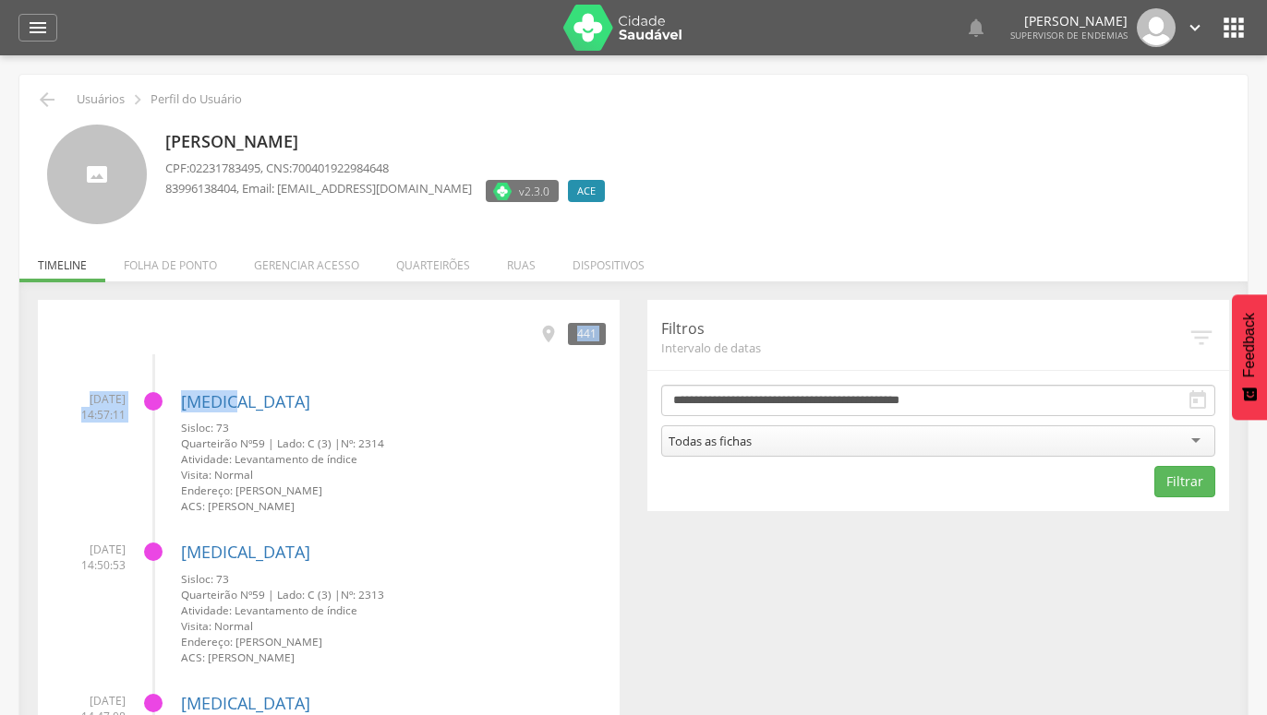
drag, startPoint x: 551, startPoint y: 340, endPoint x: 348, endPoint y: 383, distance: 207.7
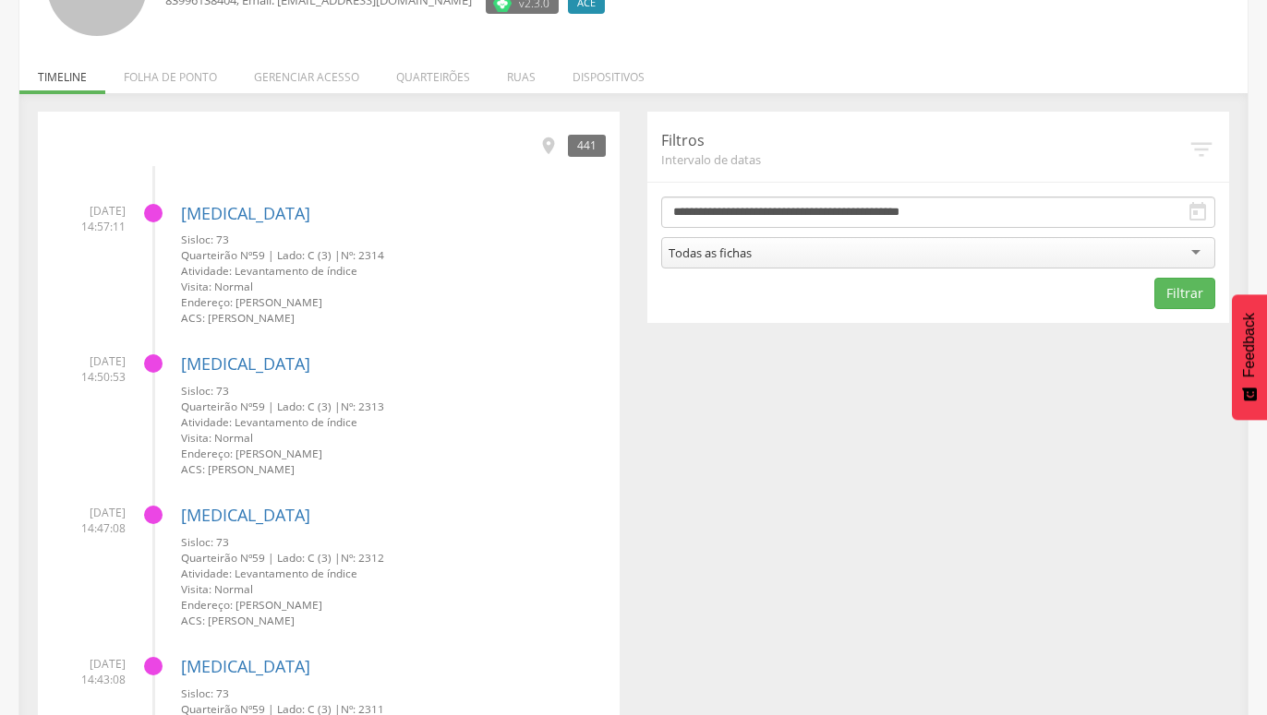
scroll to position [94, 0]
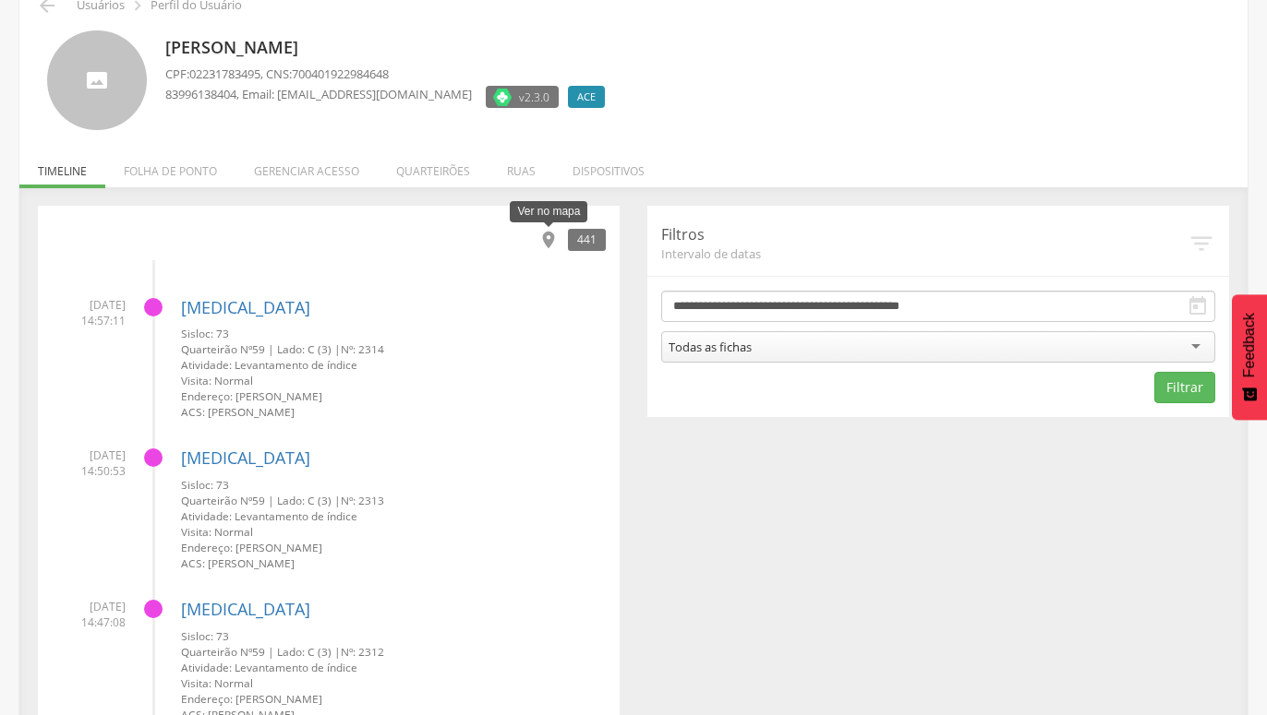
click at [550, 235] on icon "" at bounding box center [548, 240] width 20 height 20
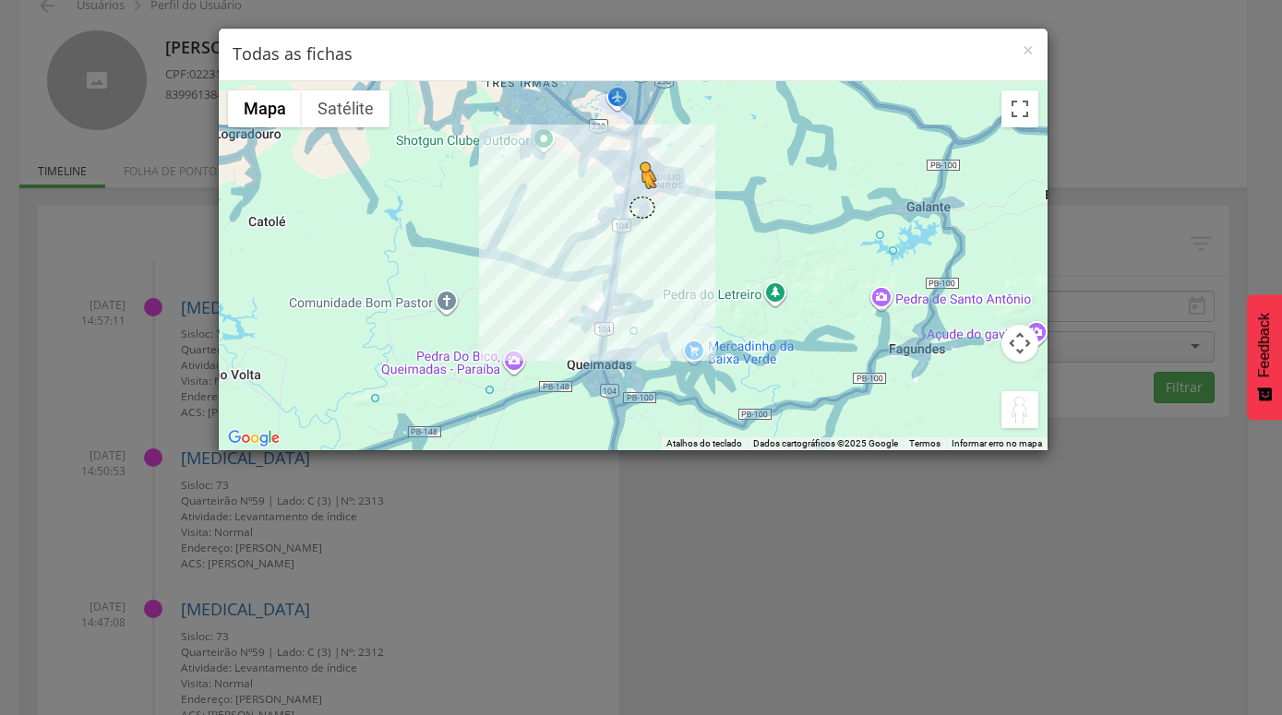
drag, startPoint x: 1004, startPoint y: 409, endPoint x: 642, endPoint y: 207, distance: 415.3
click at [642, 207] on div "Pressione as teclas Alt + Enter para ativar o recurso de arrastar com o teclado…" at bounding box center [633, 265] width 829 height 369
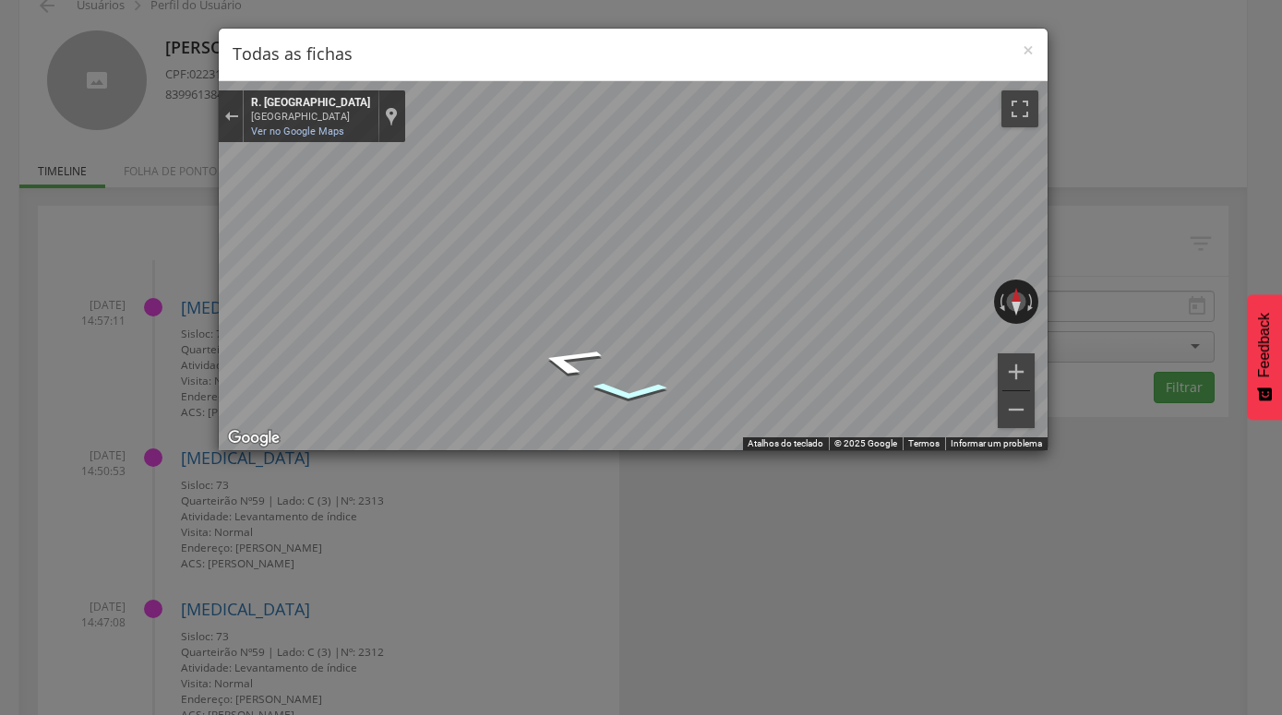
click at [628, 384] on icon "Ir para o sul, R. São Pedro" at bounding box center [629, 392] width 115 height 29
click at [628, 385] on icon "Ir para o sul, R. São Pedro" at bounding box center [629, 392] width 115 height 29
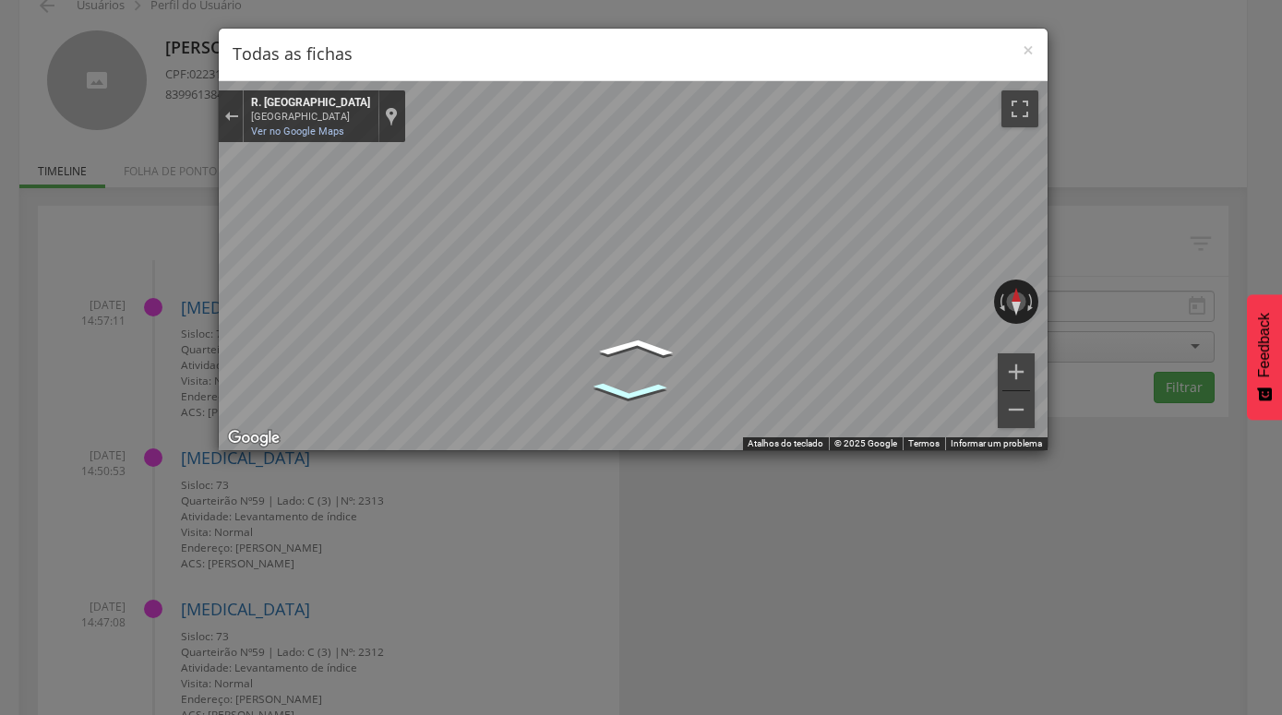
click at [628, 385] on icon "Ir para o sul, R. São Pedro" at bounding box center [629, 392] width 115 height 29
click at [634, 390] on icon "Ir para o sul, R. São Pedro" at bounding box center [629, 392] width 115 height 29
click at [634, 390] on icon "Ir para o sul, R. São Pedro" at bounding box center [633, 391] width 112 height 27
click at [634, 390] on icon "Ir para o sul, R. São Pedro" at bounding box center [636, 392] width 114 height 28
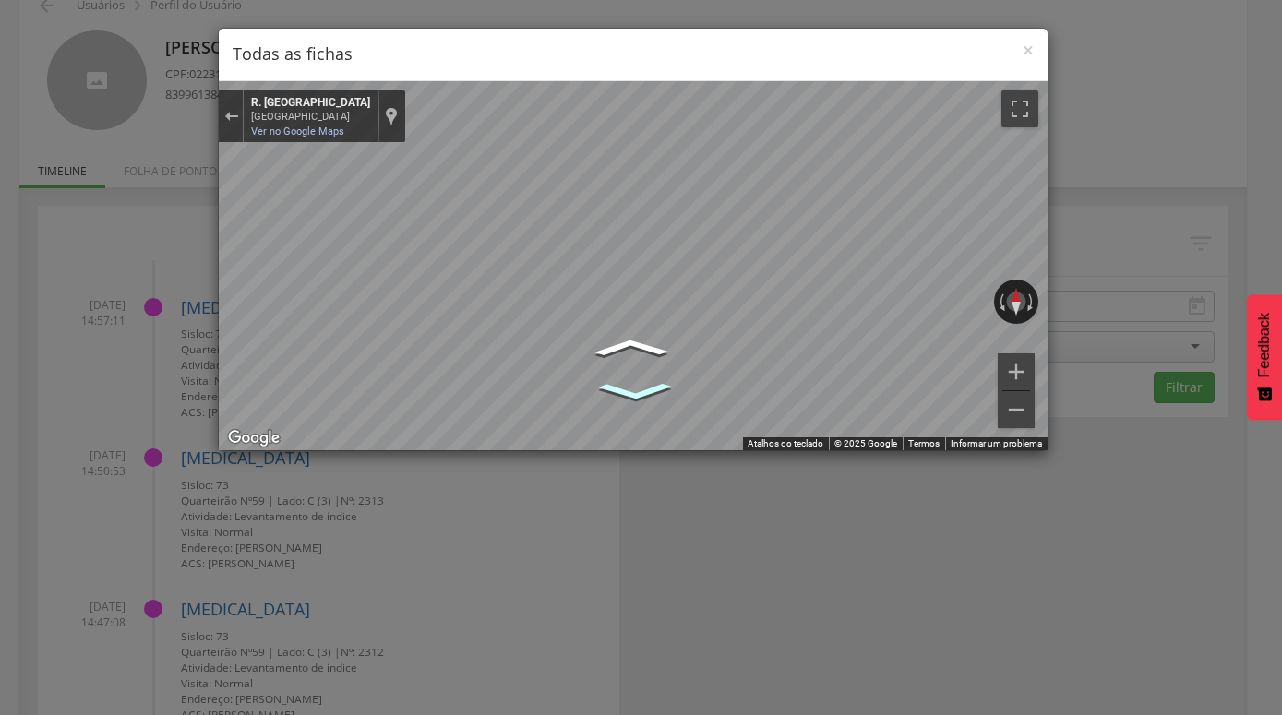
click at [634, 390] on icon "Ir para o sul, R. São Pedro" at bounding box center [636, 392] width 114 height 28
click at [635, 343] on icon "Ir para o norte, R. São Pedro" at bounding box center [631, 348] width 114 height 28
click at [635, 343] on icon "Ir para o norte, R. São Pedro" at bounding box center [634, 347] width 112 height 27
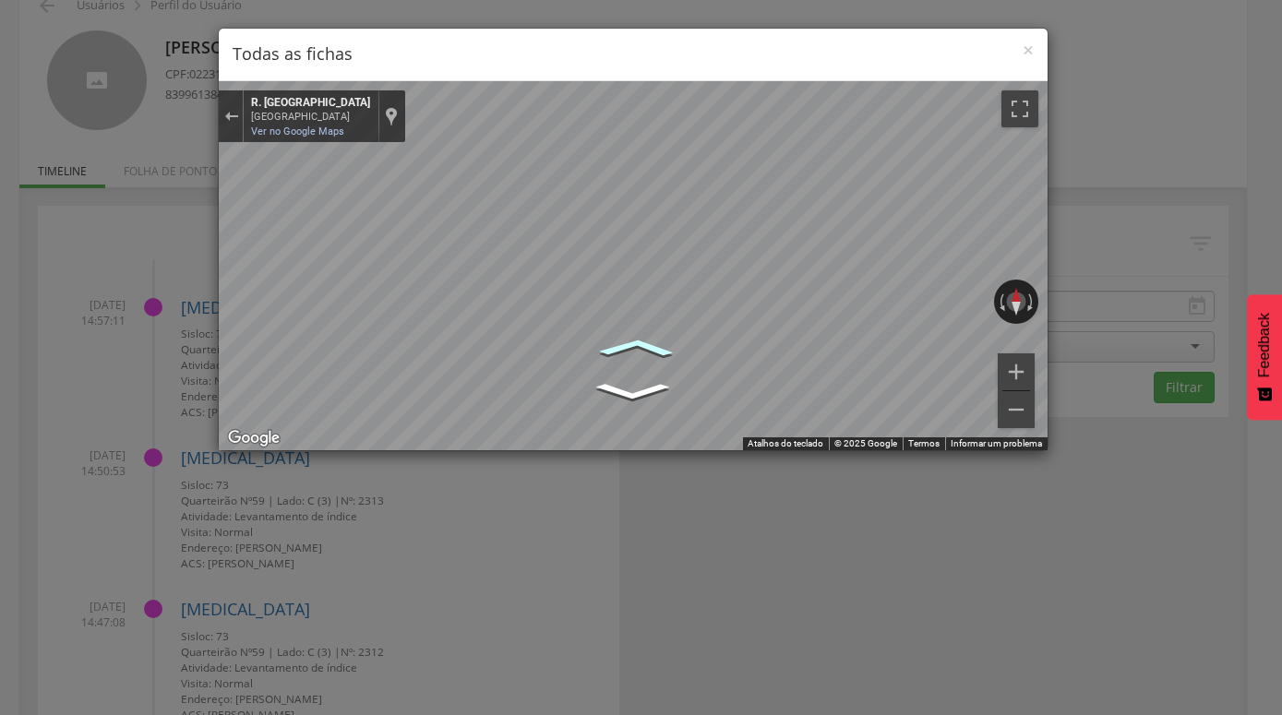
click at [635, 343] on icon "Ir para o norte, R. São Pedro" at bounding box center [637, 347] width 115 height 29
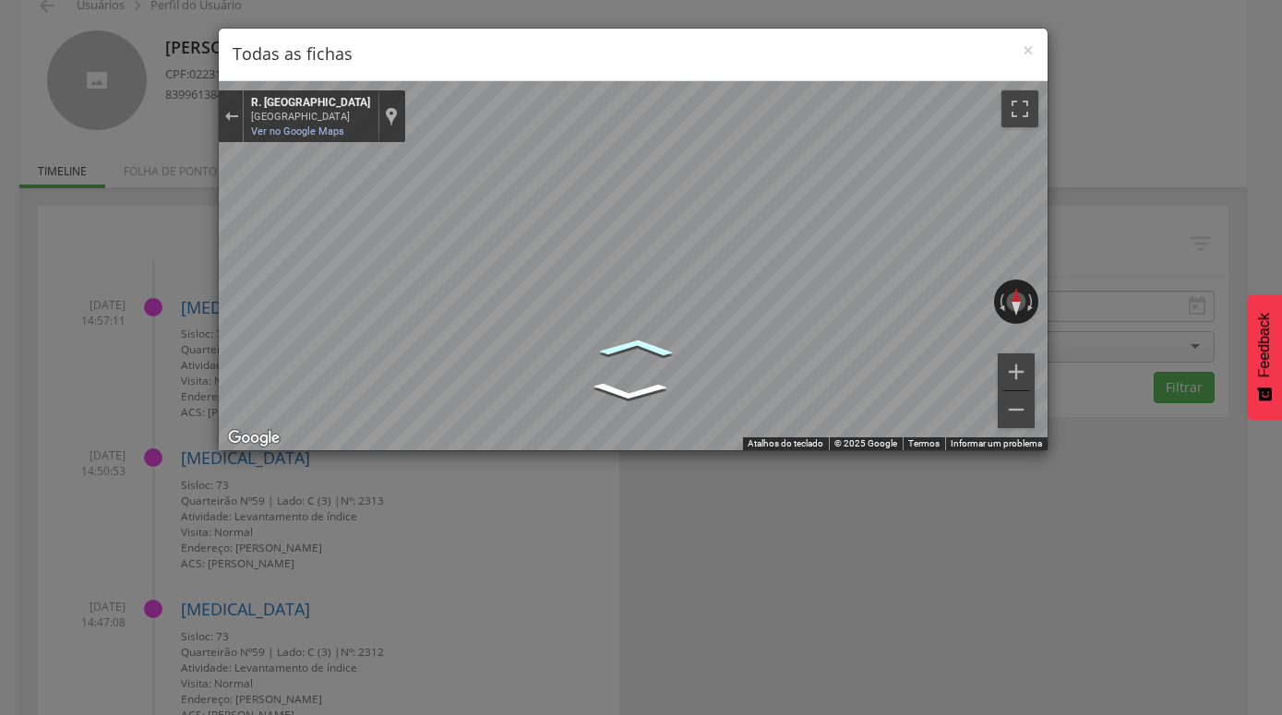
click at [635, 343] on icon "Ir para o norte, R. São Pedro" at bounding box center [637, 347] width 115 height 29
click at [631, 353] on icon "Ir para o sul, R. São Pedro" at bounding box center [629, 353] width 114 height 32
click at [281, 127] on link "Ver no Google Maps" at bounding box center [297, 132] width 93 height 12
click at [1029, 49] on span "×" at bounding box center [1028, 50] width 11 height 26
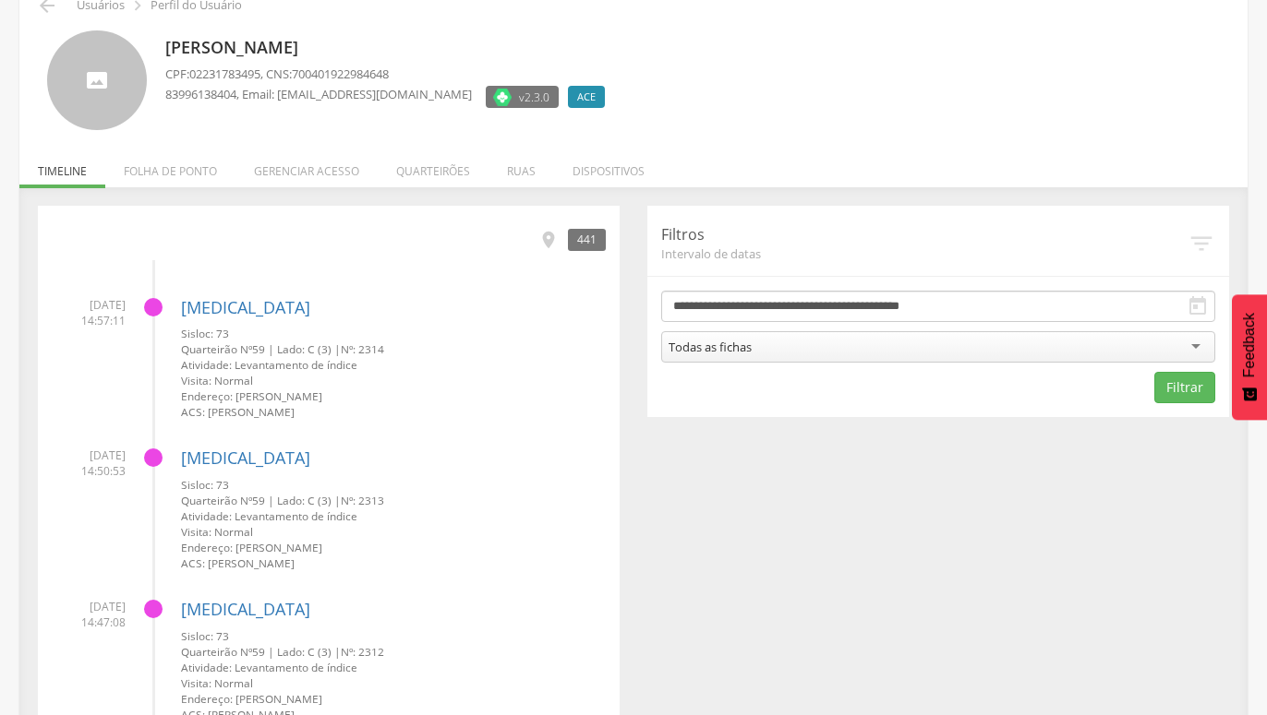
click at [148, 451] on div at bounding box center [153, 458] width 18 height 18
click at [193, 458] on link "[MEDICAL_DATA]" at bounding box center [245, 458] width 129 height 22
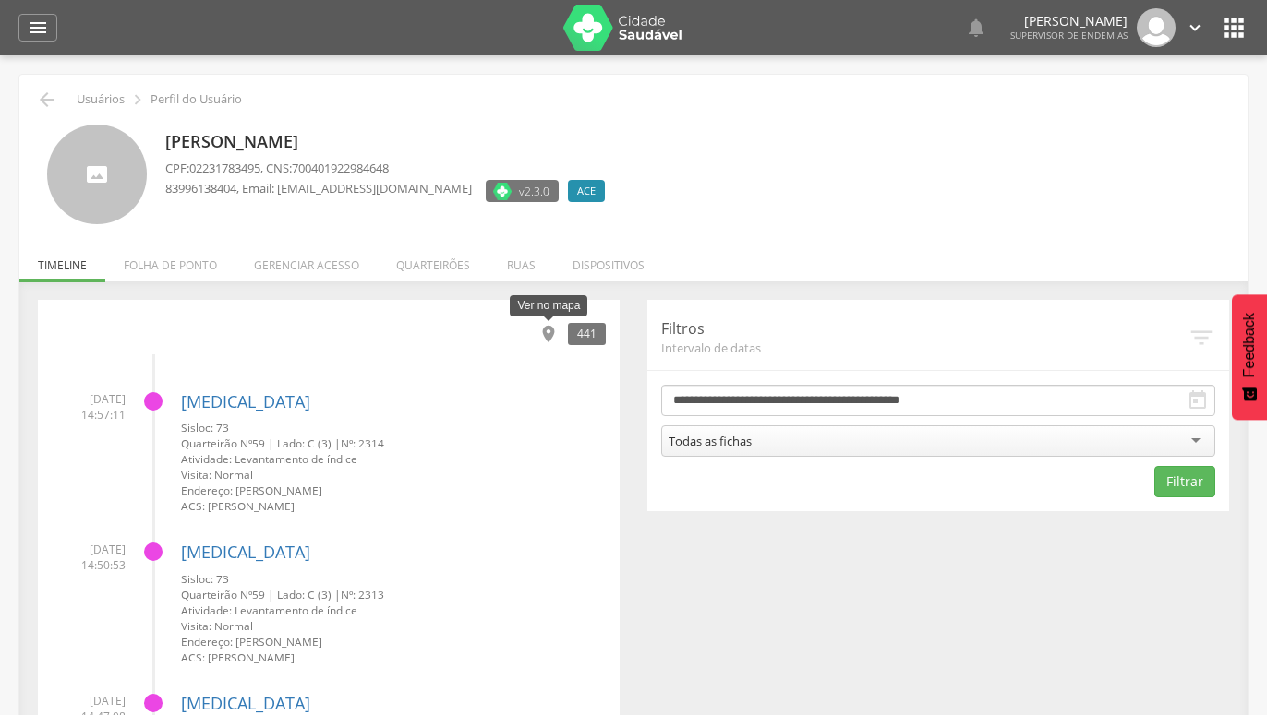
click at [549, 335] on icon "" at bounding box center [548, 334] width 20 height 20
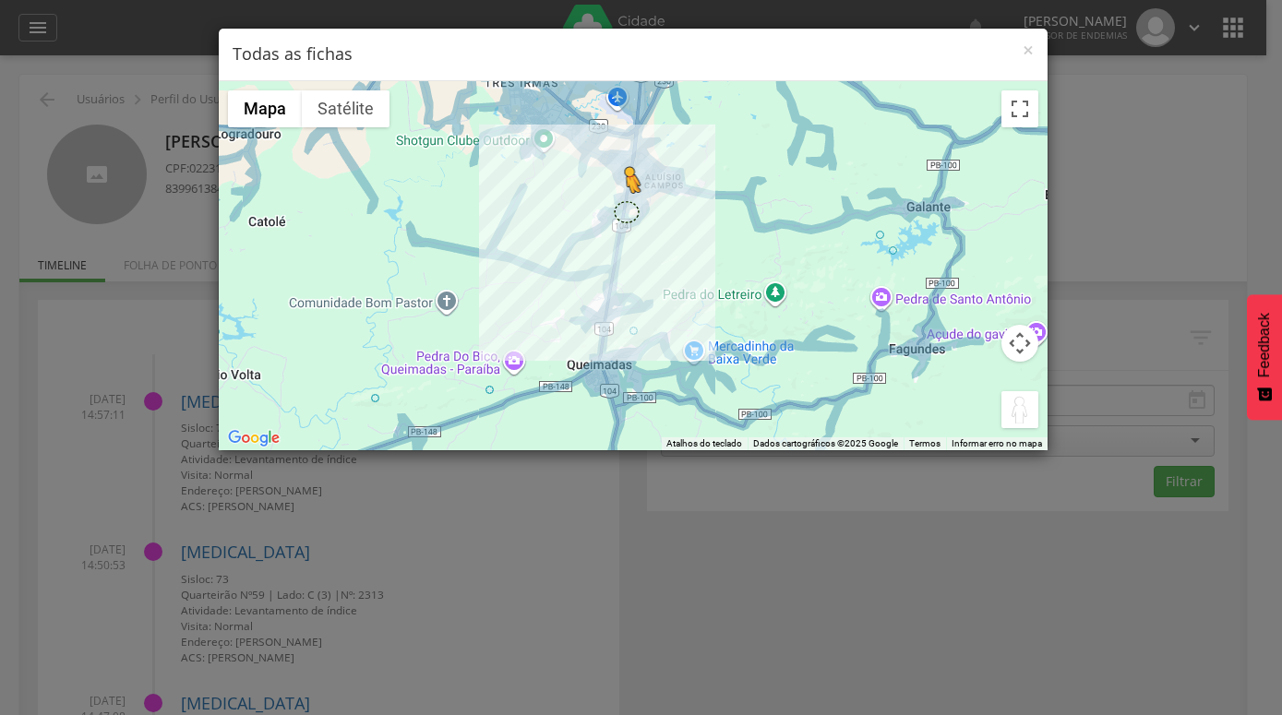
drag, startPoint x: 1010, startPoint y: 416, endPoint x: 625, endPoint y: 210, distance: 436.5
click at [625, 210] on div "Pressione as teclas Alt + Enter para ativar o recurso de arrastar com o teclado…" at bounding box center [633, 265] width 829 height 369
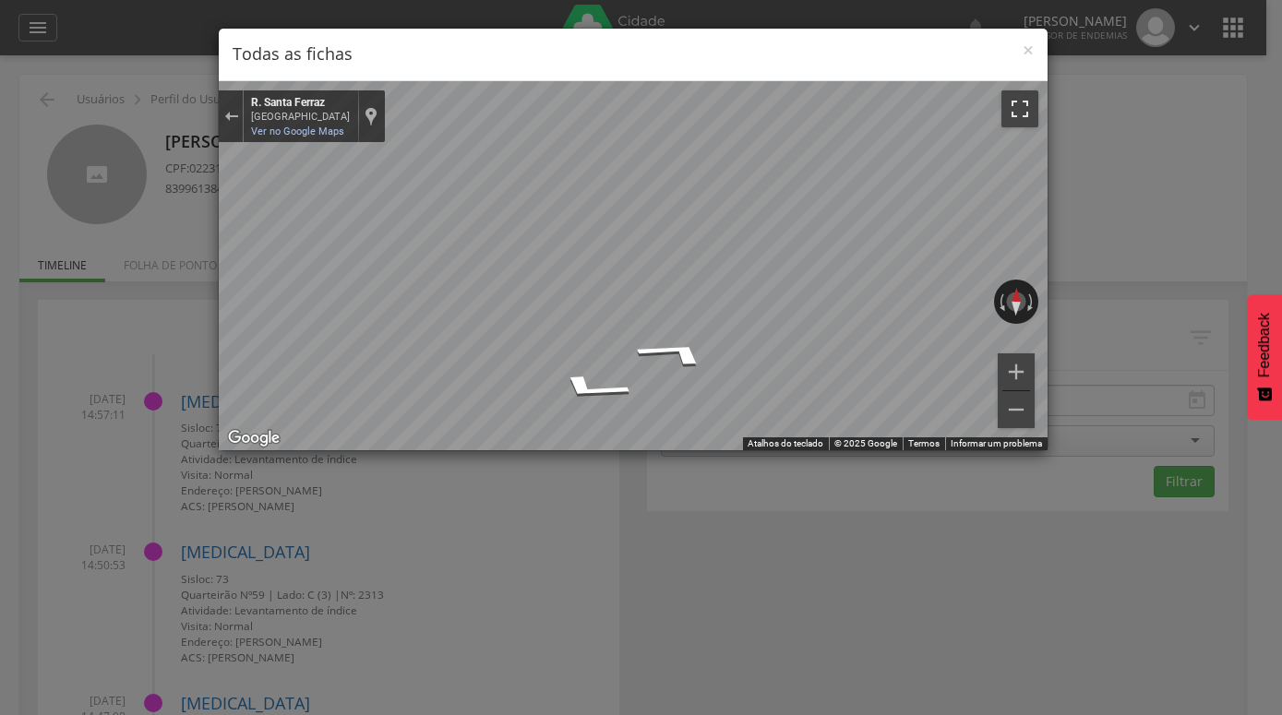
click at [1026, 102] on button "Ativar a visualização em tela cheia" at bounding box center [1020, 108] width 37 height 37
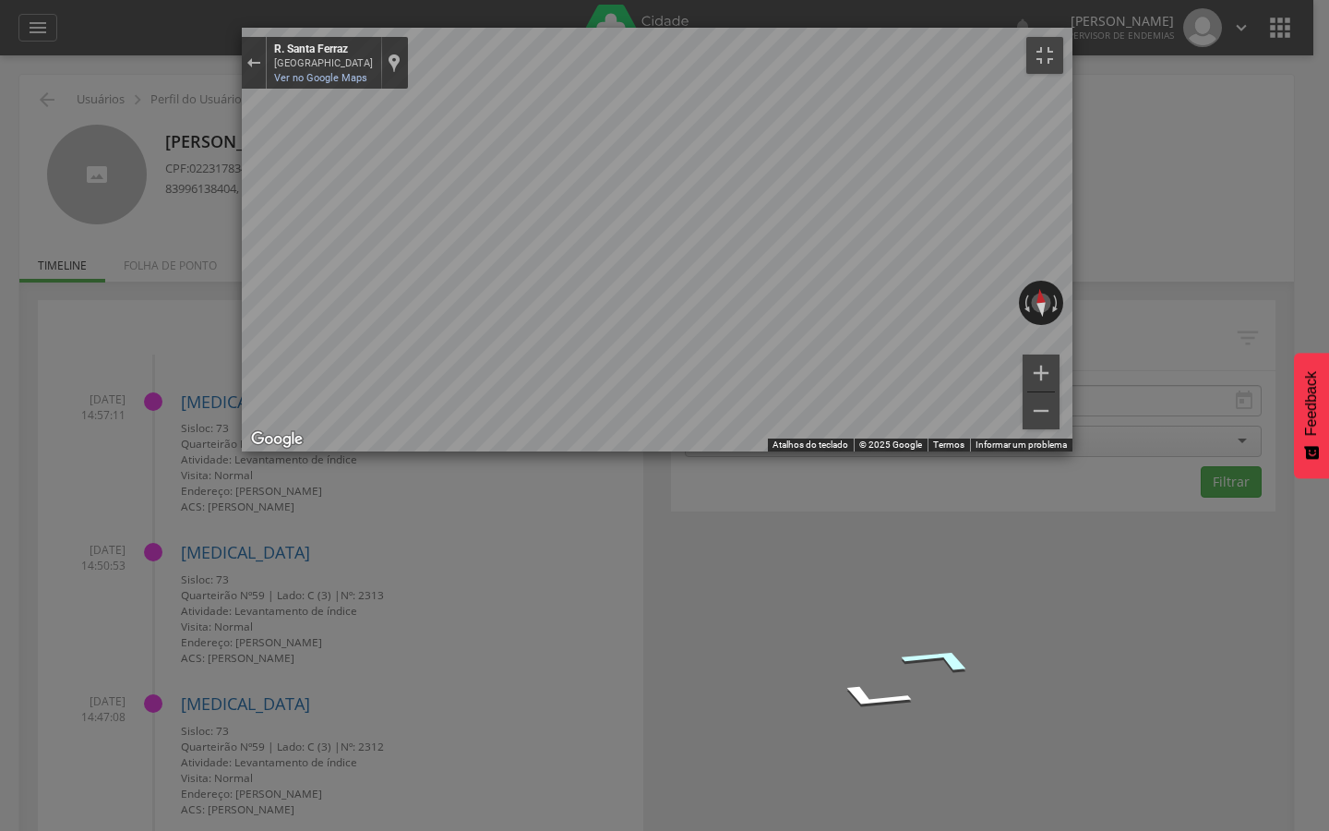
click at [871, 639] on icon "Ir para o nordeste, R. Santa Ferraz" at bounding box center [940, 659] width 138 height 41
click at [887, 641] on icon "Ir para o nordeste, R. Santa Ferraz" at bounding box center [955, 662] width 137 height 43
click at [888, 642] on icon "Ir para o nordeste, R. Santa Ferraz" at bounding box center [956, 663] width 137 height 43
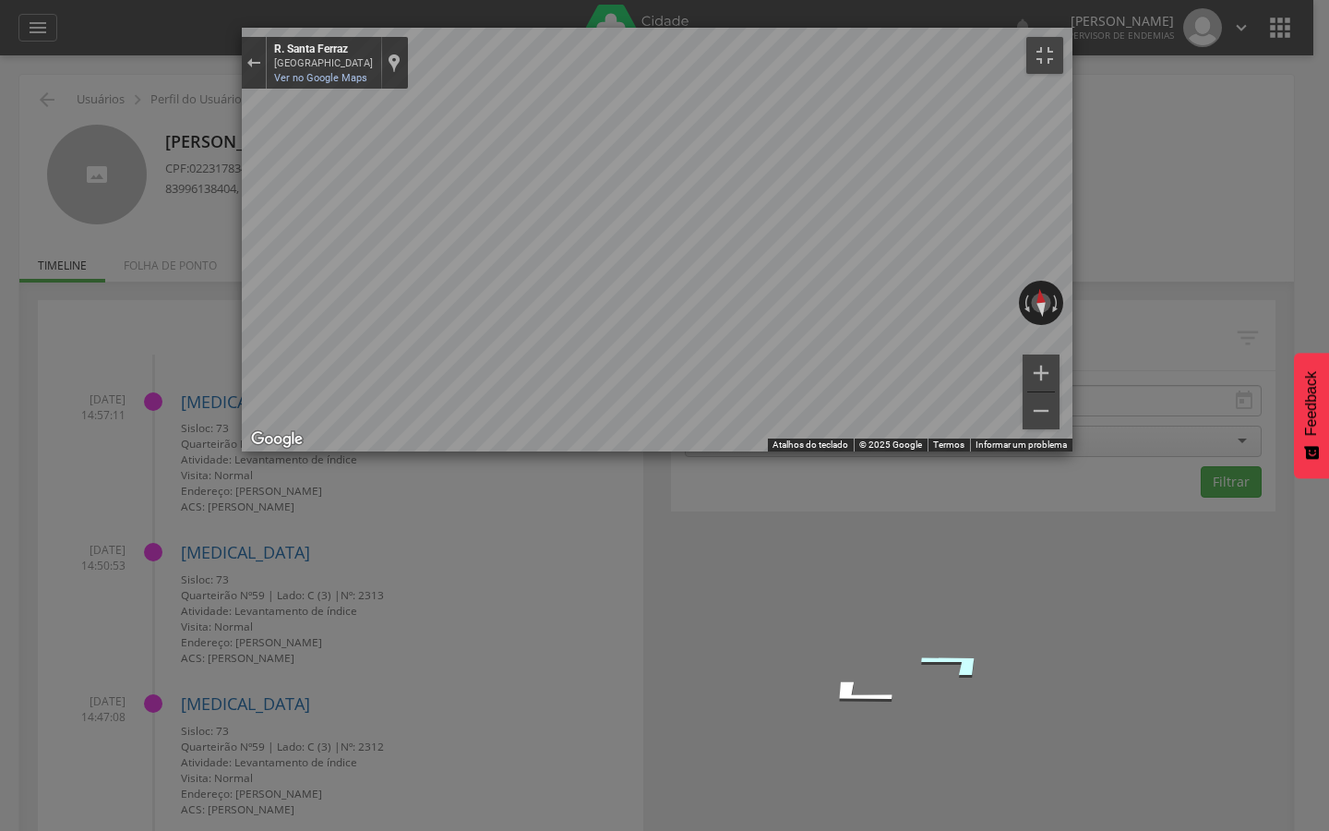
click at [889, 642] on icon "Ir para o nordeste, R. Santa Ferraz" at bounding box center [957, 663] width 137 height 43
click at [889, 642] on icon "Ir para o nordeste, R. Santa Ferraz" at bounding box center [957, 663] width 136 height 43
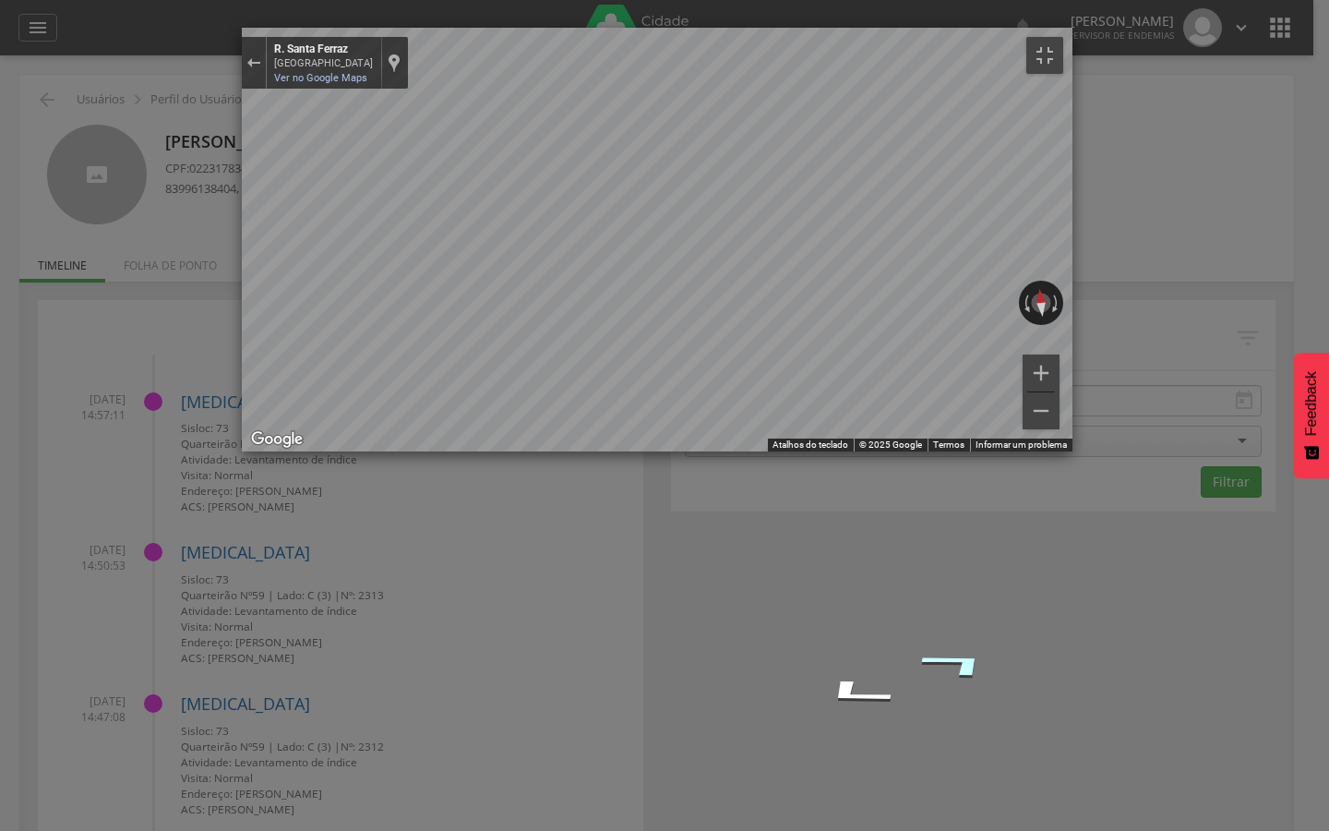
click at [889, 642] on icon "Ir para o nordeste, R. Santa Ferraz" at bounding box center [957, 663] width 136 height 43
click at [888, 642] on icon "Ir para o nordeste, R. Santa Ferraz" at bounding box center [956, 663] width 137 height 43
click at [1060, 391] on button "Aumentar o zoom" at bounding box center [1041, 372] width 37 height 37
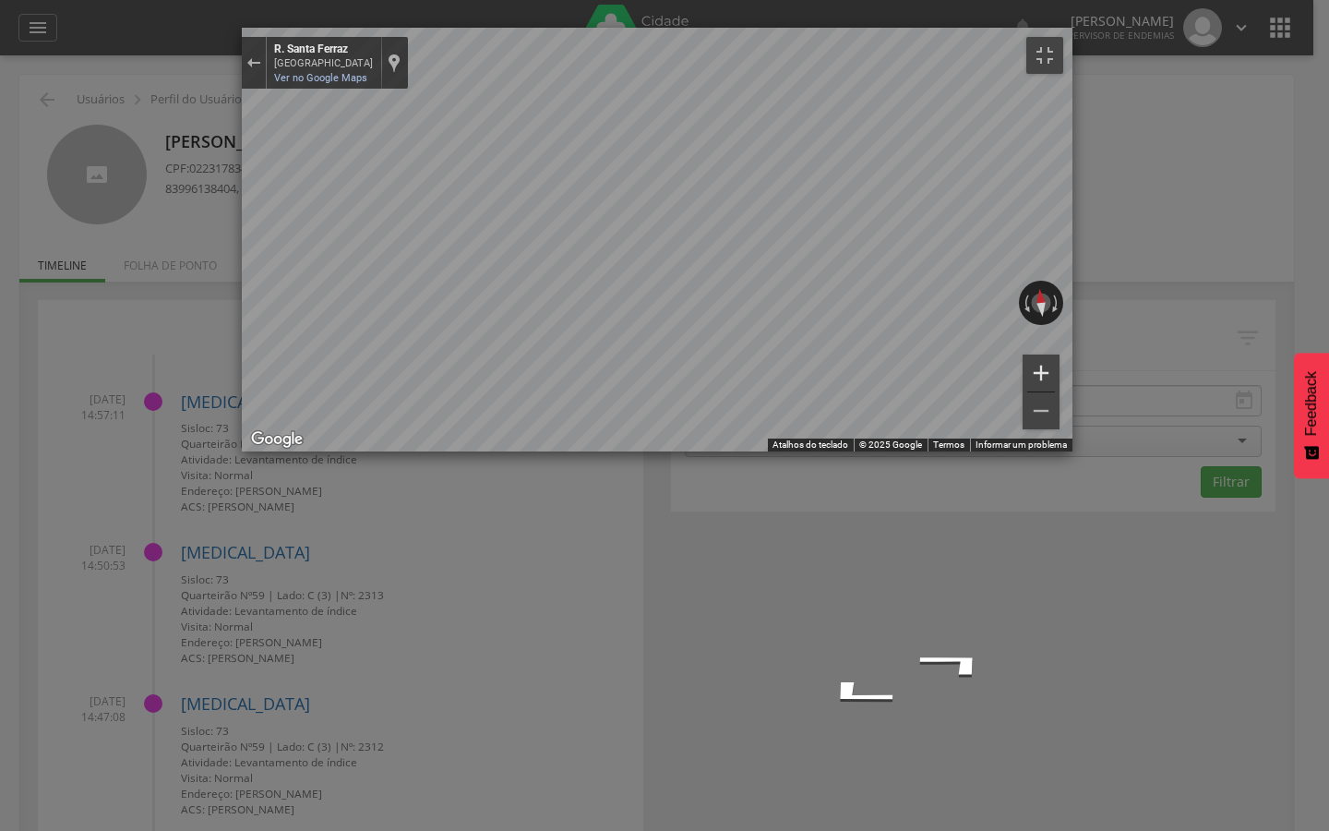
click at [1060, 391] on button "Aumentar o zoom" at bounding box center [1041, 372] width 37 height 37
click at [1060, 429] on button "Diminuir o zoom" at bounding box center [1041, 410] width 37 height 37
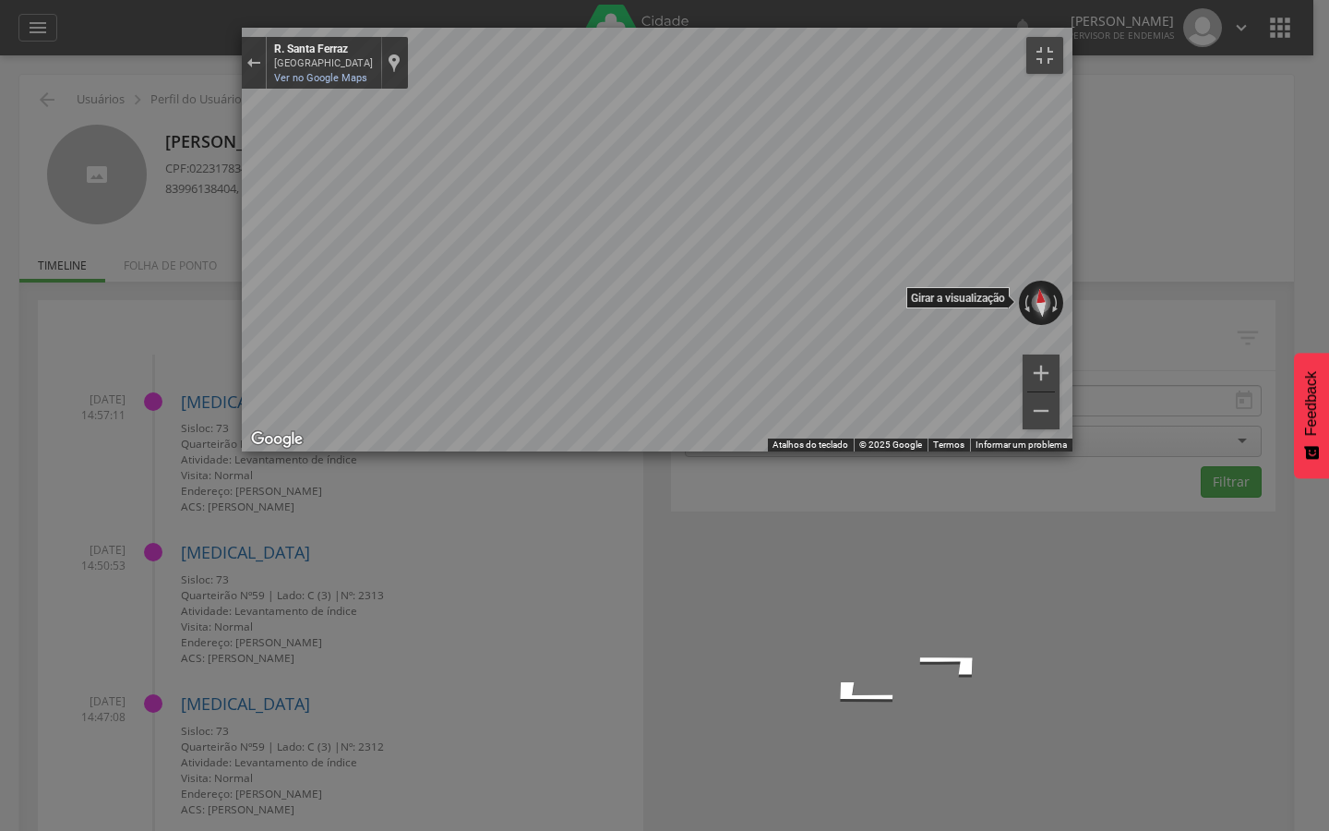
click at [1052, 326] on button "Redefinir a visualização" at bounding box center [1040, 303] width 23 height 46
click at [1051, 325] on button "Redefinir a visualização" at bounding box center [1041, 303] width 18 height 44
click at [1060, 391] on button "Aumentar o zoom" at bounding box center [1041, 372] width 37 height 37
click at [1060, 429] on button "Diminuir o zoom" at bounding box center [1041, 410] width 37 height 37
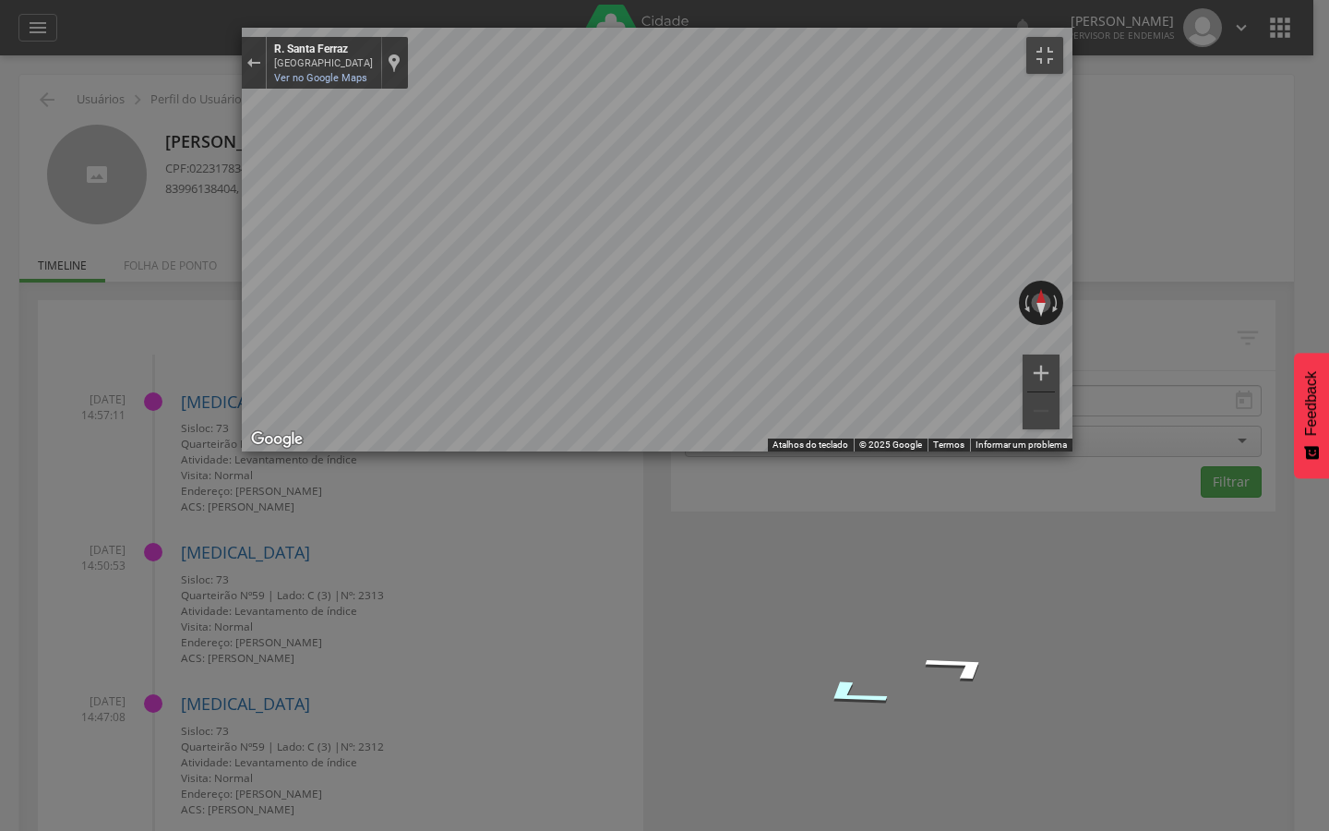
click at [785, 672] on icon "Ir para o sudoeste, R. Santa Ferraz" at bounding box center [852, 694] width 134 height 44
click at [784, 671] on icon "Ir para o sudoeste, R. Santa Ferraz" at bounding box center [850, 693] width 132 height 44
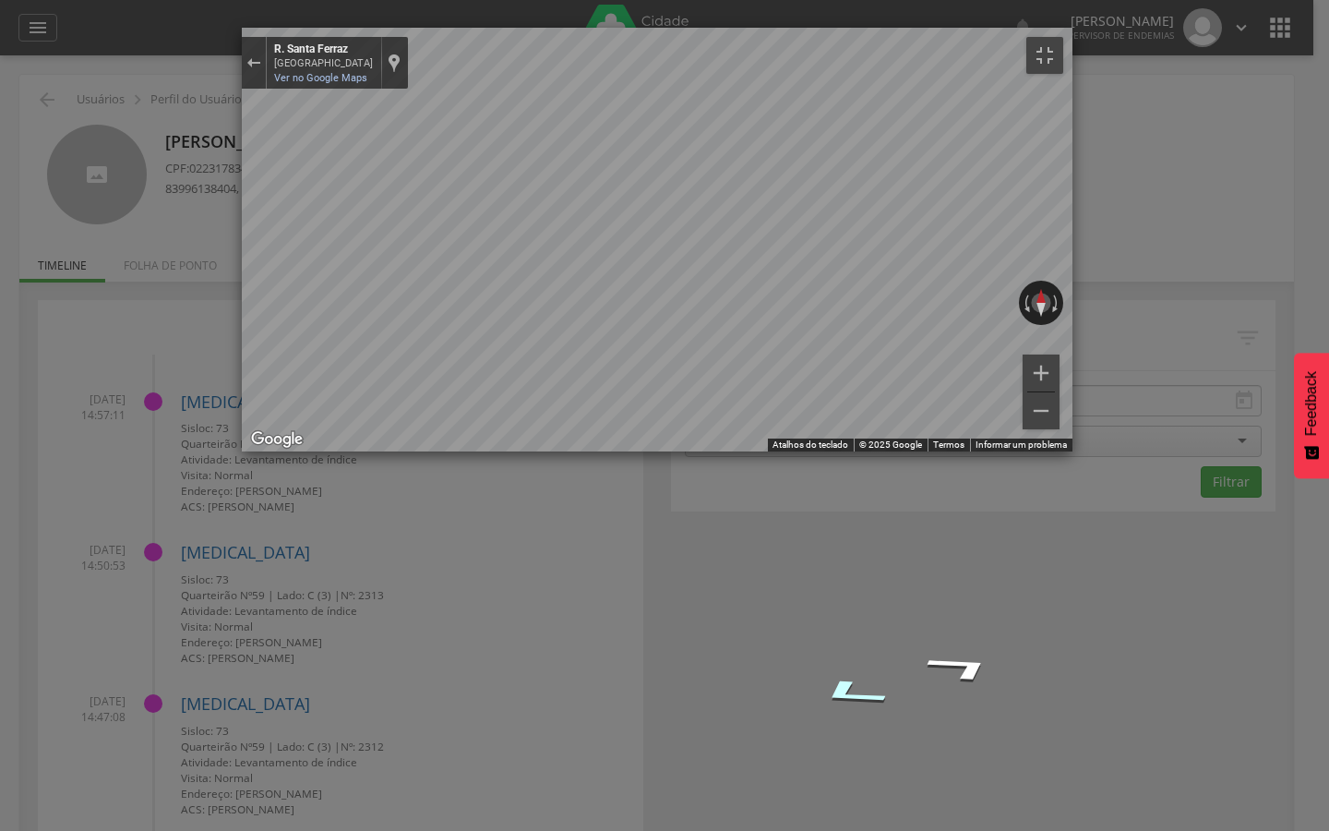
click at [784, 671] on icon "Ir para o sudoeste, R. Santa Ferraz" at bounding box center [850, 693] width 132 height 44
click at [784, 671] on icon "Ir para o sudoeste, R. Santa Ferraz" at bounding box center [850, 693] width 133 height 44
click at [785, 672] on icon "Ir para o sudoeste, R. Santa Ferraz" at bounding box center [851, 694] width 133 height 44
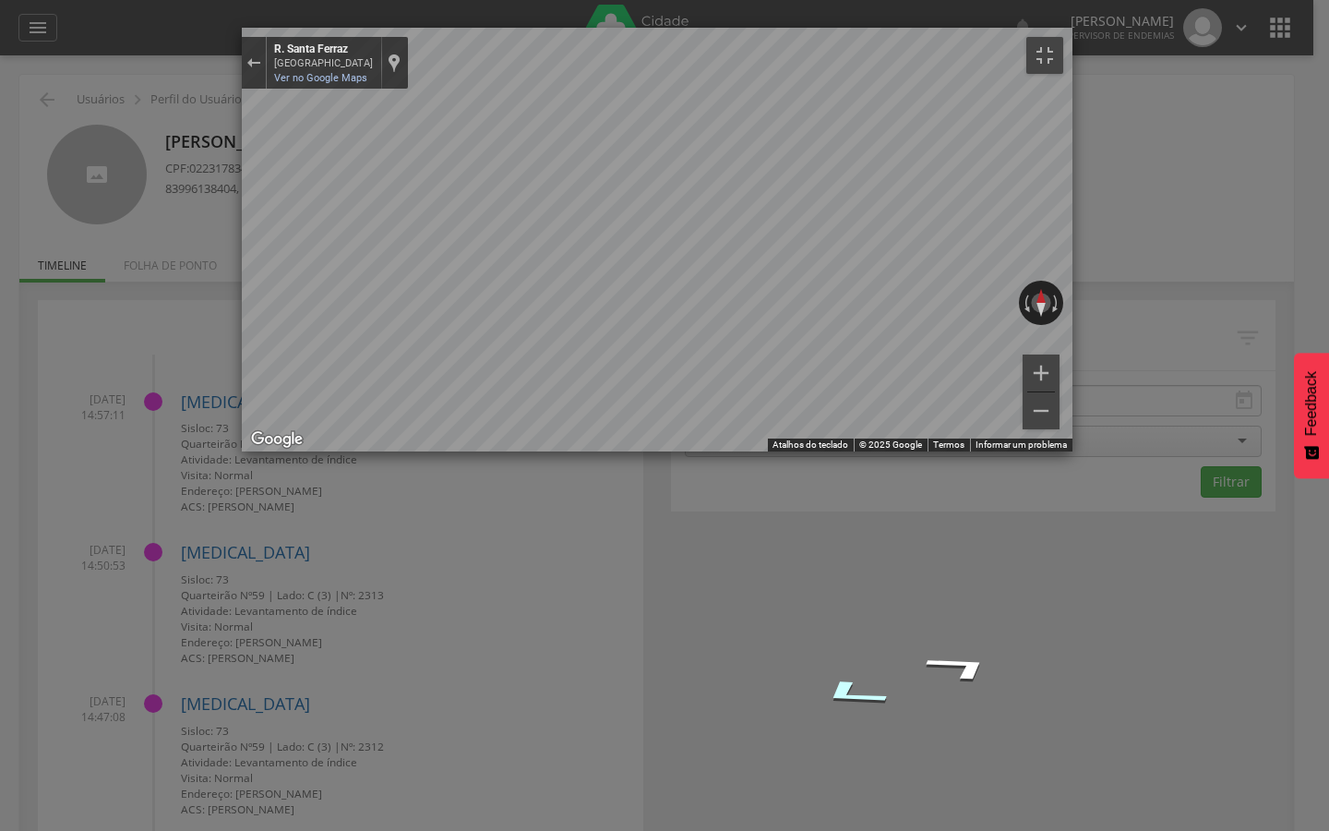
click at [785, 672] on icon "Ir para o sudoeste, R. Santa Ferraz" at bounding box center [851, 694] width 133 height 44
click at [274, 42] on div "R. Santa Ferraz" at bounding box center [323, 49] width 99 height 15
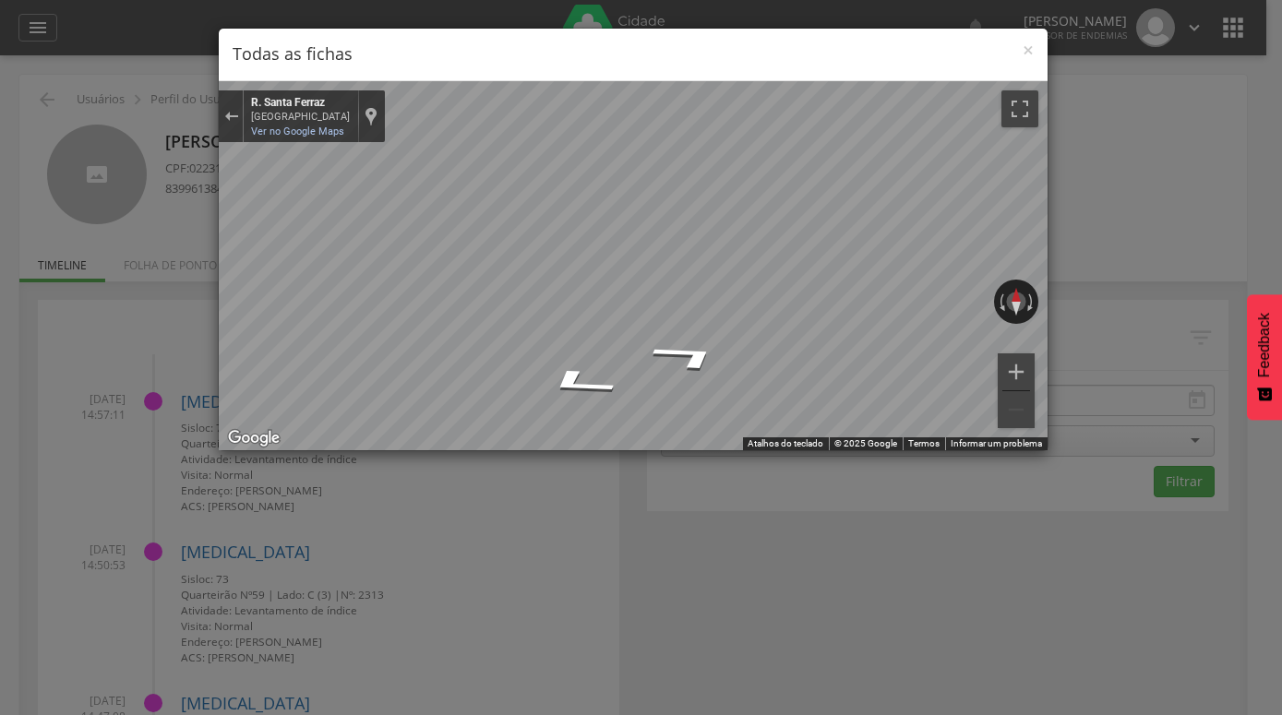
click at [1036, 61] on div "× Todas as fichas" at bounding box center [633, 55] width 829 height 53
click at [1030, 51] on span "×" at bounding box center [1028, 50] width 11 height 26
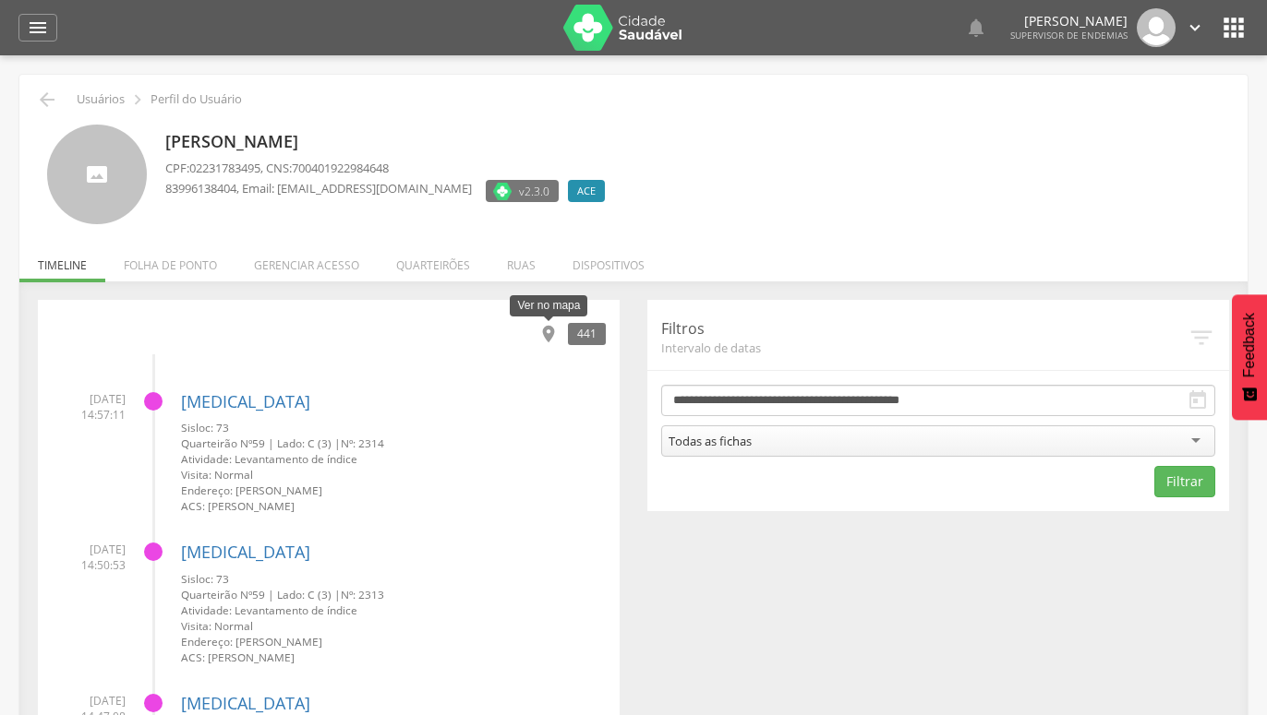
click at [542, 332] on icon "" at bounding box center [548, 334] width 20 height 20
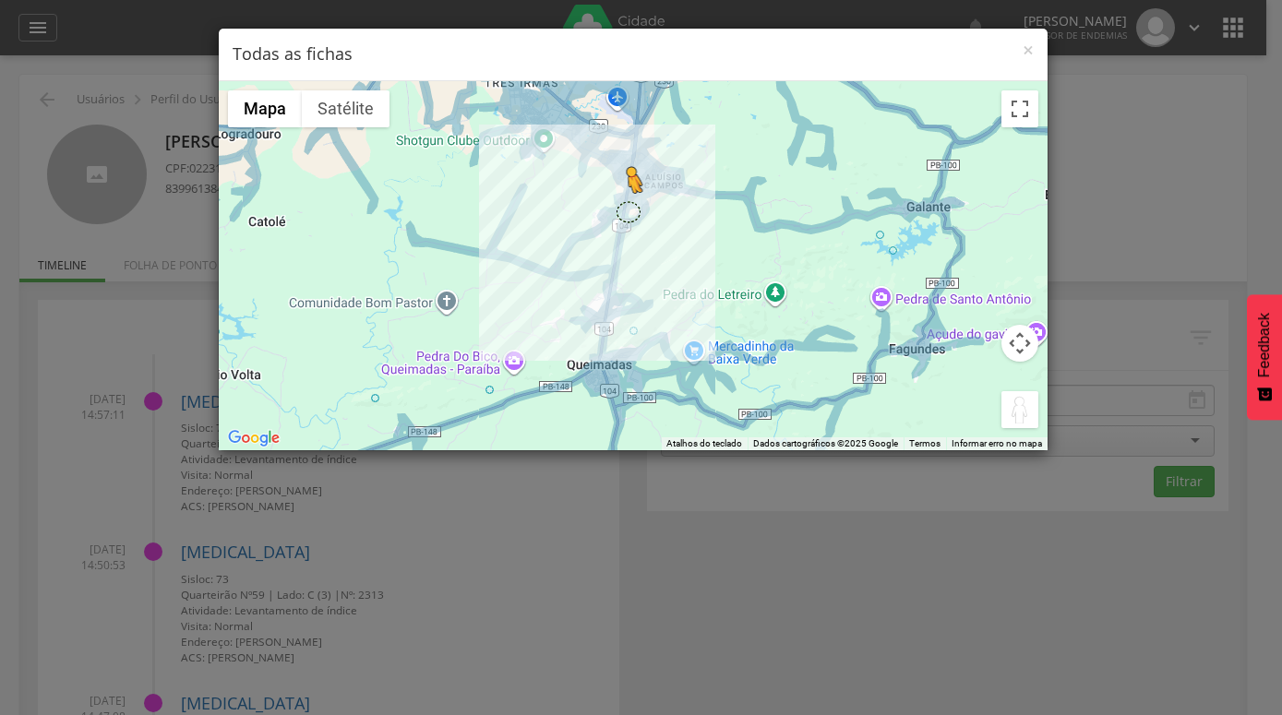
drag, startPoint x: 1015, startPoint y: 410, endPoint x: 627, endPoint y: 211, distance: 436.4
click at [627, 211] on div "Pressione as teclas Alt + Enter para ativar o recurso de arrastar com o teclado…" at bounding box center [633, 265] width 829 height 369
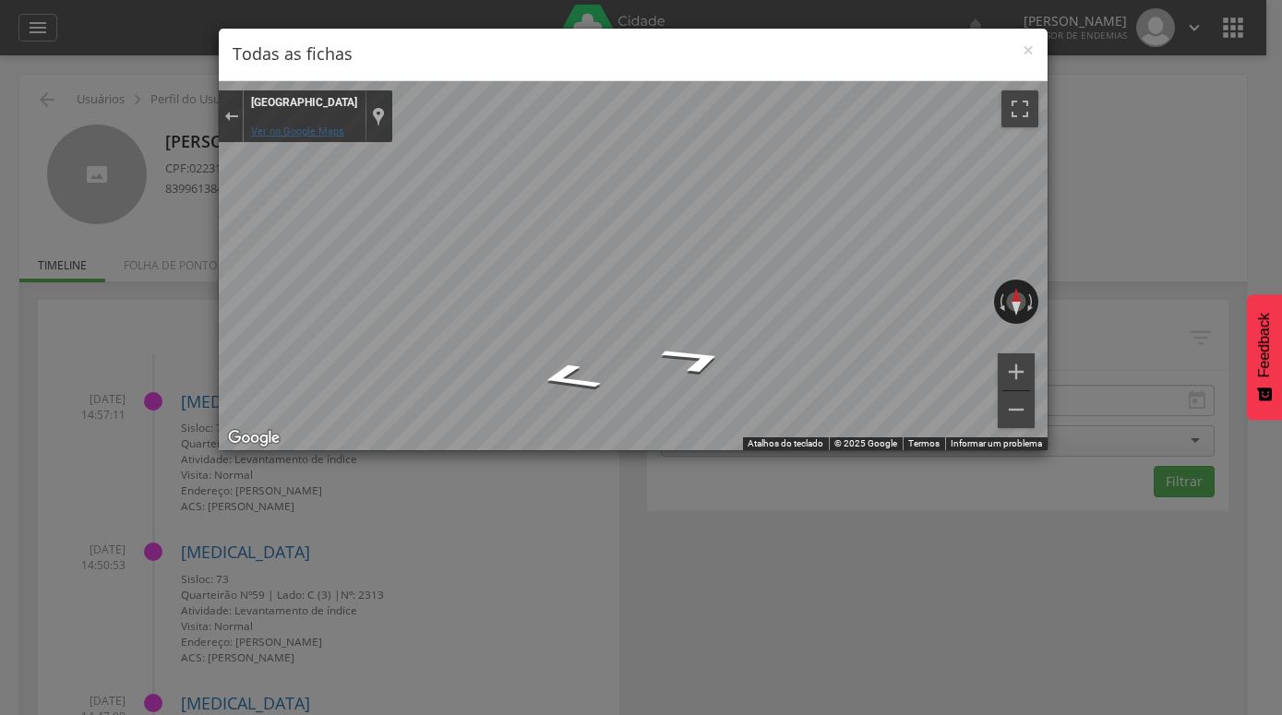
click at [310, 126] on link "Ver no Google Maps" at bounding box center [297, 132] width 93 height 12
click at [1031, 55] on span "×" at bounding box center [1028, 50] width 11 height 26
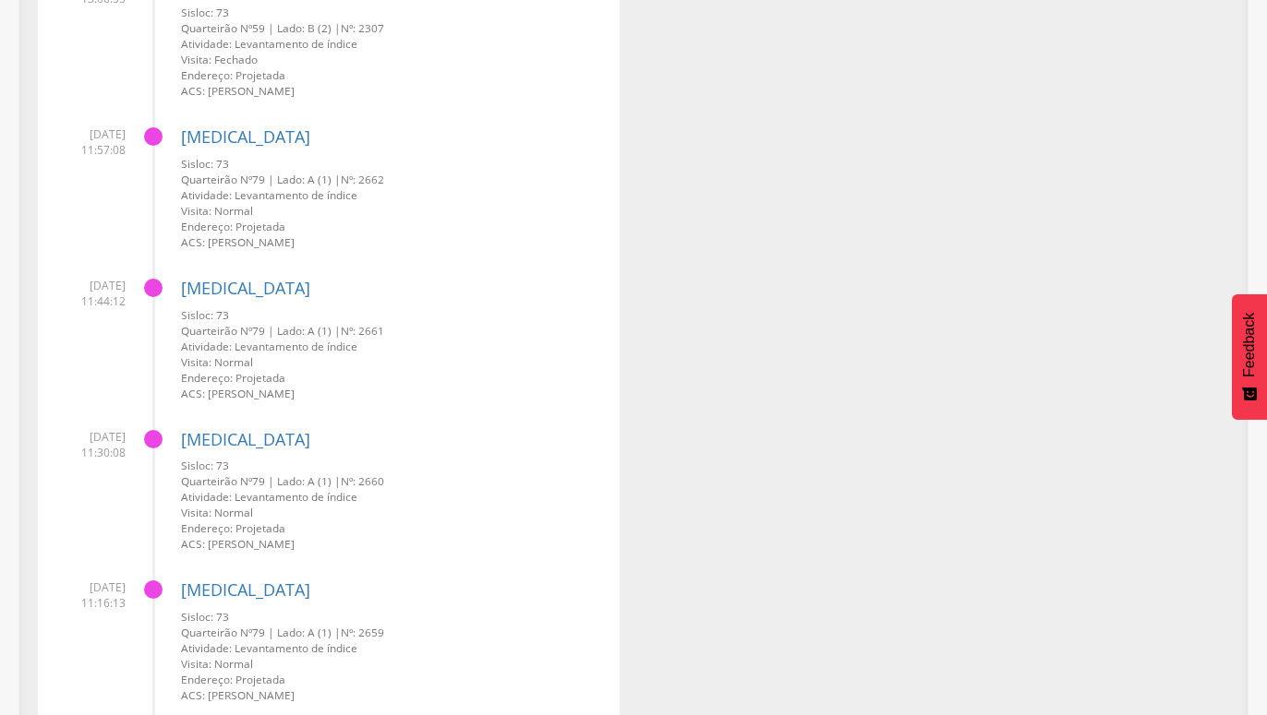
scroll to position [2260, 0]
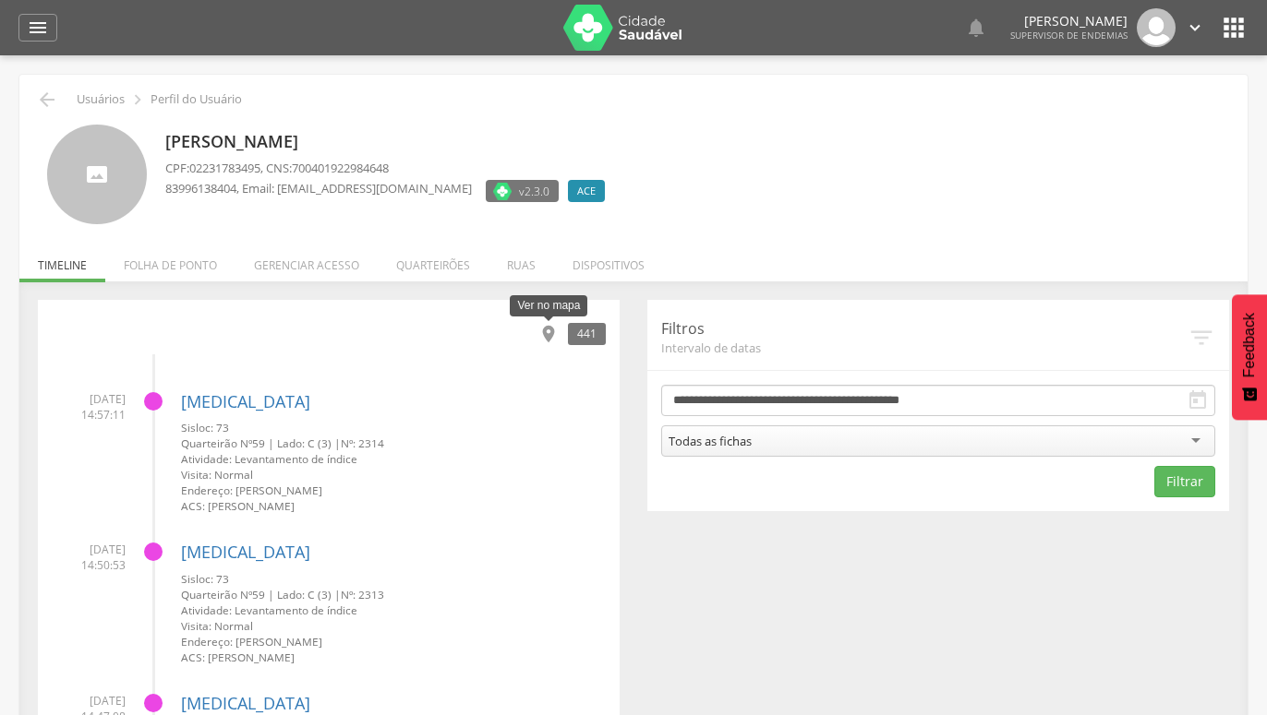
click at [545, 333] on icon "" at bounding box center [548, 334] width 20 height 20
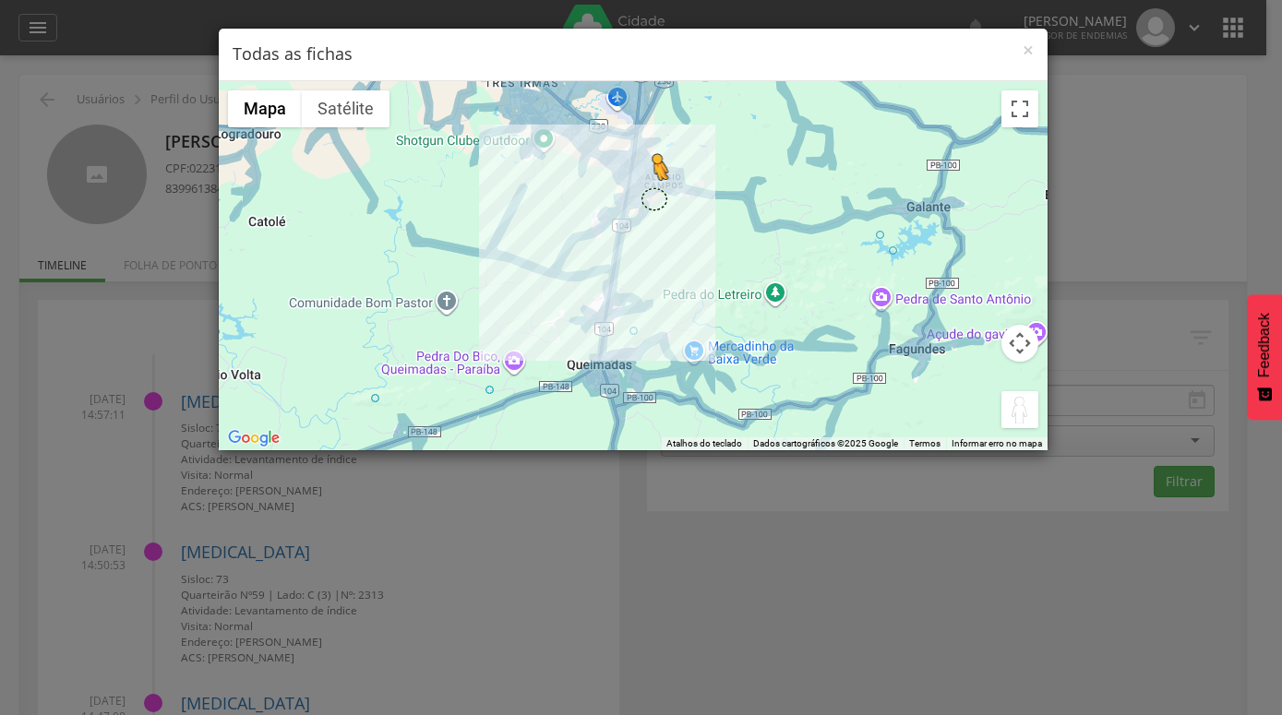
drag, startPoint x: 1025, startPoint y: 407, endPoint x: 652, endPoint y: 199, distance: 426.9
click at [652, 199] on div "Pressione as teclas Alt + Enter para ativar o recurso de arrastar com o teclado…" at bounding box center [633, 265] width 829 height 369
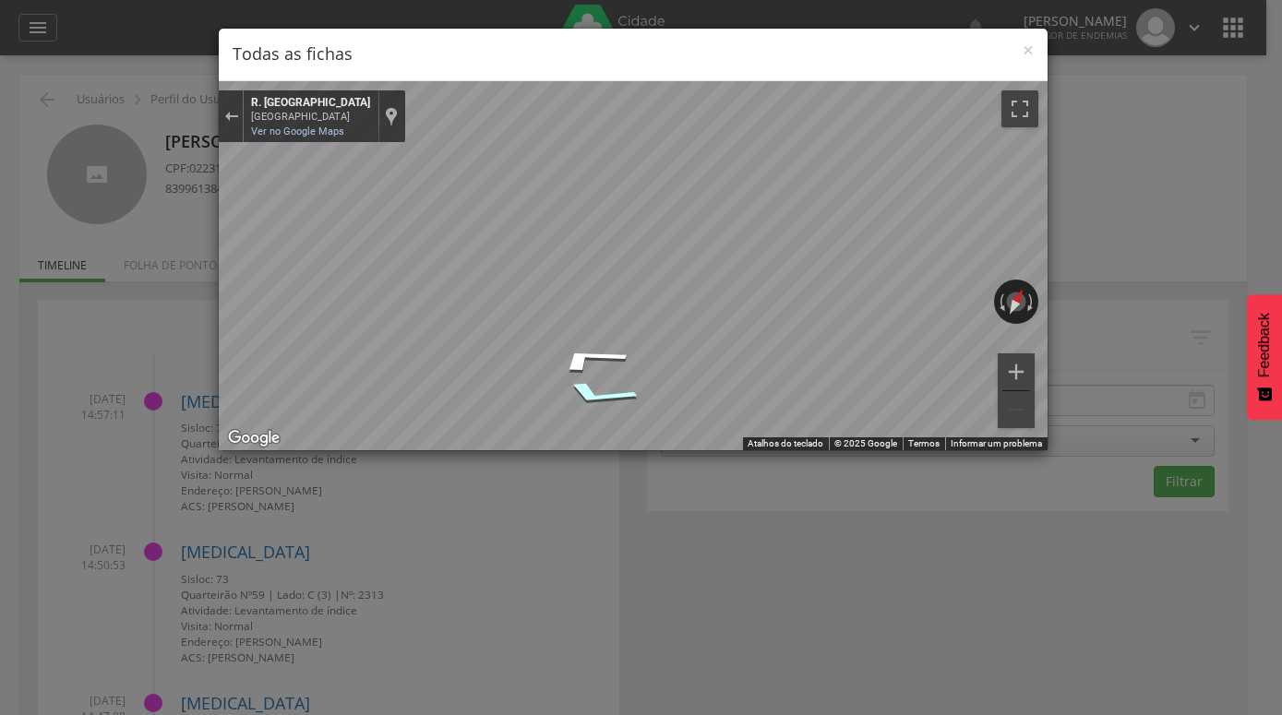
click at [605, 387] on icon "Ir para o sul, R. São Pedro" at bounding box center [599, 394] width 138 height 40
click at [1029, 53] on span "×" at bounding box center [1028, 50] width 11 height 26
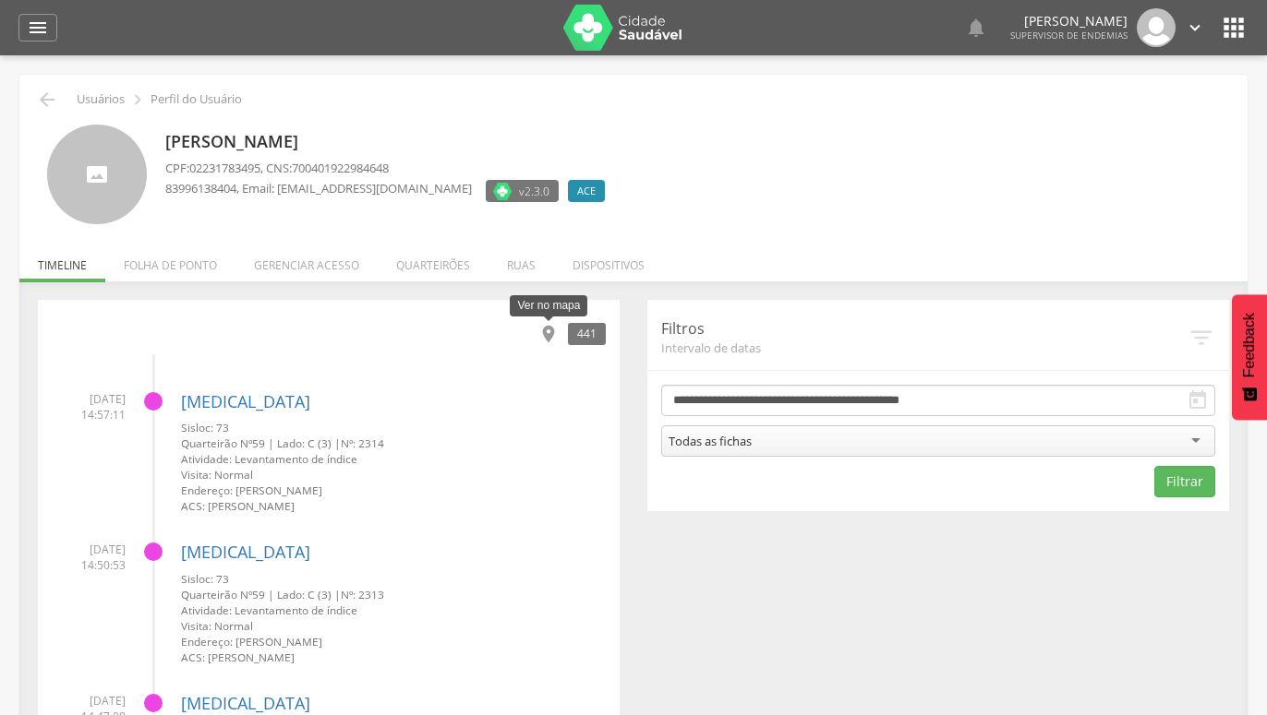
click at [551, 325] on icon "" at bounding box center [548, 334] width 20 height 20
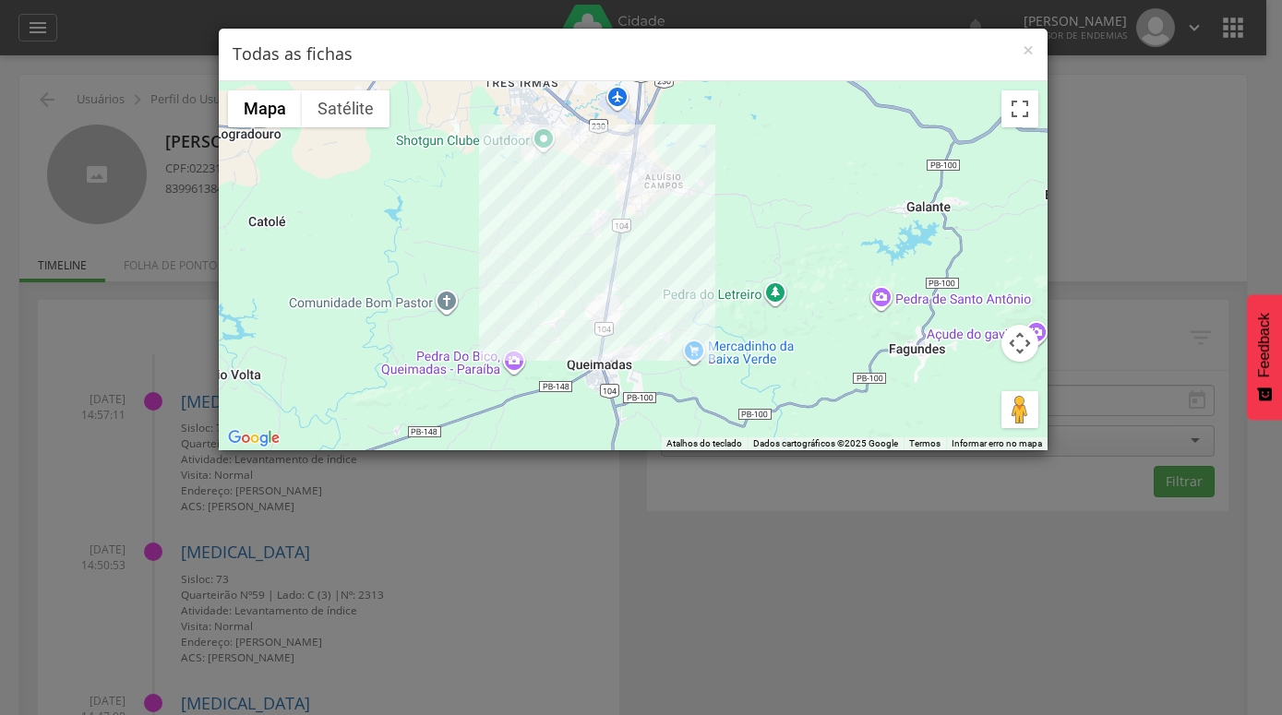
click at [652, 172] on div at bounding box center [633, 265] width 829 height 369
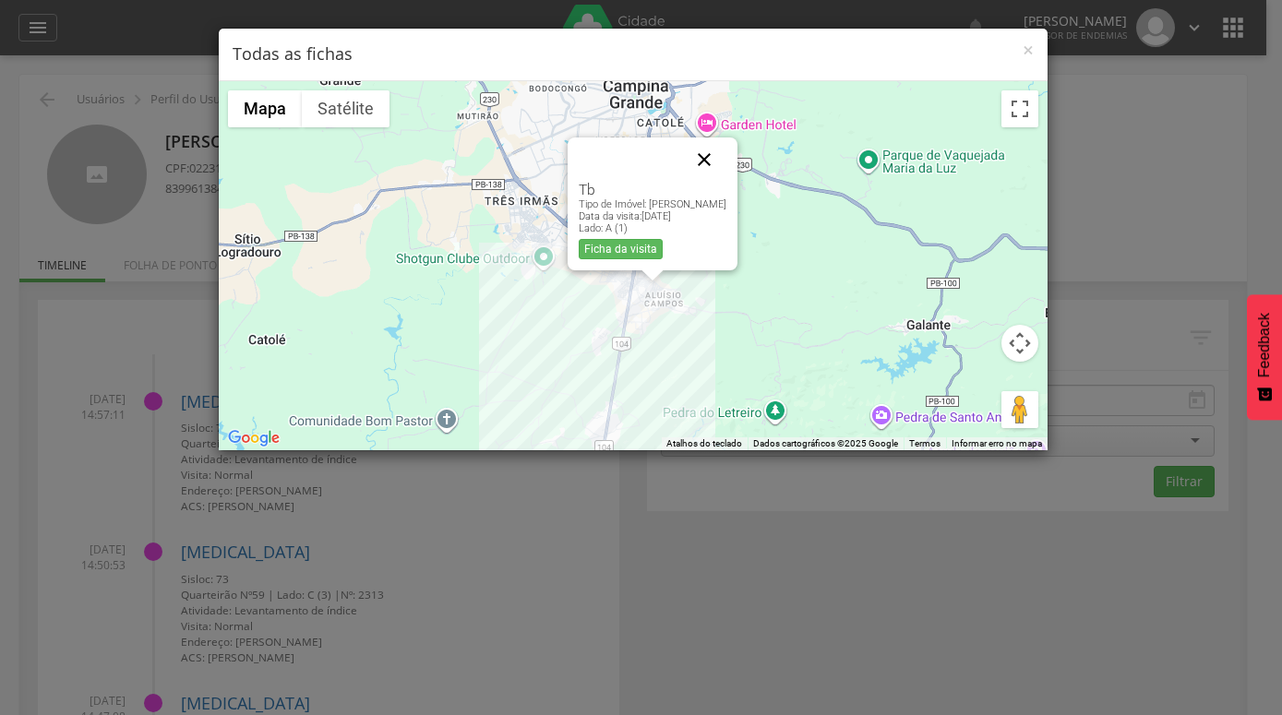
click at [693, 157] on button "Fechar" at bounding box center [704, 160] width 44 height 44
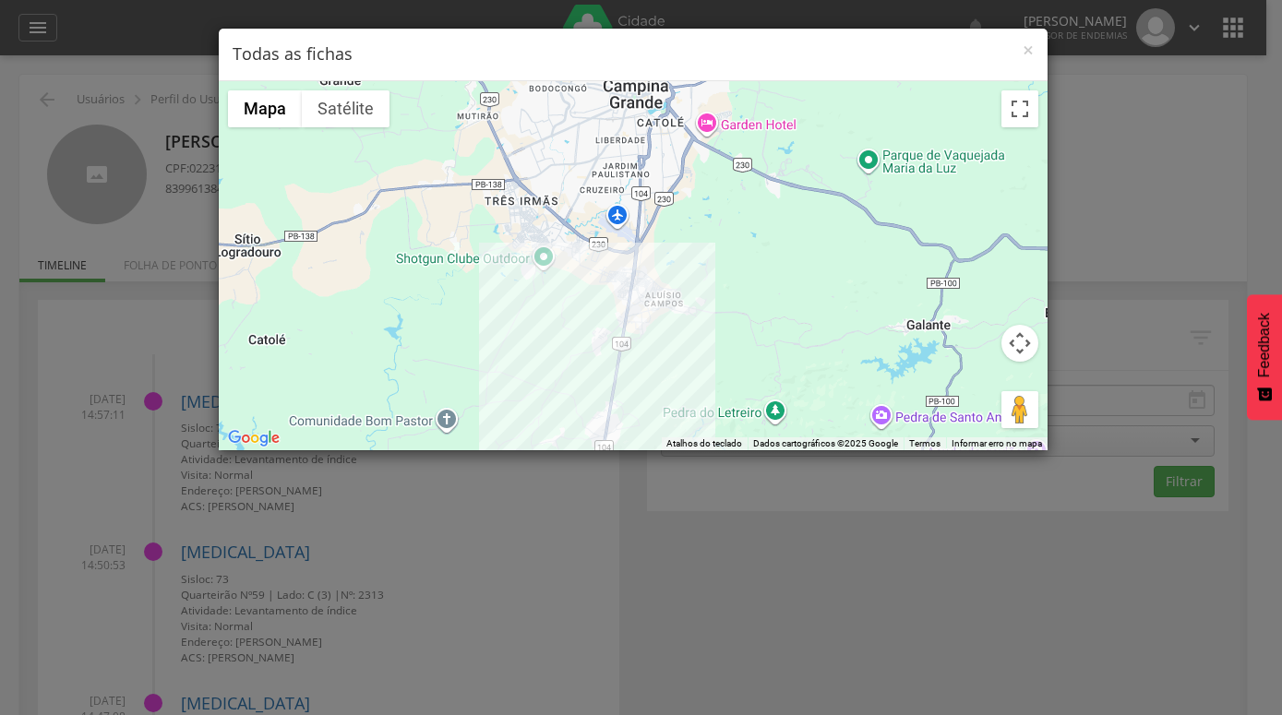
click at [636, 297] on div at bounding box center [633, 265] width 829 height 369
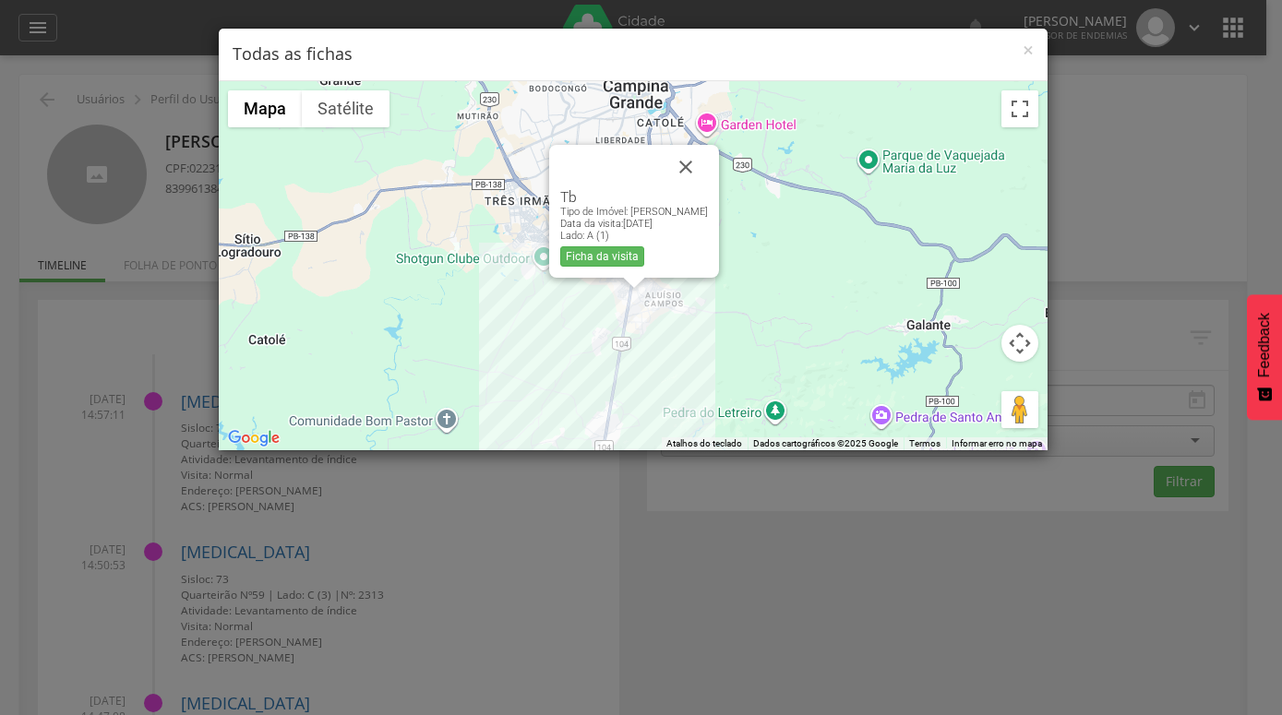
click at [773, 237] on div "Tb Tipo de Imóvel: [PERSON_NAME] Data da visita: [DATE] Lado: A (1) Ficha da vi…" at bounding box center [633, 265] width 829 height 369
click at [682, 162] on button "Fechar" at bounding box center [686, 167] width 44 height 44
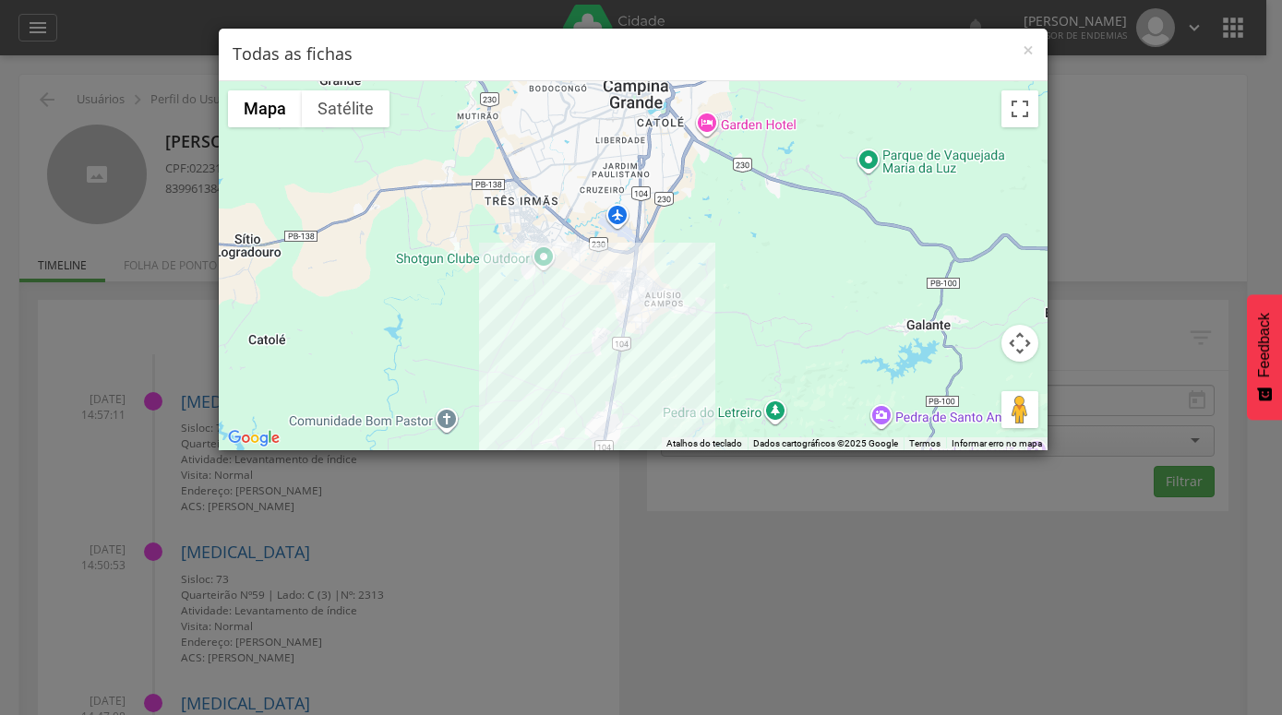
click at [619, 280] on div at bounding box center [633, 265] width 829 height 369
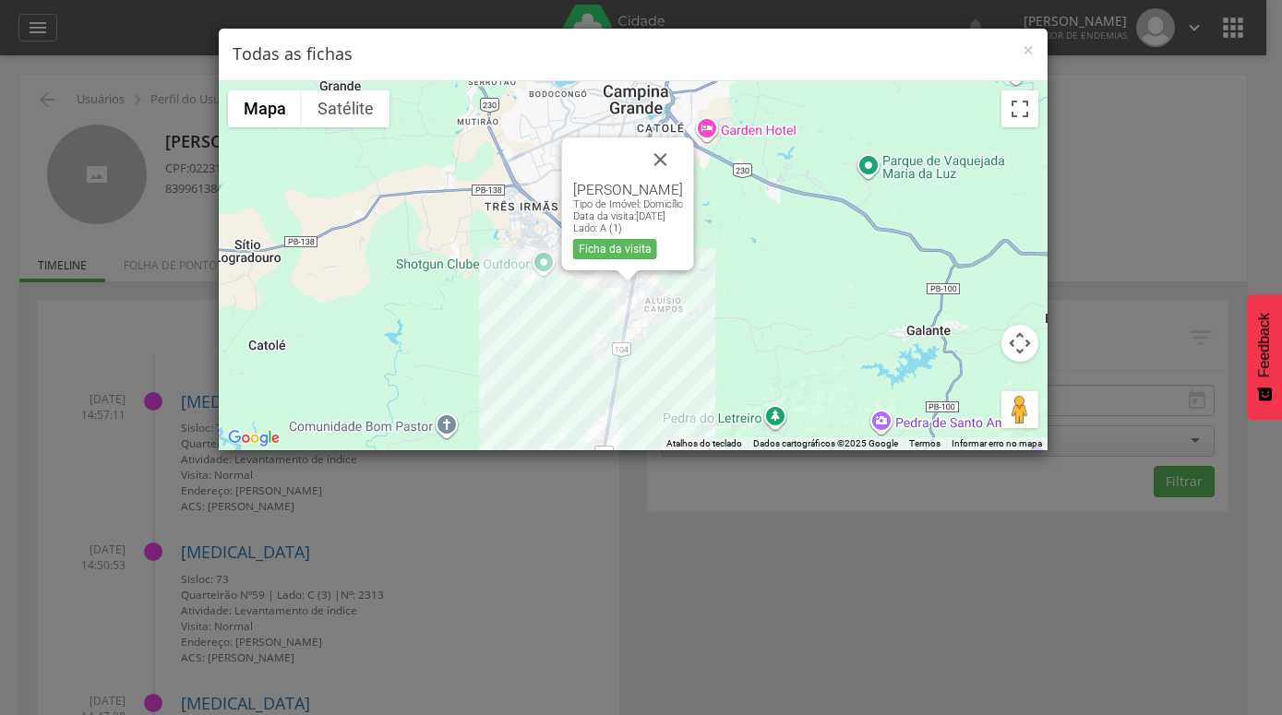
click at [729, 282] on div "[PERSON_NAME] Tipo de Imóvel: Domicílio Data da visita: [DATE] Lado: A (1) Fich…" at bounding box center [633, 265] width 829 height 369
click at [679, 161] on button "Fechar" at bounding box center [661, 160] width 44 height 44
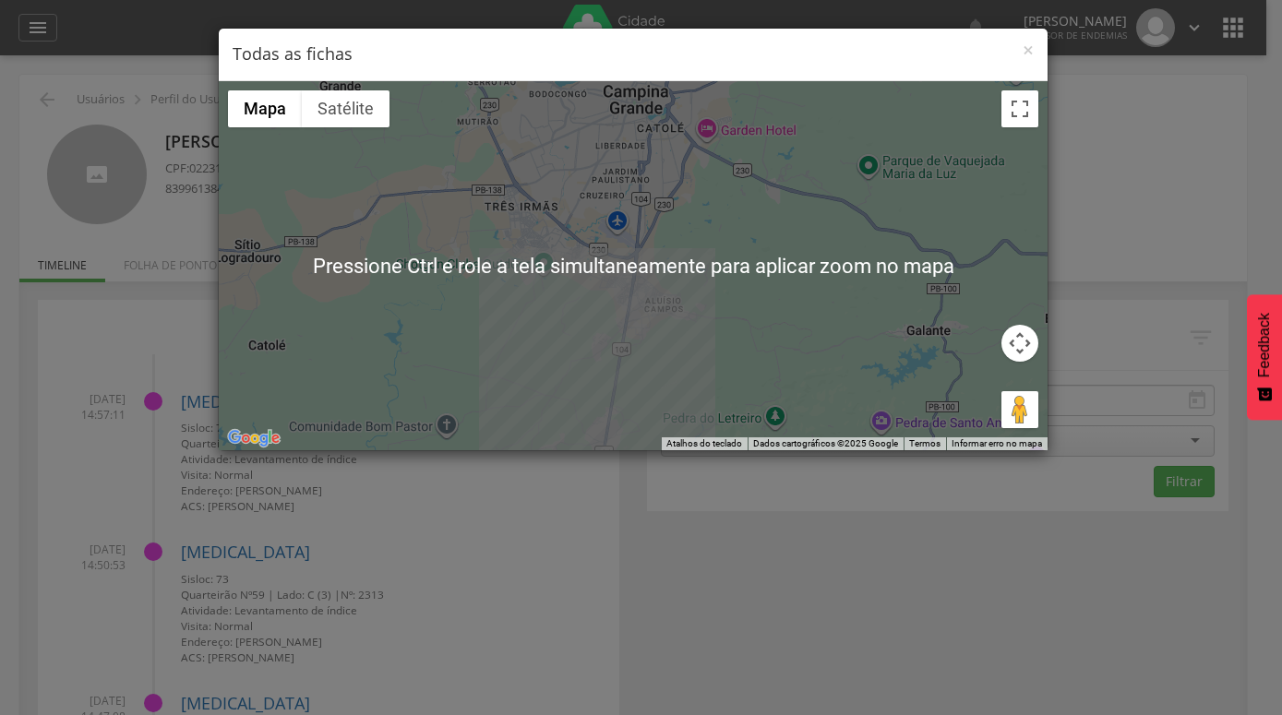
click at [1157, 317] on div "× Todas as fichas ← Mover para a esquerda → Mover para a direita ↑ Mover para c…" at bounding box center [641, 357] width 1282 height 715
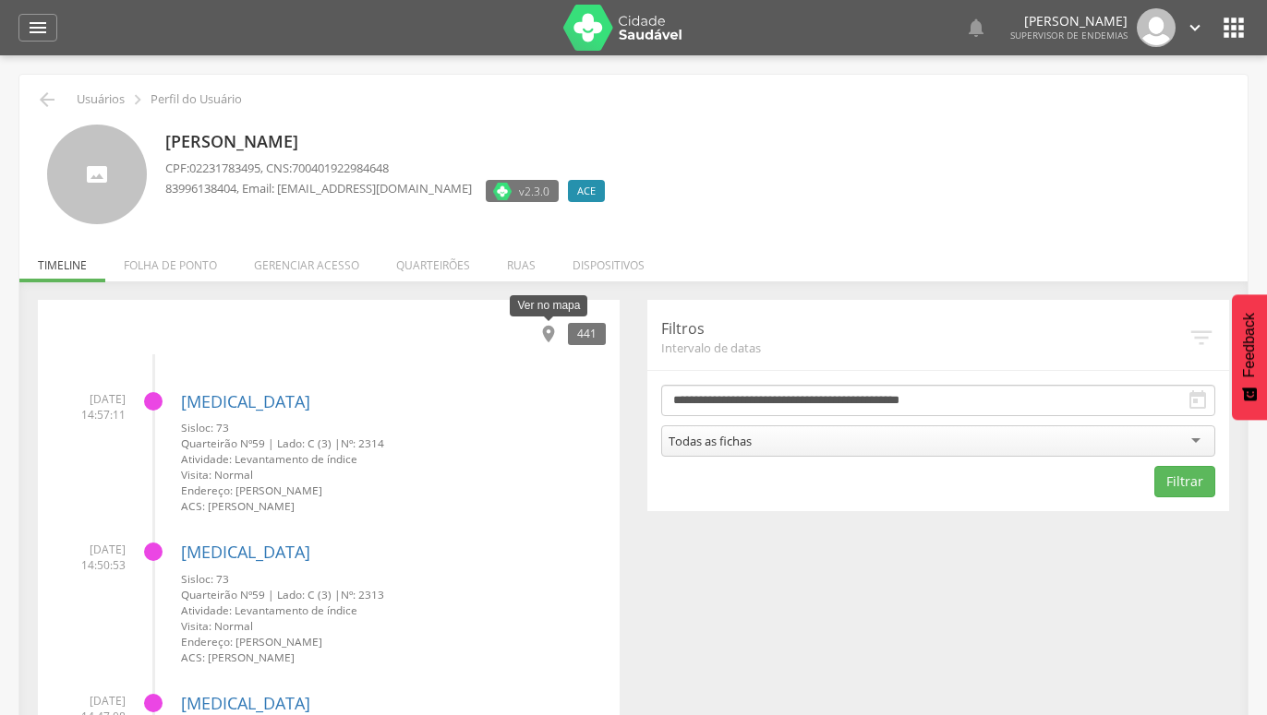
click at [543, 329] on icon "" at bounding box center [548, 334] width 20 height 20
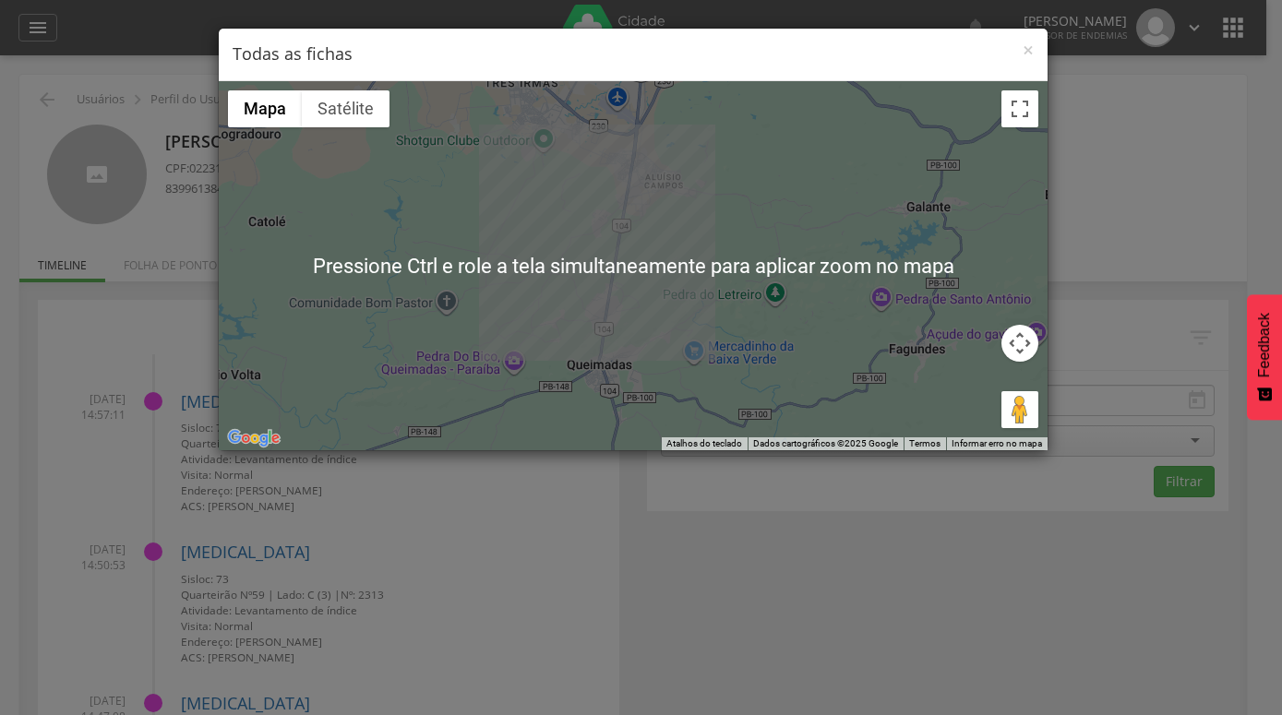
click at [1051, 266] on div "× Todas as fichas ← Mover para a esquerda → Mover para a direita ↑ Mover para c…" at bounding box center [641, 357] width 1282 height 715
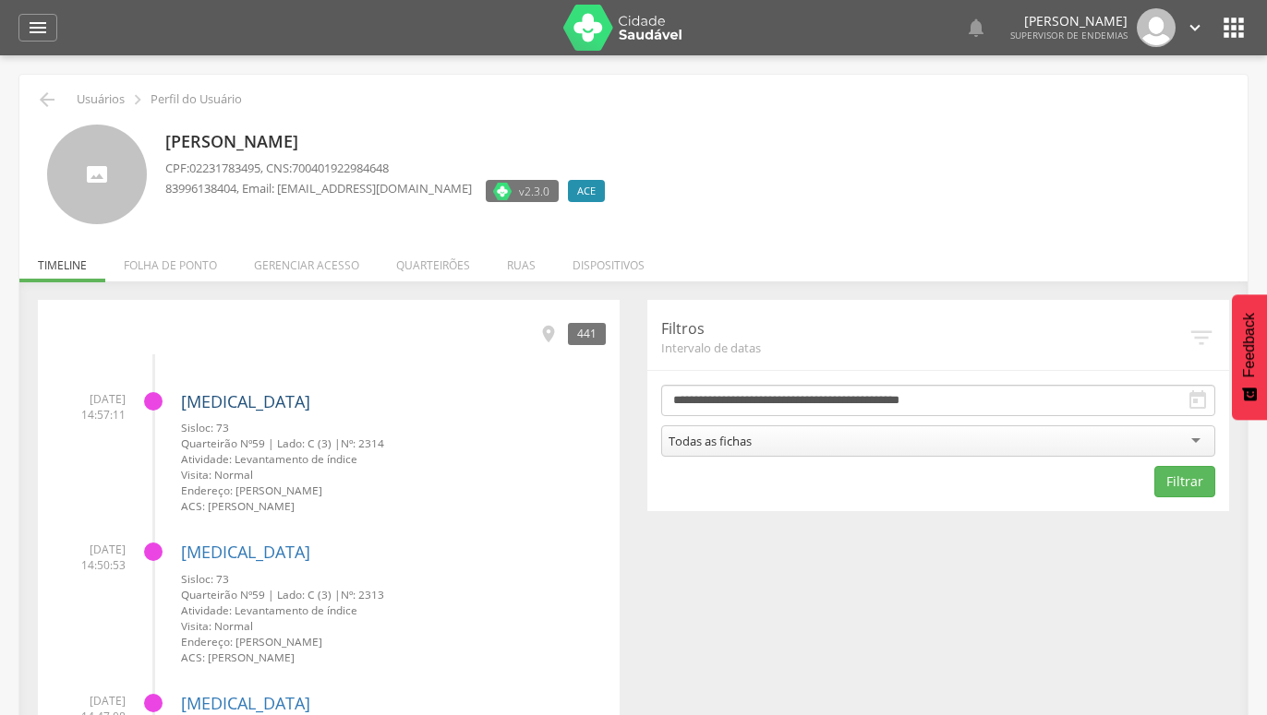
click at [234, 407] on link "[MEDICAL_DATA]" at bounding box center [245, 401] width 129 height 22
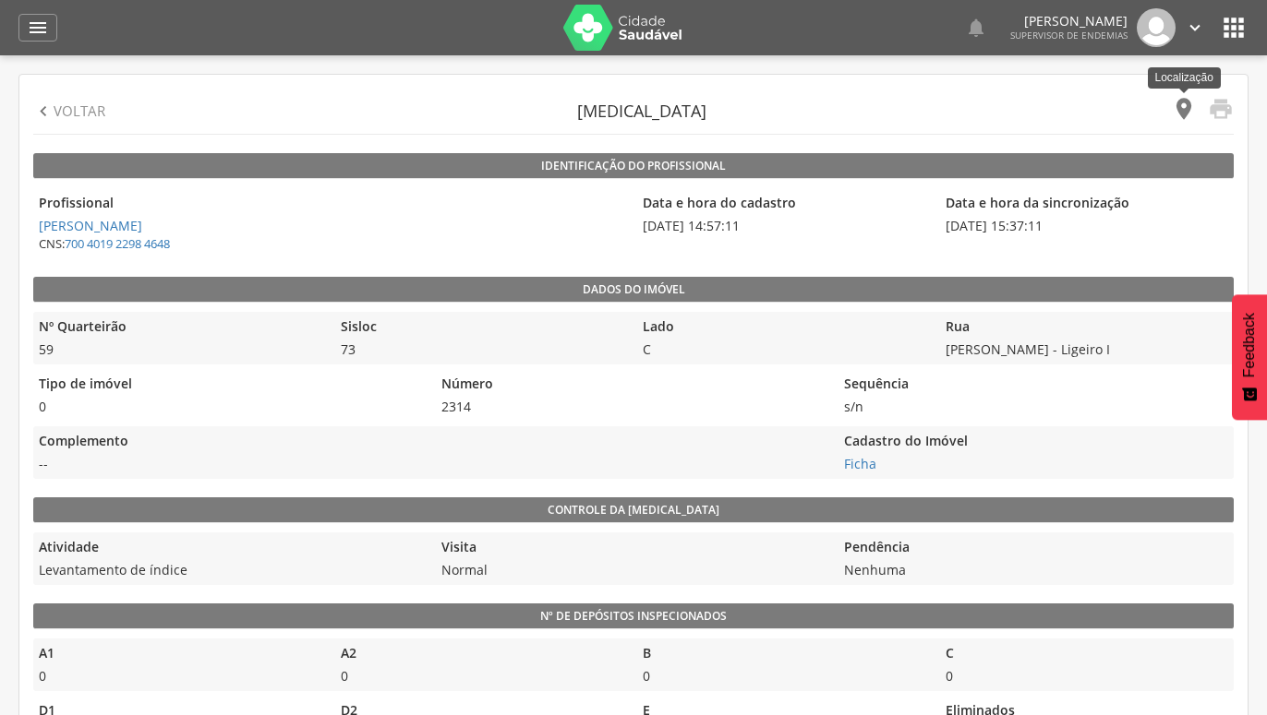
click at [1182, 109] on icon "" at bounding box center [1184, 109] width 26 height 26
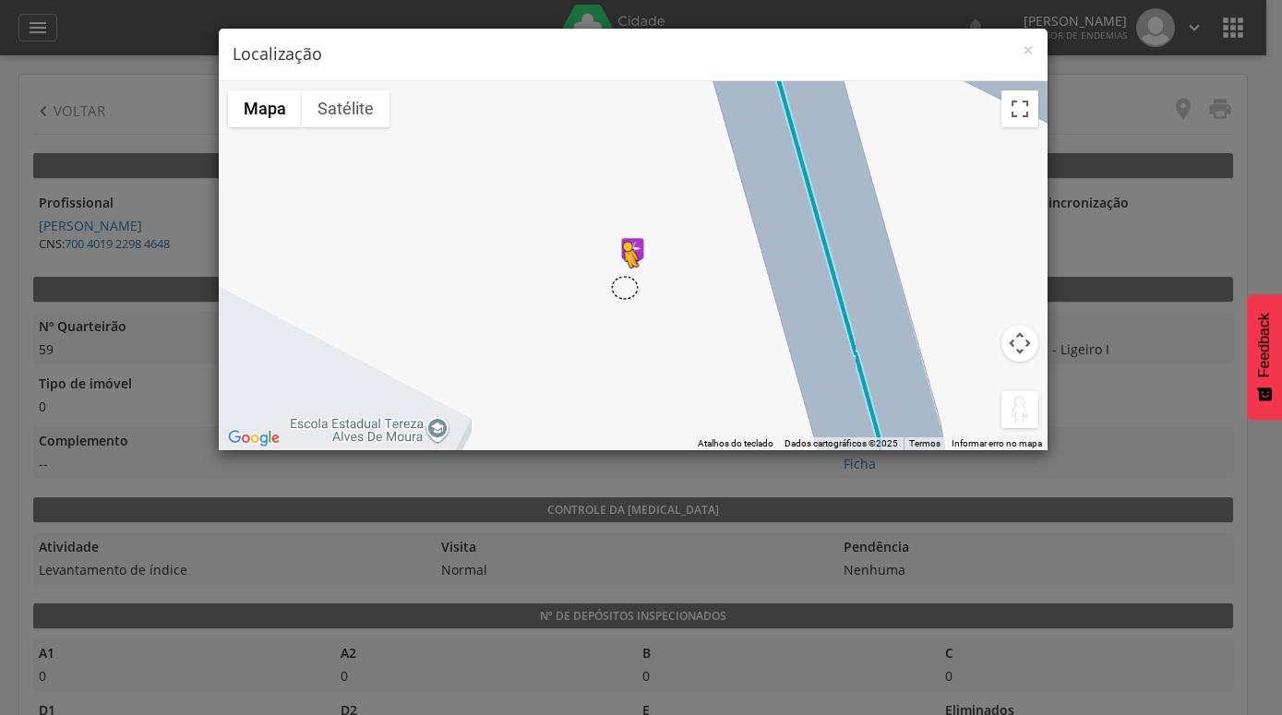
drag, startPoint x: 1018, startPoint y: 409, endPoint x: 620, endPoint y: 284, distance: 416.9
click at [620, 284] on div "Pressione as teclas Alt + Enter para ativar o recurso de arrastar com o teclado…" at bounding box center [633, 265] width 829 height 369
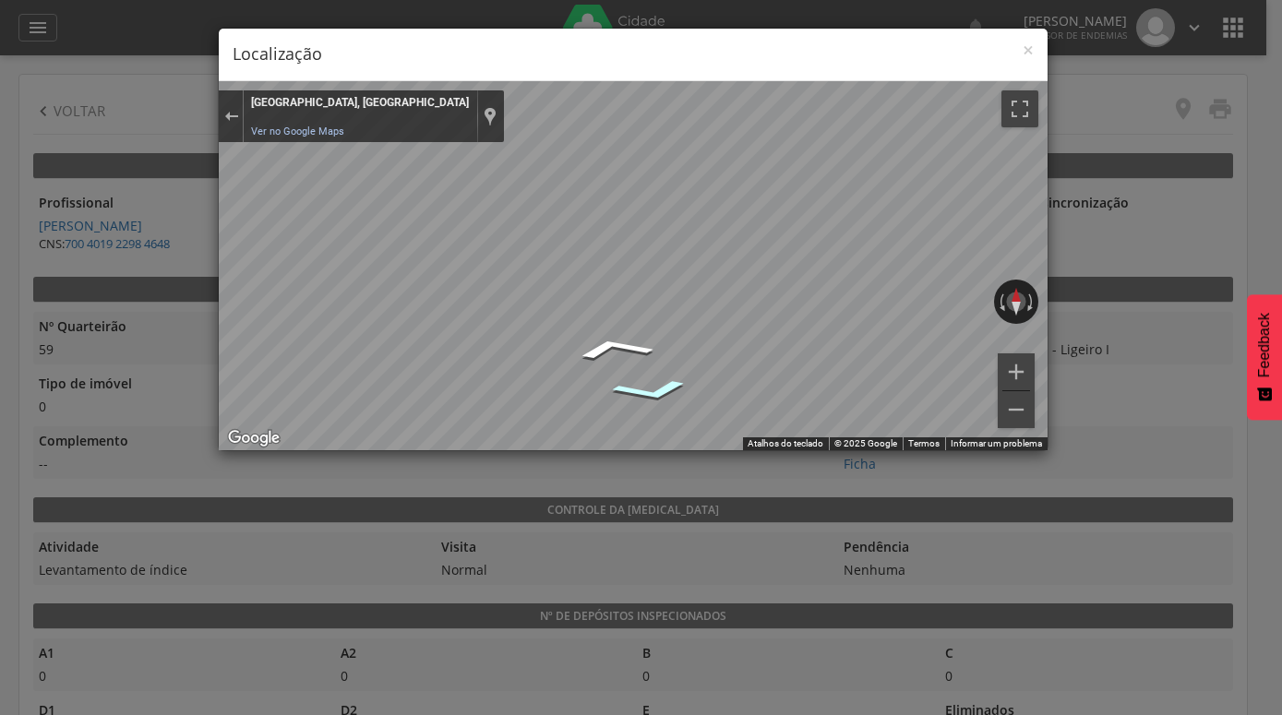
click at [665, 393] on icon "Ir para o sul" at bounding box center [651, 390] width 129 height 35
click at [664, 392] on icon "Ir para o sul" at bounding box center [645, 391] width 124 height 32
click at [664, 392] on icon "Ir para o sul" at bounding box center [644, 390] width 123 height 31
click at [660, 390] on icon "Ir para o sul" at bounding box center [644, 390] width 123 height 31
click at [660, 390] on icon "Ir para o sul" at bounding box center [645, 391] width 124 height 32
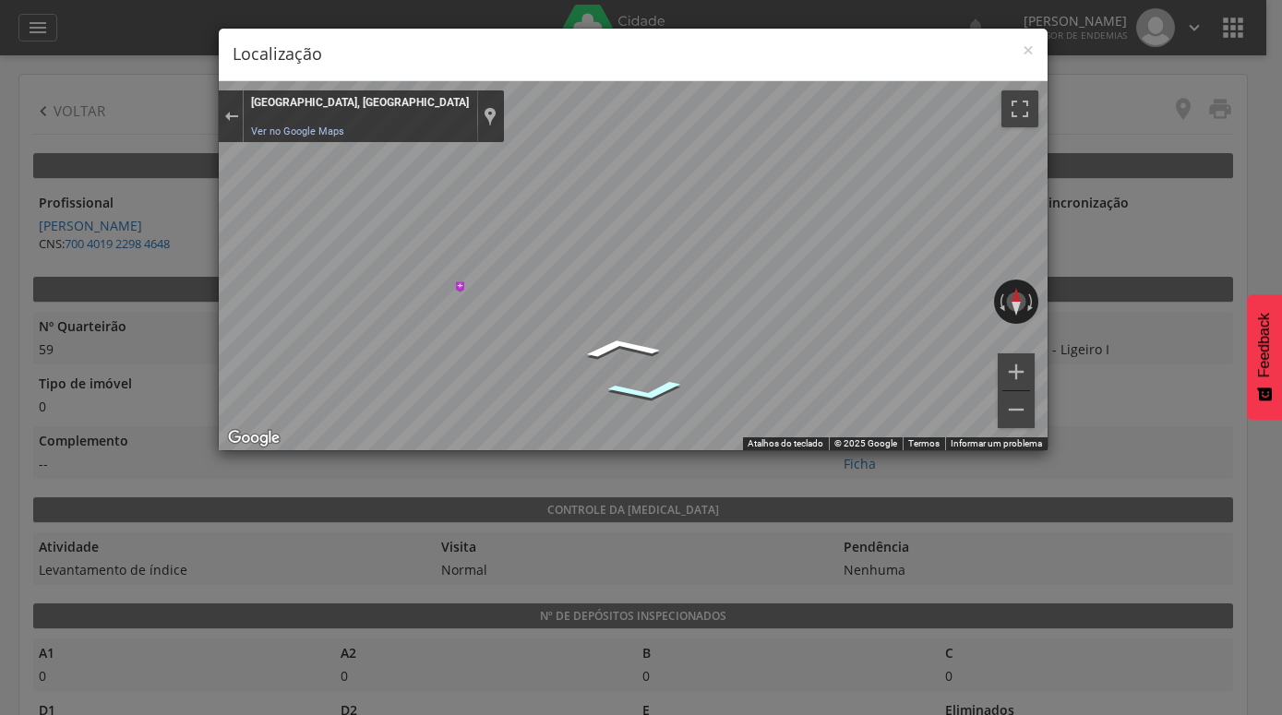
click at [660, 390] on icon "Ir para o sul" at bounding box center [646, 391] width 125 height 33
click at [1023, 48] on h4 "Localização" at bounding box center [633, 54] width 801 height 24
click at [1027, 52] on span "×" at bounding box center [1028, 50] width 11 height 26
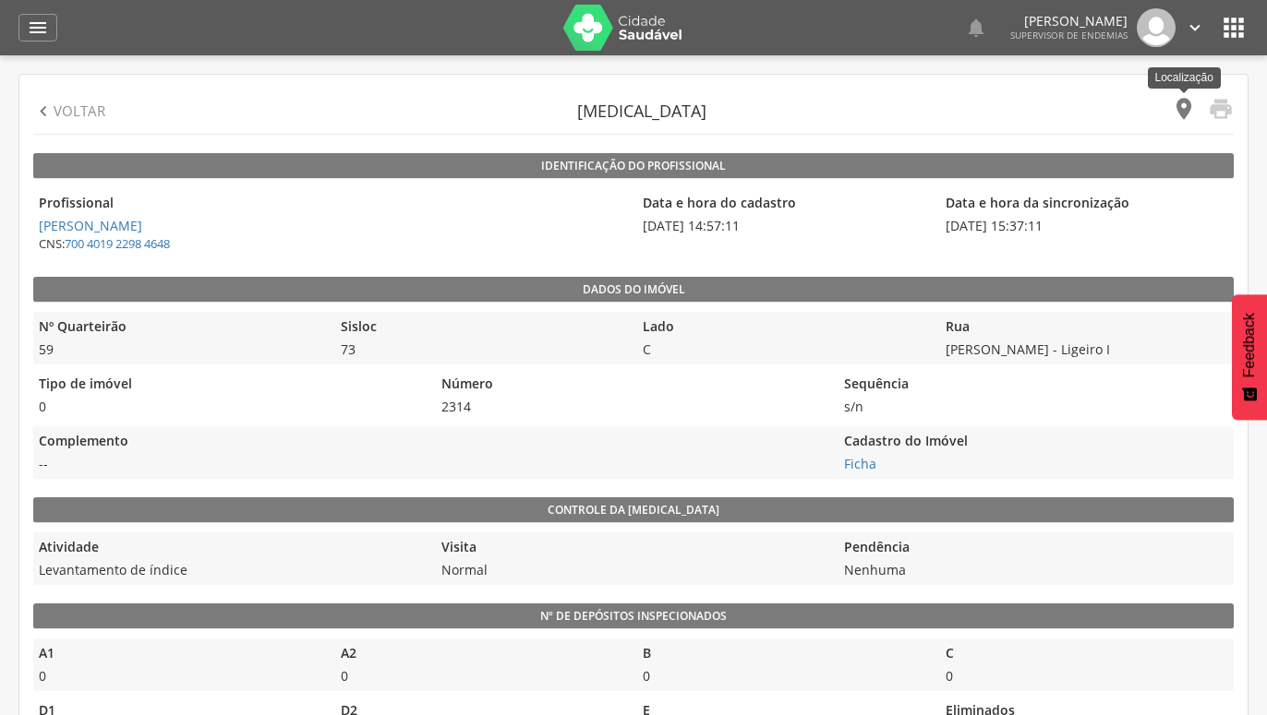
click at [1177, 108] on icon "" at bounding box center [1184, 109] width 26 height 26
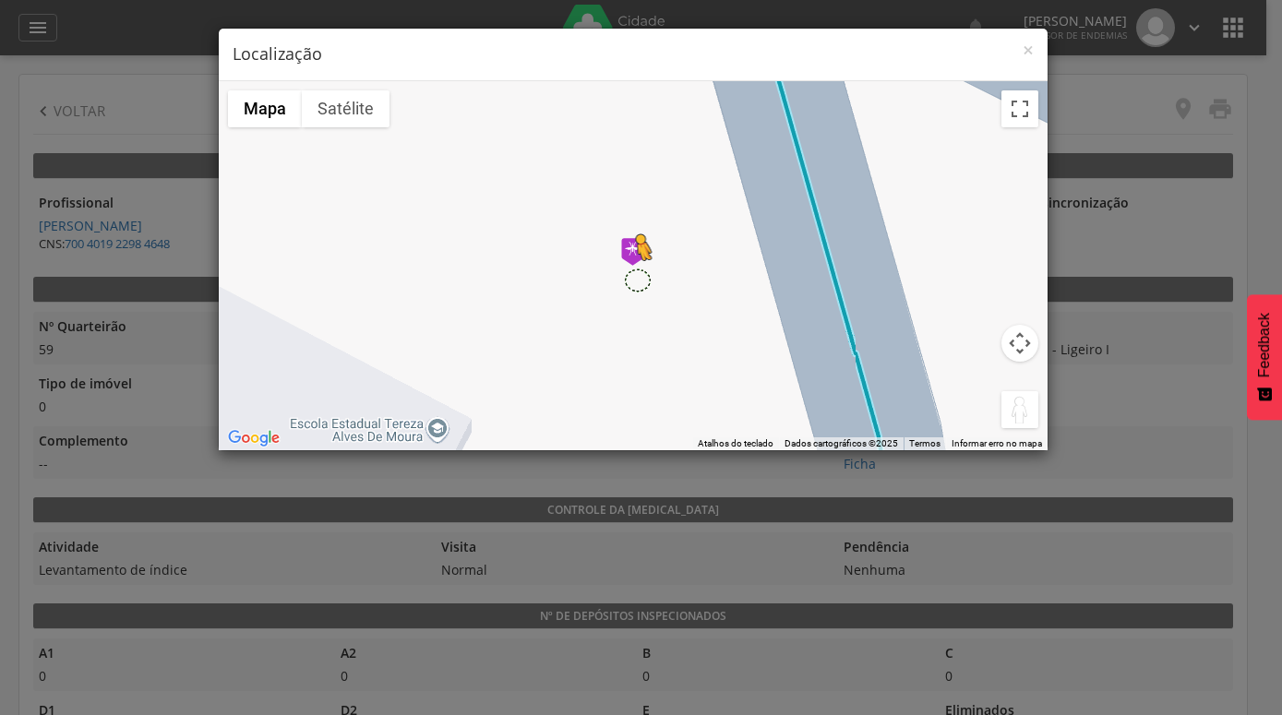
drag, startPoint x: 1011, startPoint y: 413, endPoint x: 628, endPoint y: 276, distance: 406.7
click at [628, 276] on div "Pressione as teclas Alt + Enter para ativar o recurso de arrastar com o teclado…" at bounding box center [633, 265] width 829 height 369
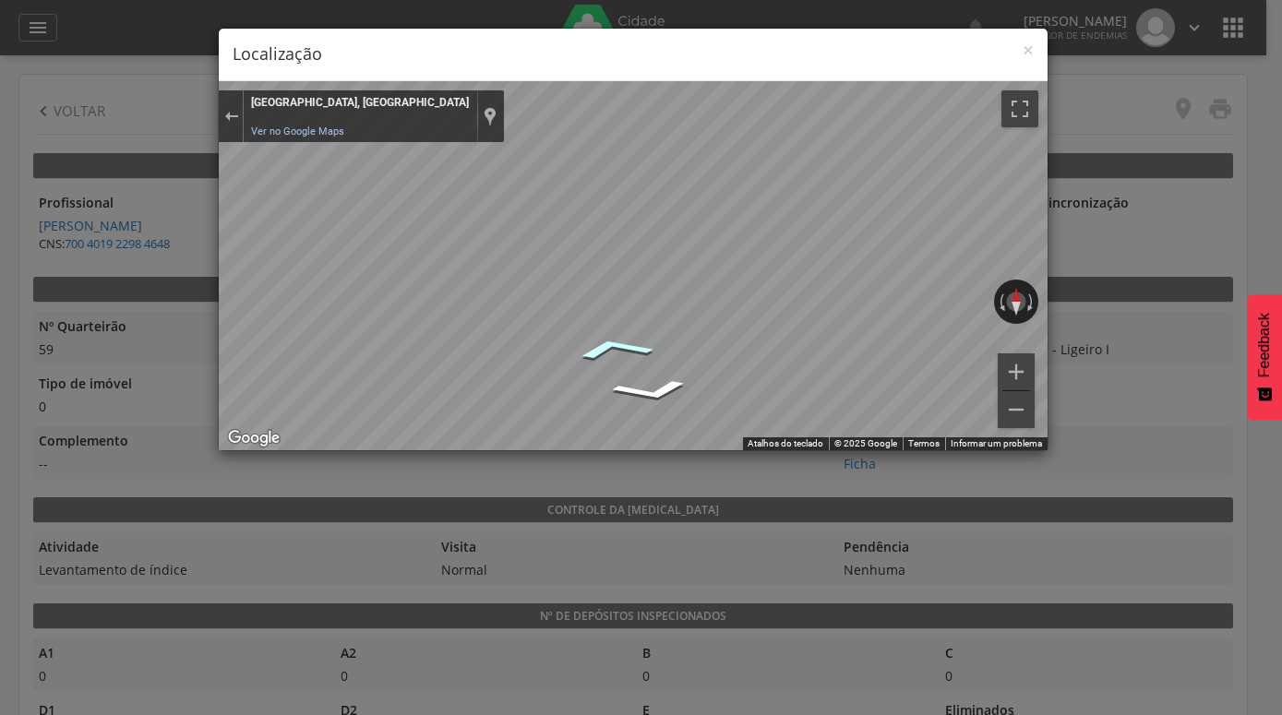
click at [617, 341] on icon "Ir para o norte" at bounding box center [613, 347] width 129 height 35
click at [592, 331] on icon "Ir para o noroeste, R. Joséfina de Santos Montenegro" at bounding box center [573, 317] width 126 height 51
click at [577, 309] on icon "Ir para o noroeste, R. Joséfina de Santos Montenegro" at bounding box center [573, 317] width 126 height 51
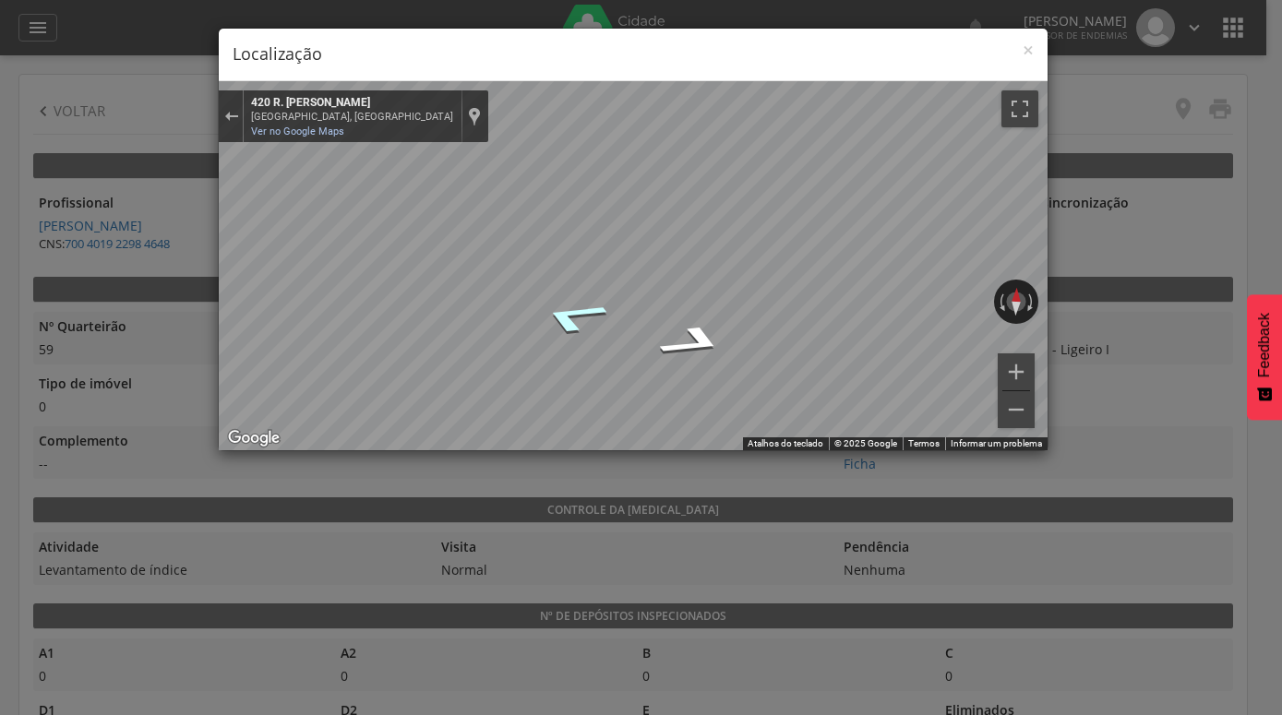
click at [577, 309] on icon "Ir para o noroeste, R. Joséfina de Santos Montenegro" at bounding box center [573, 317] width 126 height 51
click at [1027, 52] on span "×" at bounding box center [1028, 50] width 11 height 26
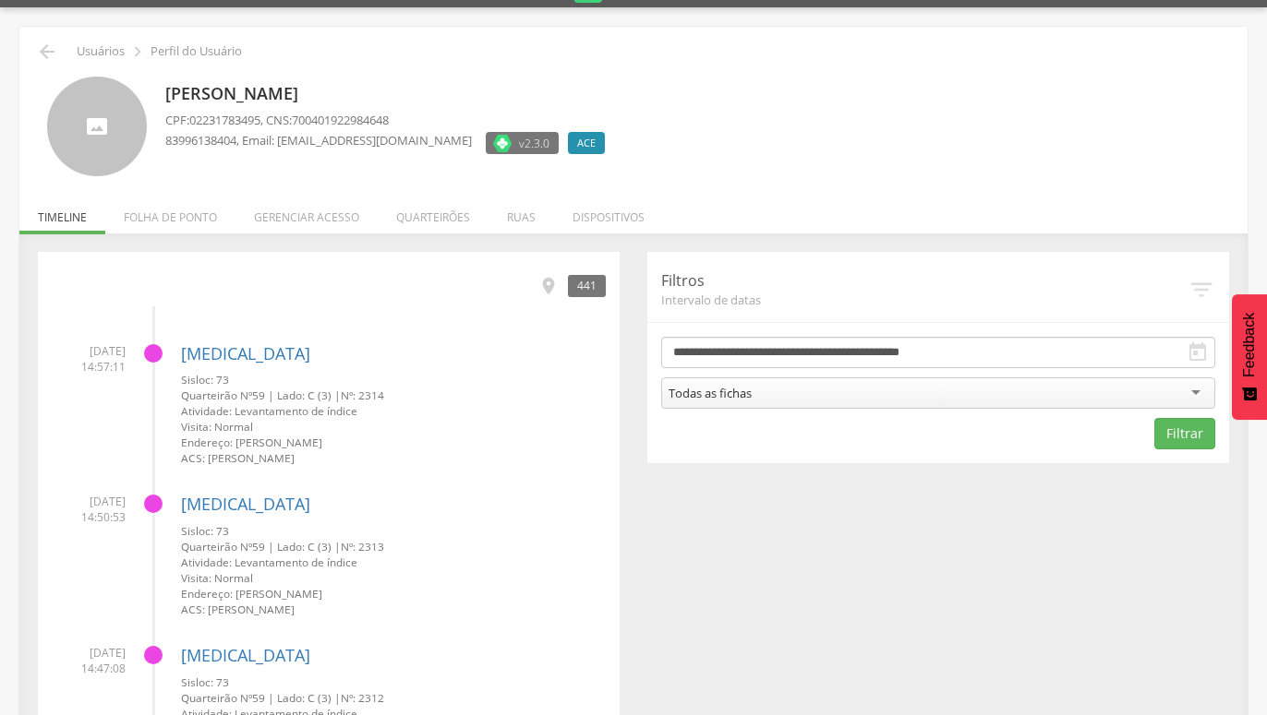
scroll to position [94, 0]
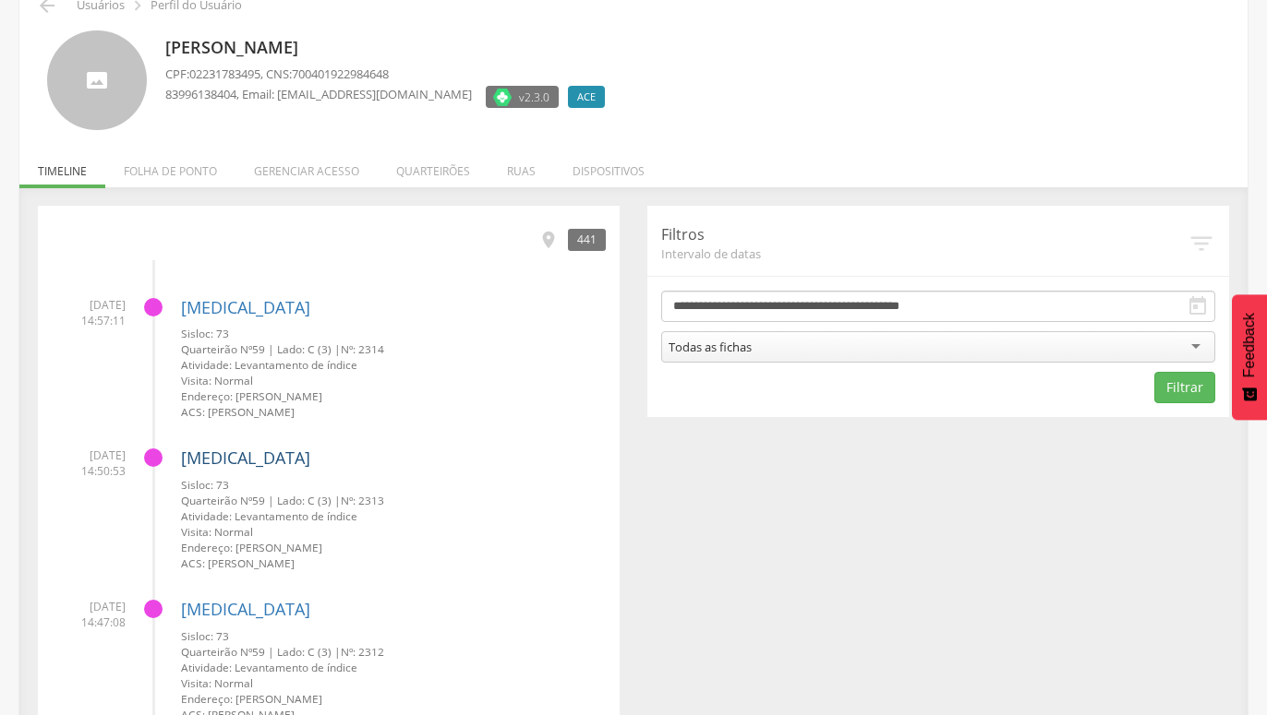
click at [203, 462] on link "[MEDICAL_DATA]" at bounding box center [245, 458] width 129 height 22
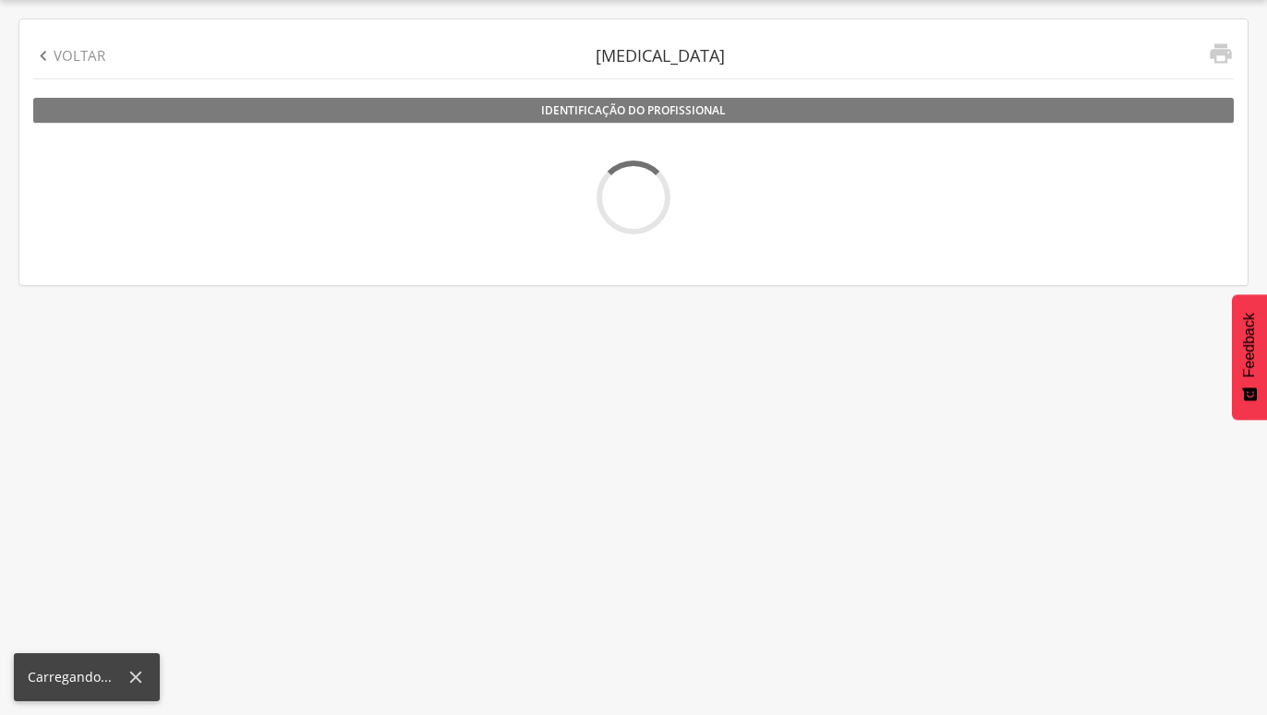
scroll to position [55, 0]
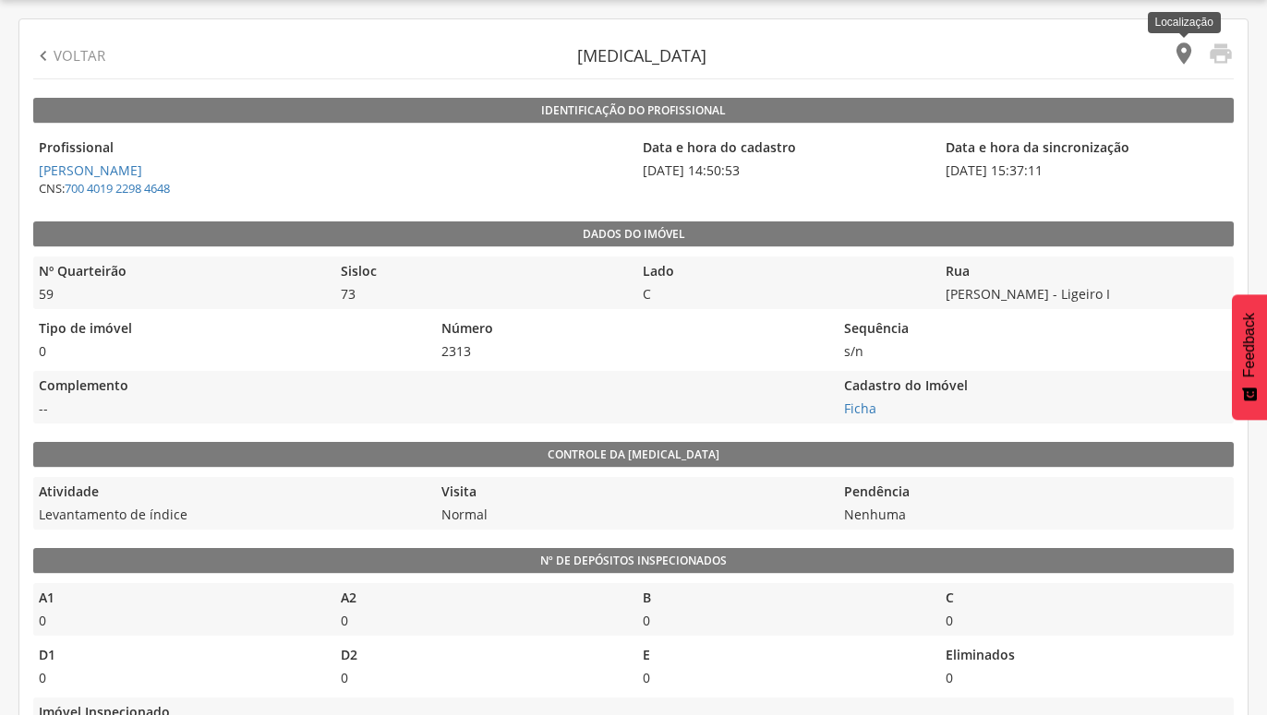
click at [1185, 48] on icon "" at bounding box center [1184, 54] width 26 height 26
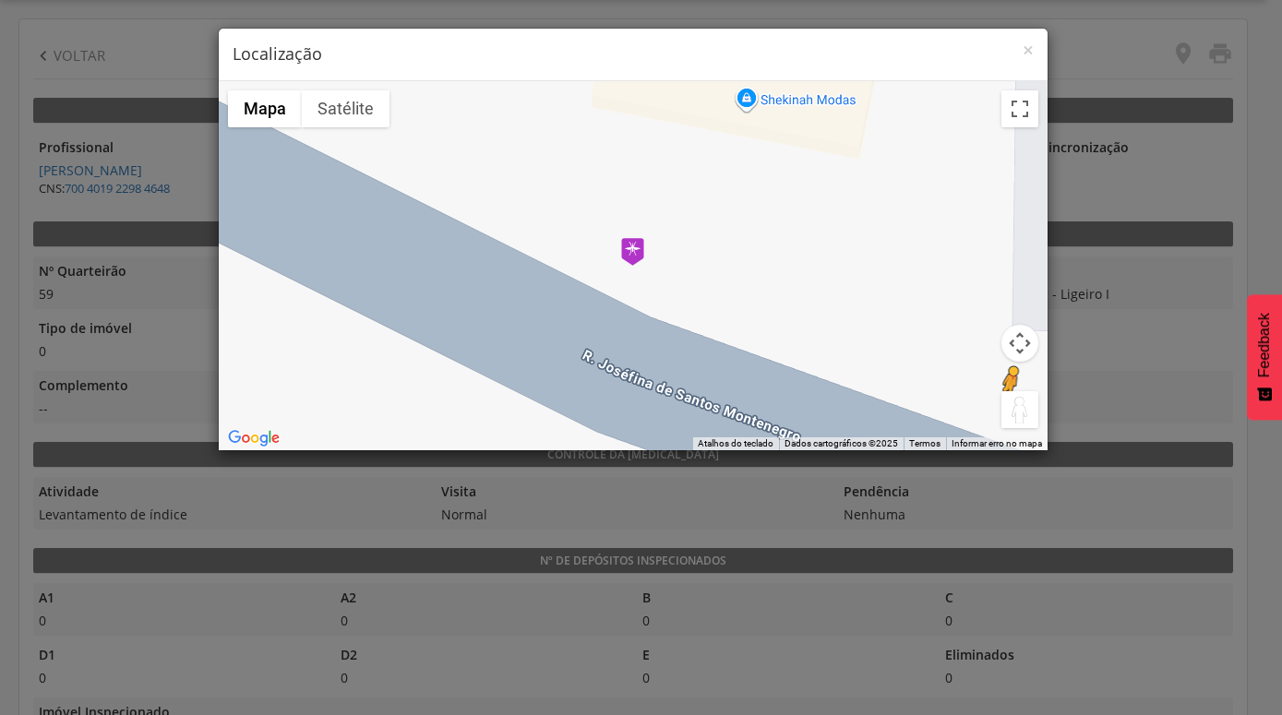
drag, startPoint x: 1013, startPoint y: 412, endPoint x: 899, endPoint y: 386, distance: 116.5
click at [1006, 409] on button "Arraste o Pegman até o mapa para abrir o Street View" at bounding box center [1020, 409] width 37 height 37
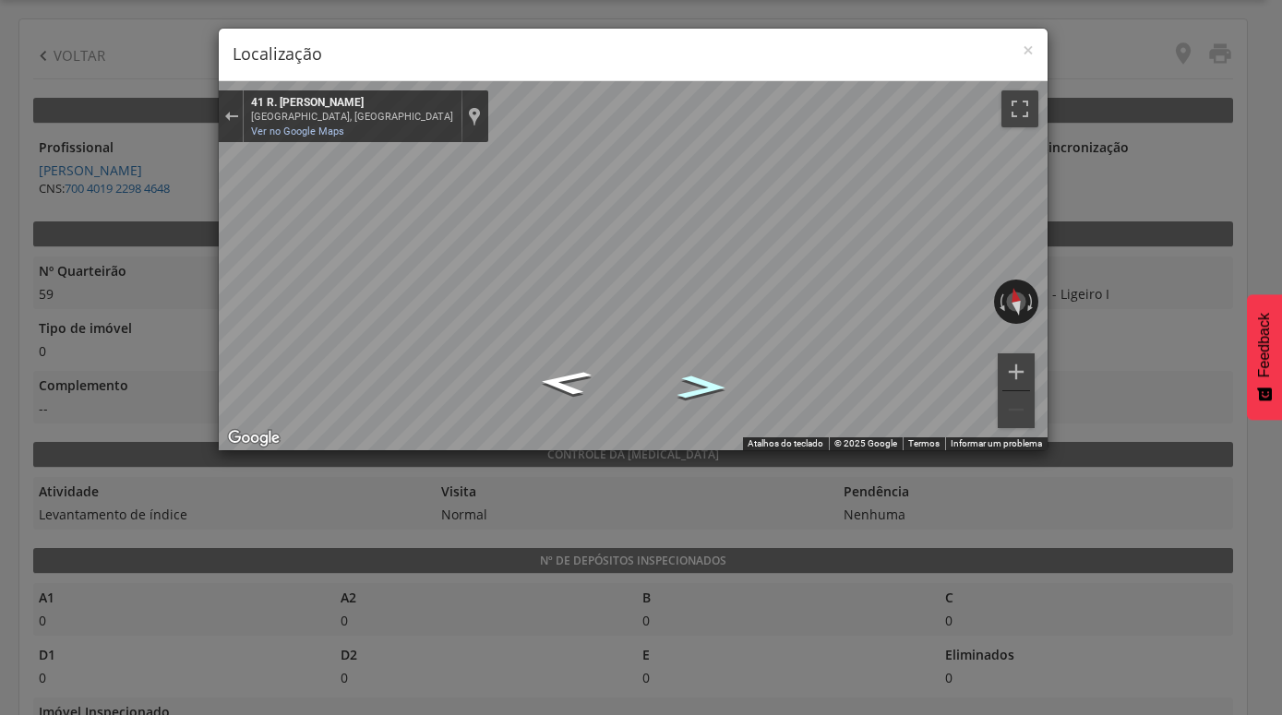
click at [698, 378] on icon "Ir para o leste, R. Joséfina de Santos Montenegro" at bounding box center [701, 386] width 91 height 35
click at [698, 378] on icon "Ir para o leste, R. Joséfina de Santos Montenegro" at bounding box center [702, 386] width 86 height 34
click at [698, 378] on icon "Ir para o leste, R. Joséfina de Santos Montenegro" at bounding box center [703, 384] width 90 height 35
click at [698, 378] on icon "Ir para o leste, R. Joséfina de Santos Montenegro" at bounding box center [702, 383] width 90 height 35
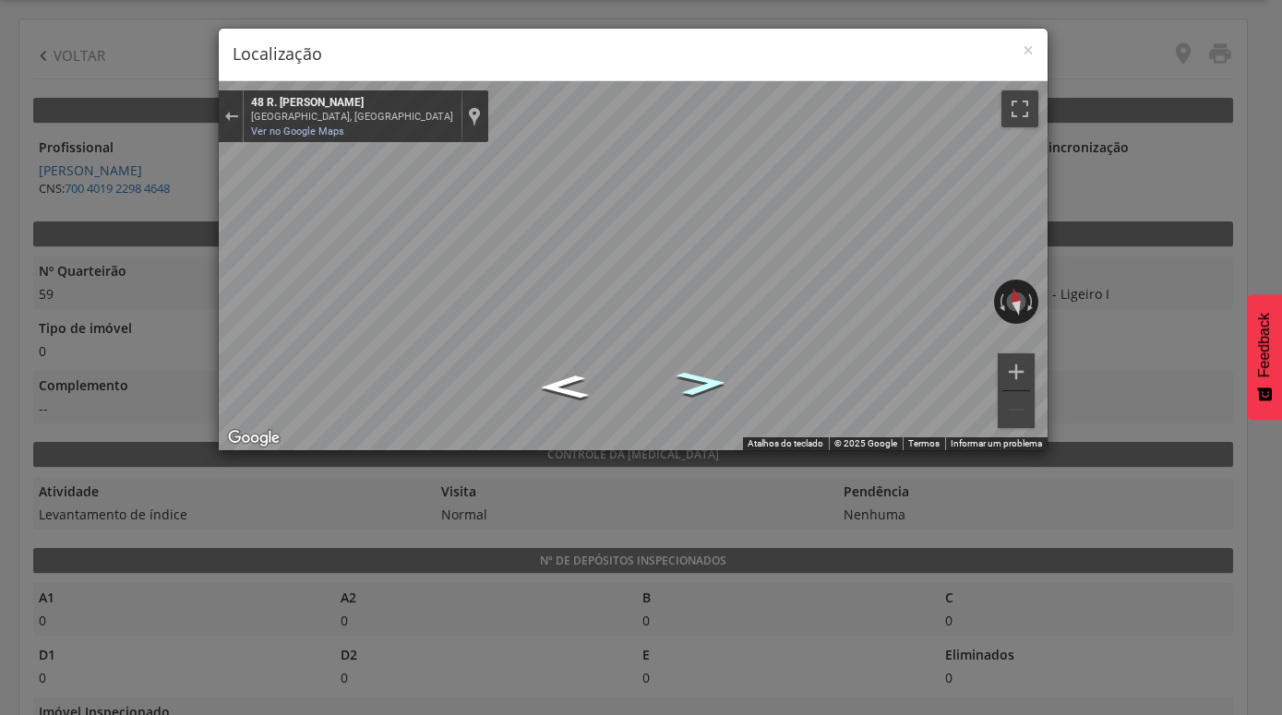
click at [698, 379] on icon "Ir para o leste, R. Joséfina de Santos Montenegro" at bounding box center [702, 384] width 95 height 36
click at [698, 379] on icon "Ir para o leste, R. Joséfina de Santos Montenegro" at bounding box center [702, 383] width 97 height 36
click at [699, 379] on icon "Ir para o leste, R. Joséfina de Santos Montenegro" at bounding box center [702, 383] width 98 height 36
click at [699, 379] on icon "Ir para o leste, R. Joséfina de Santos Montenegro" at bounding box center [702, 383] width 97 height 36
click at [699, 379] on icon "Ir para o leste, R. Joséfina de Santos Montenegro" at bounding box center [703, 384] width 84 height 33
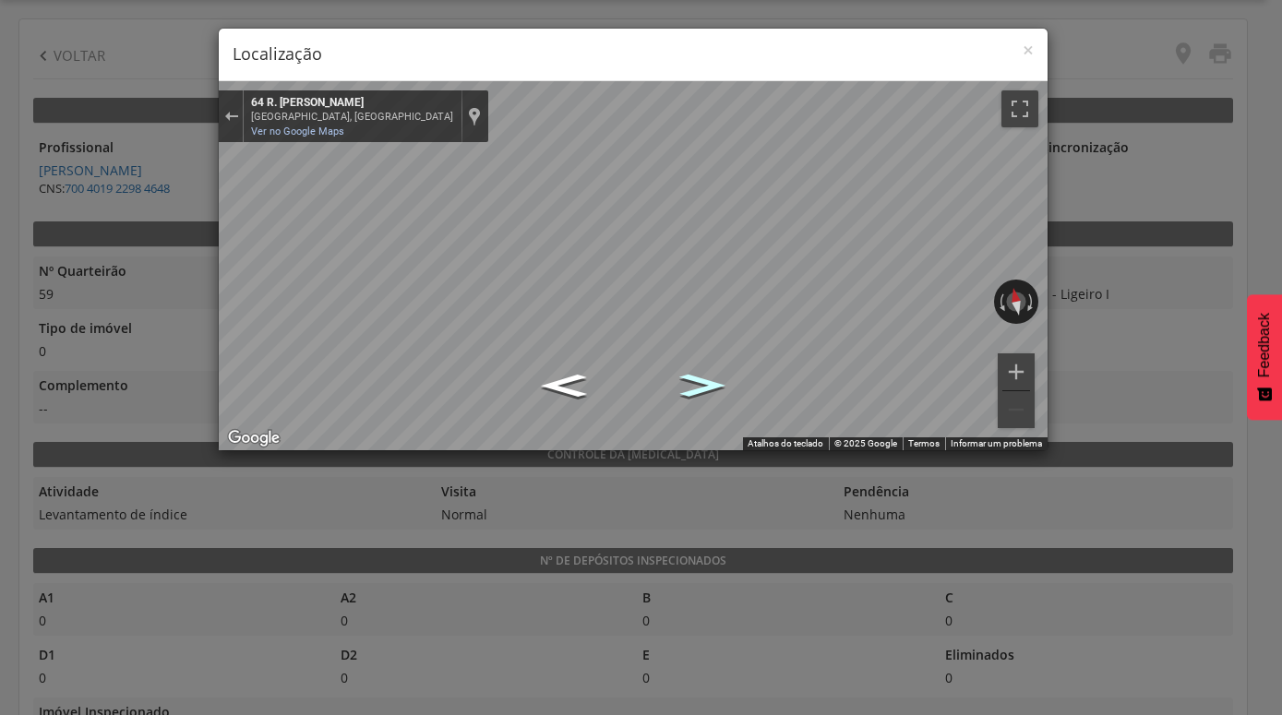
click at [699, 379] on icon "Ir para o leste, R. Joséfina de Santos Montenegro" at bounding box center [702, 384] width 84 height 33
click at [700, 379] on icon "Ir para o leste, R. Joséfina de Santos Montenegro" at bounding box center [702, 385] width 86 height 34
click at [701, 379] on icon "Ir para o leste, R. Joséfina de Santos Montenegro" at bounding box center [702, 383] width 90 height 35
click at [1027, 53] on span "×" at bounding box center [1028, 50] width 11 height 26
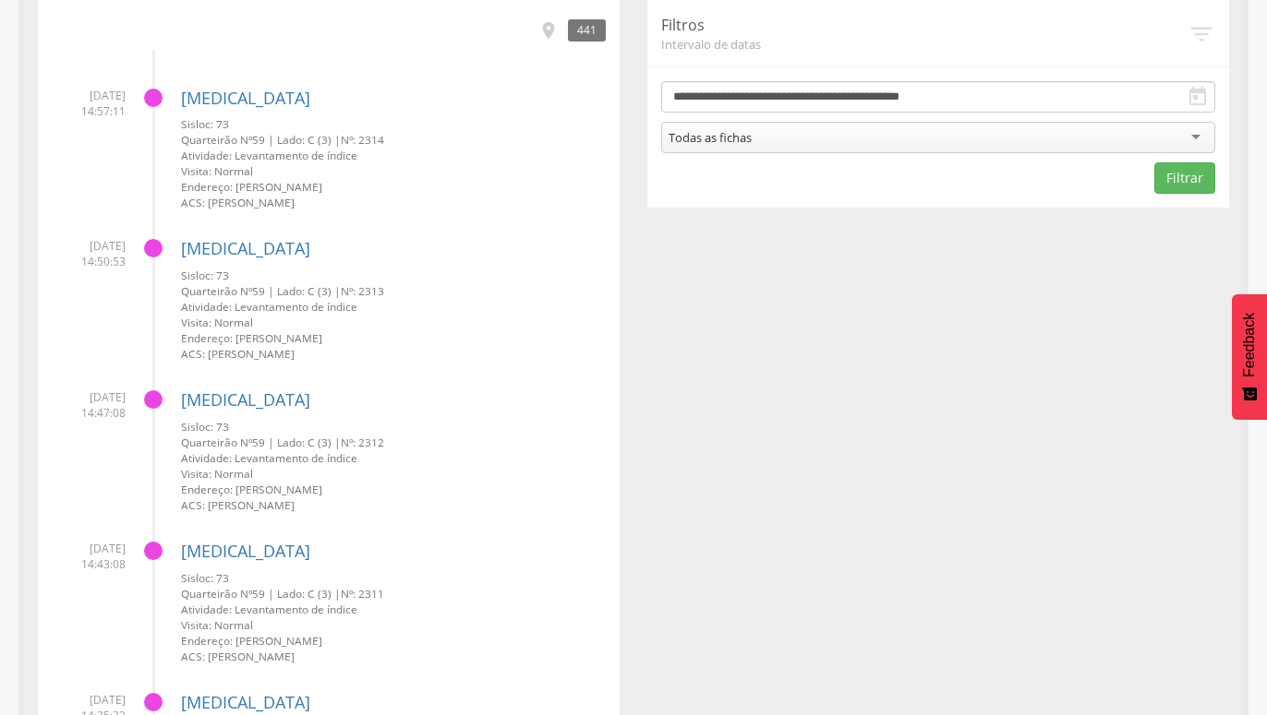
scroll to position [338, 0]
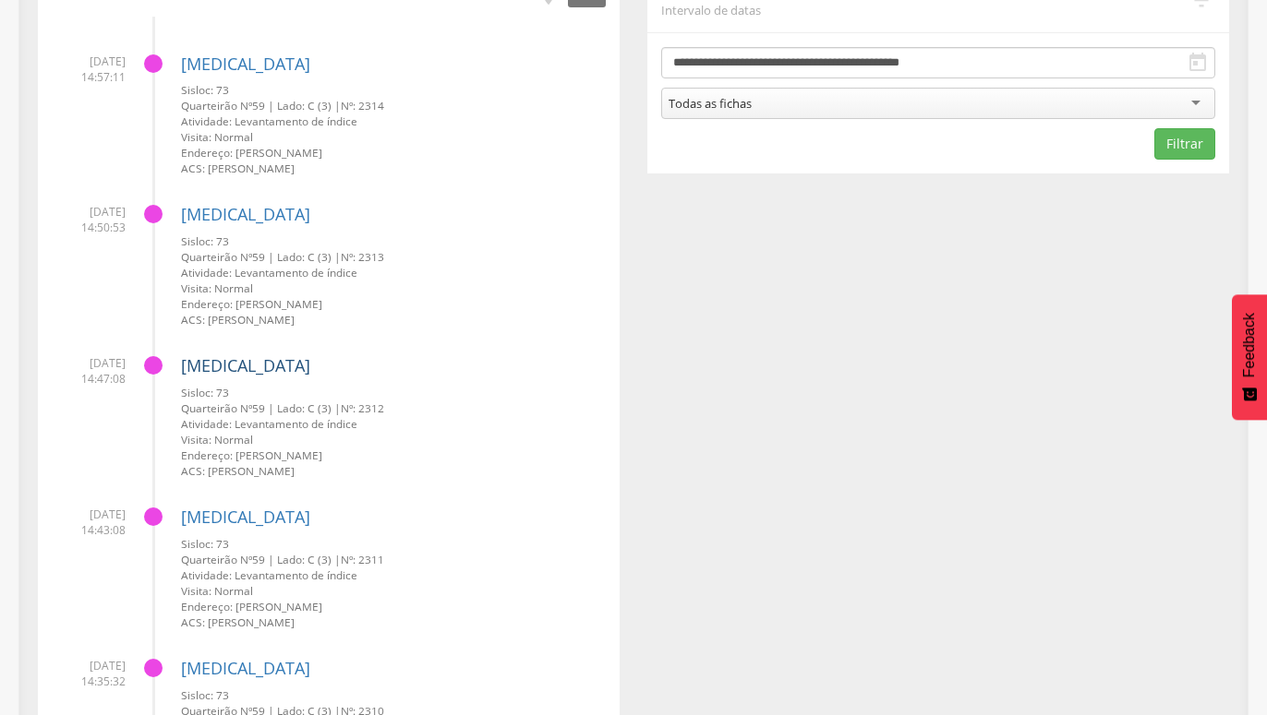
click at [201, 369] on link "[MEDICAL_DATA]" at bounding box center [245, 365] width 129 height 22
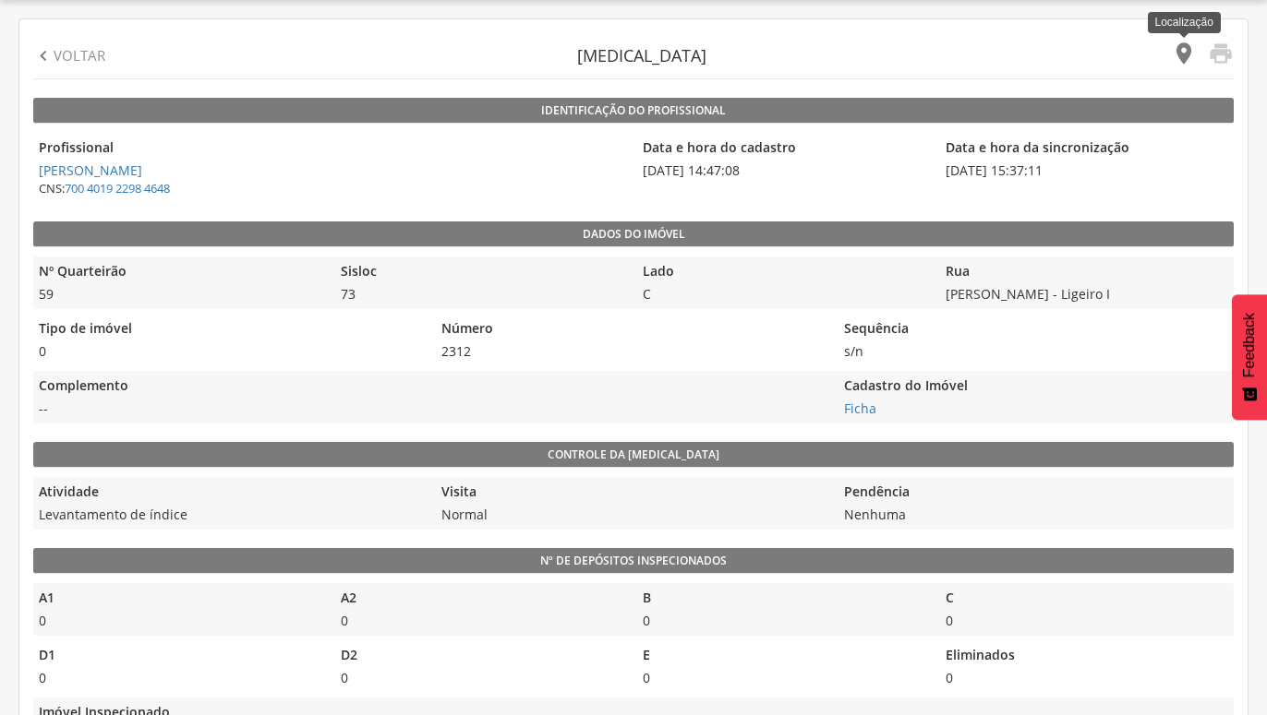
click at [1177, 52] on icon "" at bounding box center [1184, 54] width 26 height 26
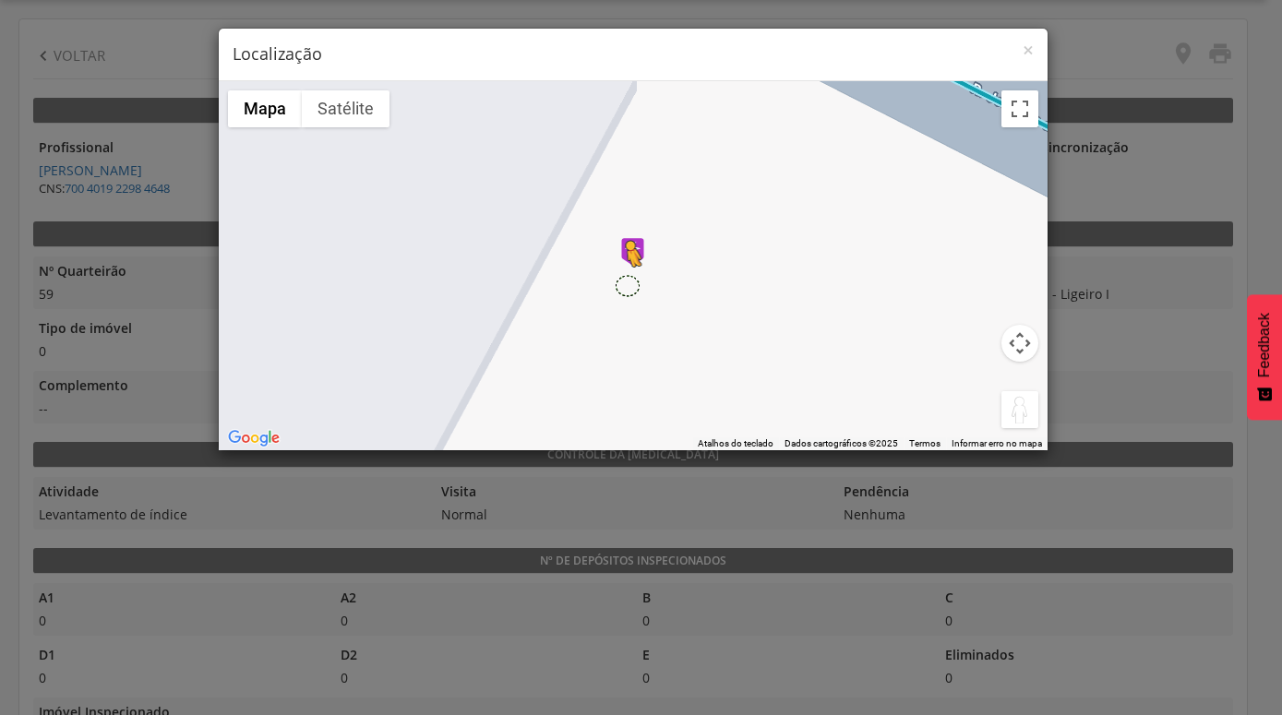
drag, startPoint x: 1010, startPoint y: 414, endPoint x: 625, endPoint y: 283, distance: 406.4
click at [625, 283] on div "Pressione as teclas Alt + Enter para ativar o recurso de arrastar com o teclado…" at bounding box center [633, 265] width 829 height 369
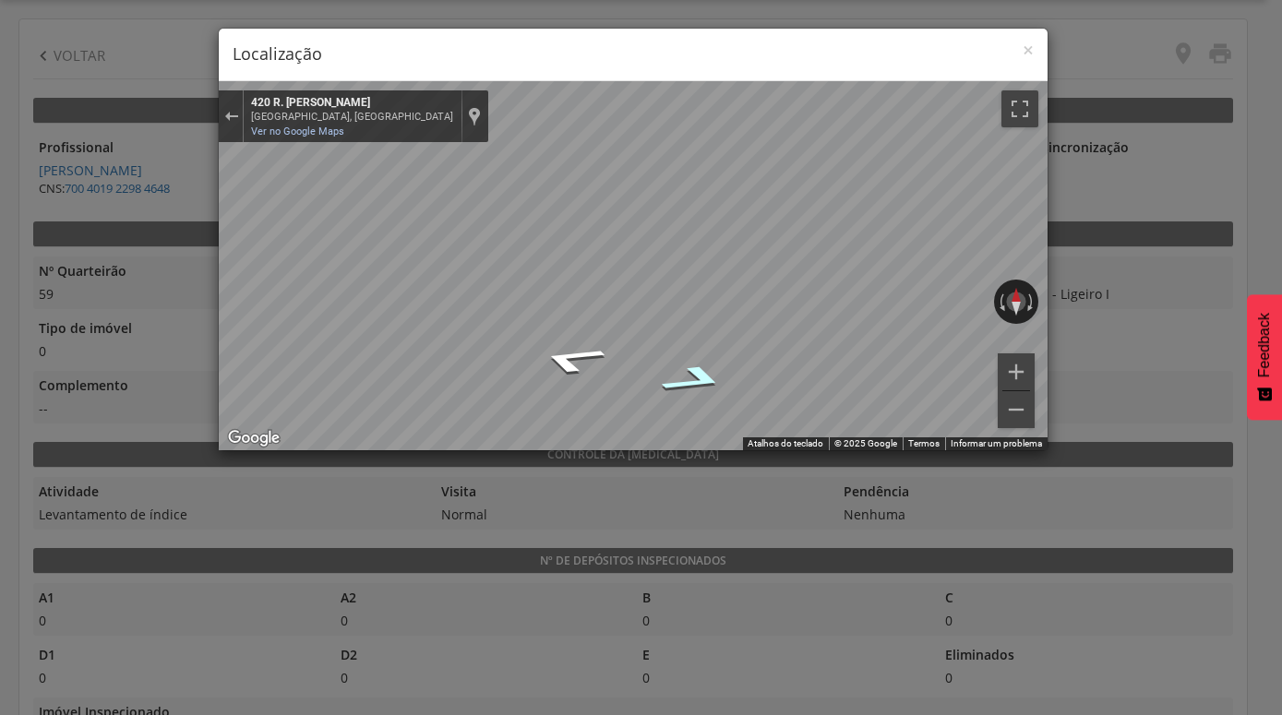
click at [706, 377] on icon "Ir para o leste, R. Joséfina de Santos Montenegro" at bounding box center [694, 379] width 125 height 43
click at [705, 376] on icon "Ir para o leste, R. Joséfina de Santos Montenegro" at bounding box center [694, 379] width 125 height 43
click at [705, 376] on icon "Ir para o sudeste" at bounding box center [682, 384] width 137 height 43
click at [576, 314] on icon "Ir para o noroeste, R. Joséfina de Santos Montenegro" at bounding box center [577, 310] width 132 height 52
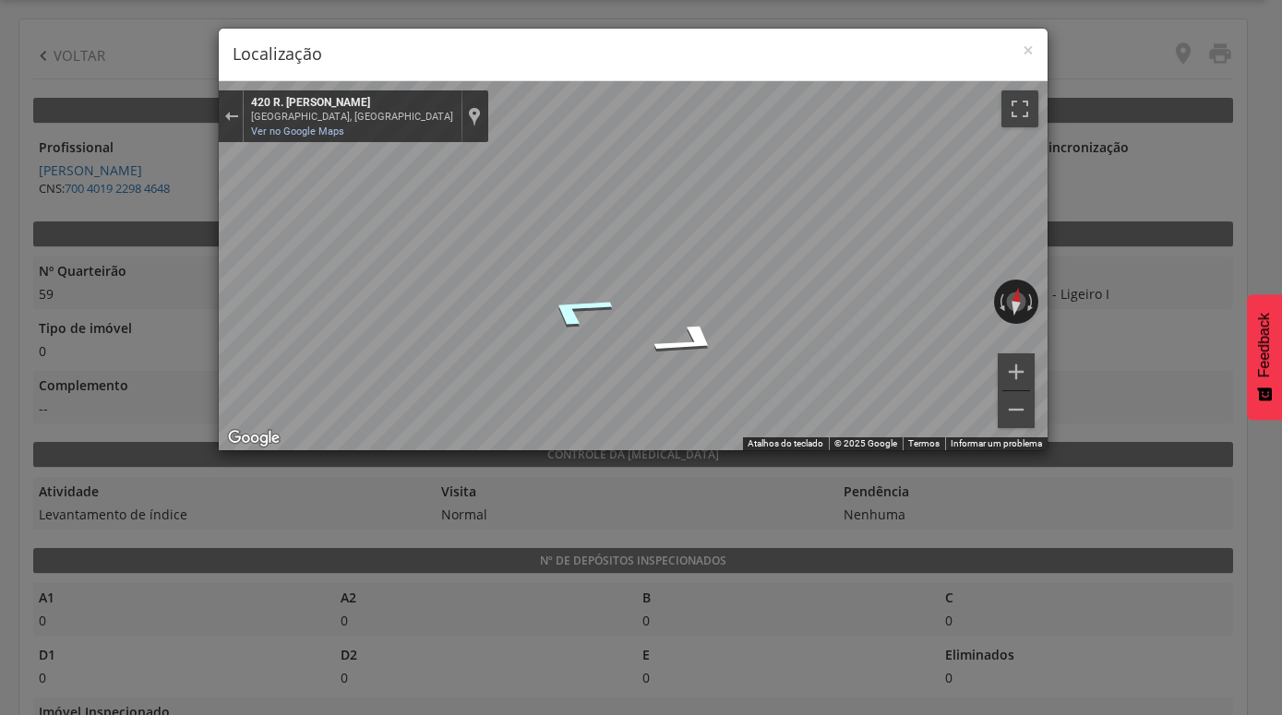
click at [576, 314] on icon "Ir para o noroeste, R. Joséfina de Santos Montenegro" at bounding box center [577, 310] width 132 height 52
click at [1034, 58] on div "× Localização" at bounding box center [633, 55] width 829 height 53
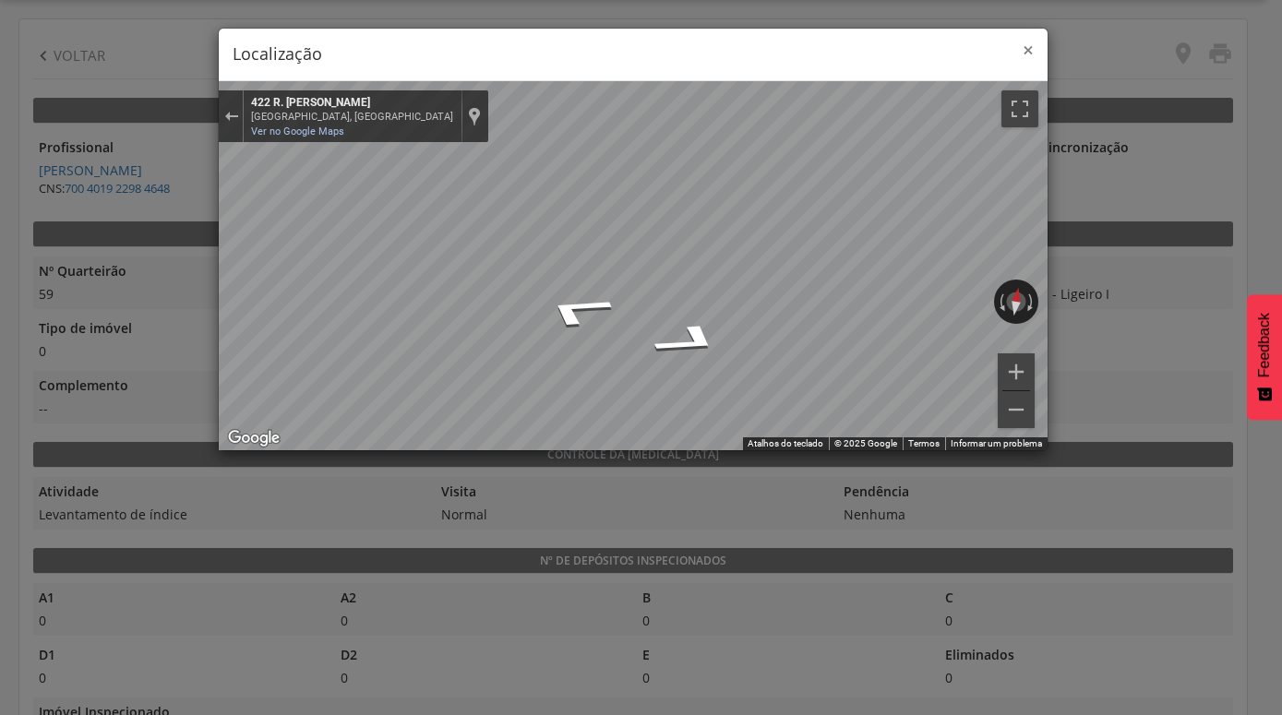
click at [1032, 52] on span "×" at bounding box center [1028, 50] width 11 height 26
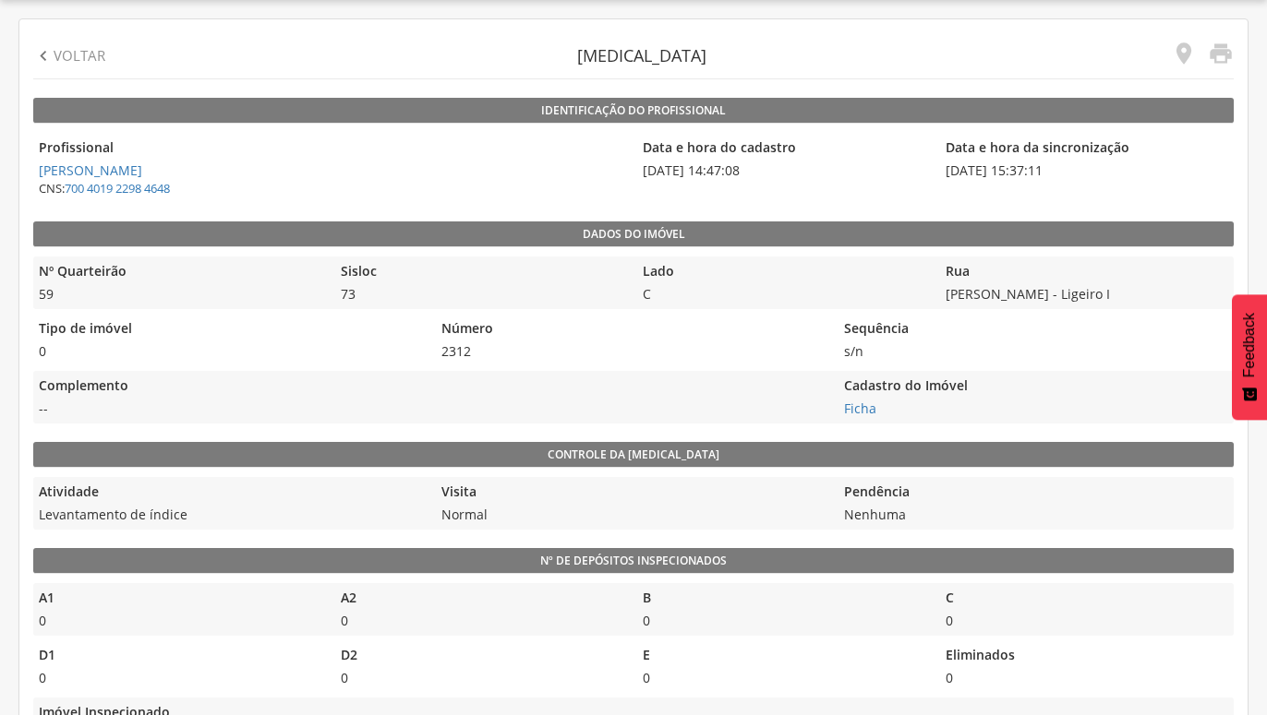
click at [42, 56] on icon "" at bounding box center [43, 56] width 20 height 20
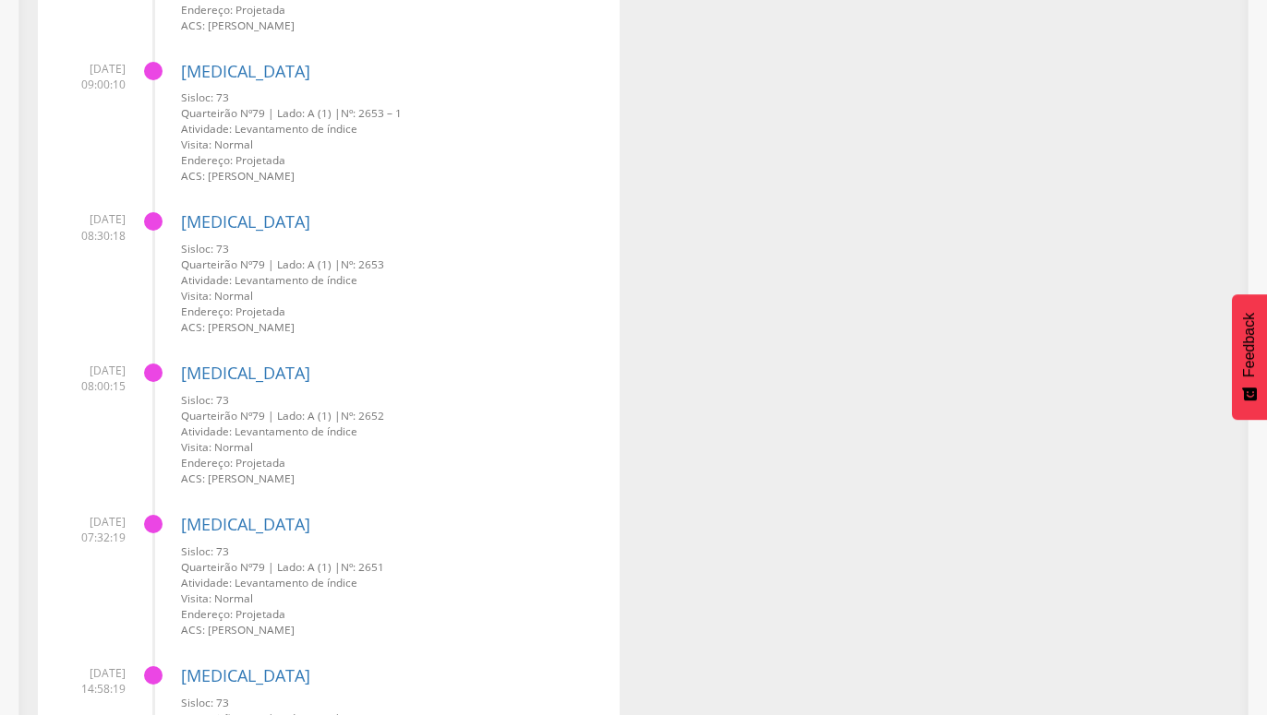
scroll to position [4010, 0]
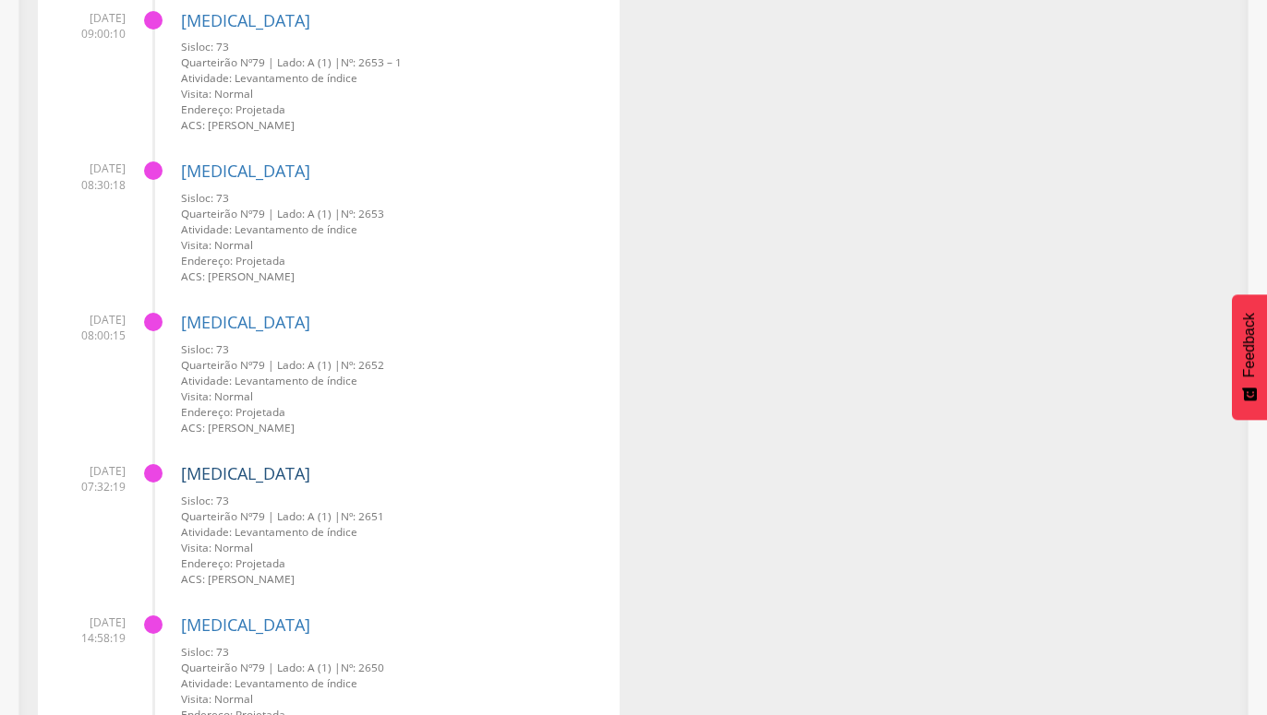
click at [210, 474] on link "[MEDICAL_DATA]" at bounding box center [245, 473] width 129 height 22
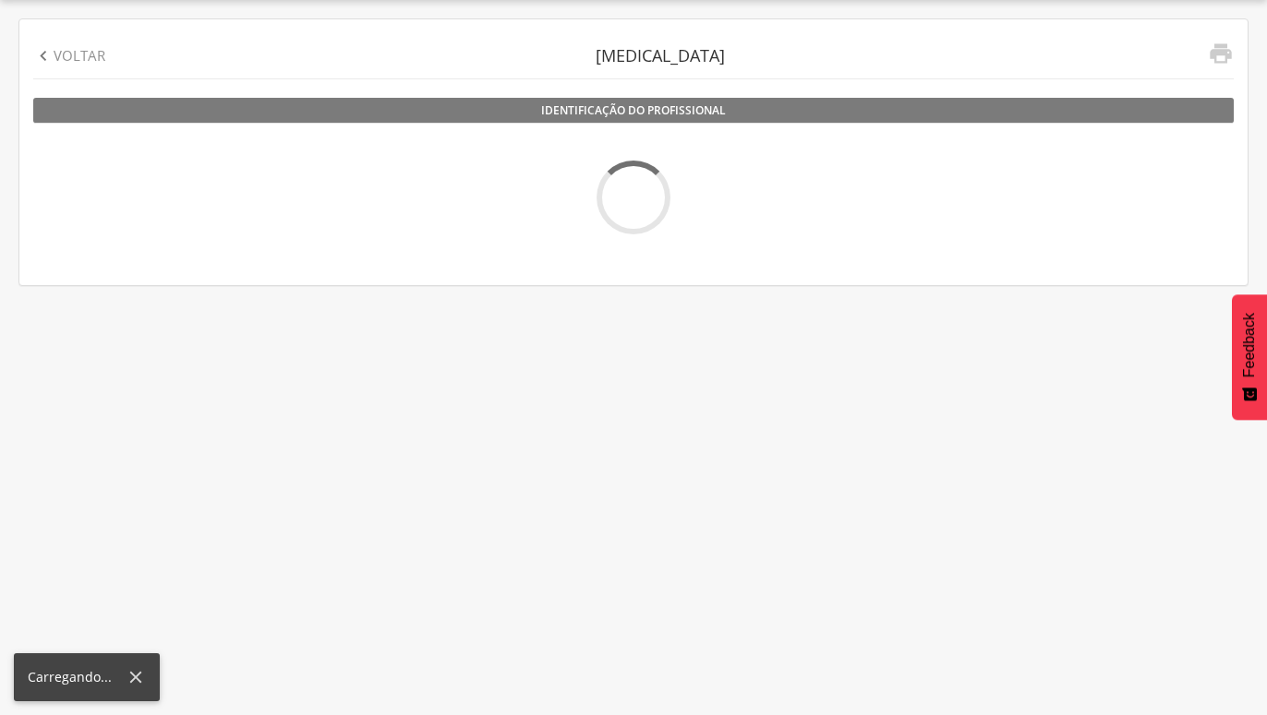
scroll to position [55, 0]
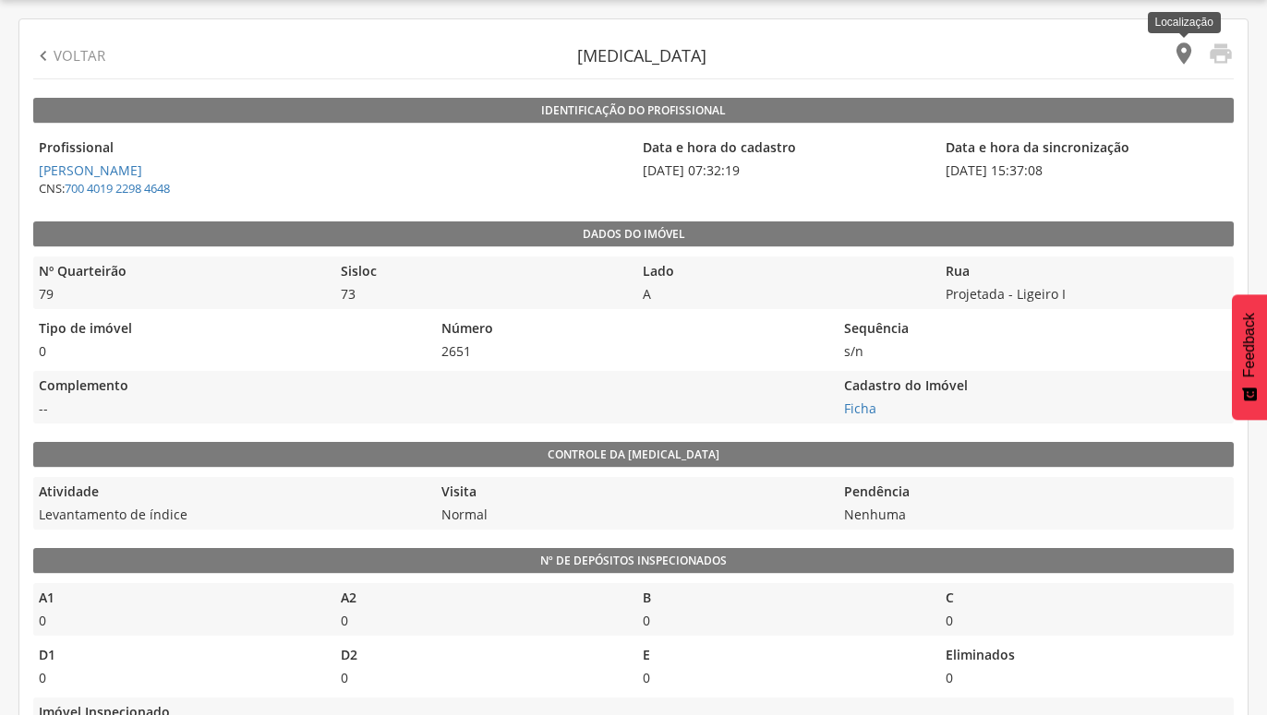
click at [1184, 55] on icon "" at bounding box center [1184, 54] width 26 height 26
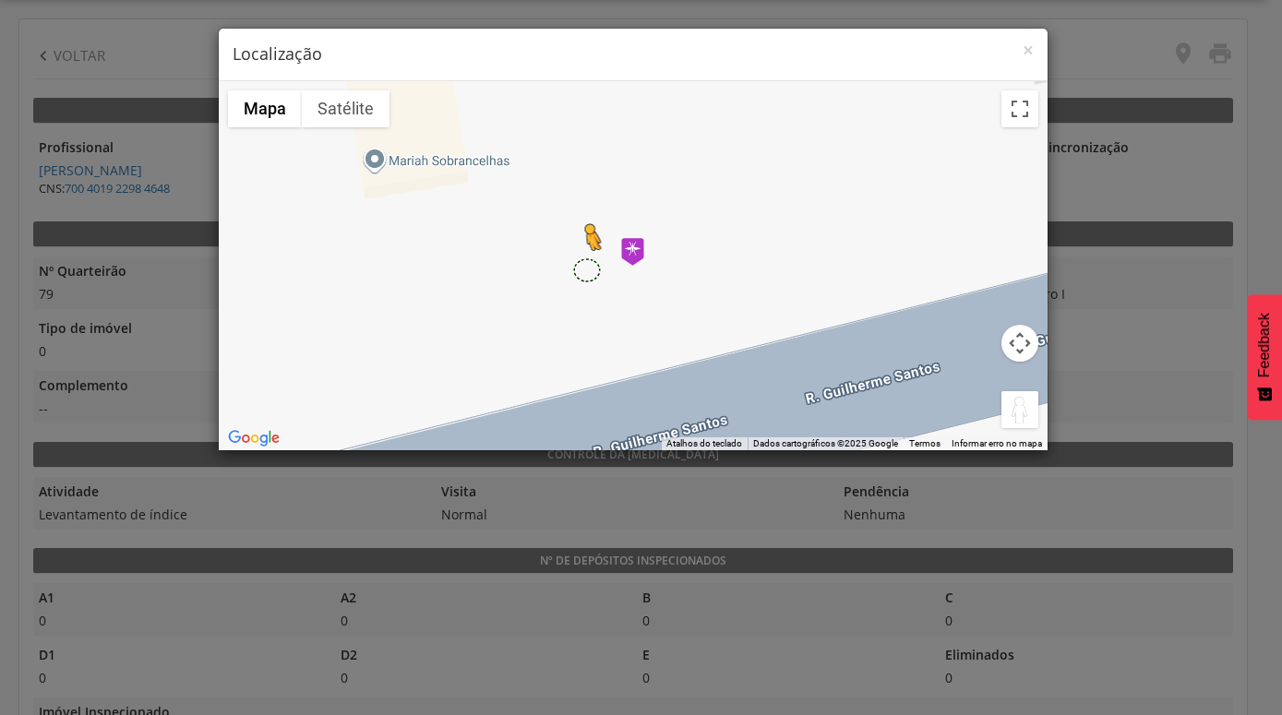
drag, startPoint x: 1022, startPoint y: 414, endPoint x: 586, endPoint y: 268, distance: 459.8
click at [586, 268] on div "Pressione as teclas Alt + Enter para ativar o recurso de arrastar com o teclado…" at bounding box center [633, 265] width 829 height 369
drag, startPoint x: 1012, startPoint y: 414, endPoint x: 630, endPoint y: 284, distance: 403.4
click at [630, 284] on div "Pressione as teclas Alt + Enter para ativar o recurso de arrastar com o teclado…" at bounding box center [633, 265] width 829 height 369
drag, startPoint x: 1020, startPoint y: 415, endPoint x: 631, endPoint y: 282, distance: 411.6
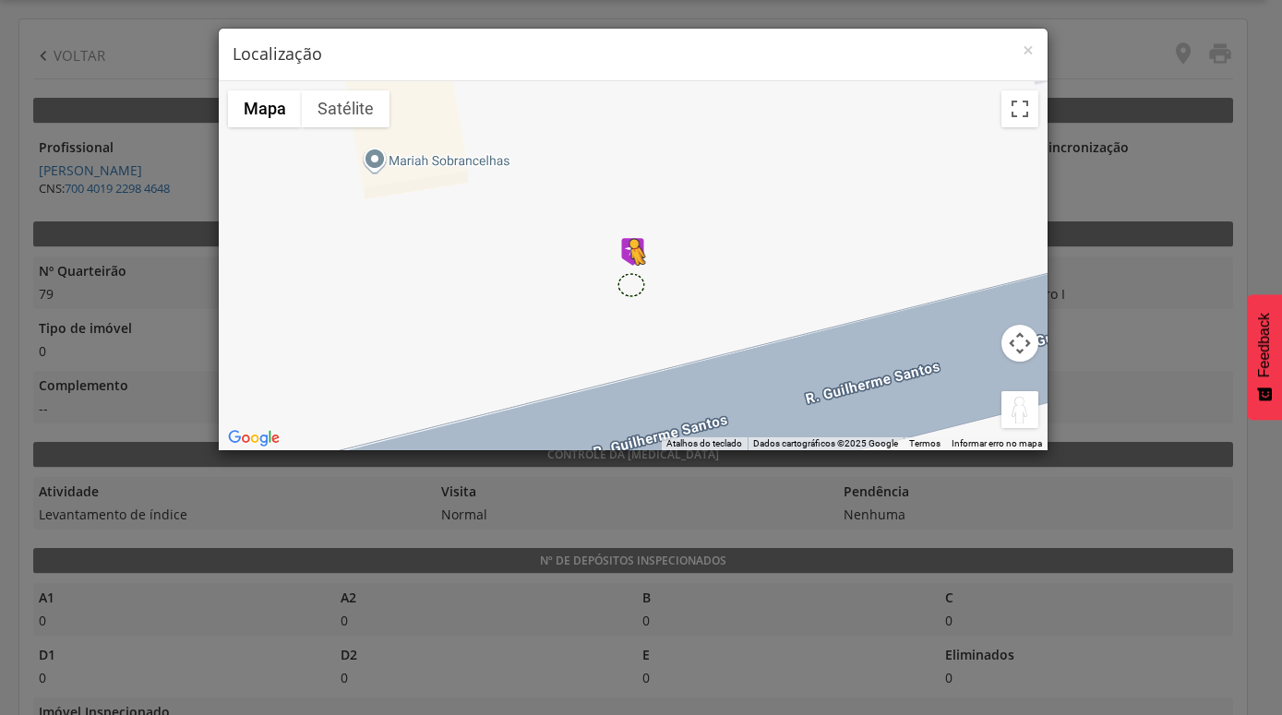
click at [631, 282] on div "Pressione as teclas Alt + Enter para ativar o recurso de arrastar com o teclado…" at bounding box center [633, 265] width 829 height 369
drag, startPoint x: 1009, startPoint y: 421, endPoint x: 619, endPoint y: 273, distance: 417.5
click at [619, 273] on div "Pressione as teclas Alt + Enter para ativar o recurso de arrastar com o teclado…" at bounding box center [633, 265] width 829 height 369
click at [404, 173] on div "Para iniciar o trajeto, pressione as teclas de seta. Não há dados disponíveis." at bounding box center [633, 265] width 829 height 369
click at [270, 106] on button "Mapa" at bounding box center [265, 108] width 74 height 37
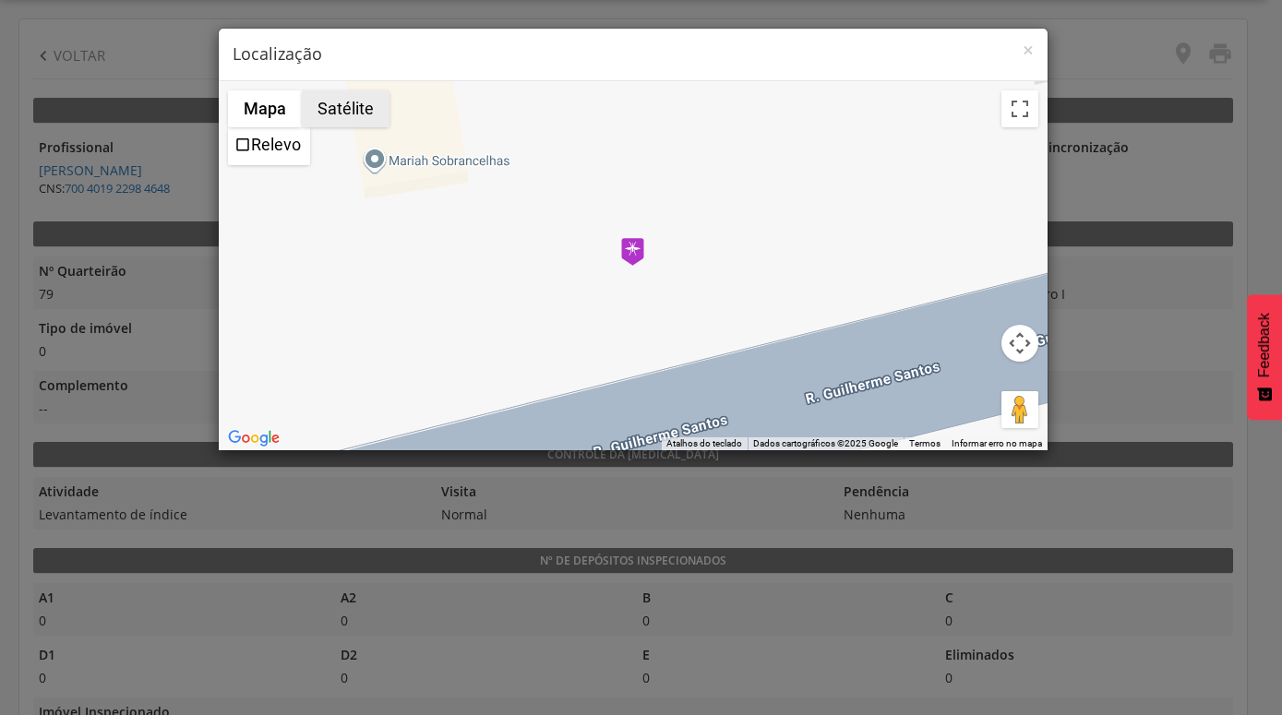
click at [331, 115] on button "Satélite" at bounding box center [346, 108] width 88 height 37
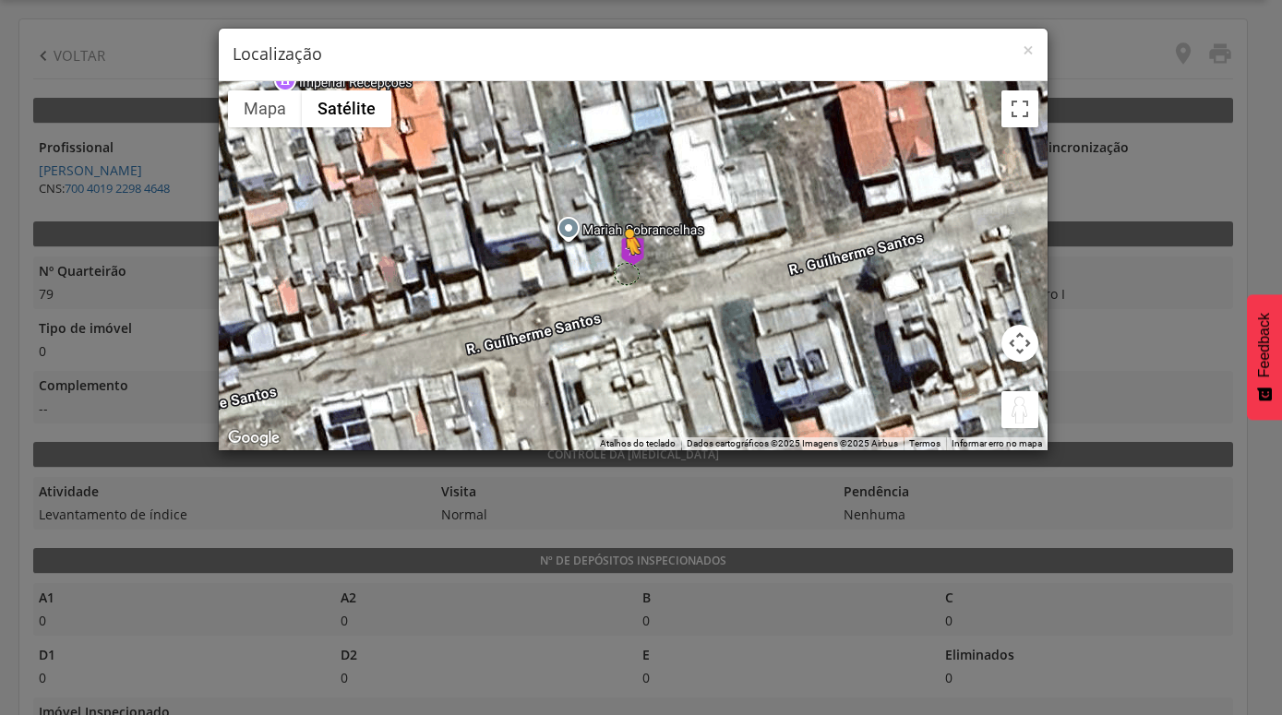
drag, startPoint x: 1021, startPoint y: 420, endPoint x: 622, endPoint y: 274, distance: 424.6
click at [623, 274] on div "Pressione as teclas Alt + Enter para ativar o recurso de arrastar com o teclado…" at bounding box center [633, 265] width 829 height 369
click at [1021, 118] on button "Ativar a visualização em tela cheia" at bounding box center [1020, 108] width 37 height 37
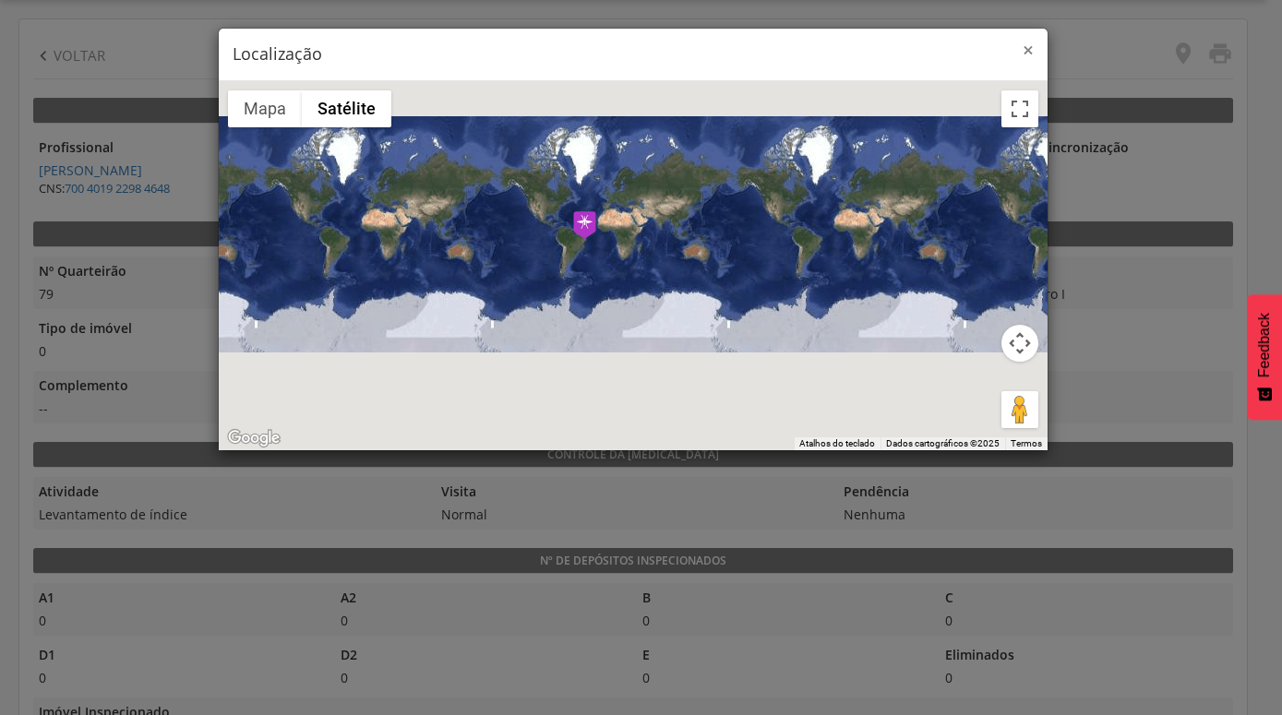
click at [1024, 54] on span "×" at bounding box center [1028, 50] width 11 height 26
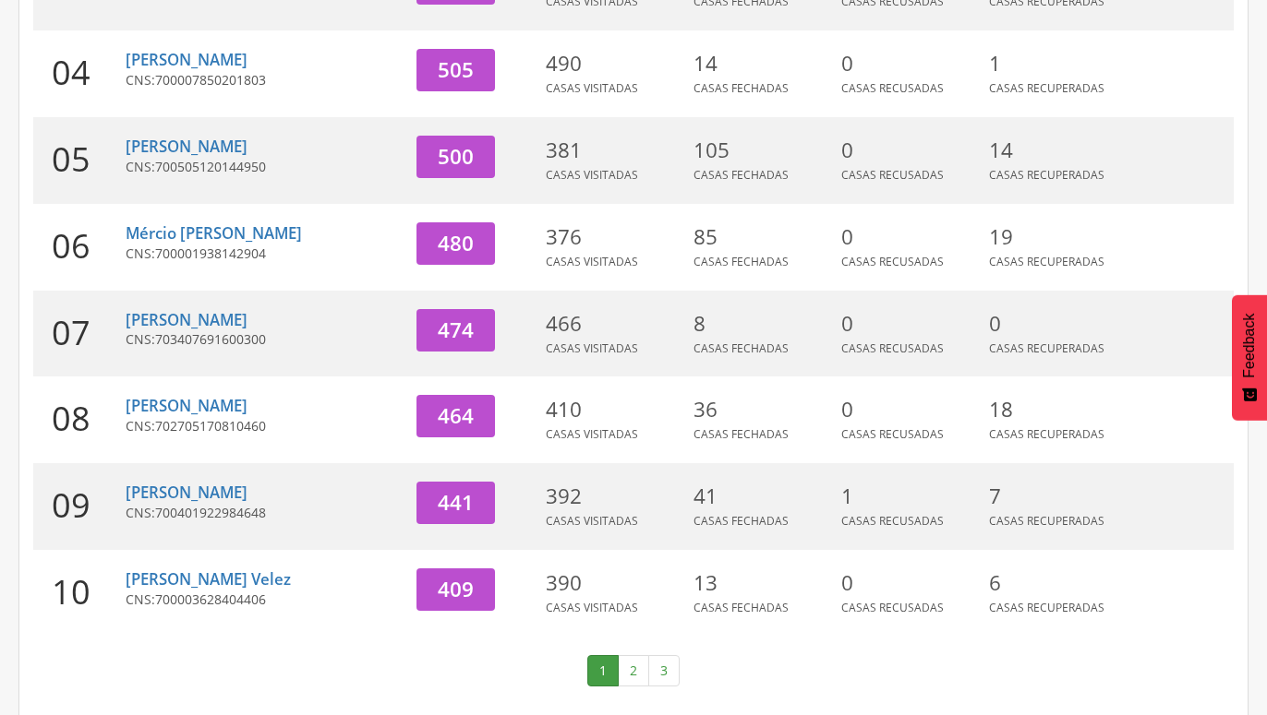
scroll to position [568, 0]
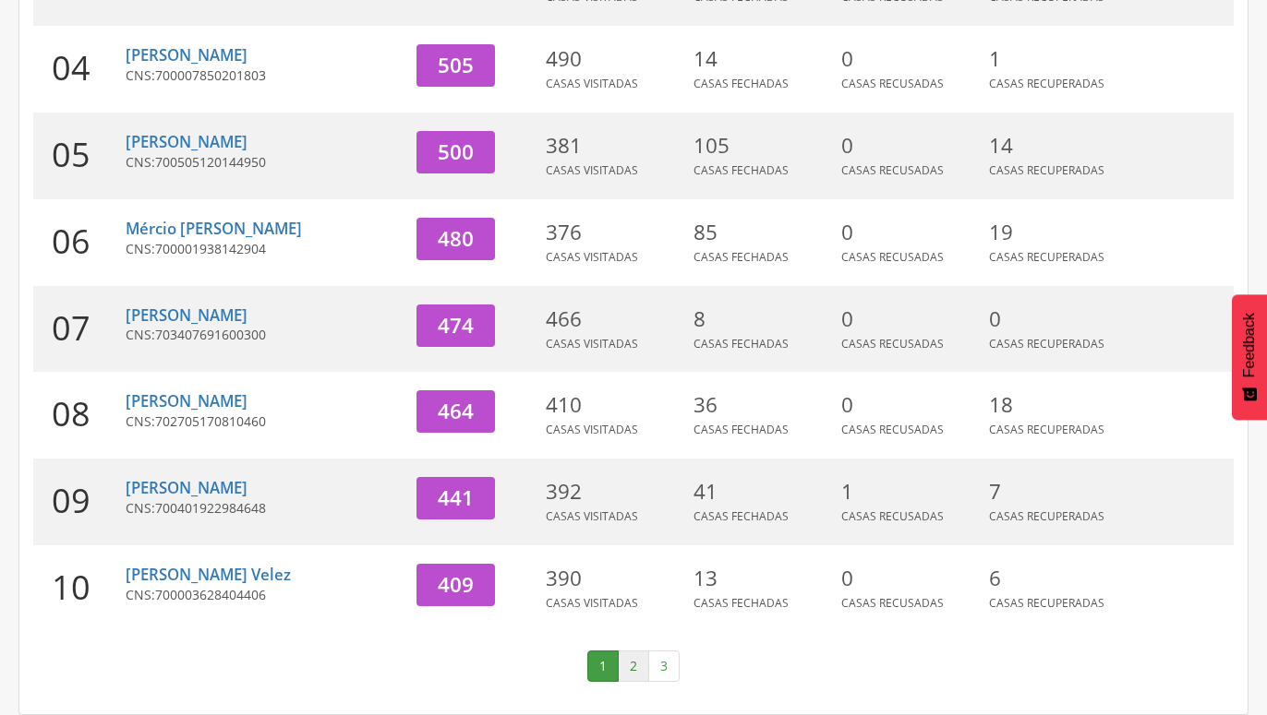
click at [630, 676] on link "2" at bounding box center [633, 666] width 31 height 31
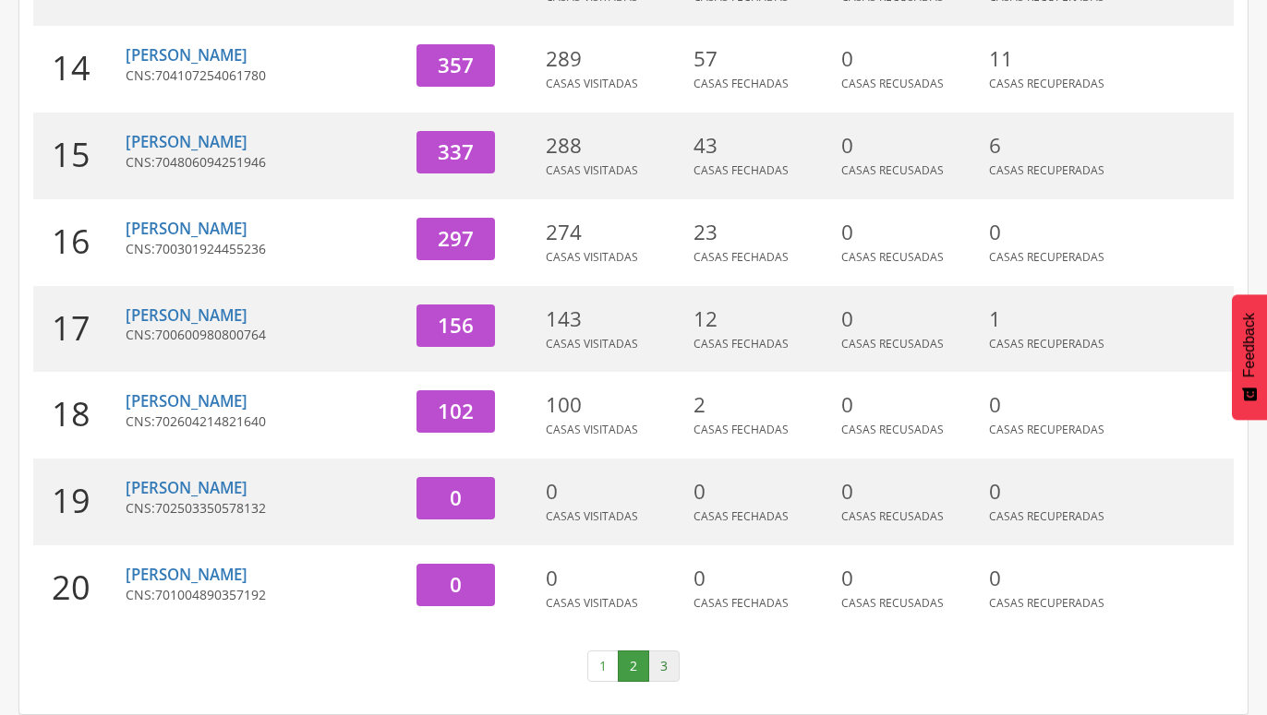
click at [665, 670] on link "3" at bounding box center [663, 666] width 31 height 31
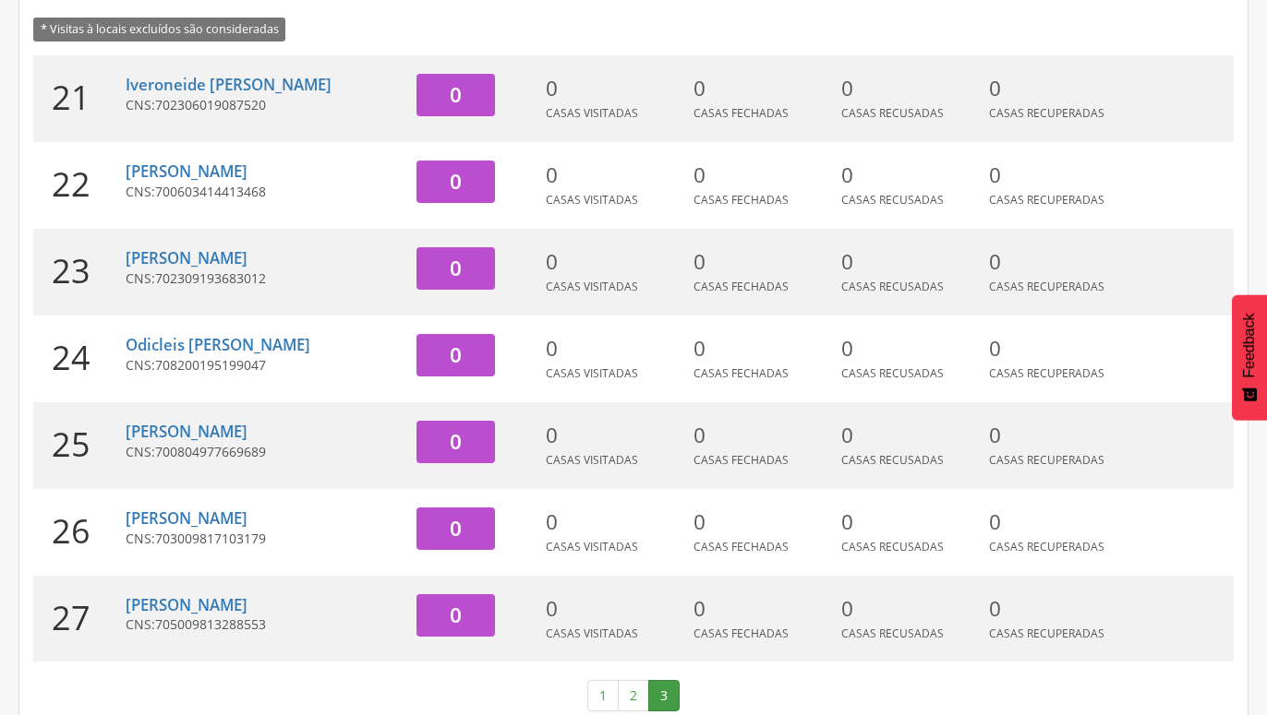
scroll to position [307, 0]
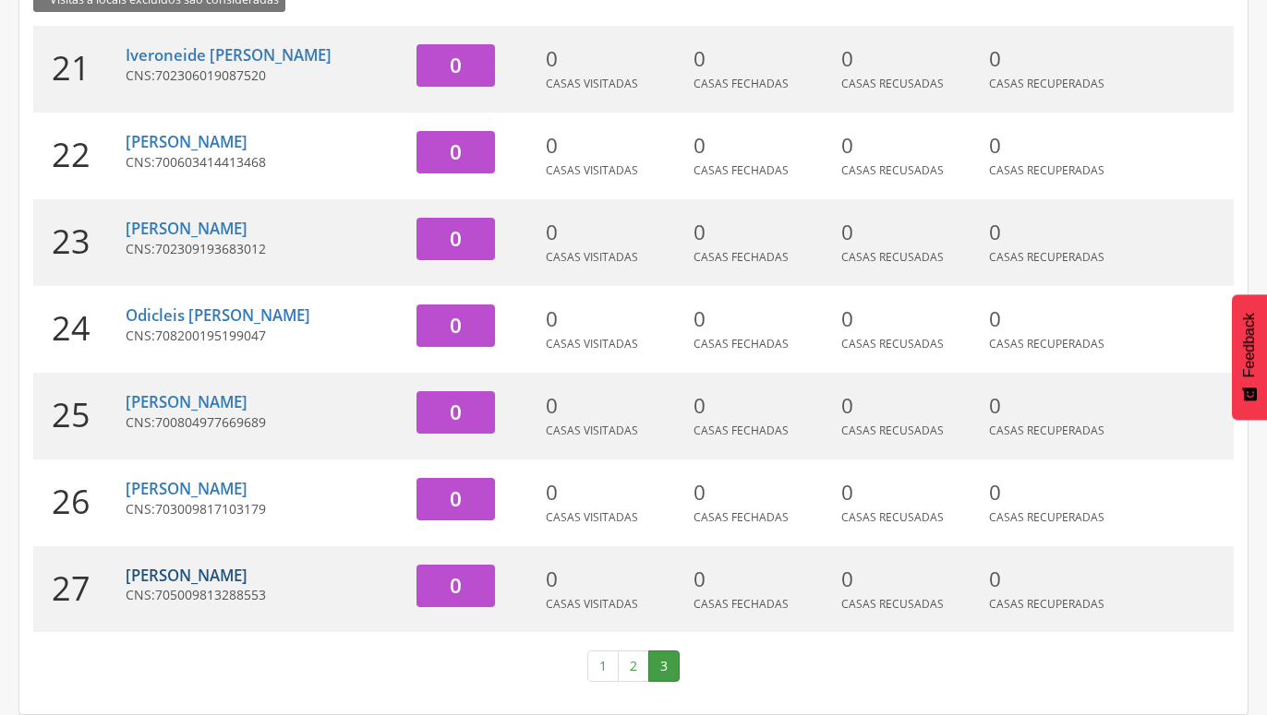
click at [198, 576] on link "Gilvan Maciel B Filho" at bounding box center [187, 575] width 122 height 21
type input "**********"
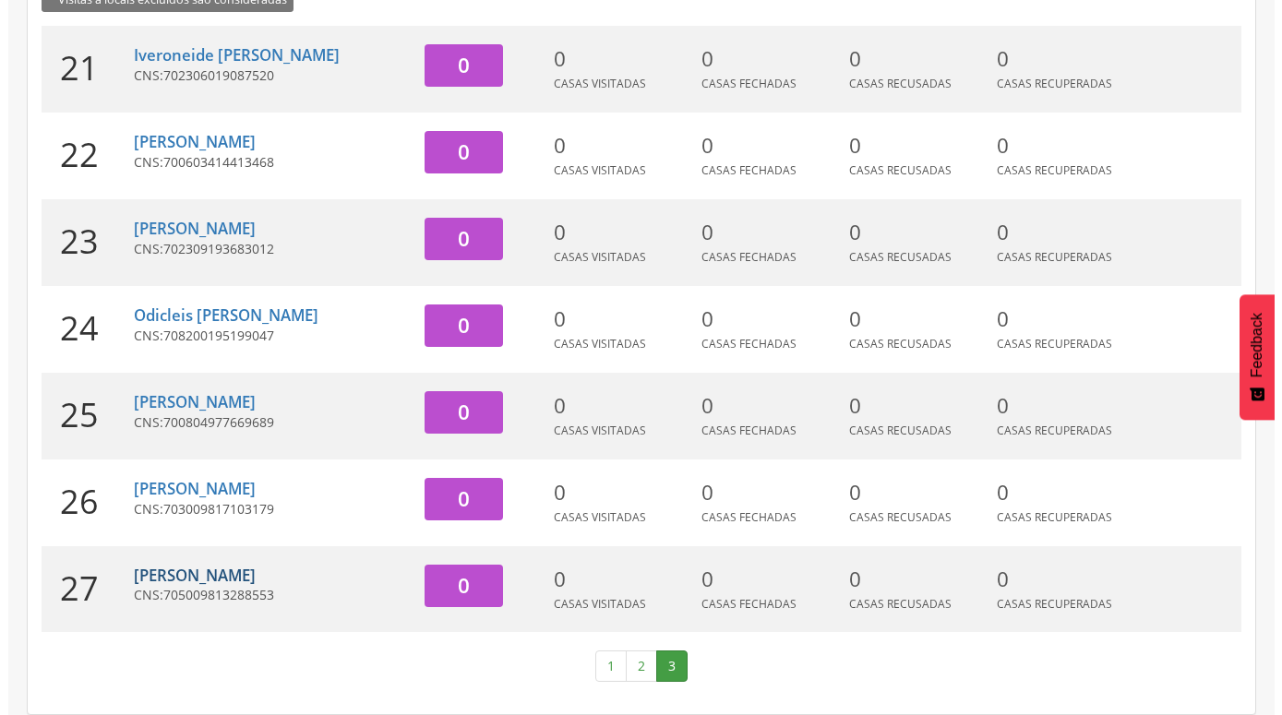
scroll to position [55, 0]
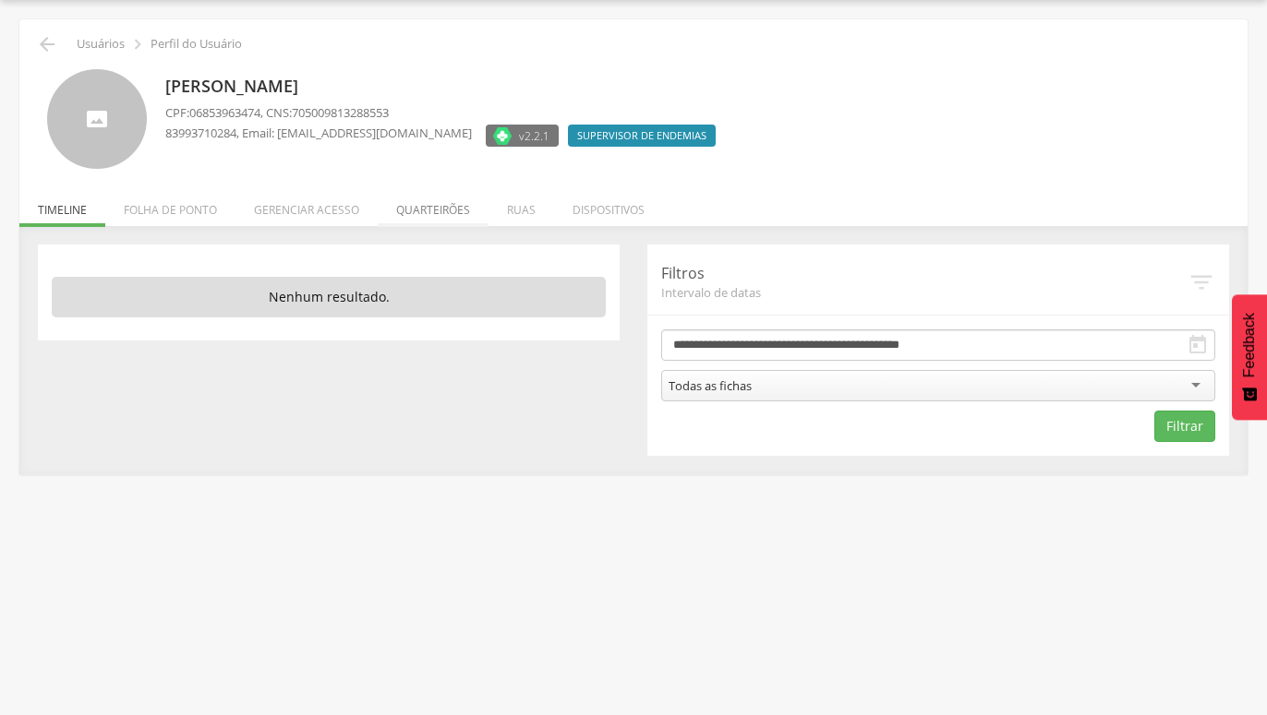
click at [422, 210] on li "Quarteirões" at bounding box center [433, 205] width 111 height 43
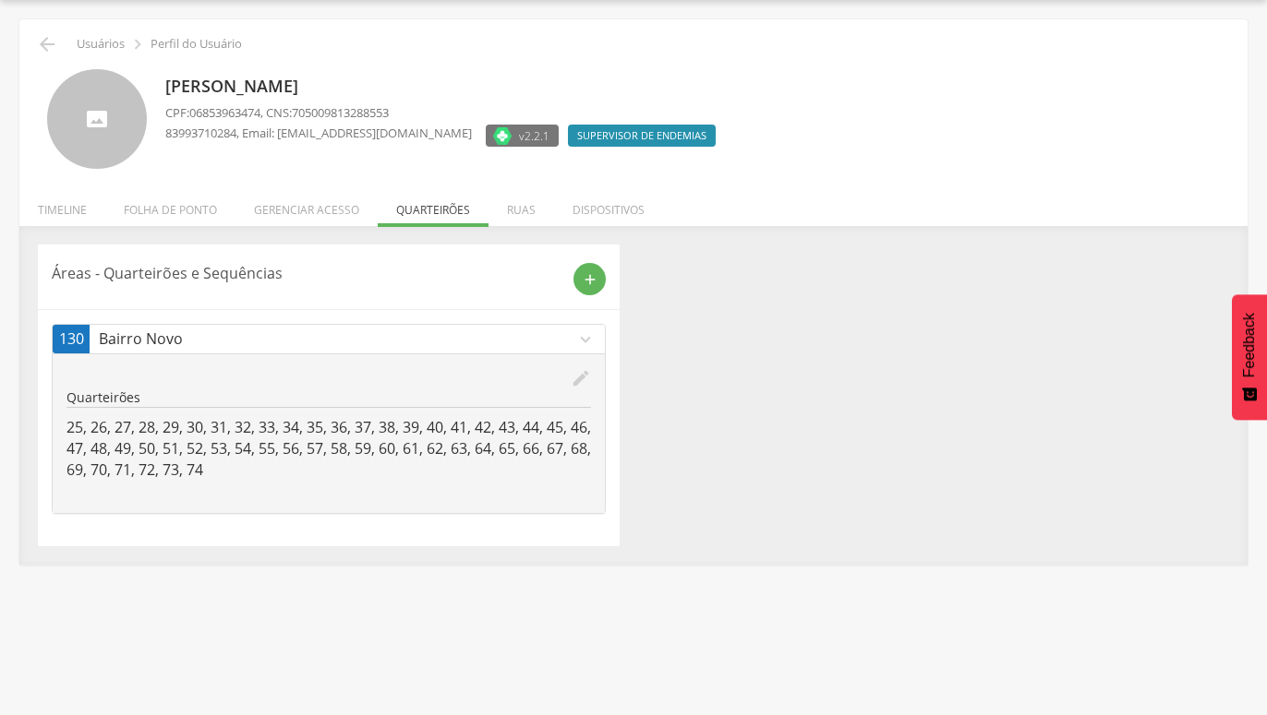
click at [586, 342] on icon "expand_more" at bounding box center [585, 340] width 20 height 20
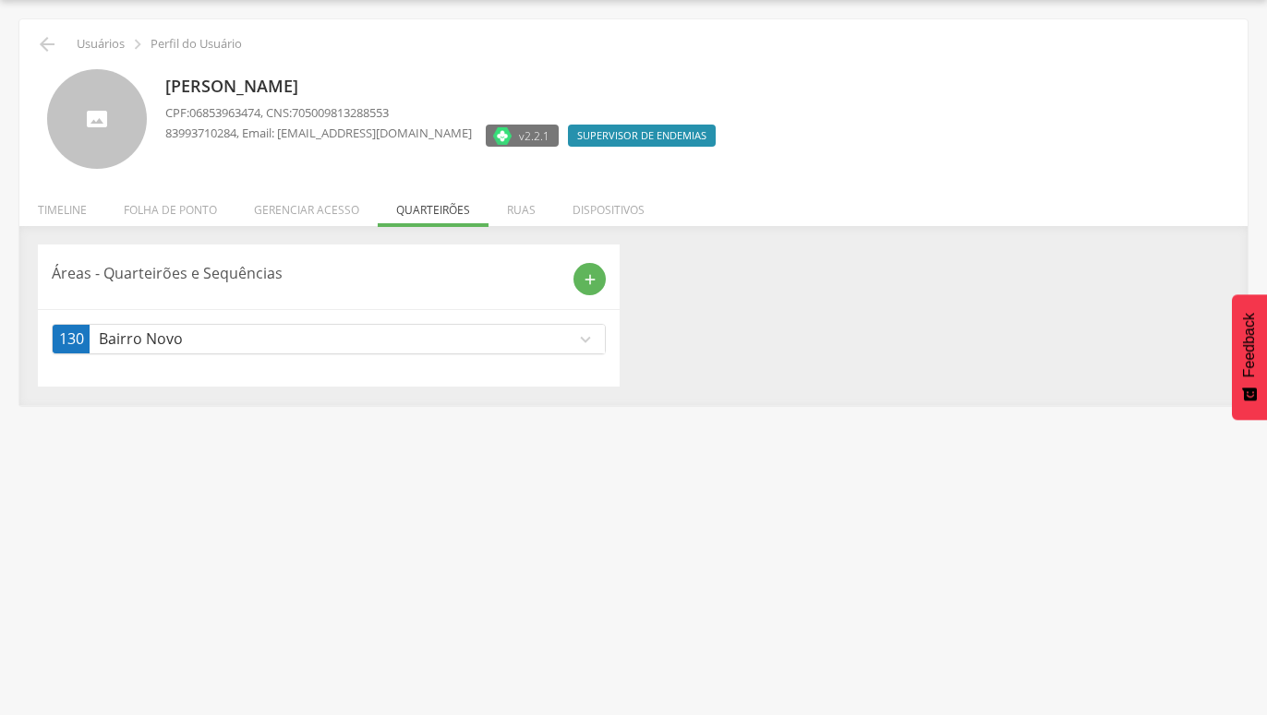
click at [586, 342] on icon "expand_more" at bounding box center [585, 340] width 20 height 20
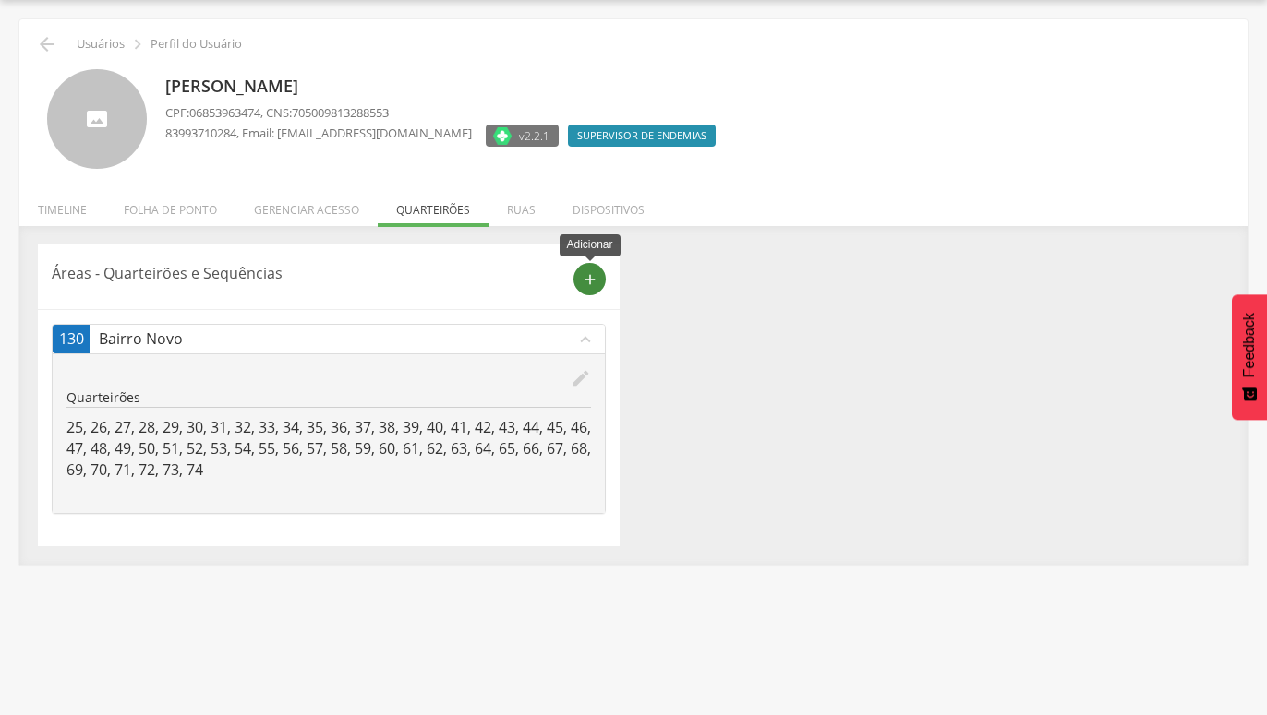
click at [591, 291] on div "add" at bounding box center [589, 279] width 32 height 32
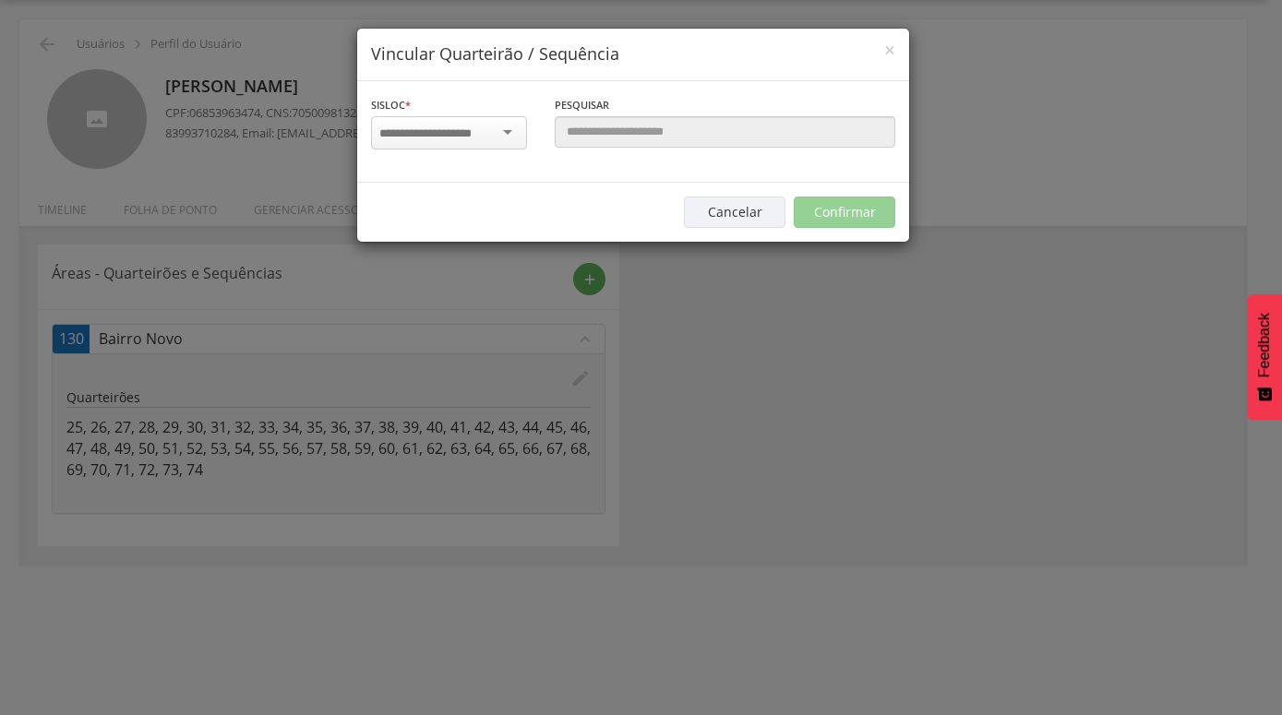
click at [516, 132] on div at bounding box center [449, 132] width 156 height 33
type input "***"
click at [474, 159] on div "Sisloc * 130 - Bairro Novo Informe a localidade" at bounding box center [449, 132] width 184 height 74
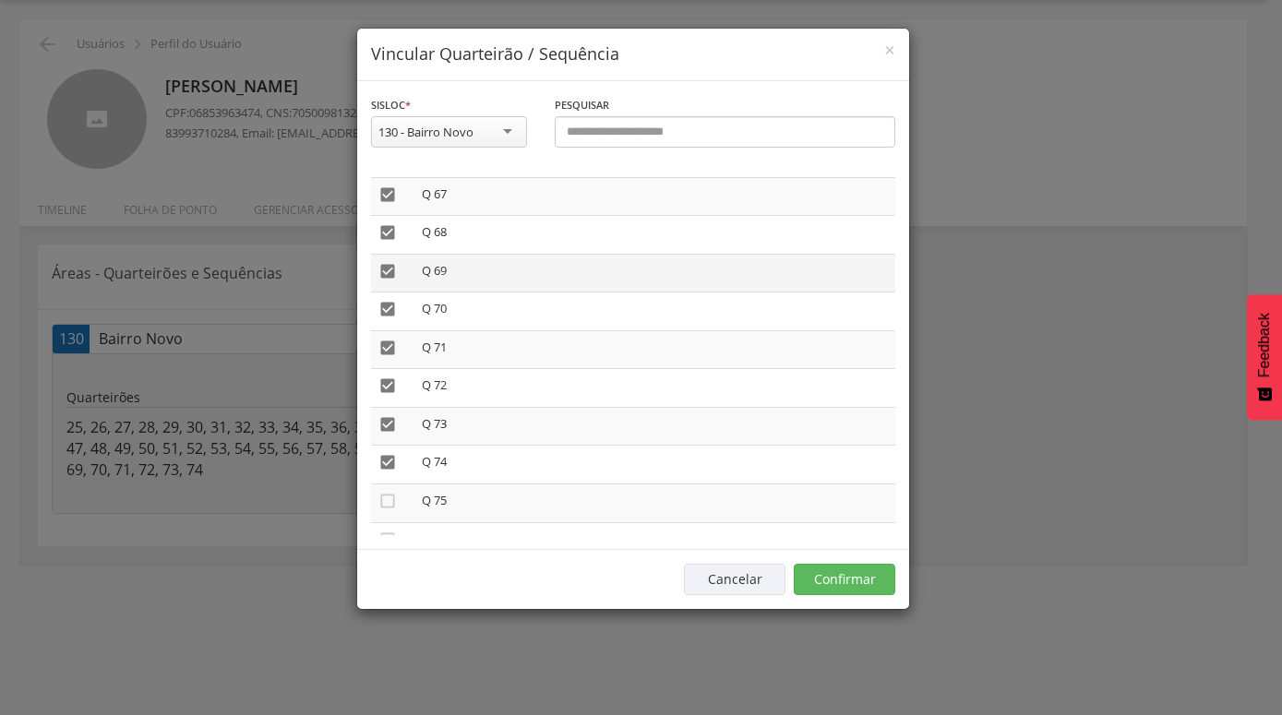
scroll to position [2580, 0]
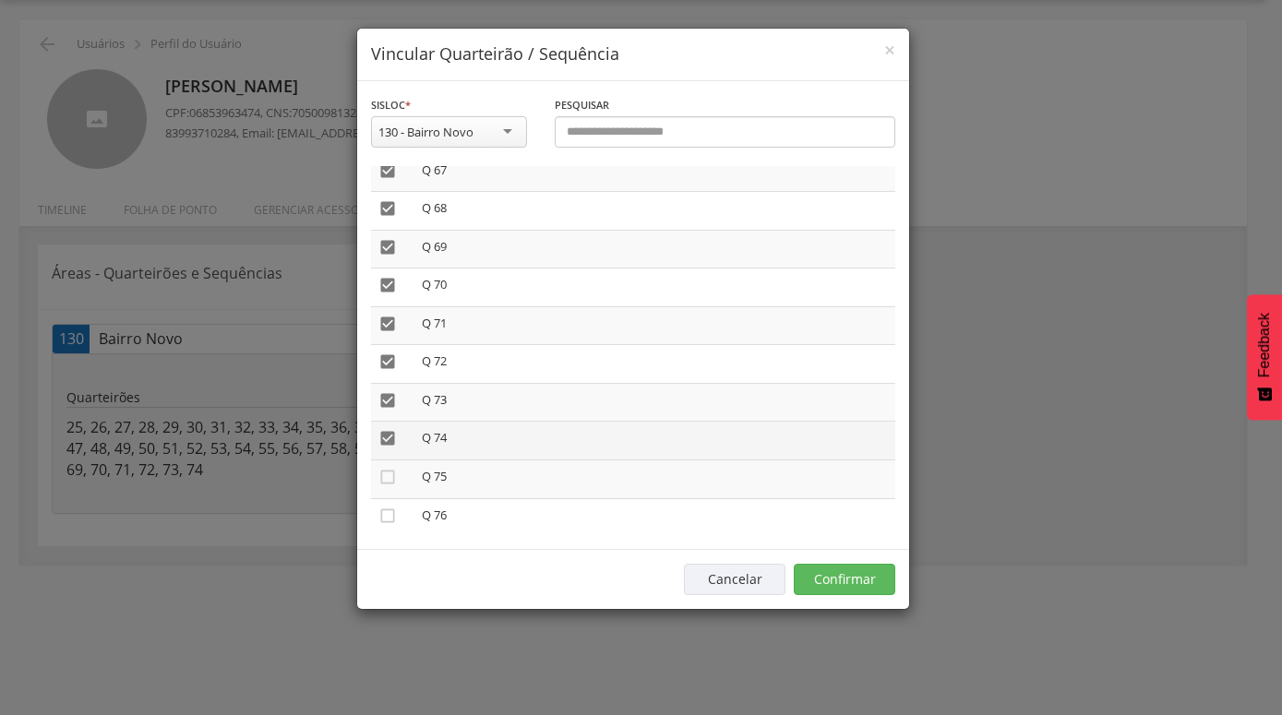
click at [388, 429] on icon "" at bounding box center [387, 438] width 18 height 18
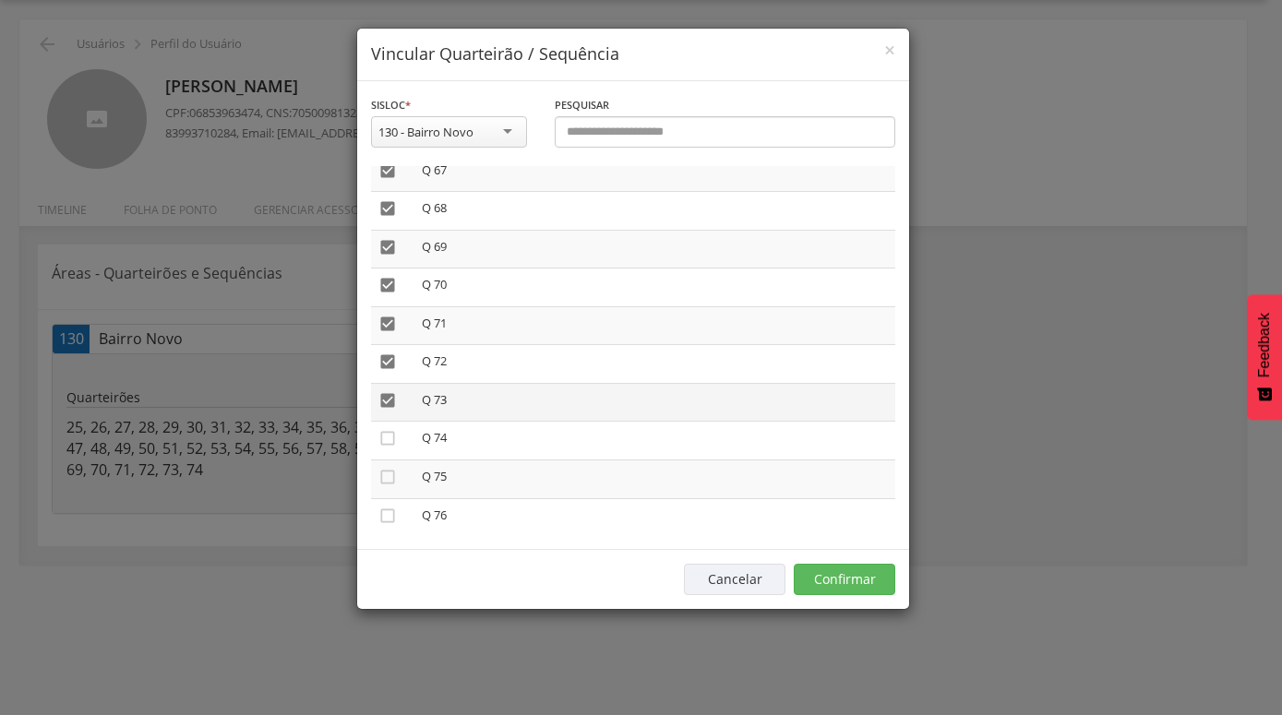
drag, startPoint x: 386, startPoint y: 390, endPoint x: 392, endPoint y: 372, distance: 18.7
click at [387, 391] on icon "" at bounding box center [387, 400] width 18 height 18
drag, startPoint x: 389, startPoint y: 347, endPoint x: 389, endPoint y: 332, distance: 14.8
click at [389, 353] on icon "" at bounding box center [387, 362] width 18 height 18
click at [390, 315] on icon "" at bounding box center [387, 324] width 18 height 18
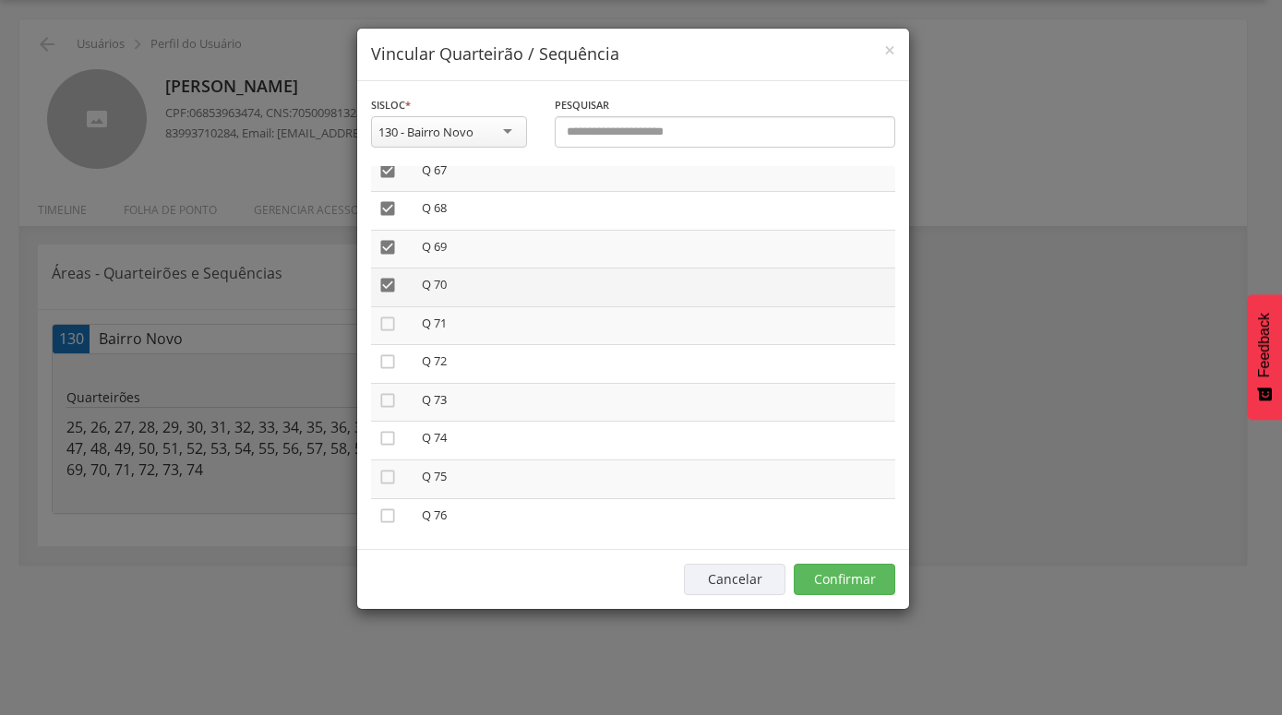
click at [396, 276] on icon "" at bounding box center [387, 285] width 18 height 18
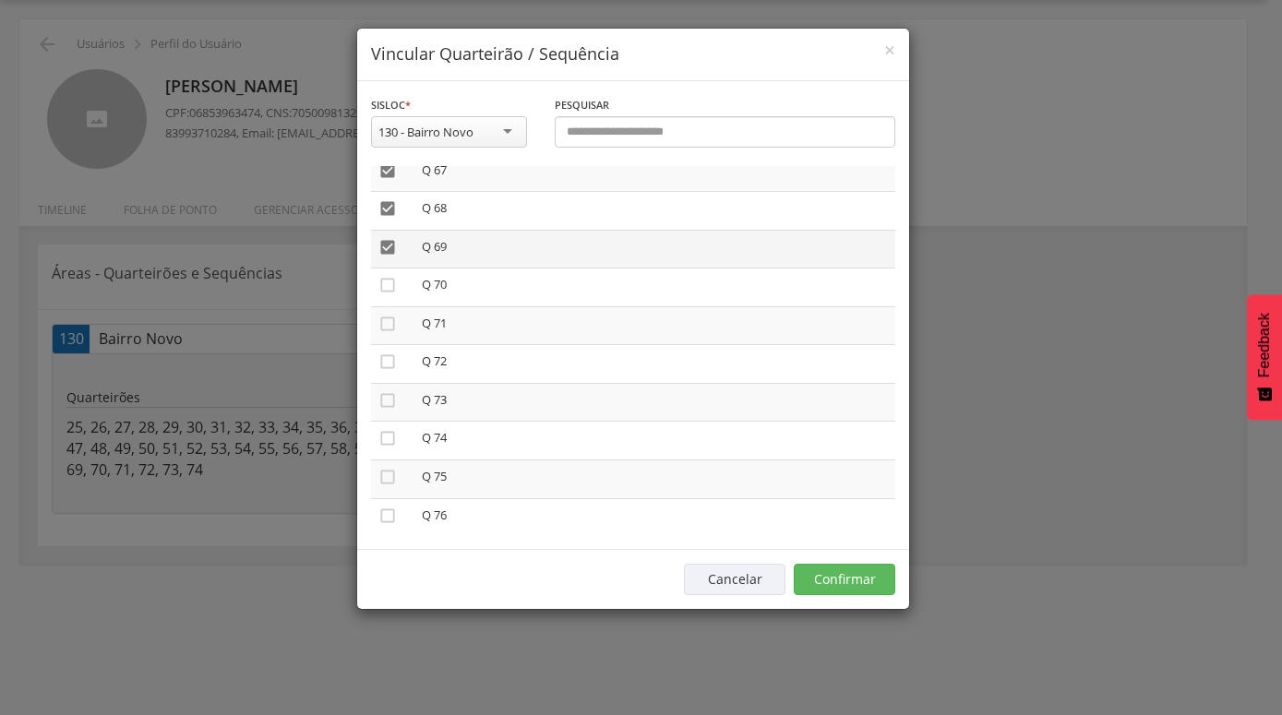
click at [389, 238] on icon "" at bounding box center [387, 247] width 18 height 18
click at [390, 199] on icon "" at bounding box center [387, 208] width 18 height 18
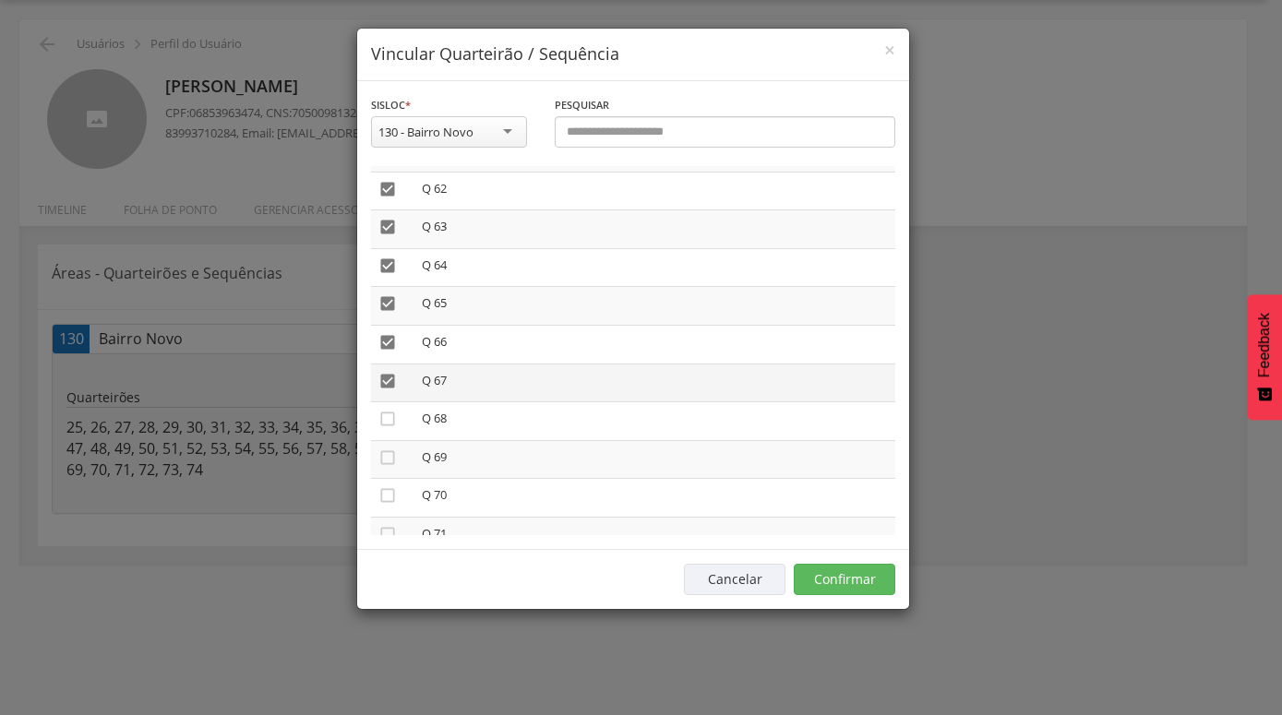
click at [389, 372] on icon "" at bounding box center [387, 381] width 18 height 18
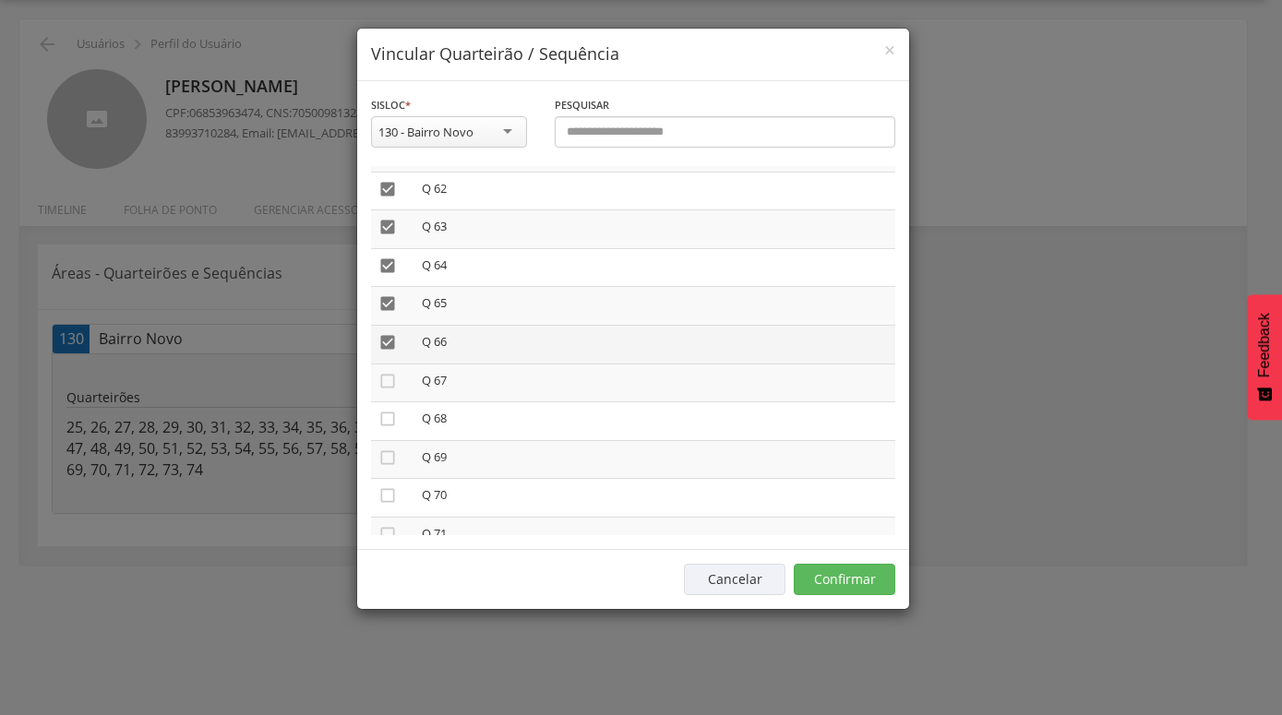
drag, startPoint x: 387, startPoint y: 330, endPoint x: 389, endPoint y: 314, distance: 16.7
click at [387, 333] on icon "" at bounding box center [387, 342] width 18 height 18
click at [389, 294] on icon "" at bounding box center [387, 303] width 18 height 18
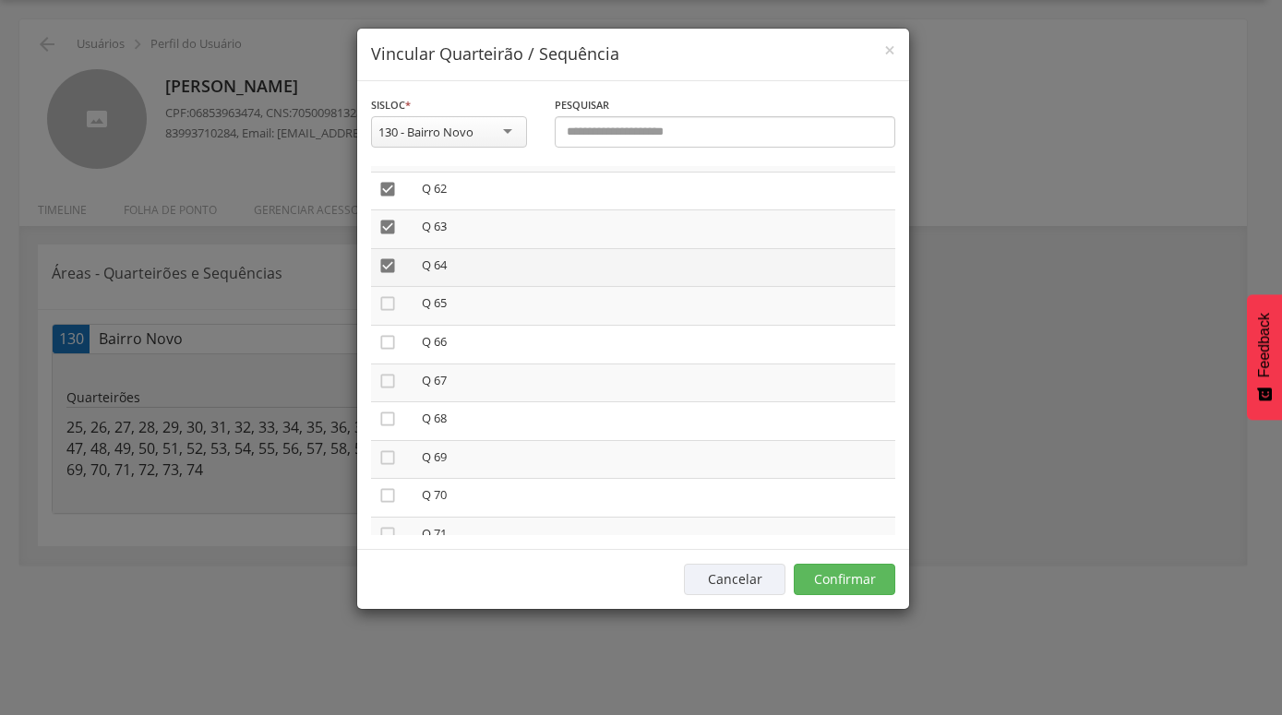
drag, startPoint x: 389, startPoint y: 249, endPoint x: 389, endPoint y: 228, distance: 21.2
click at [389, 257] on icon "" at bounding box center [387, 266] width 18 height 18
click at [389, 218] on icon "" at bounding box center [387, 227] width 18 height 18
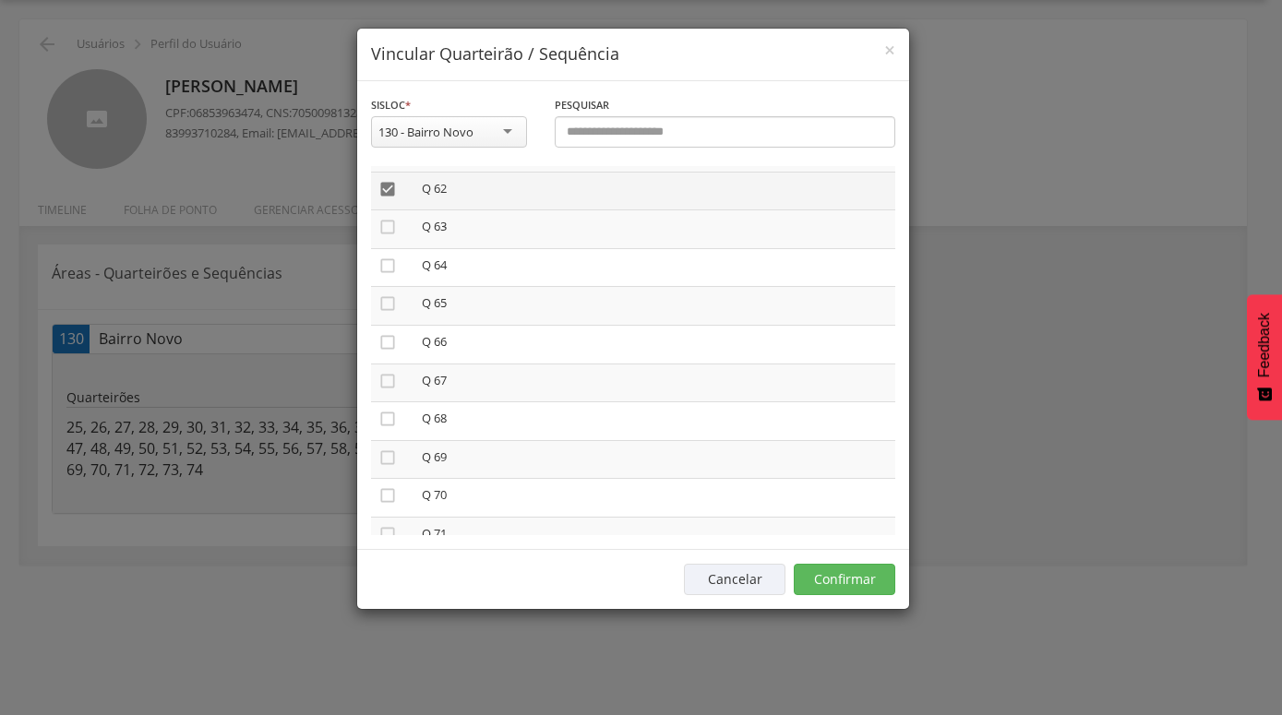
click at [389, 180] on icon "" at bounding box center [387, 189] width 18 height 18
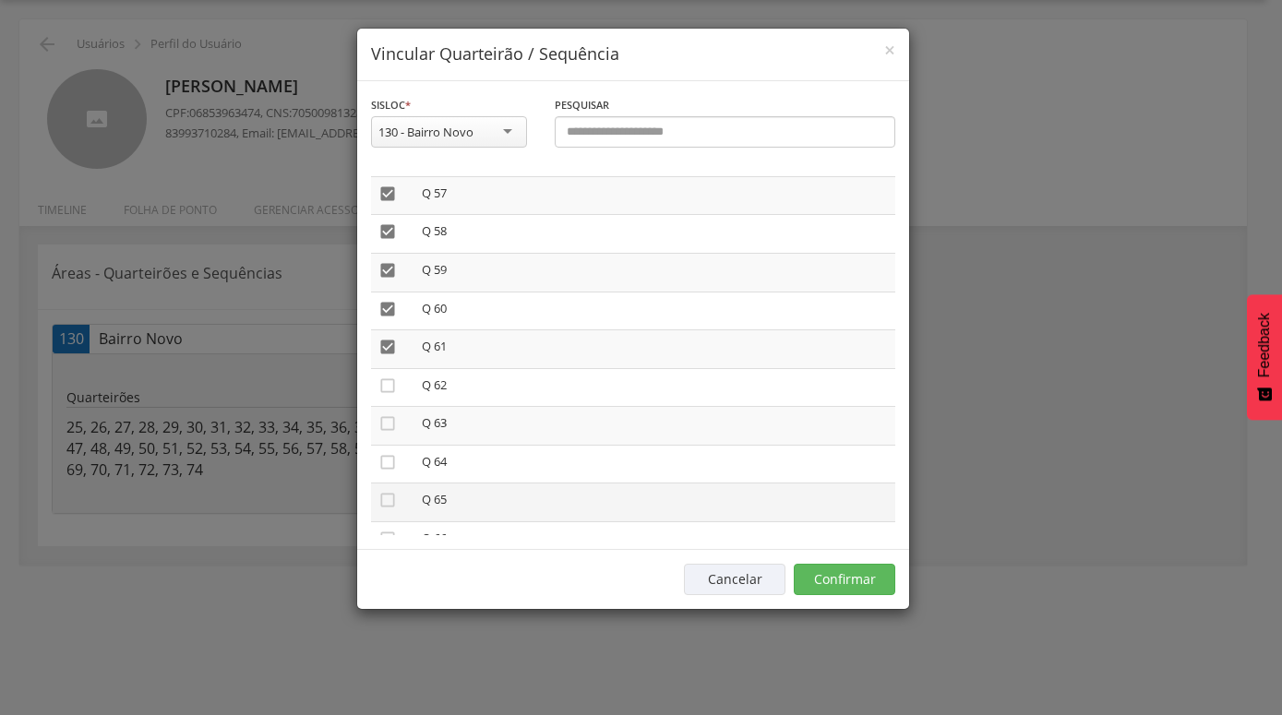
scroll to position [2054, 0]
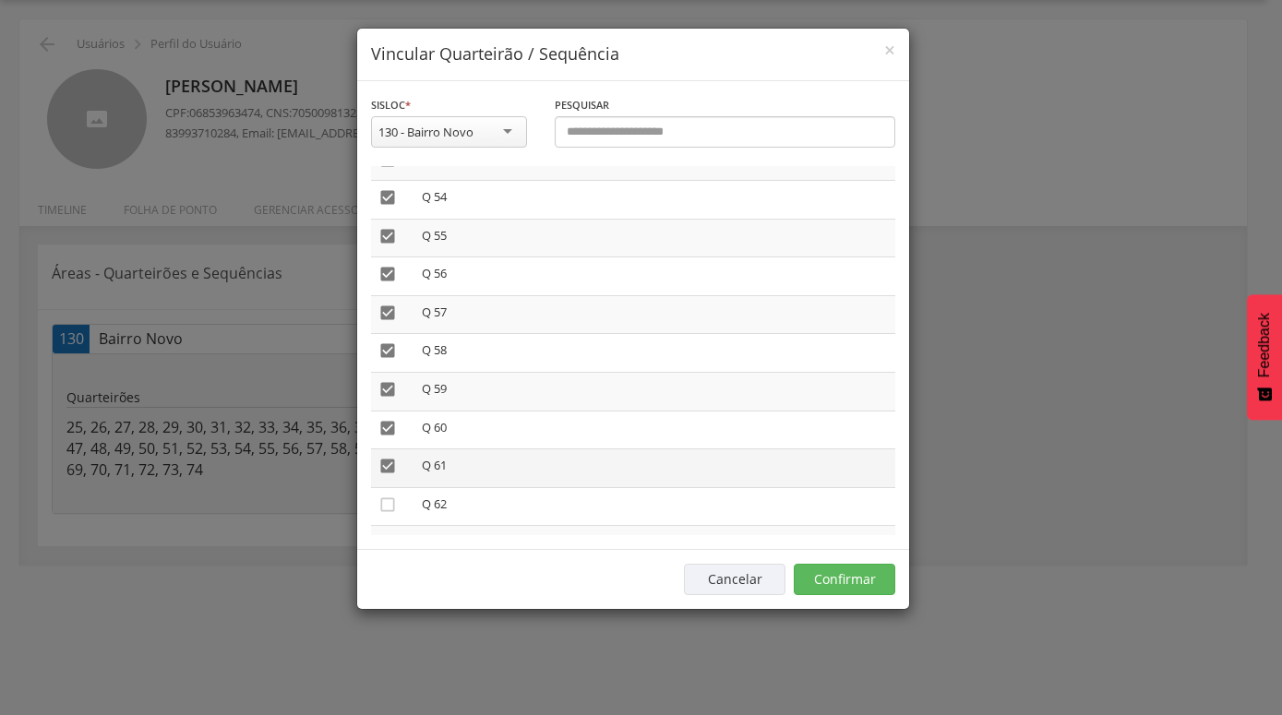
click at [387, 457] on icon "" at bounding box center [387, 466] width 18 height 18
click at [391, 419] on icon "" at bounding box center [387, 428] width 18 height 18
drag, startPoint x: 391, startPoint y: 378, endPoint x: 391, endPoint y: 364, distance: 13.8
click at [391, 380] on icon "" at bounding box center [387, 389] width 18 height 18
click at [386, 342] on icon "" at bounding box center [387, 351] width 18 height 18
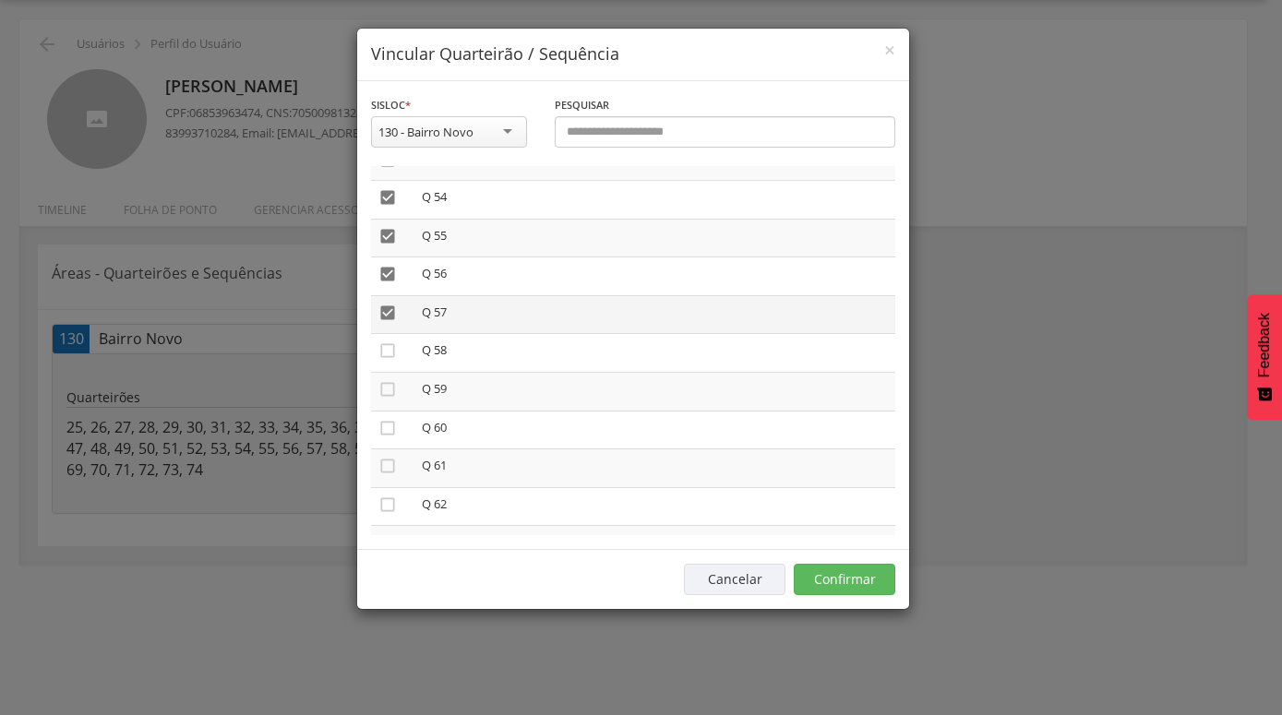
click at [390, 304] on icon "" at bounding box center [387, 313] width 18 height 18
click at [390, 265] on icon "" at bounding box center [387, 274] width 18 height 18
click at [389, 228] on icon "" at bounding box center [387, 236] width 18 height 18
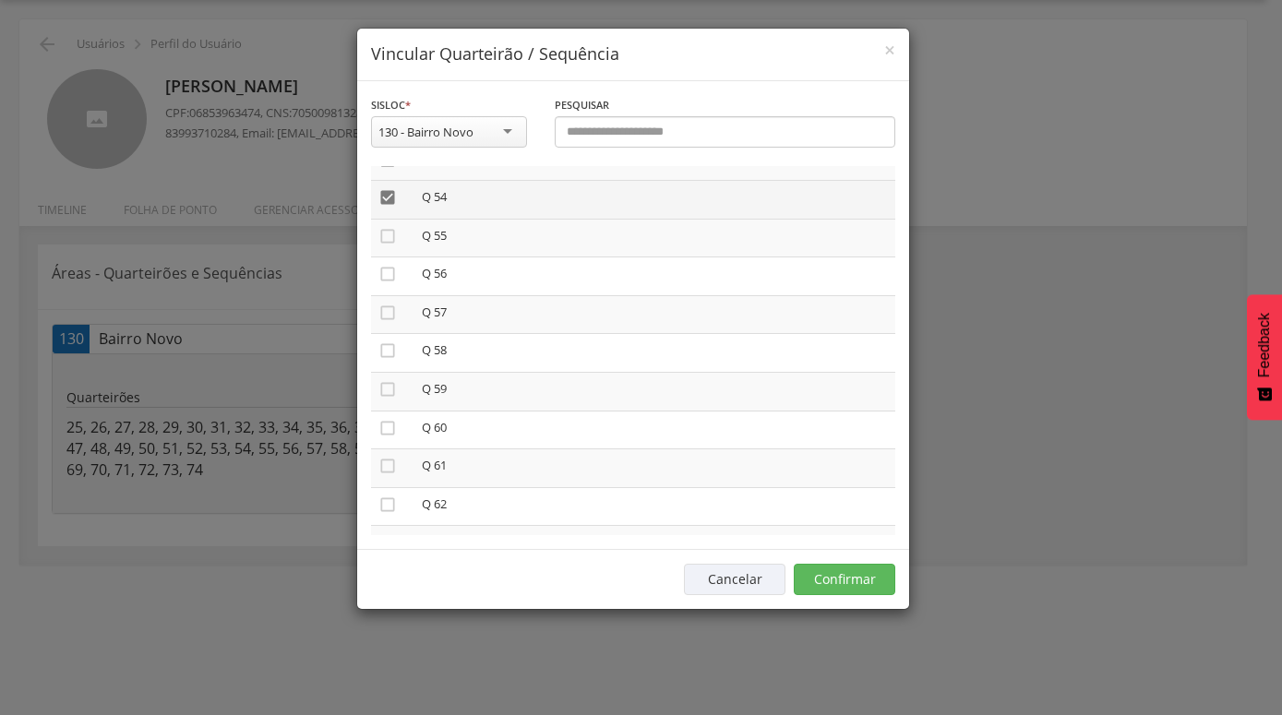
click at [393, 188] on icon "" at bounding box center [387, 197] width 18 height 18
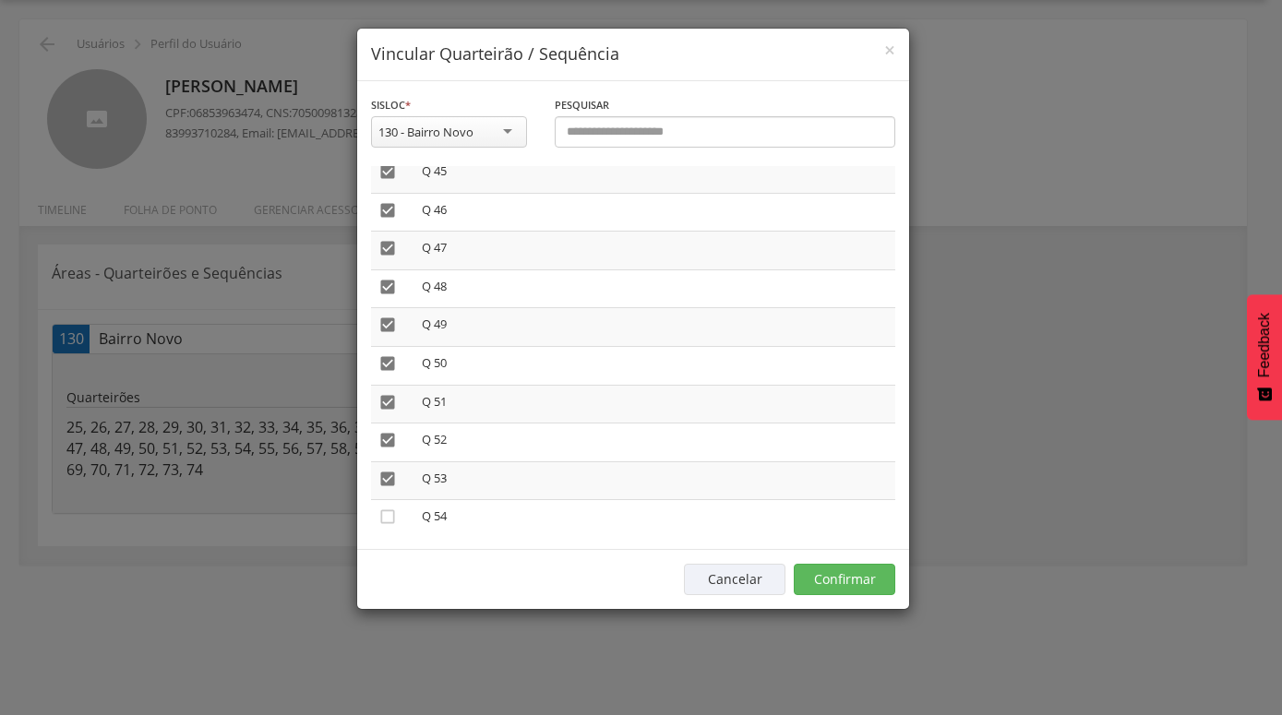
scroll to position [1738, 0]
click at [378, 460] on td "" at bounding box center [392, 477] width 43 height 39
click at [383, 466] on icon "" at bounding box center [387, 475] width 18 height 18
drag, startPoint x: 384, startPoint y: 427, endPoint x: 386, endPoint y: 408, distance: 19.5
click at [384, 427] on icon "" at bounding box center [387, 436] width 18 height 18
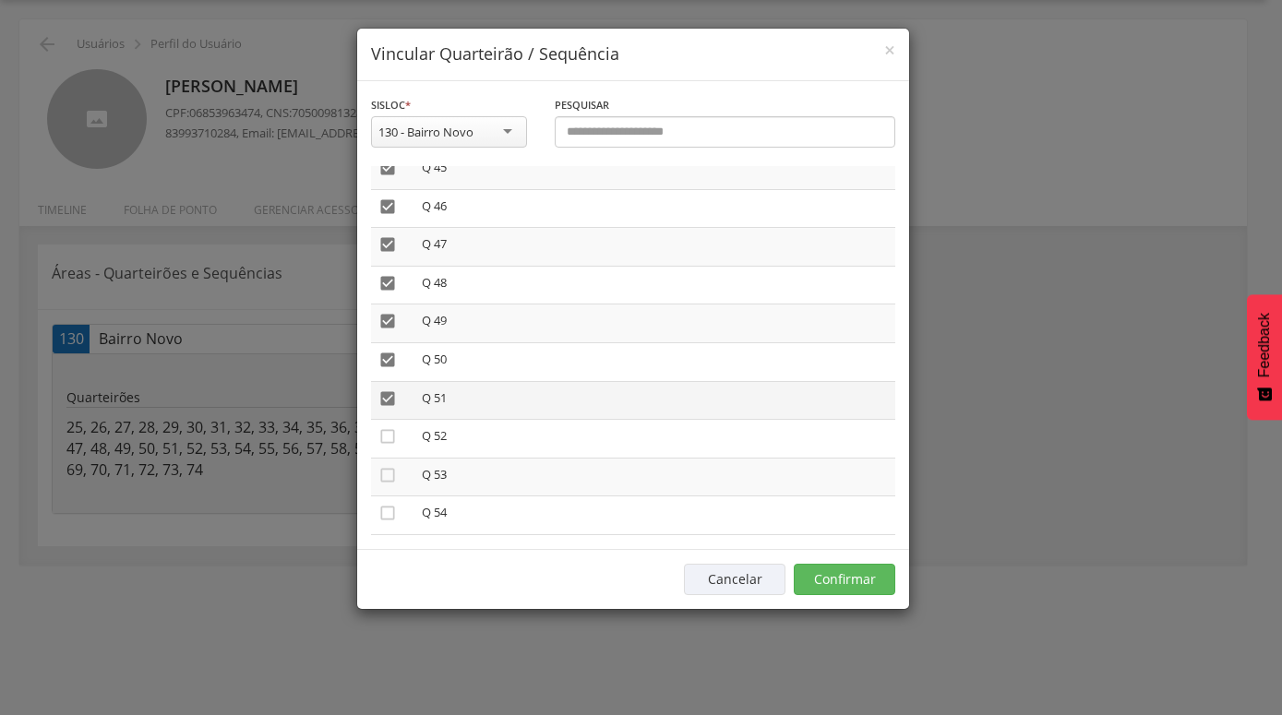
click at [386, 390] on icon "" at bounding box center [387, 399] width 18 height 18
click at [387, 351] on icon "" at bounding box center [387, 360] width 18 height 18
drag, startPoint x: 386, startPoint y: 311, endPoint x: 393, endPoint y: 285, distance: 26.9
click at [387, 312] on icon "" at bounding box center [387, 321] width 18 height 18
click at [394, 274] on icon "" at bounding box center [387, 283] width 18 height 18
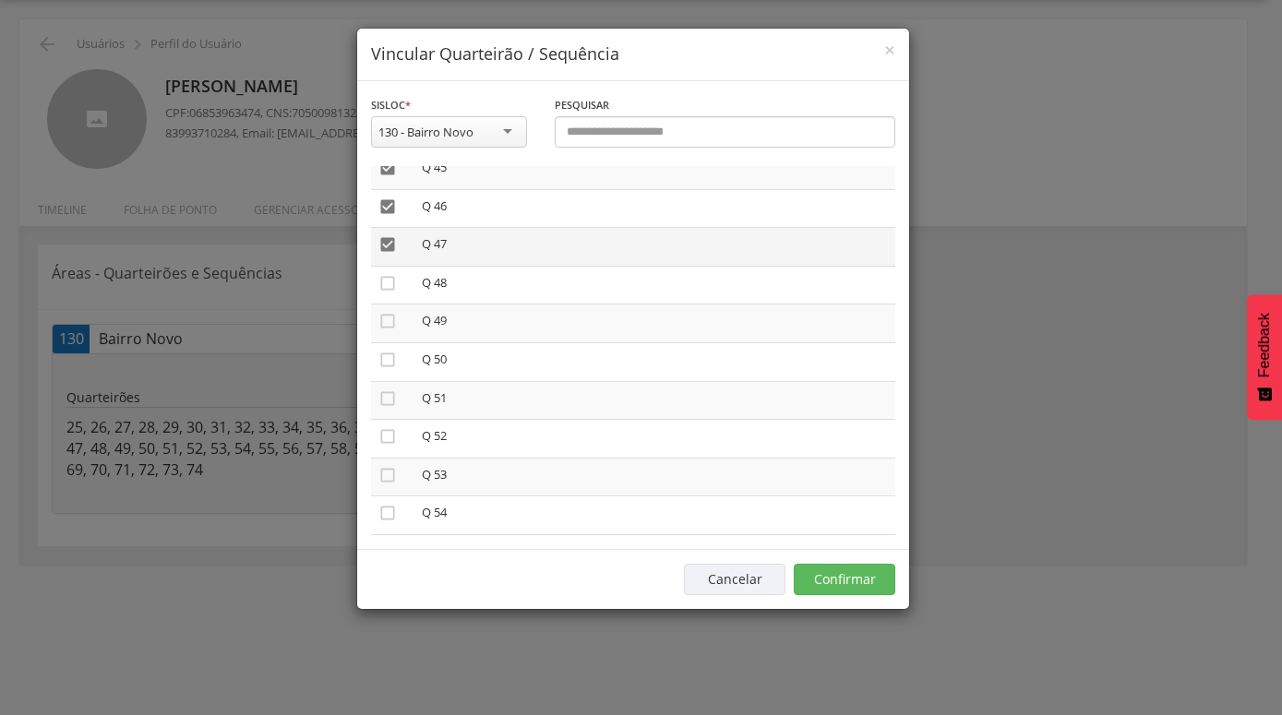
click at [386, 238] on icon "" at bounding box center [387, 244] width 18 height 18
click at [388, 198] on icon "" at bounding box center [387, 207] width 18 height 18
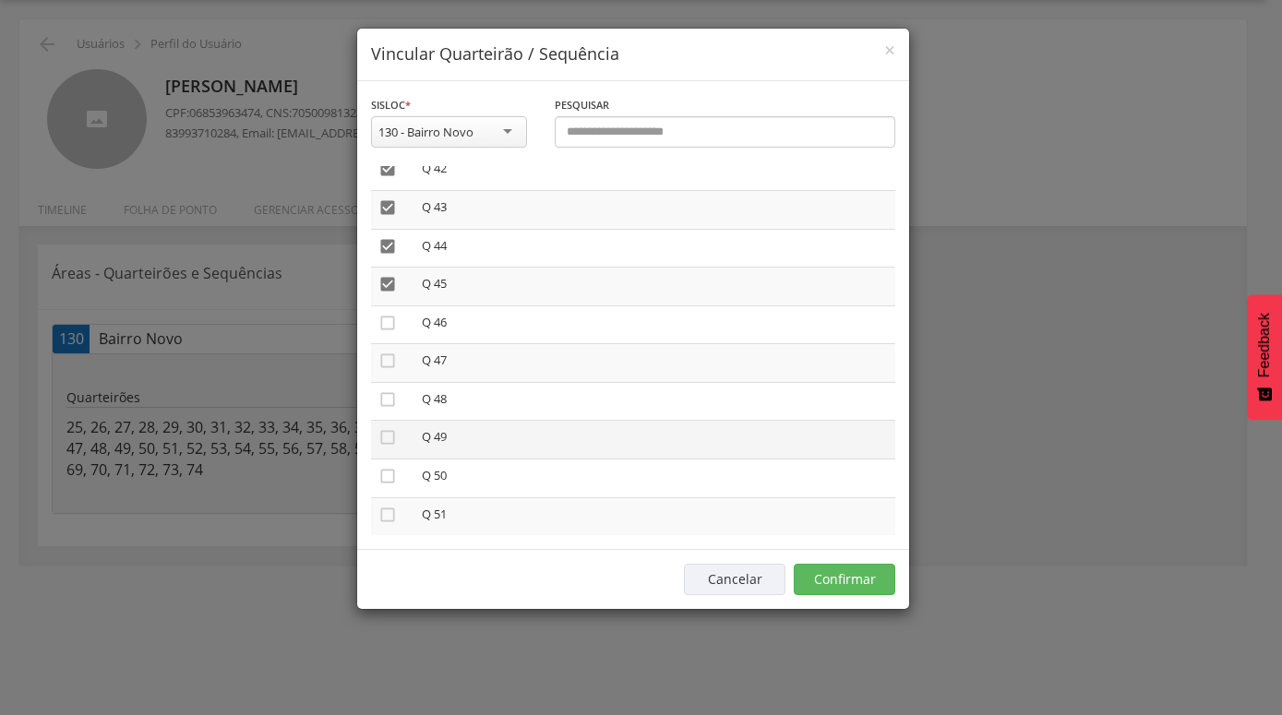
scroll to position [1528, 0]
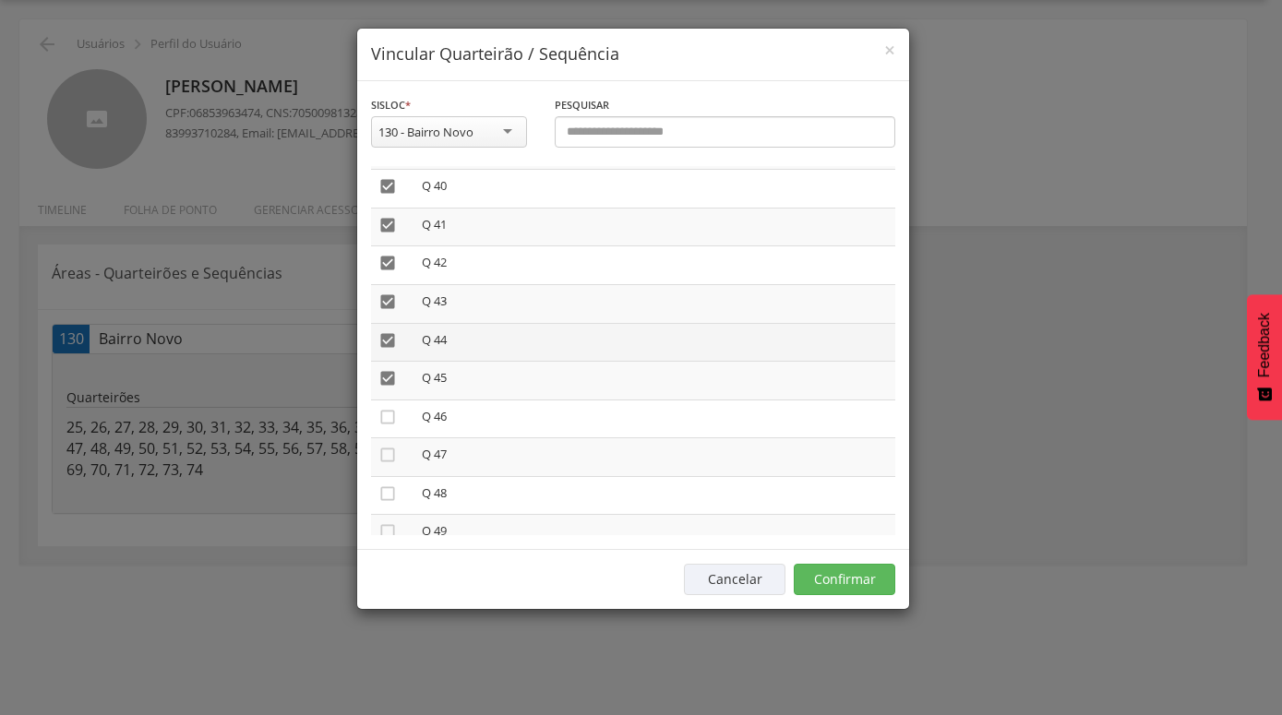
drag, startPoint x: 393, startPoint y: 365, endPoint x: 390, endPoint y: 342, distance: 23.2
click at [392, 369] on icon "" at bounding box center [387, 378] width 18 height 18
drag, startPoint x: 390, startPoint y: 324, endPoint x: 386, endPoint y: 304, distance: 20.6
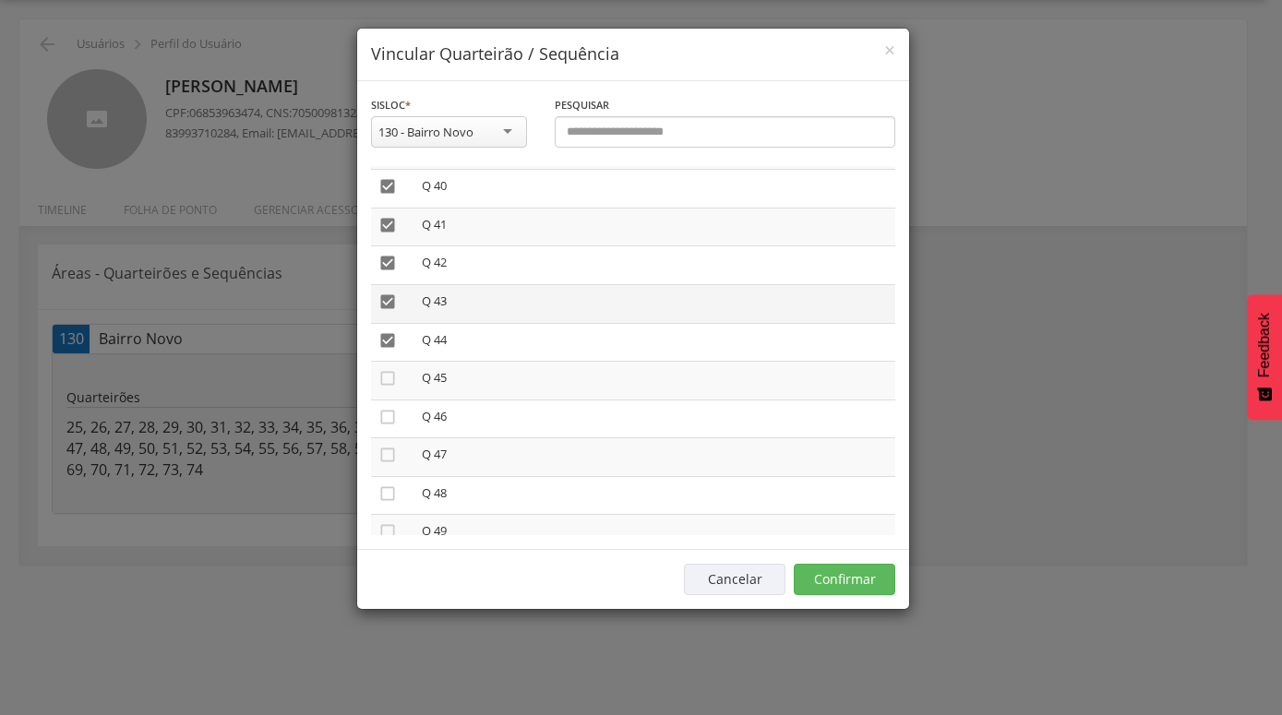
click at [390, 331] on icon "" at bounding box center [387, 340] width 18 height 18
click at [385, 293] on icon "" at bounding box center [387, 302] width 18 height 18
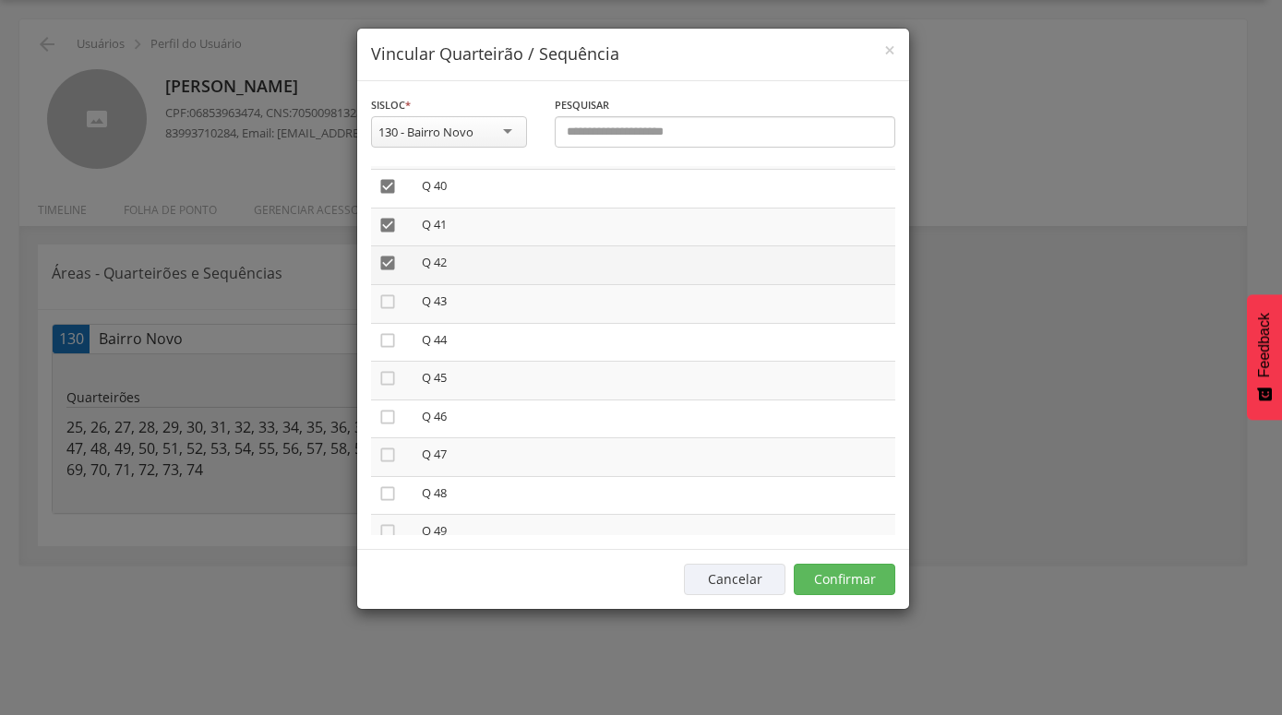
click at [386, 257] on icon "" at bounding box center [387, 263] width 18 height 18
click at [387, 217] on icon "" at bounding box center [387, 225] width 18 height 18
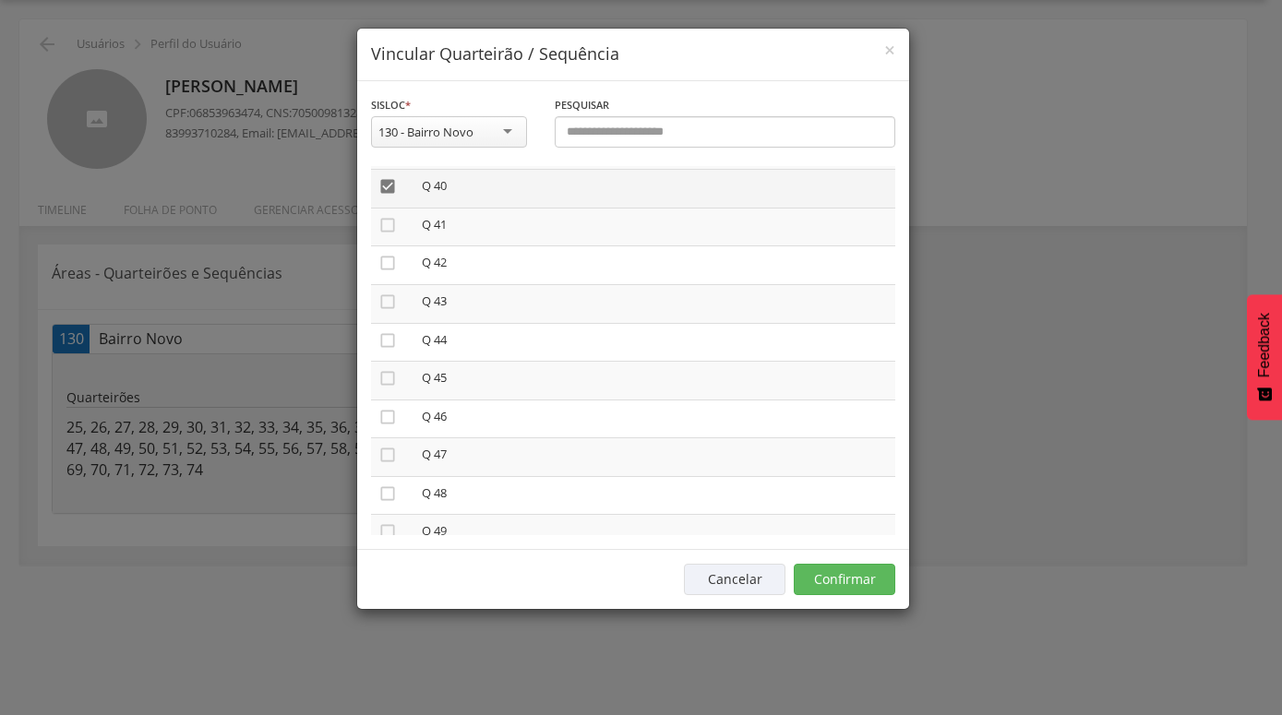
click at [389, 182] on icon "" at bounding box center [387, 186] width 18 height 18
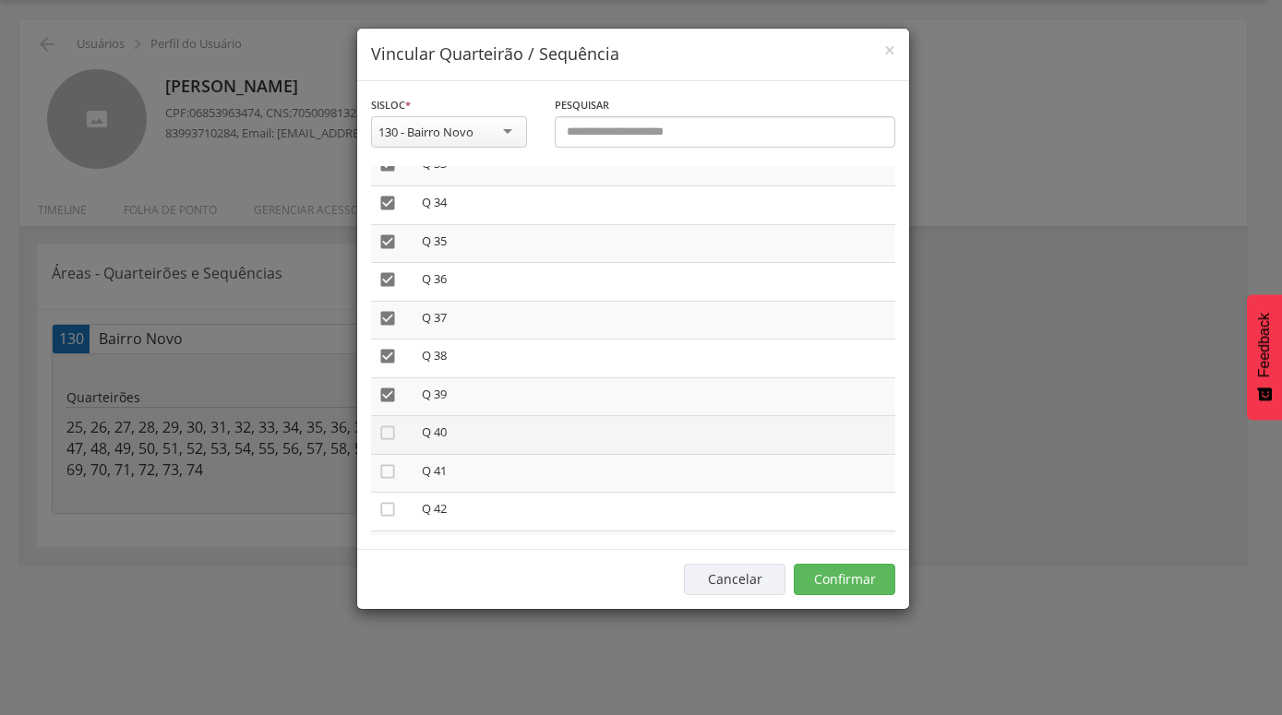
scroll to position [1212, 0]
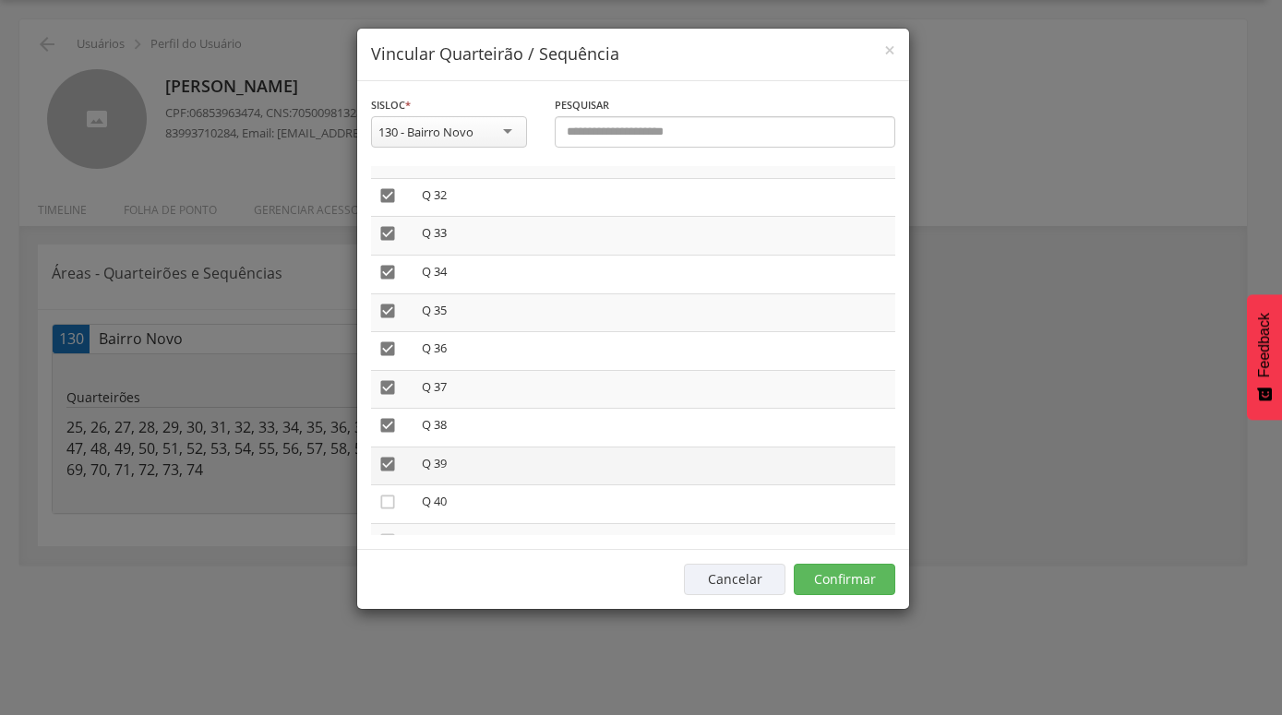
click at [381, 455] on icon "" at bounding box center [387, 464] width 18 height 18
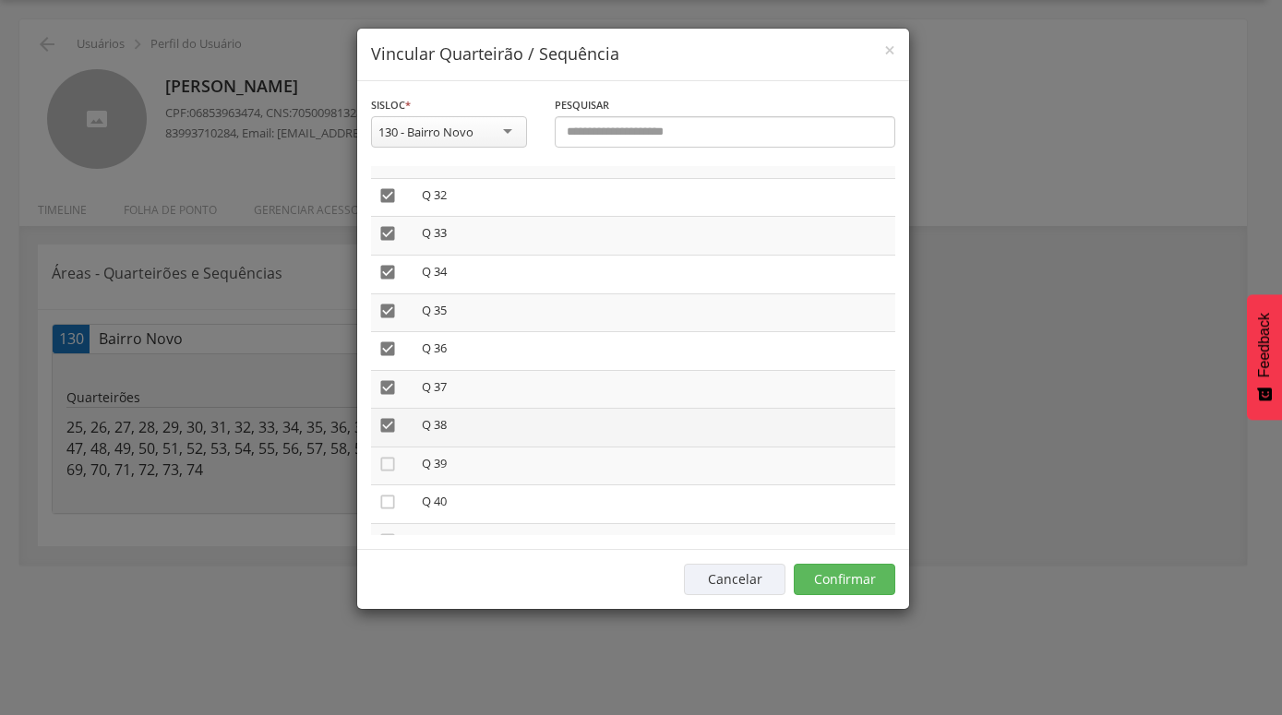
click at [387, 416] on icon "" at bounding box center [387, 425] width 18 height 18
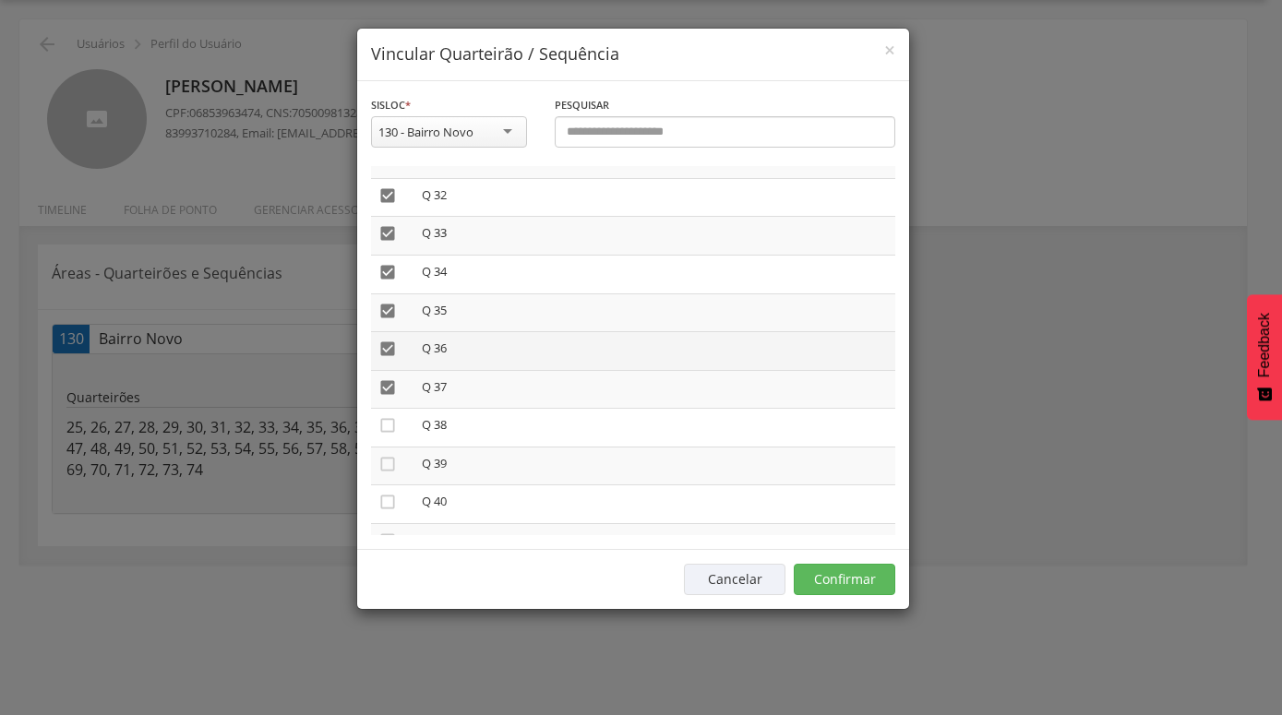
drag, startPoint x: 387, startPoint y: 376, endPoint x: 387, endPoint y: 348, distance: 27.7
click at [387, 378] on icon "" at bounding box center [387, 387] width 18 height 18
drag, startPoint x: 387, startPoint y: 341, endPoint x: 387, endPoint y: 306, distance: 34.2
click at [387, 340] on icon "" at bounding box center [387, 349] width 18 height 18
click at [386, 302] on icon "" at bounding box center [387, 311] width 18 height 18
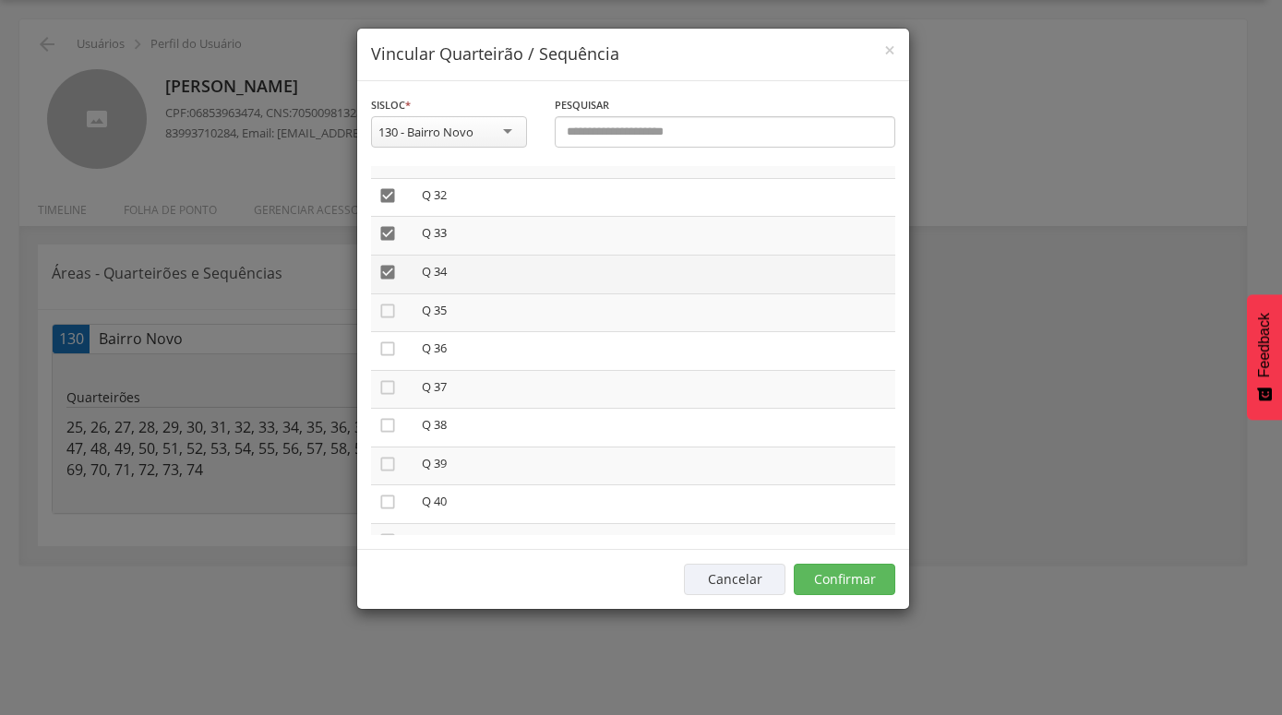
drag, startPoint x: 386, startPoint y: 270, endPoint x: 388, endPoint y: 247, distance: 22.2
click at [386, 268] on icon "" at bounding box center [387, 272] width 18 height 18
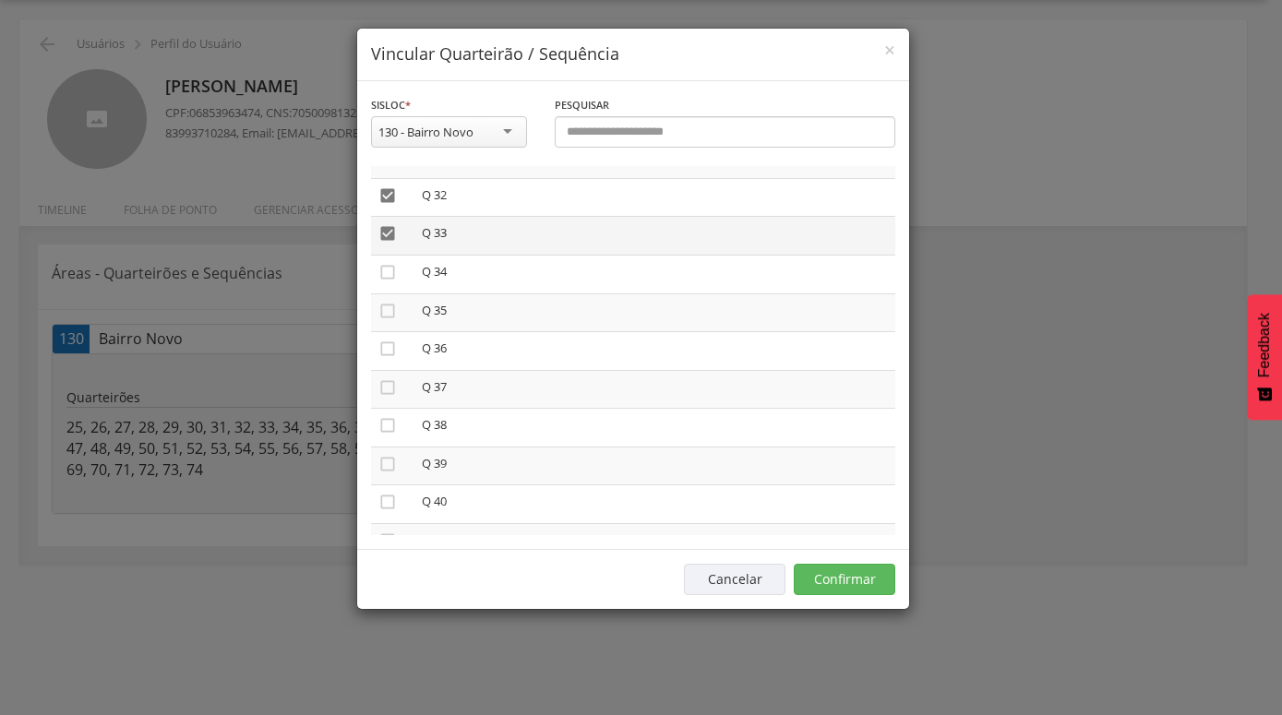
click at [387, 231] on icon "" at bounding box center [387, 233] width 18 height 18
click at [388, 186] on icon "" at bounding box center [387, 195] width 18 height 18
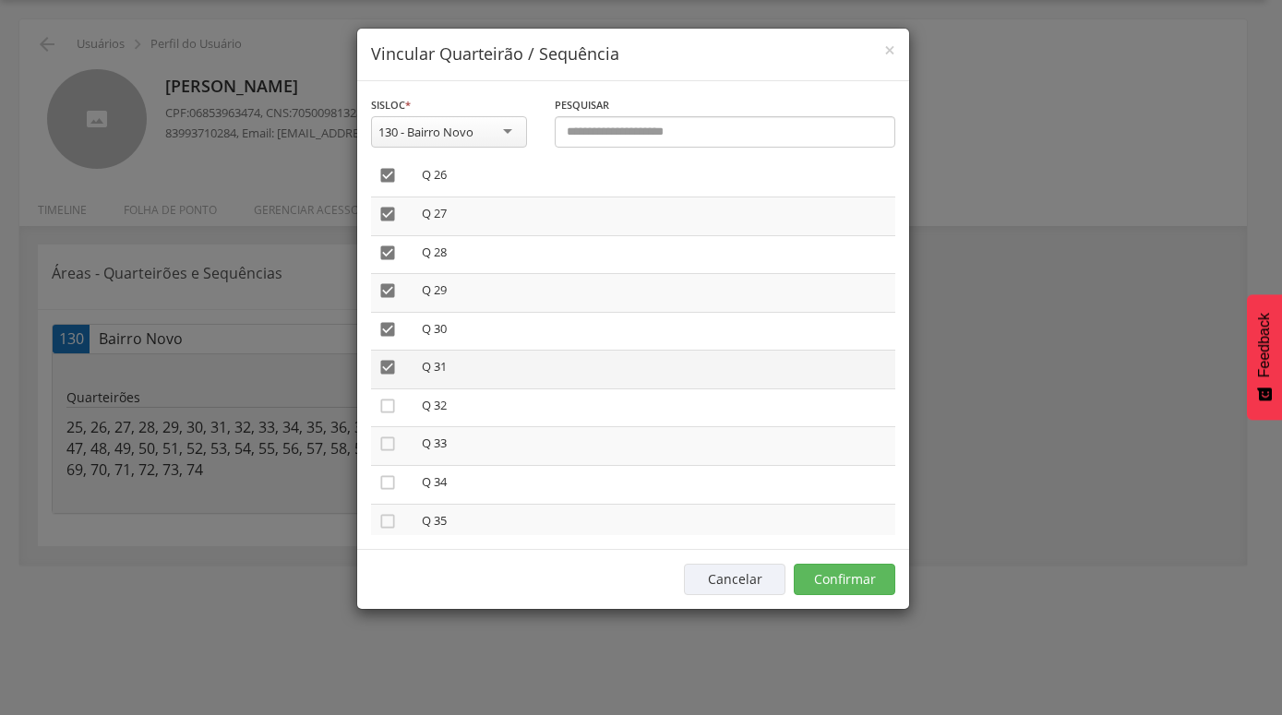
click at [396, 358] on icon "" at bounding box center [387, 367] width 18 height 18
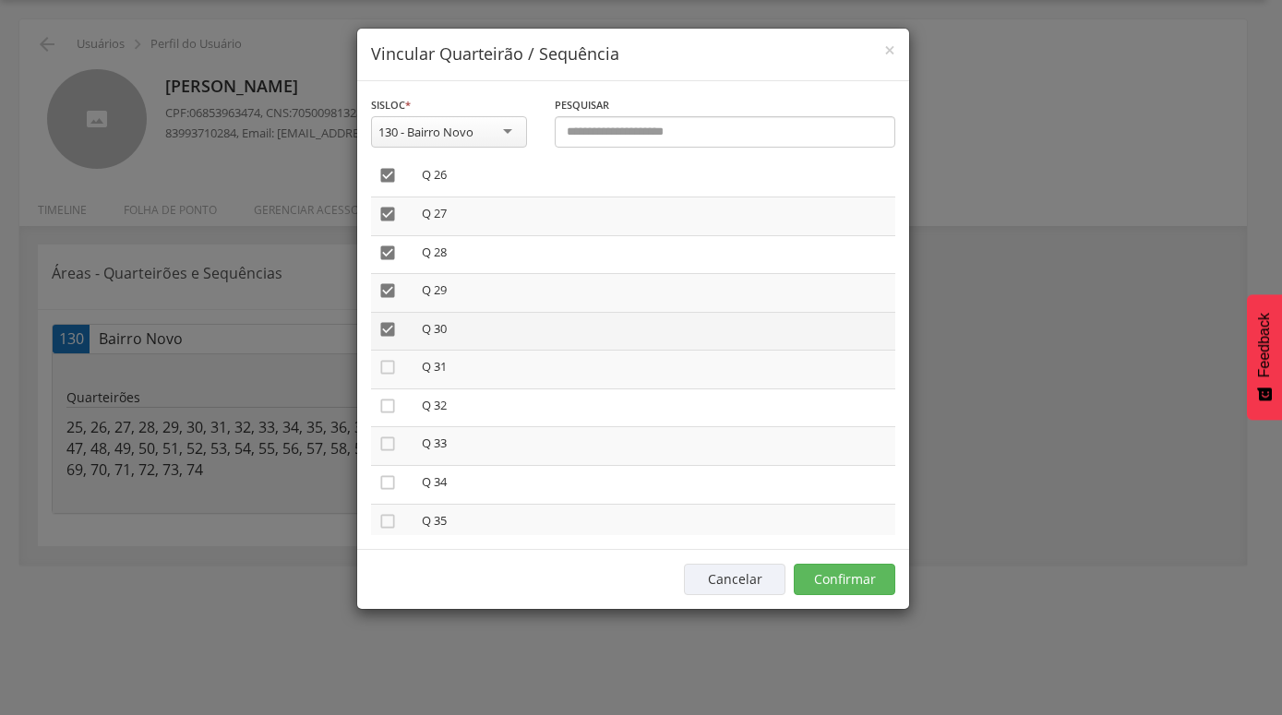
click at [389, 324] on icon "" at bounding box center [387, 329] width 18 height 18
drag, startPoint x: 389, startPoint y: 286, endPoint x: 389, endPoint y: 273, distance: 12.9
click at [389, 285] on icon "" at bounding box center [387, 291] width 18 height 18
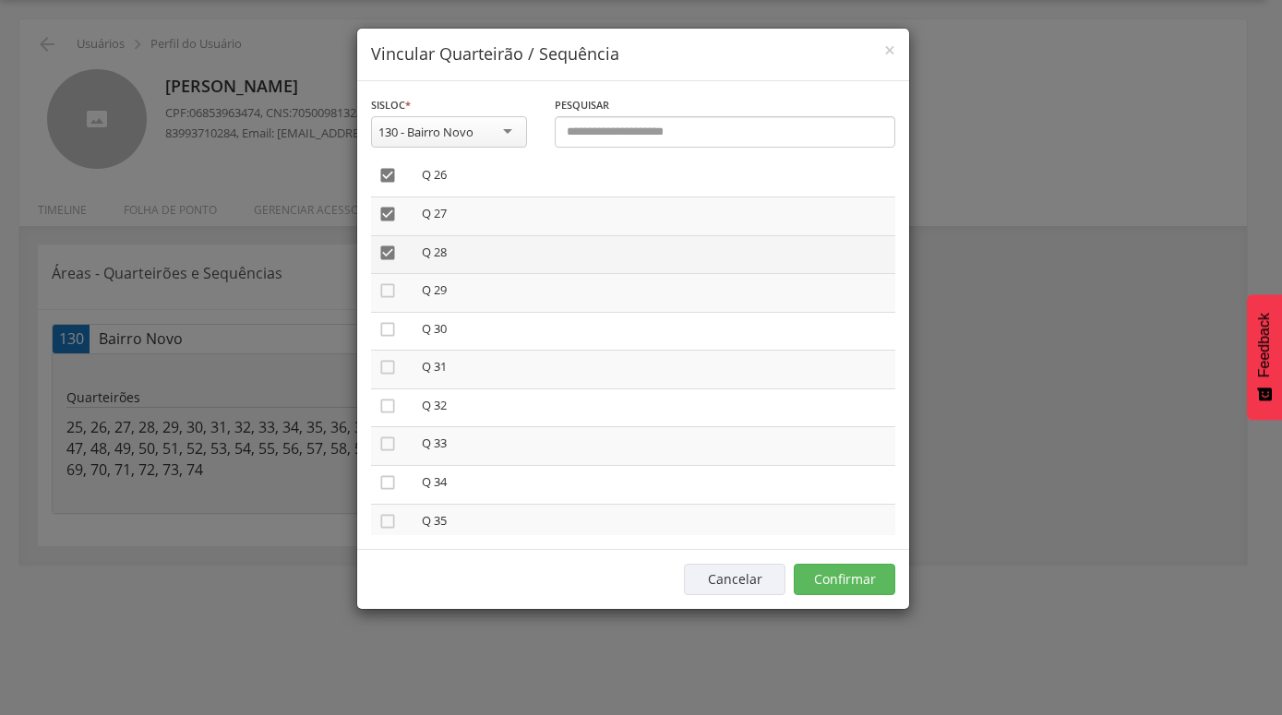
click at [390, 252] on icon "" at bounding box center [387, 253] width 18 height 18
click at [390, 220] on td "" at bounding box center [392, 217] width 43 height 39
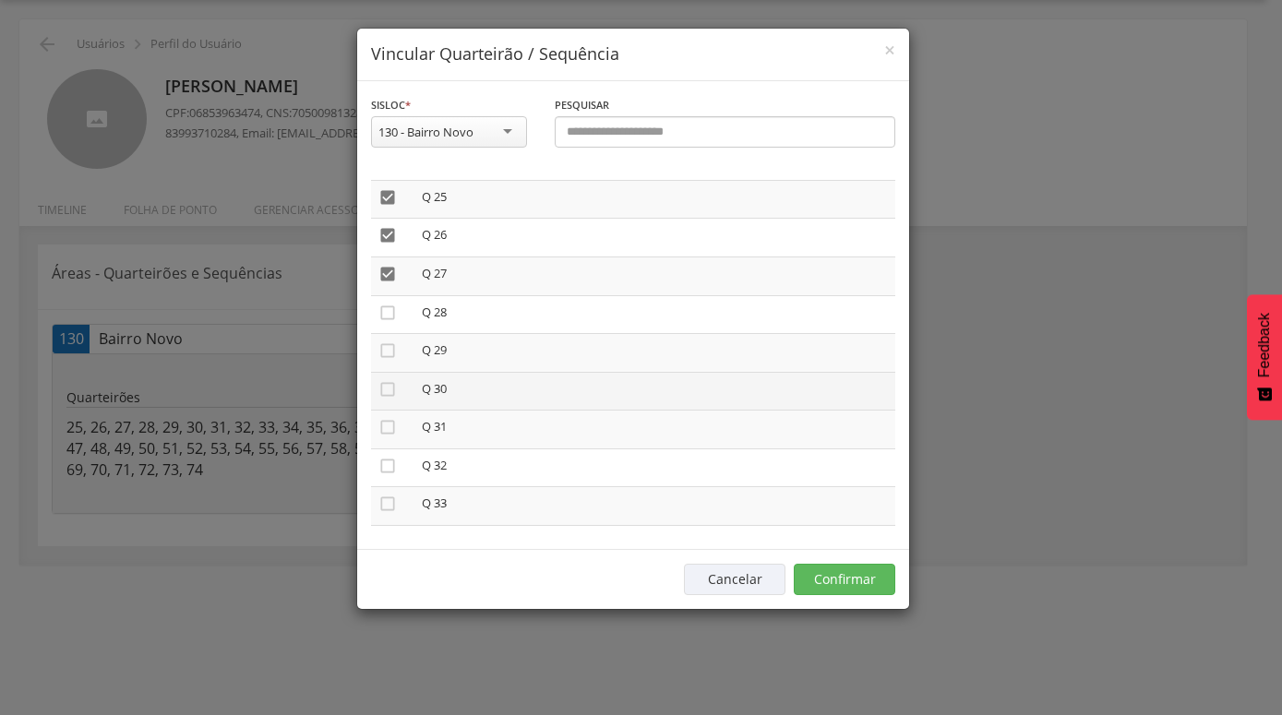
scroll to position [896, 0]
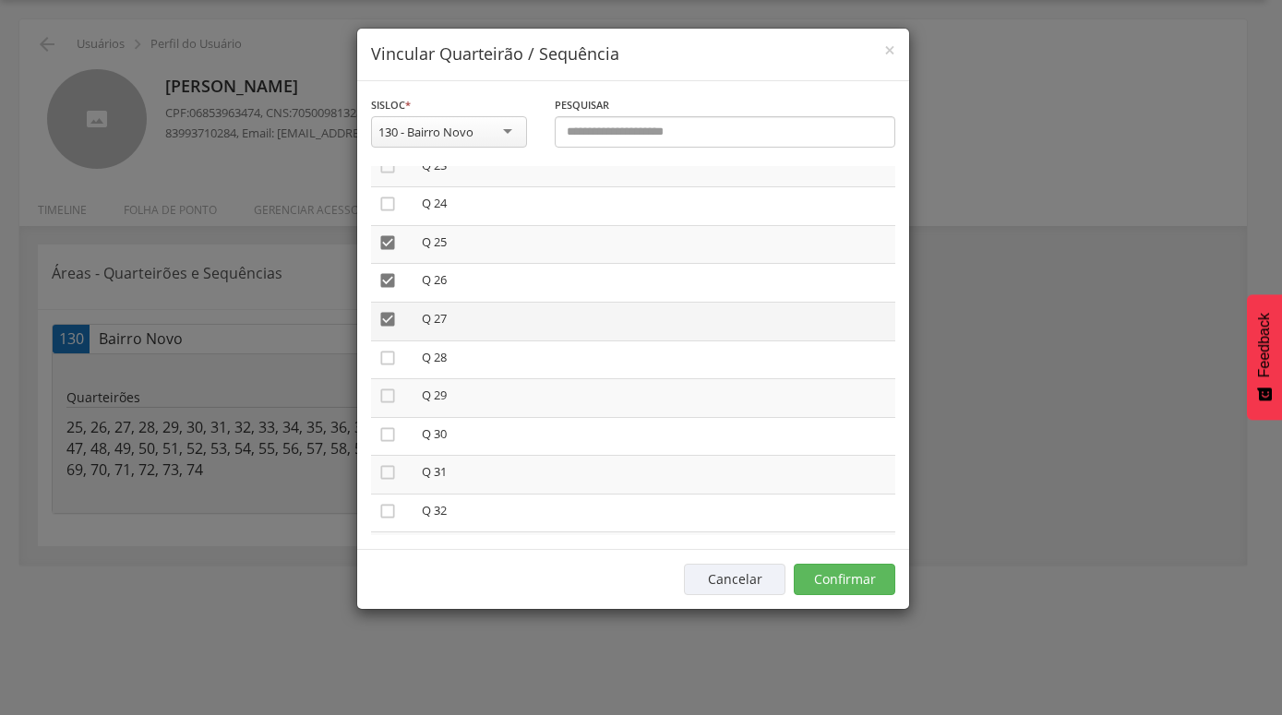
click at [383, 310] on icon "" at bounding box center [387, 319] width 18 height 18
click at [386, 273] on icon "" at bounding box center [387, 280] width 18 height 18
click at [387, 239] on icon "" at bounding box center [387, 243] width 18 height 18
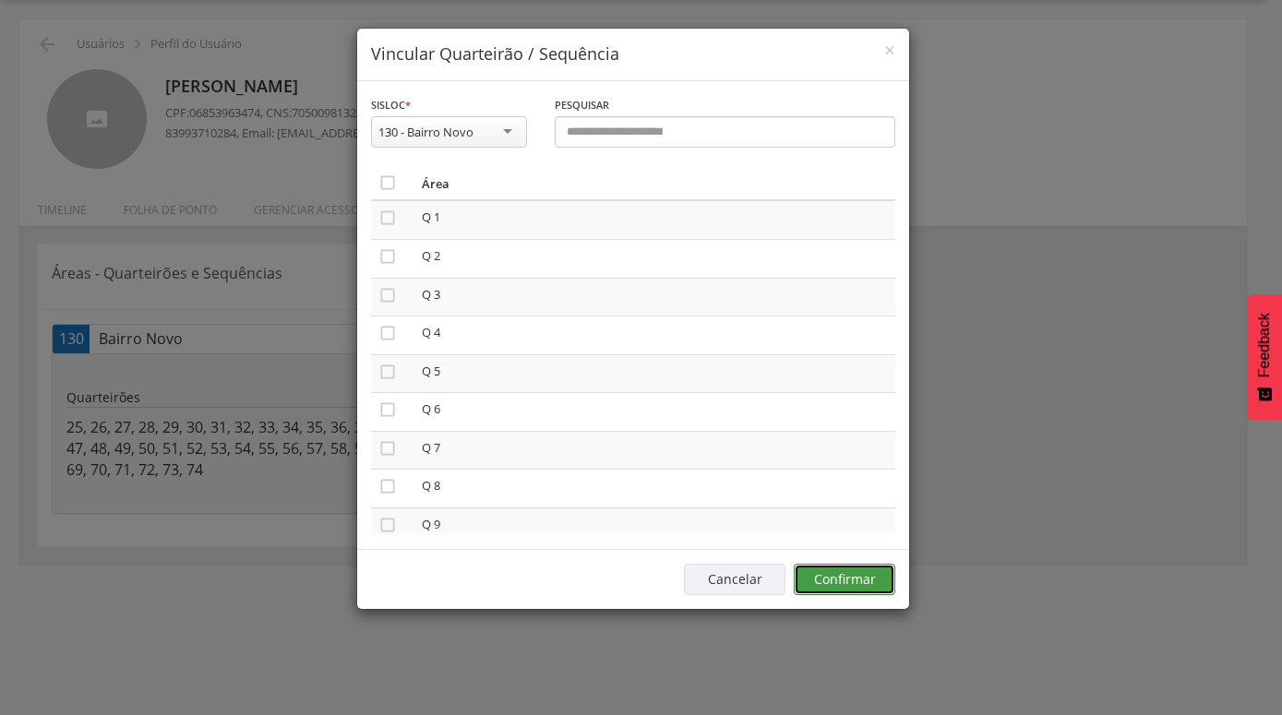
click at [845, 583] on button "Confirmar" at bounding box center [845, 579] width 102 height 31
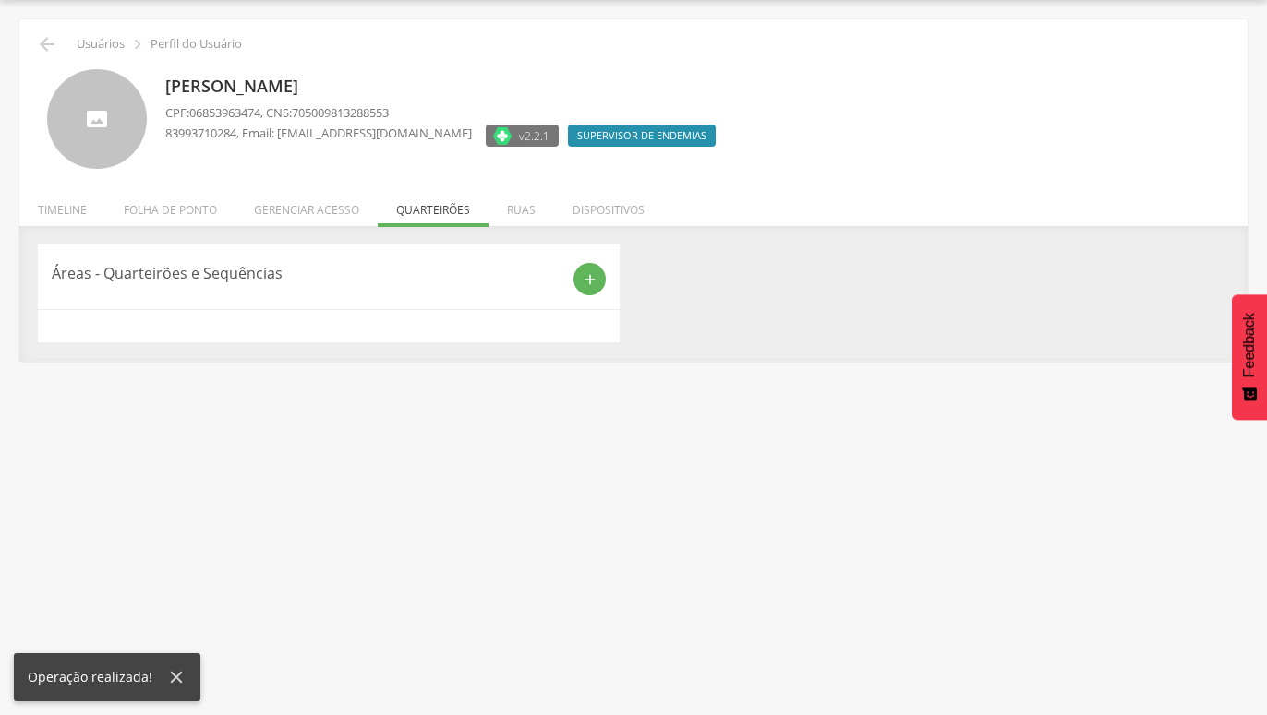
click at [441, 214] on ul "Início Produtividade Timeline Folha de ponto Remapeamento Gerenciar acesso Quar…" at bounding box center [633, 210] width 1228 height 16
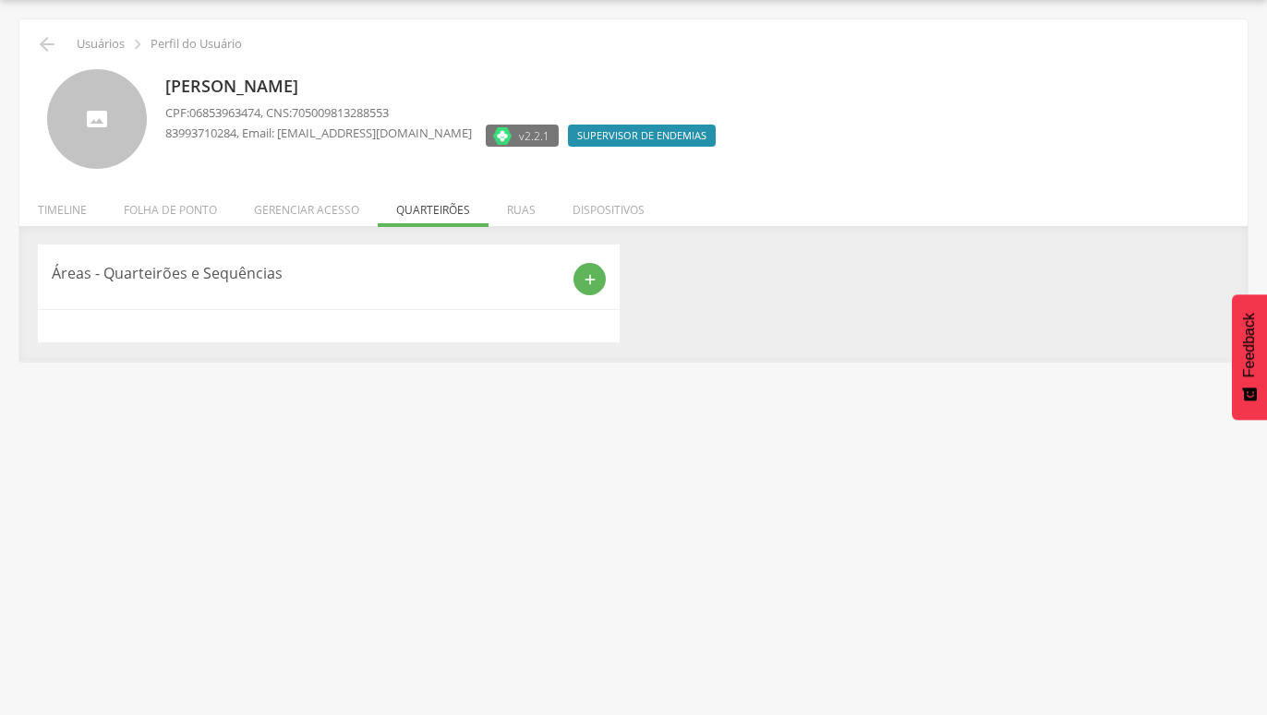
click at [426, 207] on ul "Início Produtividade Timeline Folha de ponto Remapeamento Gerenciar acesso Quar…" at bounding box center [633, 210] width 1228 height 16
click at [585, 282] on icon "add" at bounding box center [590, 279] width 17 height 17
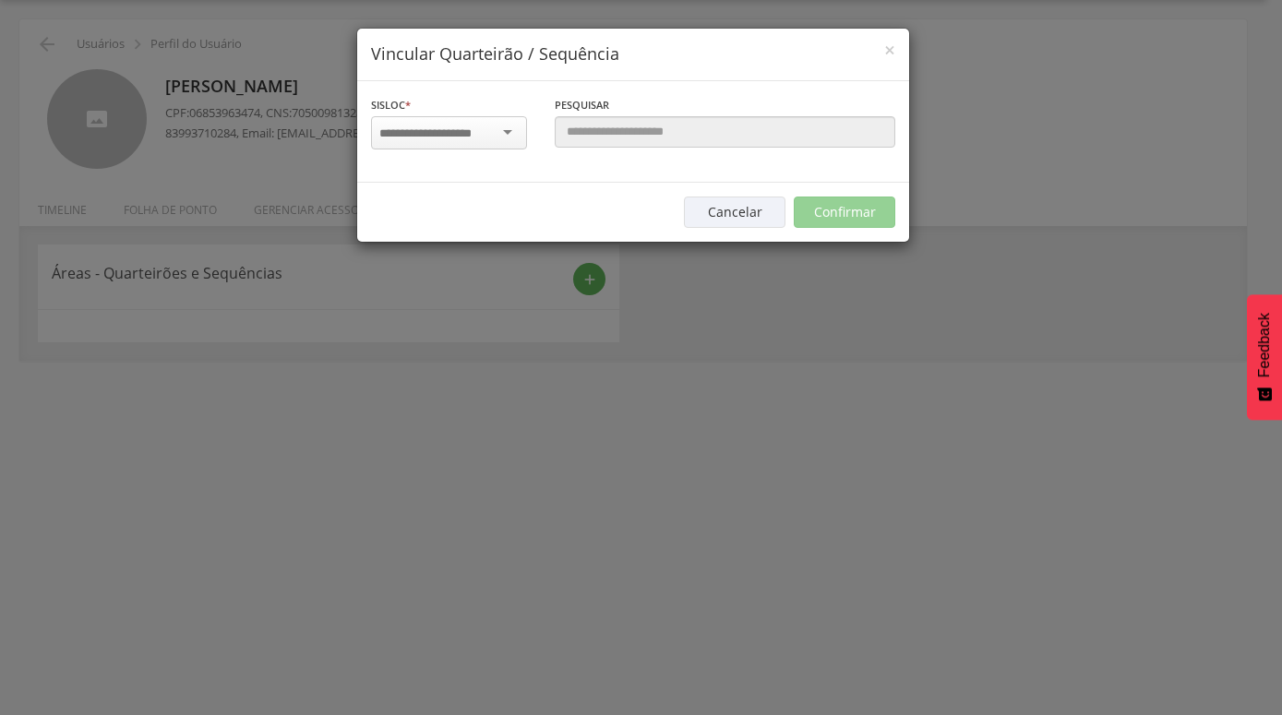
scroll to position [4189, 0]
click at [517, 132] on div at bounding box center [449, 132] width 156 height 33
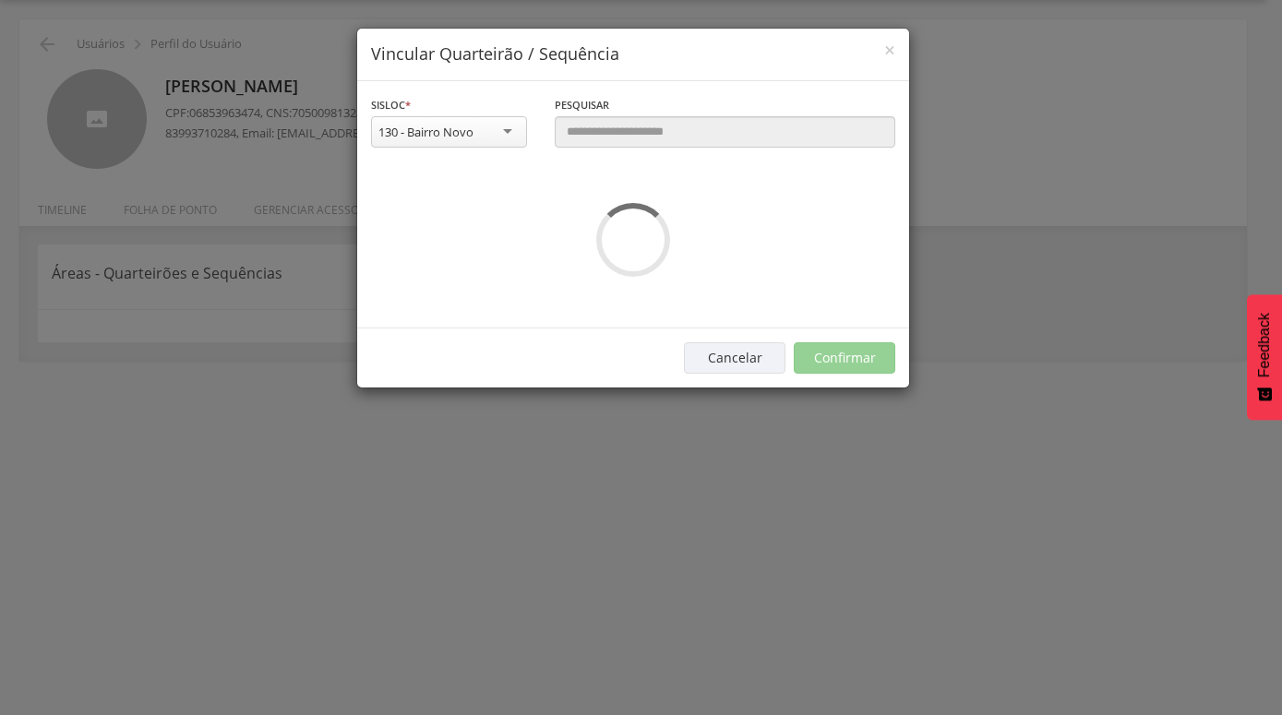
click at [453, 319] on div "**********" at bounding box center [633, 204] width 552 height 247
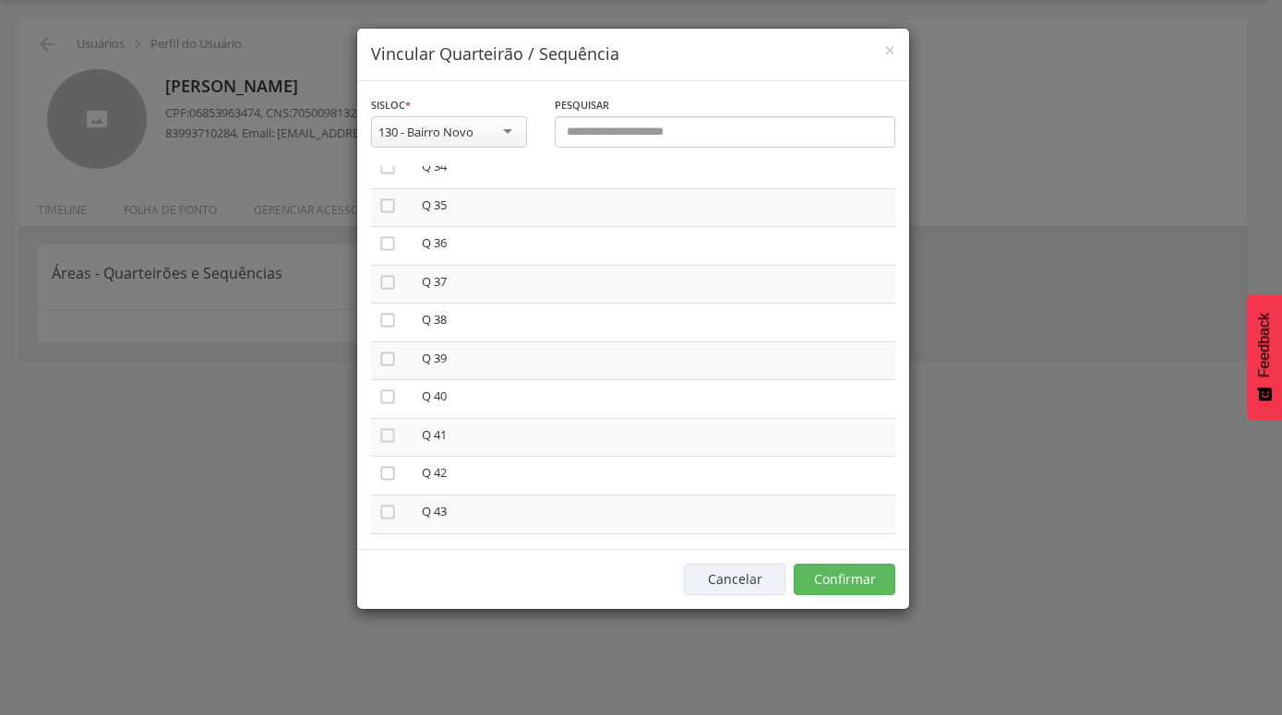
click at [505, 128] on div "130 - Bairro Novo" at bounding box center [449, 131] width 156 height 31
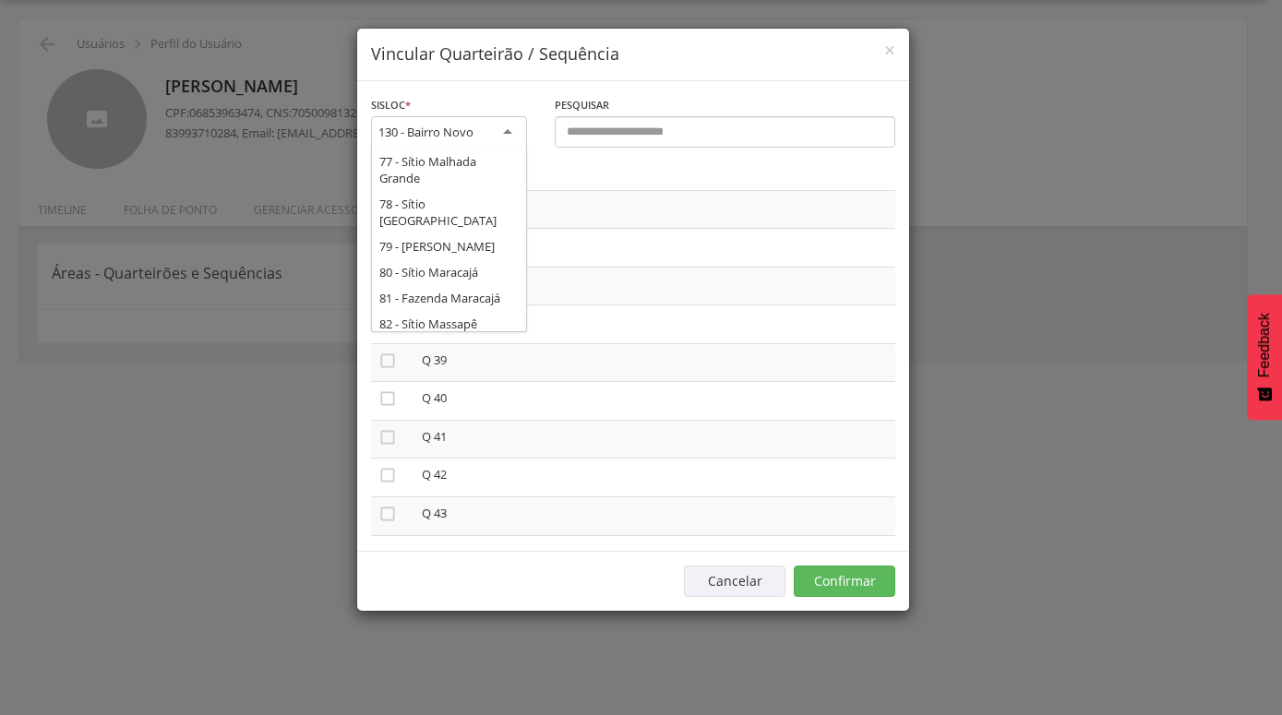
scroll to position [0, 0]
click at [457, 193] on div "**********" at bounding box center [633, 316] width 552 height 471
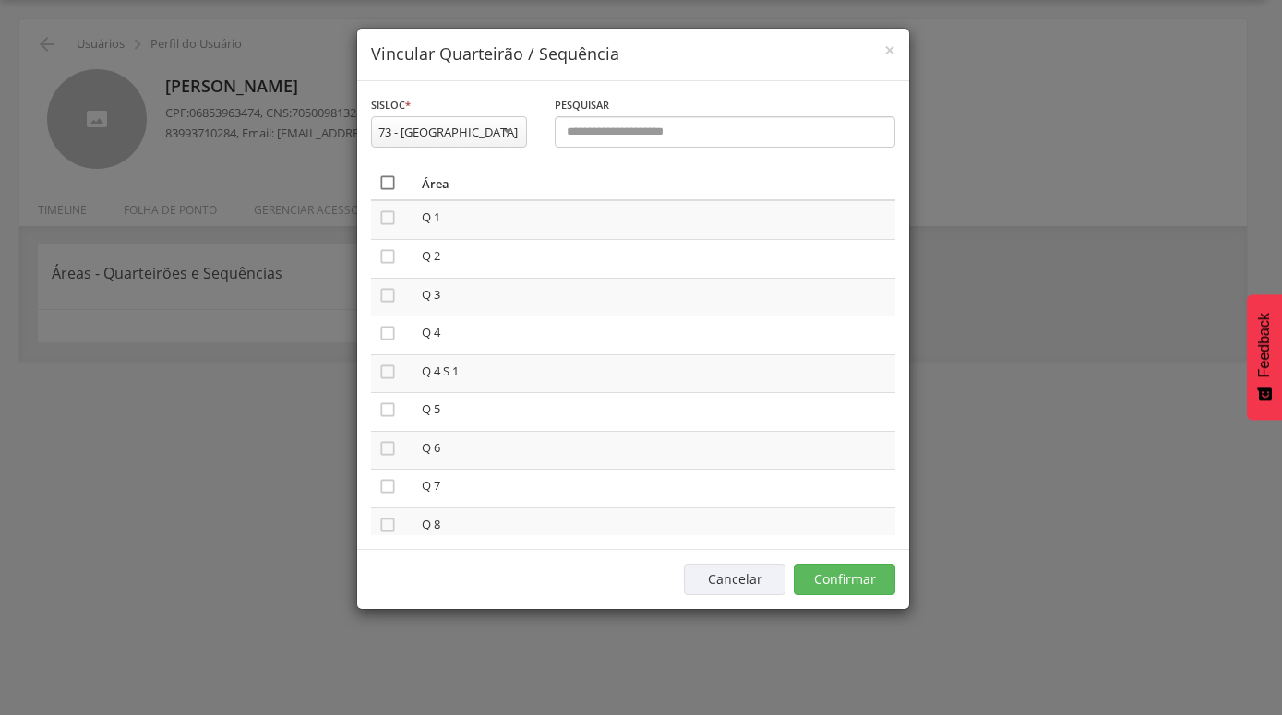
click at [389, 183] on icon "" at bounding box center [387, 183] width 18 height 18
click at [392, 510] on icon "" at bounding box center [387, 519] width 18 height 18
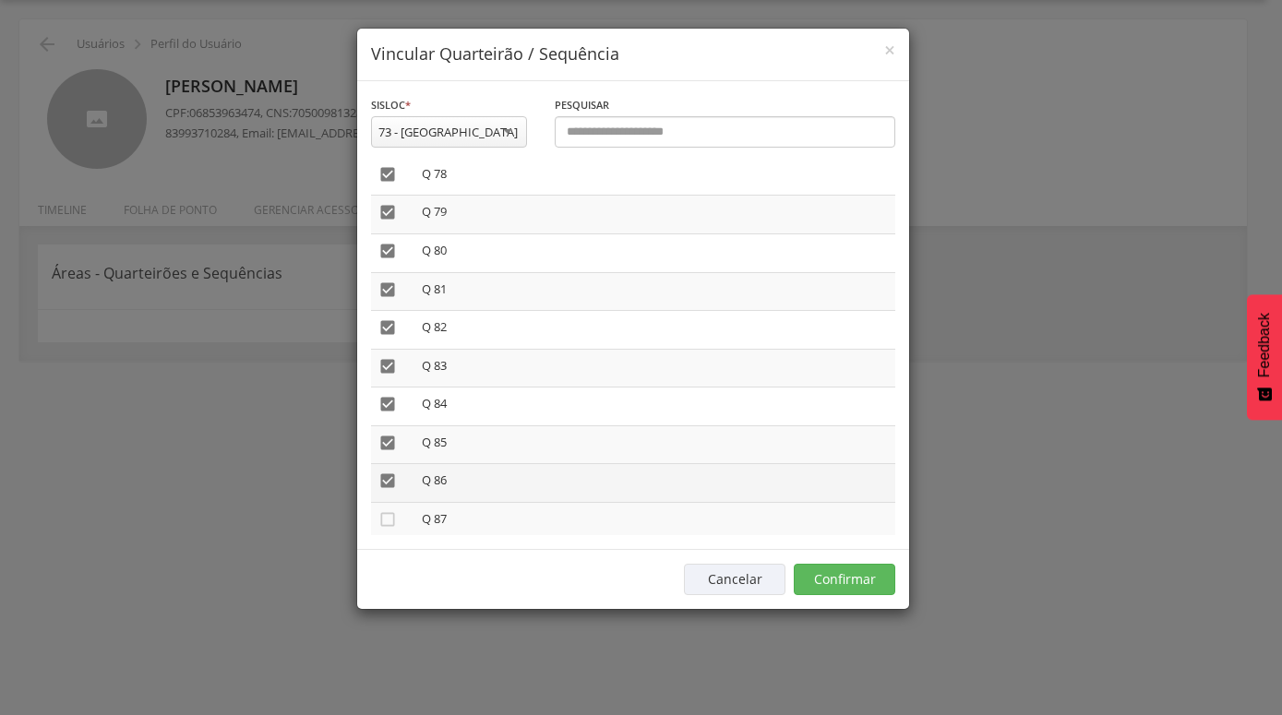
click at [393, 472] on icon "" at bounding box center [387, 481] width 18 height 18
click at [389, 434] on icon "" at bounding box center [387, 443] width 18 height 18
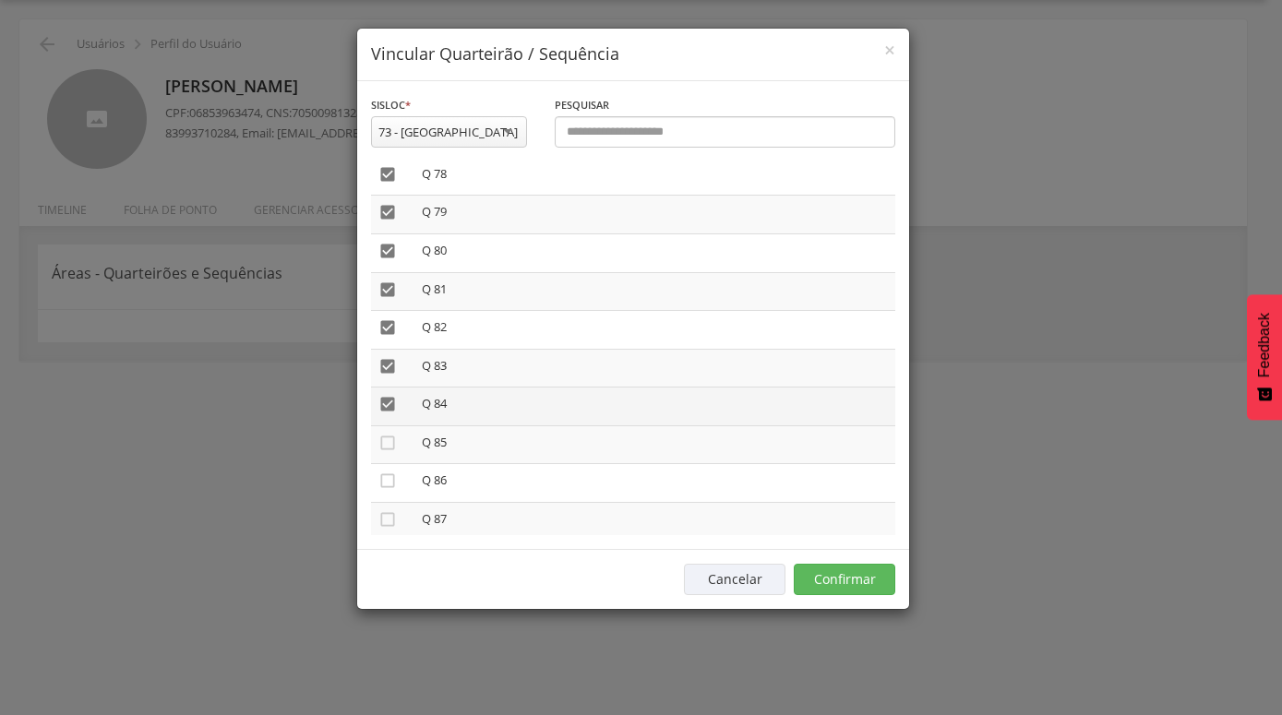
click at [390, 395] on icon "" at bounding box center [387, 404] width 18 height 18
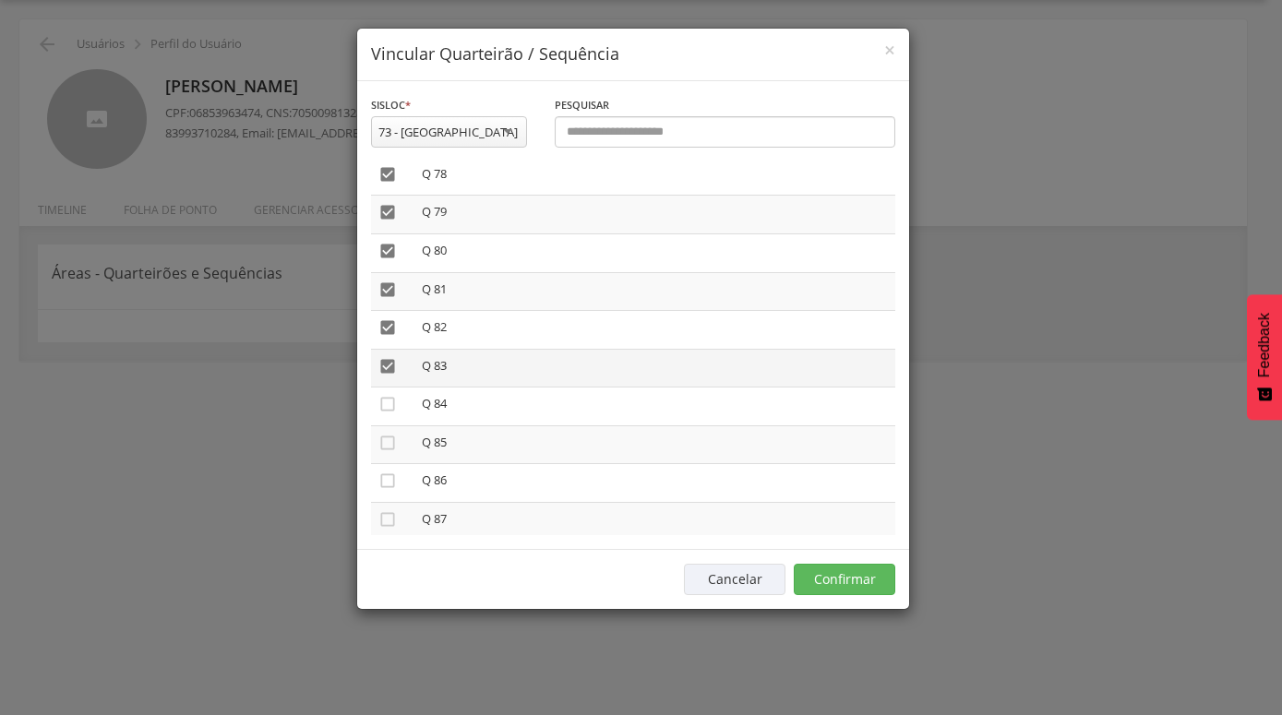
click at [392, 357] on icon "" at bounding box center [387, 366] width 18 height 18
click at [387, 318] on icon "" at bounding box center [387, 327] width 18 height 18
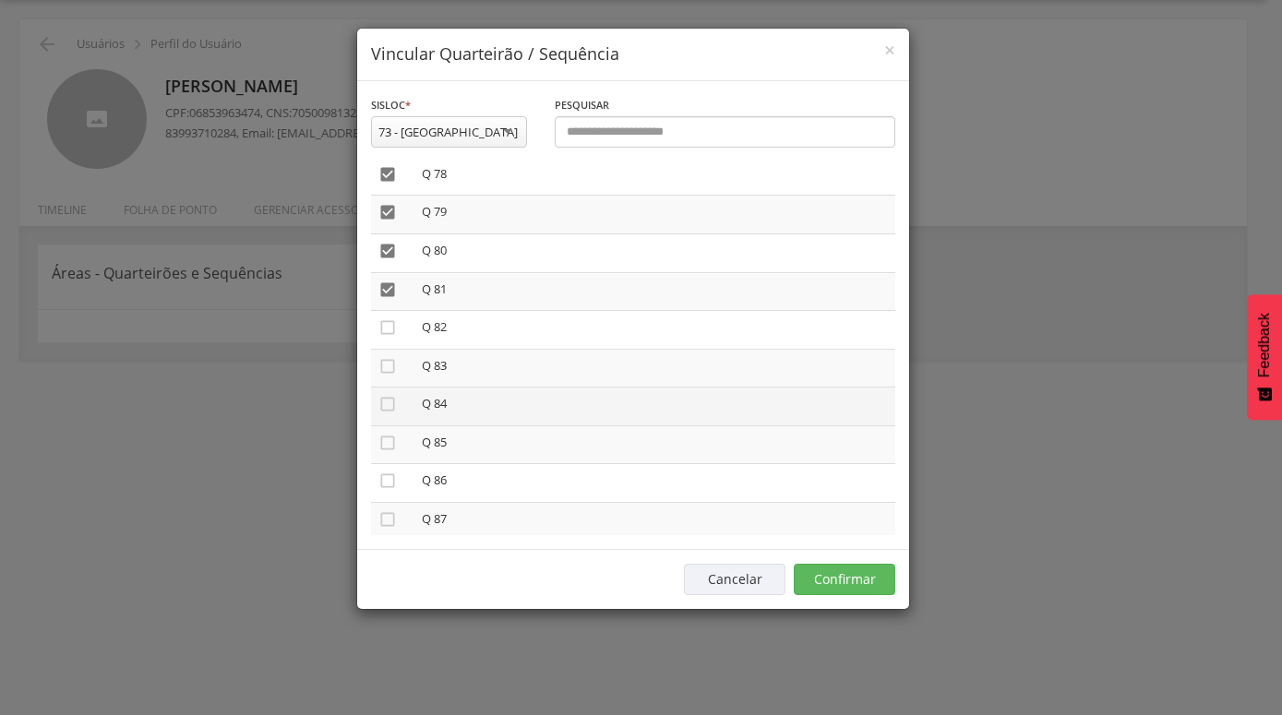
scroll to position [2970, 0]
click at [389, 386] on icon "" at bounding box center [387, 395] width 18 height 18
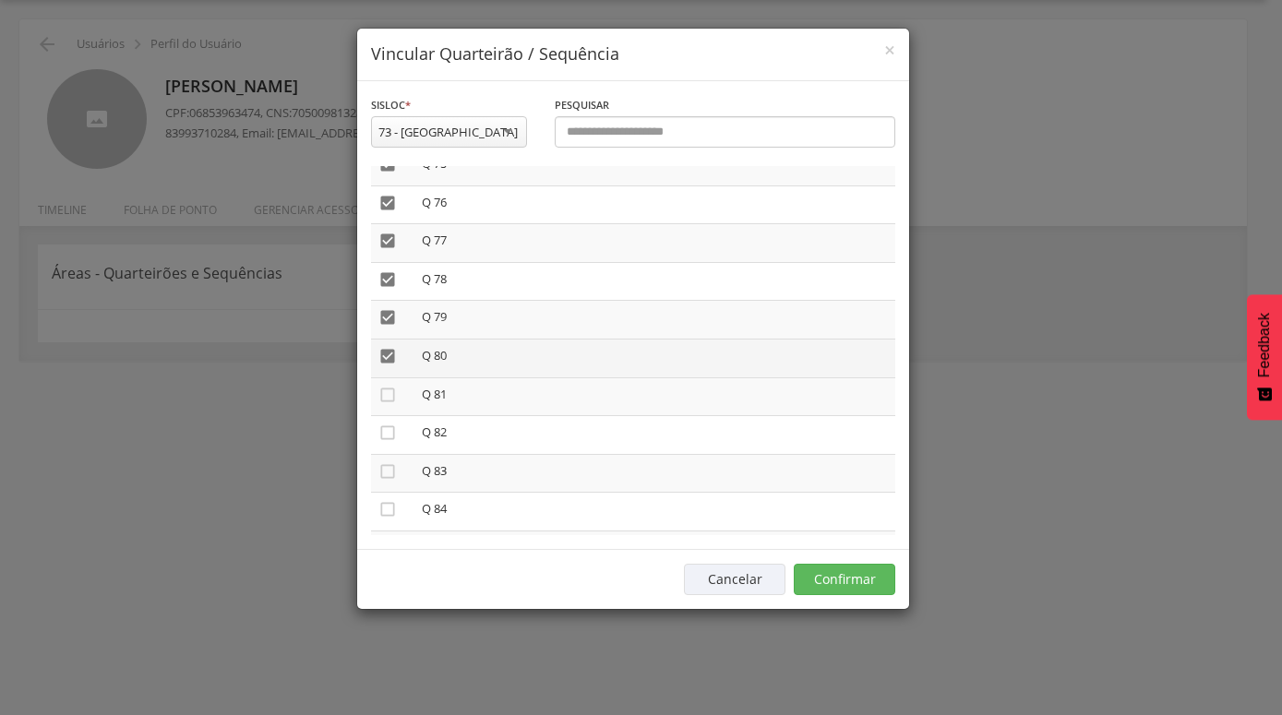
click at [385, 347] on icon "" at bounding box center [387, 356] width 18 height 18
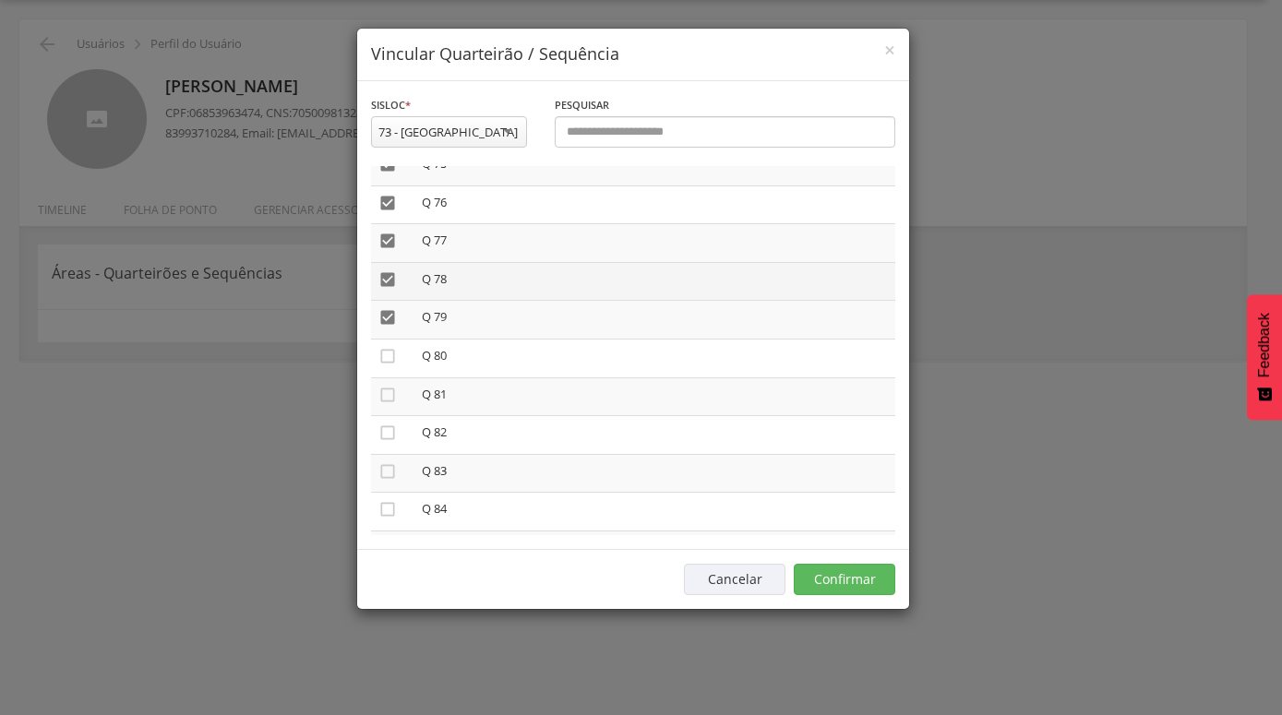
drag, startPoint x: 388, startPoint y: 297, endPoint x: 384, endPoint y: 272, distance: 25.2
click at [388, 308] on icon "" at bounding box center [387, 317] width 18 height 18
click at [383, 270] on icon "" at bounding box center [387, 279] width 18 height 18
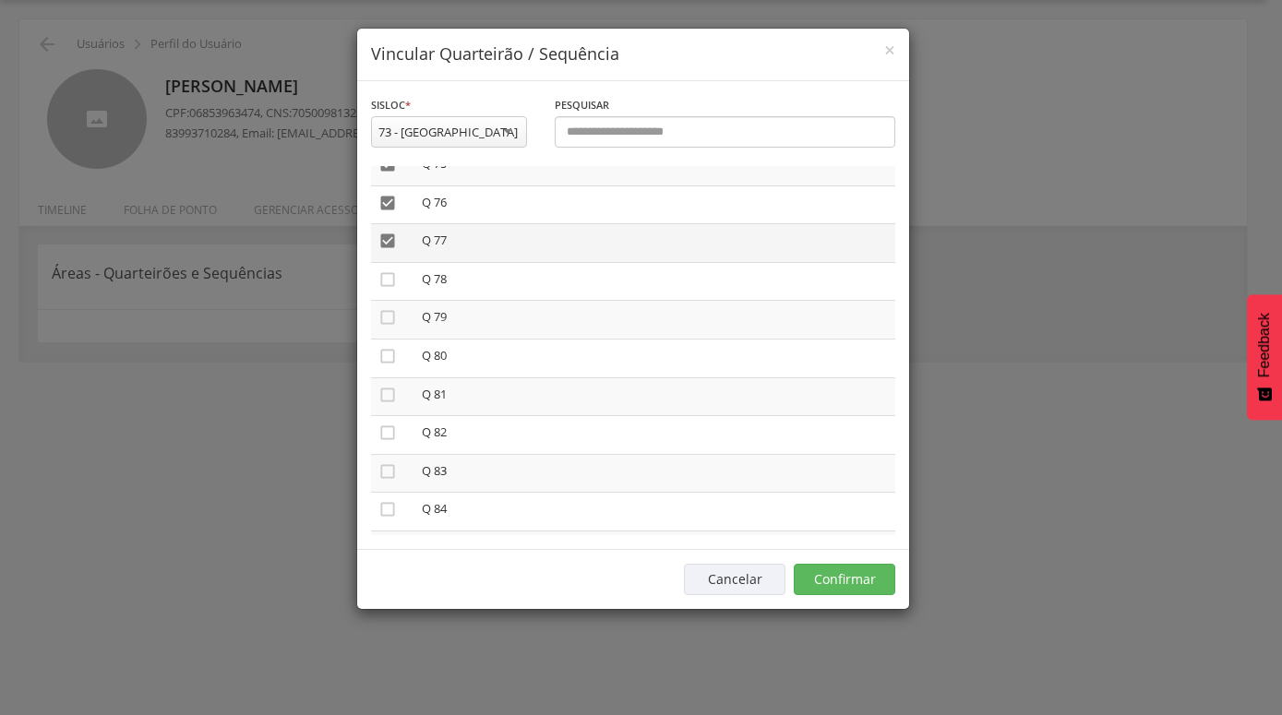
click at [385, 232] on icon "" at bounding box center [387, 241] width 18 height 18
click at [392, 194] on icon "" at bounding box center [387, 203] width 18 height 18
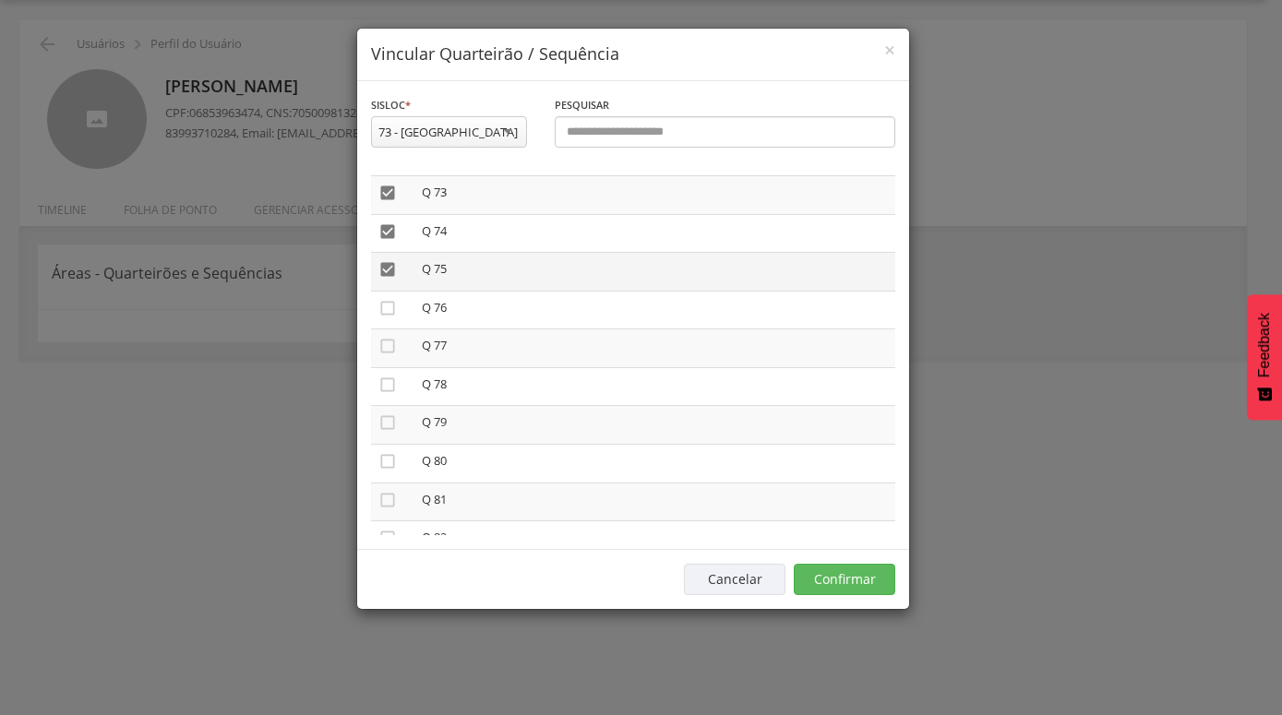
click at [382, 260] on icon "" at bounding box center [387, 269] width 18 height 18
click at [388, 222] on icon "" at bounding box center [387, 231] width 18 height 18
click at [389, 184] on icon "" at bounding box center [387, 193] width 18 height 18
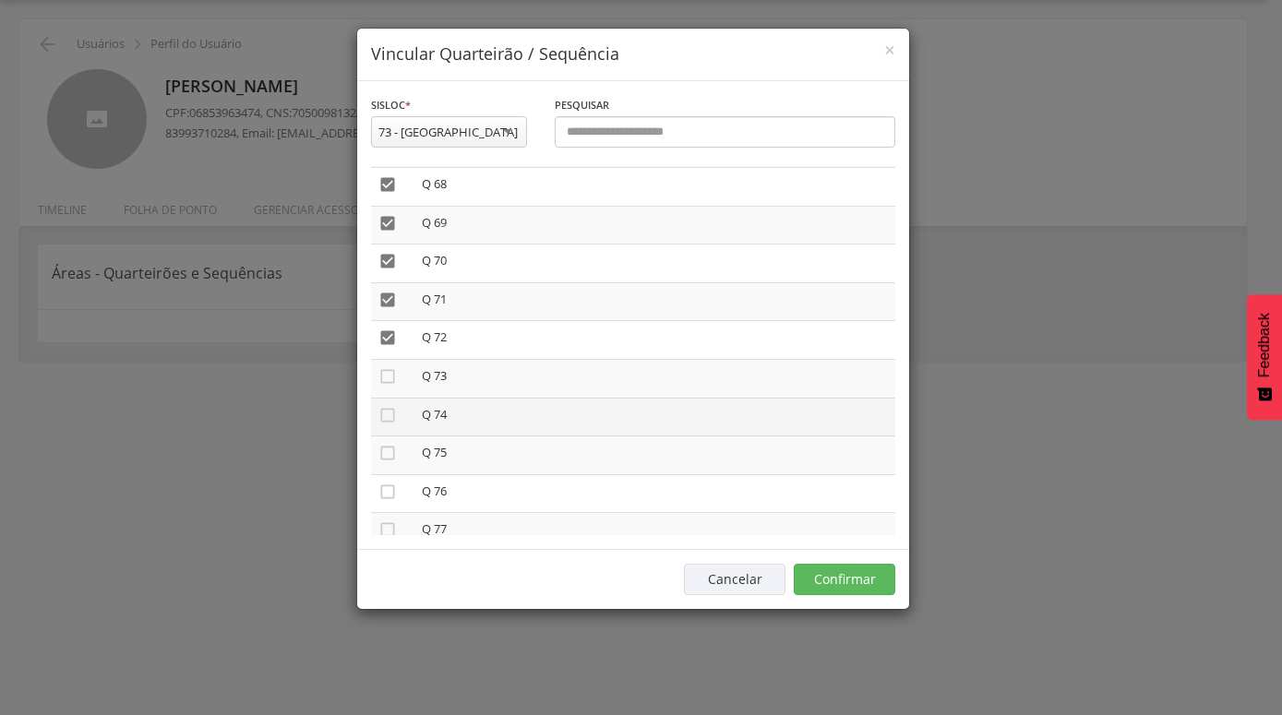
scroll to position [2654, 0]
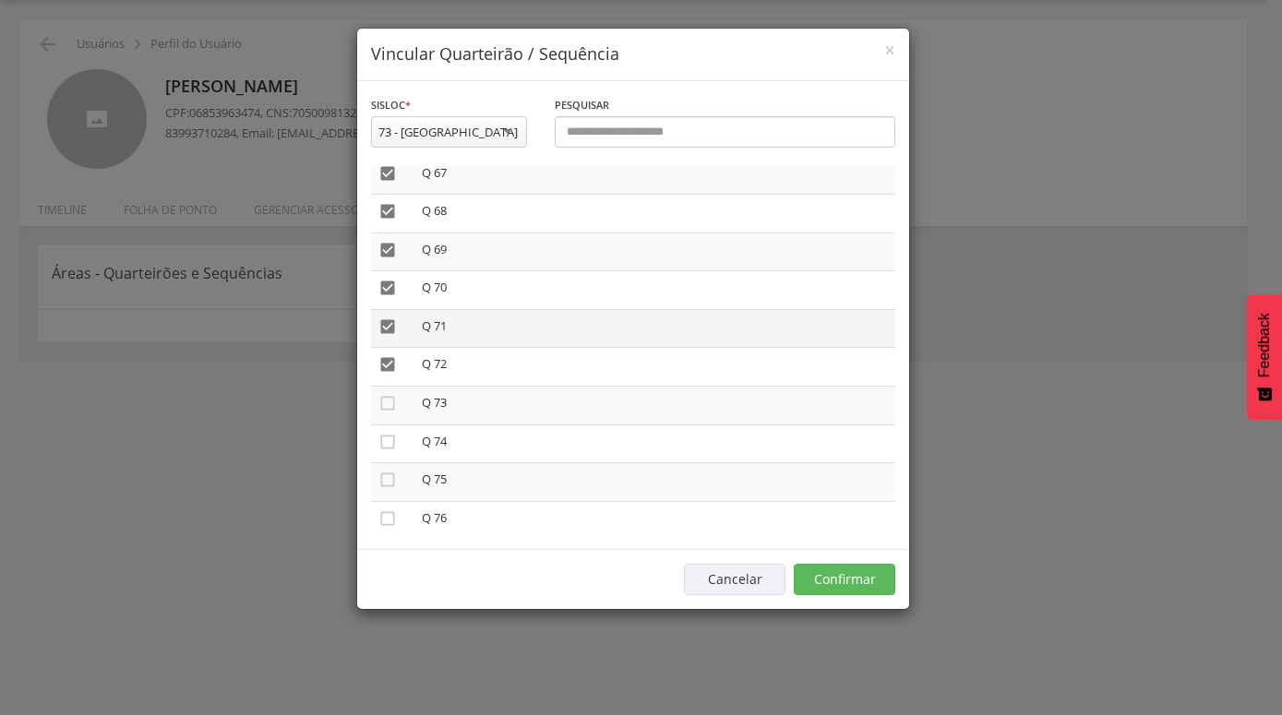
drag, startPoint x: 390, startPoint y: 345, endPoint x: 389, endPoint y: 324, distance: 21.3
click at [389, 355] on icon "" at bounding box center [387, 364] width 18 height 18
click at [385, 318] on icon "" at bounding box center [387, 327] width 18 height 18
drag, startPoint x: 385, startPoint y: 269, endPoint x: 385, endPoint y: 247, distance: 21.2
click at [385, 279] on icon "" at bounding box center [387, 288] width 18 height 18
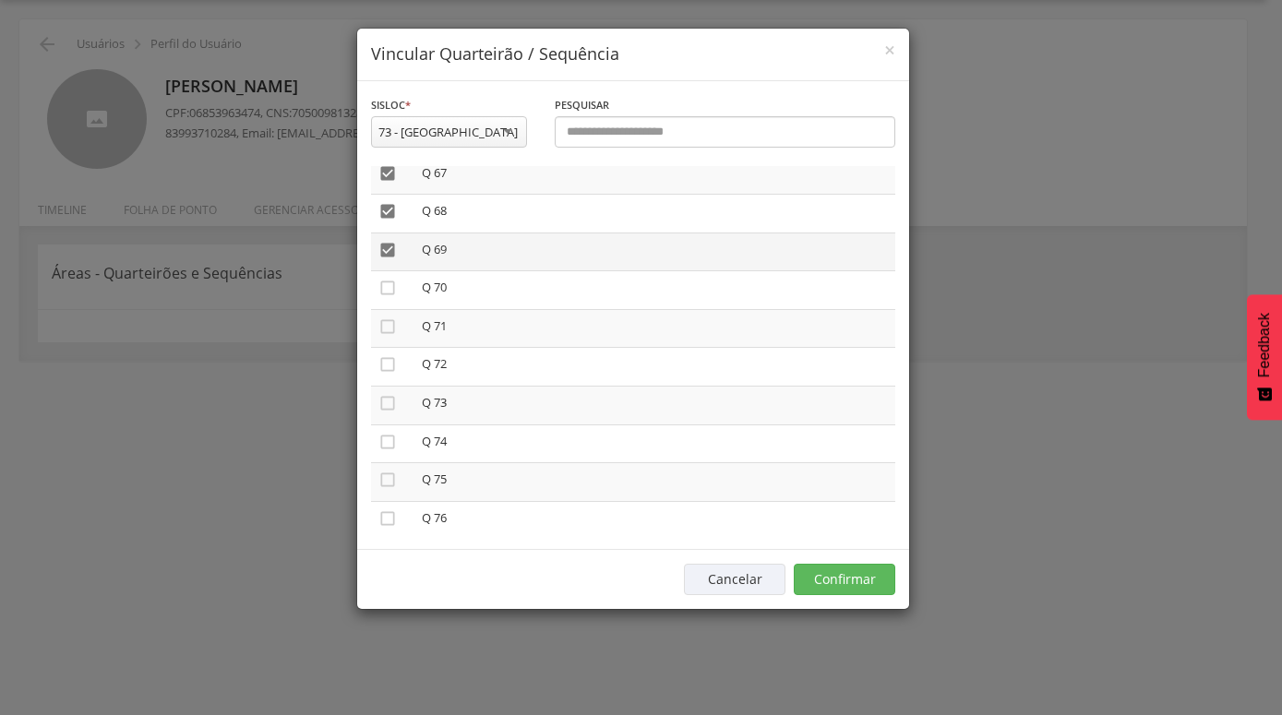
click at [386, 241] on icon "" at bounding box center [387, 250] width 18 height 18
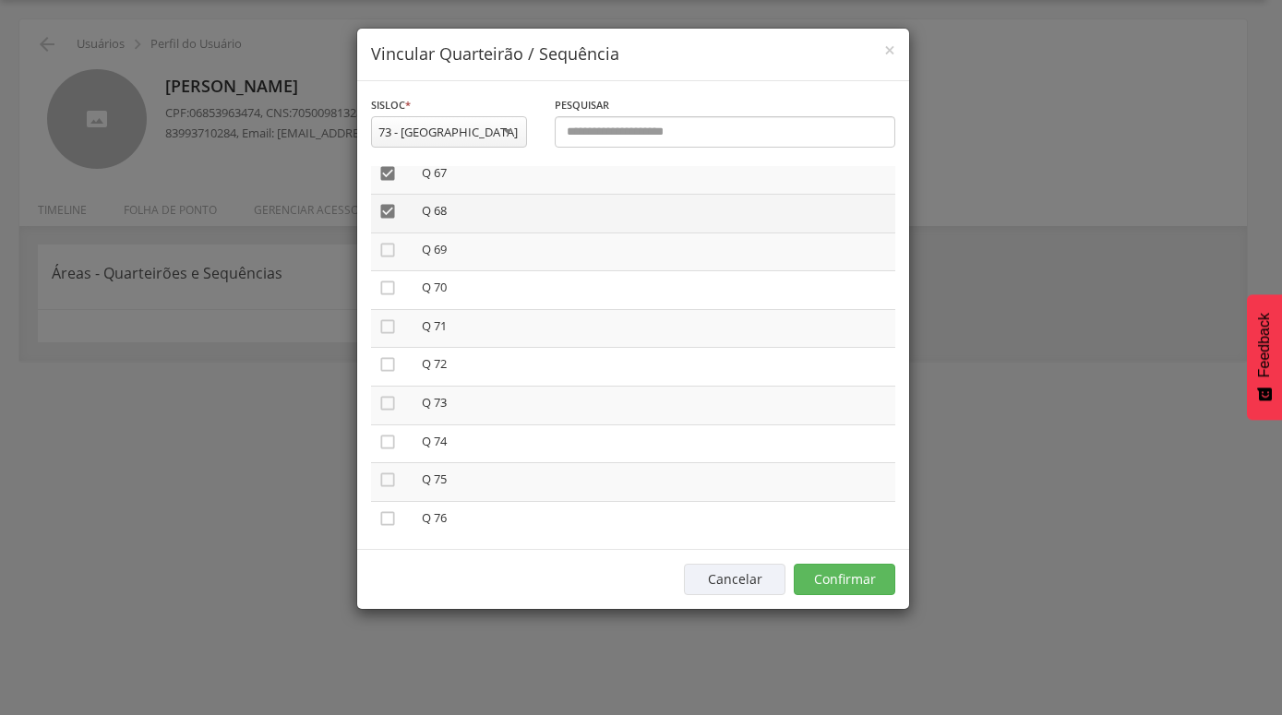
click at [386, 202] on icon "" at bounding box center [387, 211] width 18 height 18
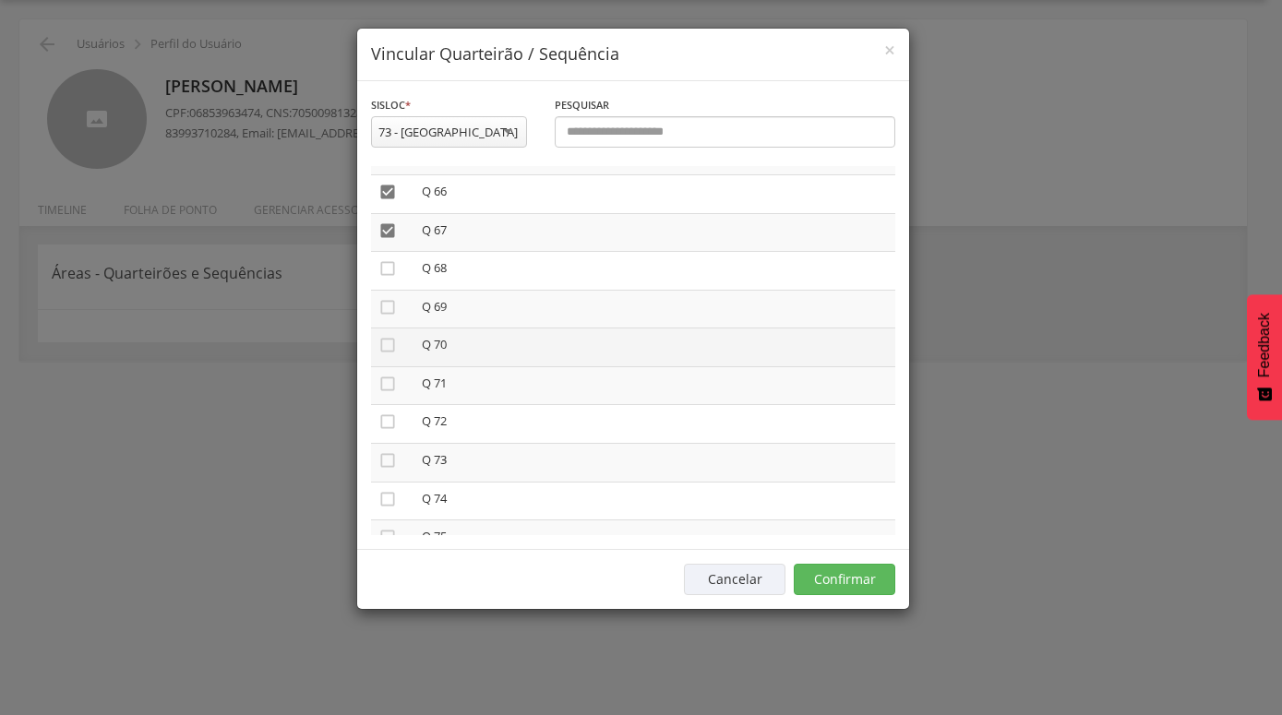
scroll to position [2549, 0]
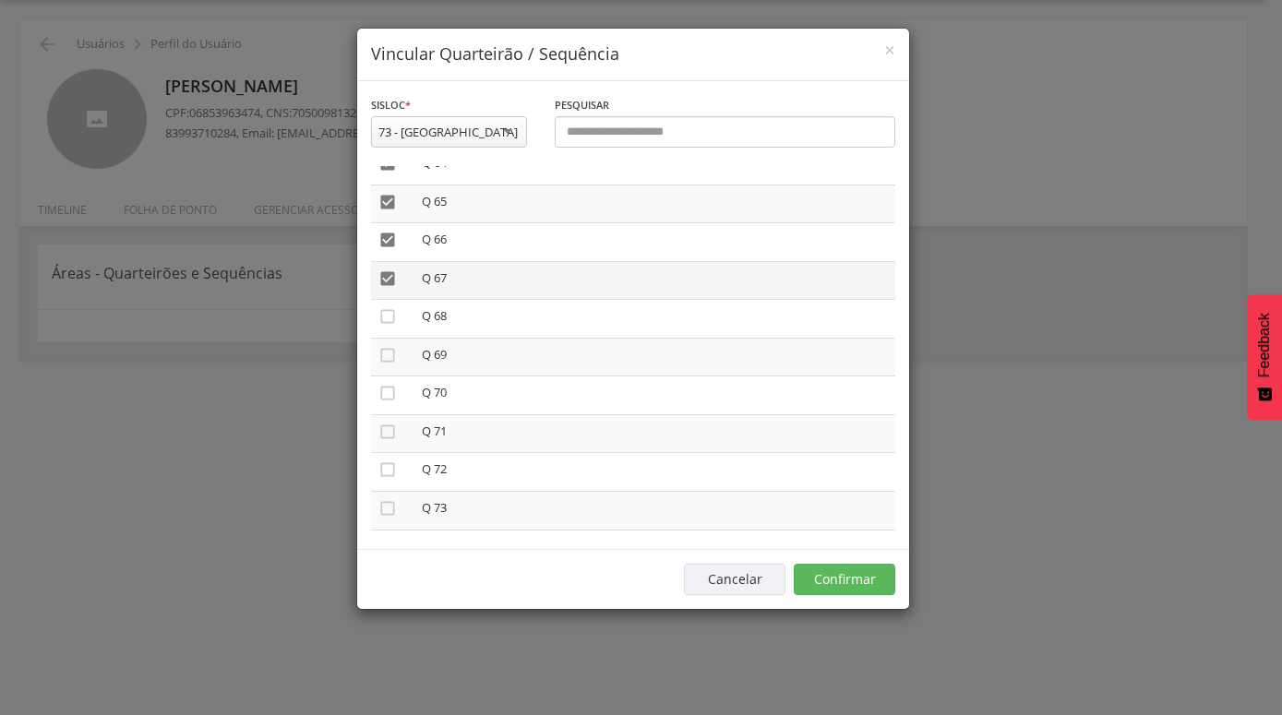
click at [389, 270] on icon "" at bounding box center [387, 279] width 18 height 18
click at [389, 231] on icon "" at bounding box center [387, 240] width 18 height 18
click at [387, 193] on icon "" at bounding box center [387, 202] width 18 height 18
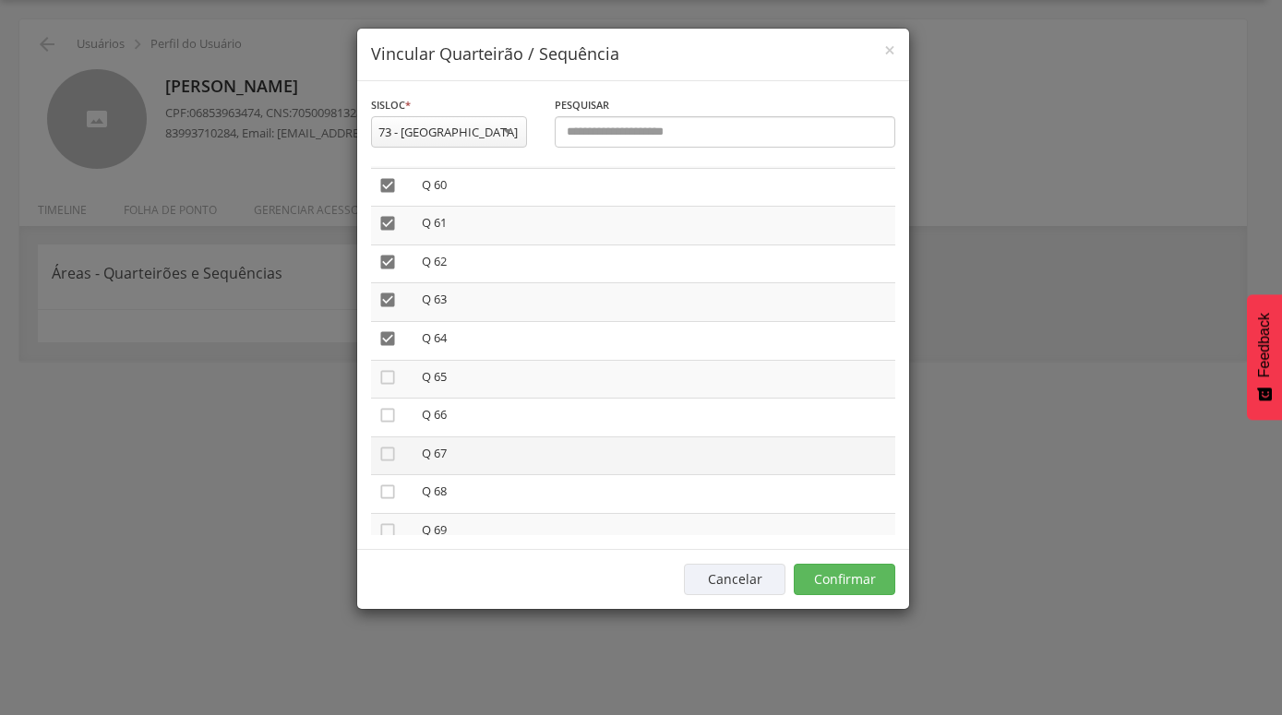
scroll to position [2338, 0]
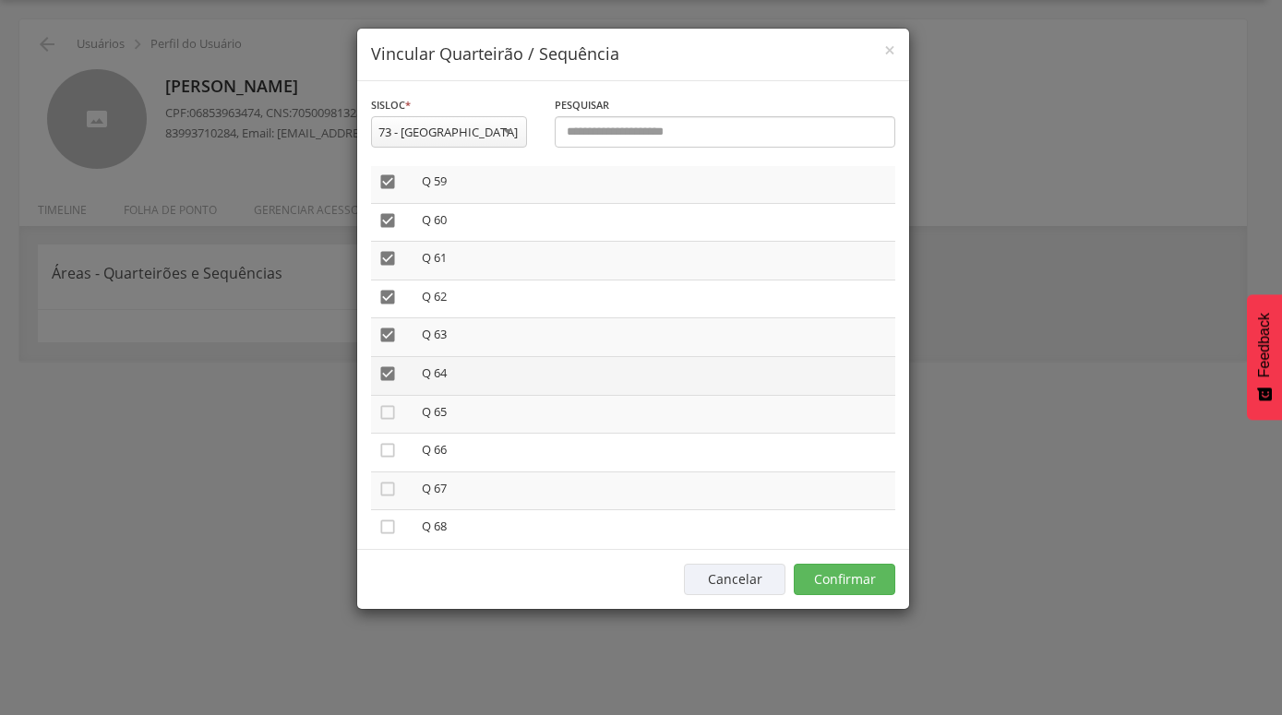
drag, startPoint x: 384, startPoint y: 354, endPoint x: 387, endPoint y: 328, distance: 26.0
click at [383, 365] on icon "" at bounding box center [387, 374] width 18 height 18
click at [387, 326] on icon "" at bounding box center [387, 335] width 18 height 18
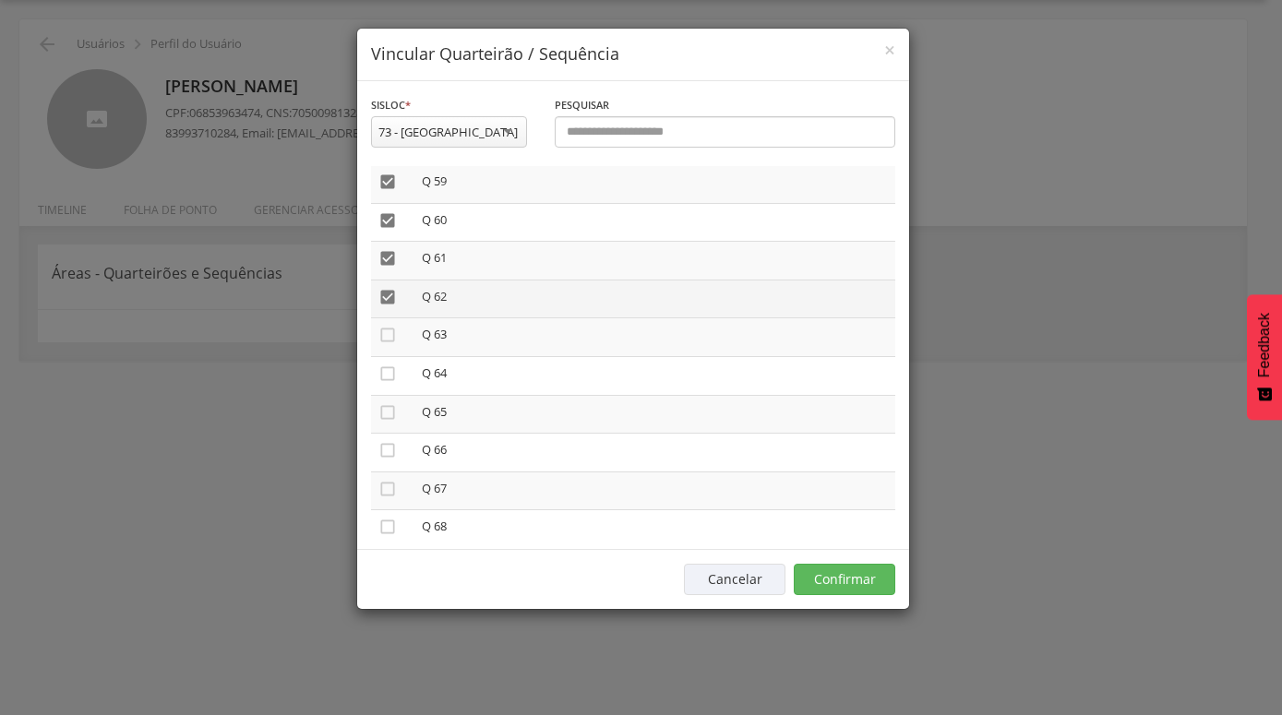
click at [387, 288] on icon "" at bounding box center [387, 297] width 18 height 18
click at [387, 249] on icon "" at bounding box center [387, 258] width 18 height 18
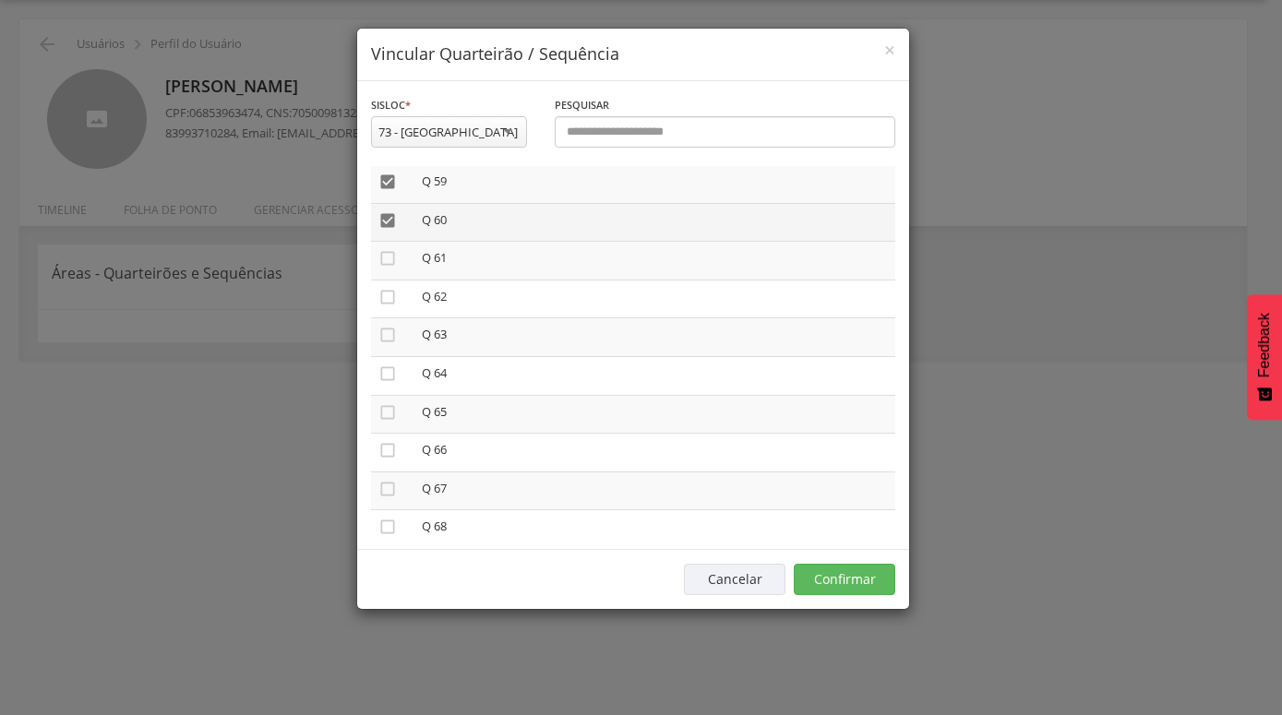
click at [390, 211] on icon "" at bounding box center [387, 220] width 18 height 18
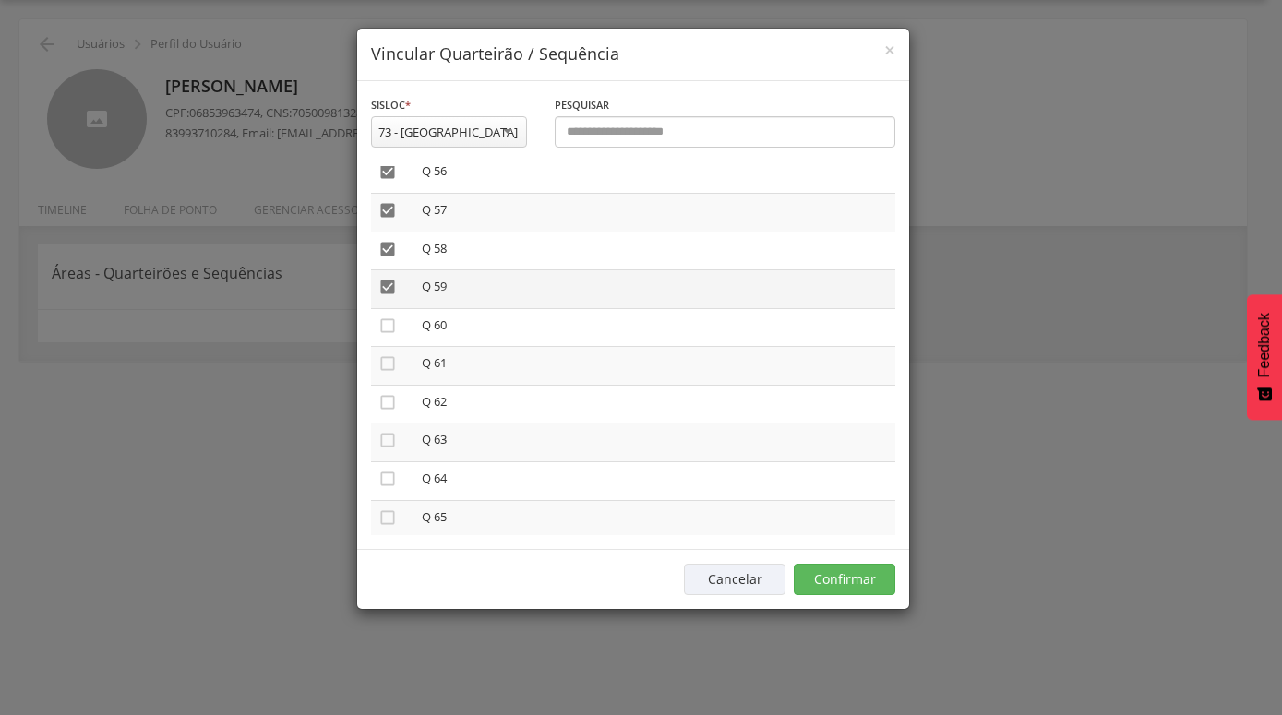
click at [386, 278] on icon "" at bounding box center [387, 287] width 18 height 18
drag, startPoint x: 385, startPoint y: 233, endPoint x: 383, endPoint y: 216, distance: 16.7
click at [385, 240] on icon "" at bounding box center [387, 249] width 18 height 18
click at [383, 201] on icon "" at bounding box center [387, 210] width 18 height 18
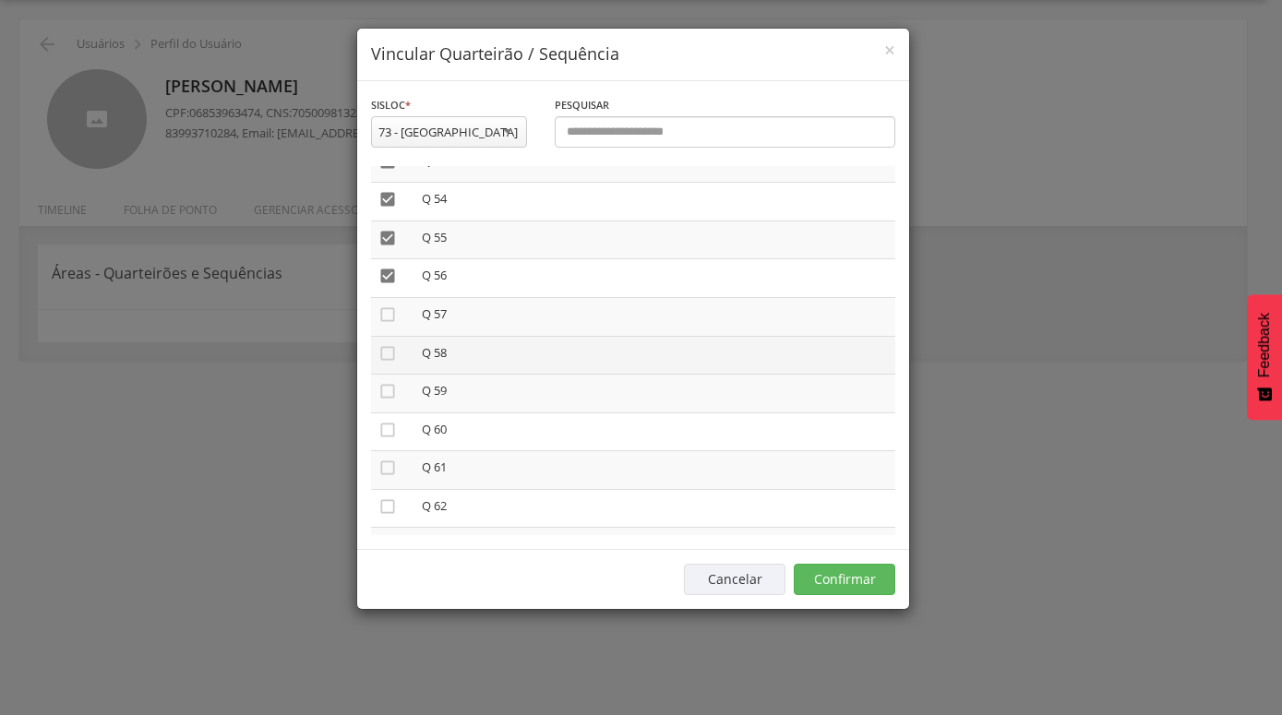
scroll to position [2128, 0]
drag, startPoint x: 387, startPoint y: 258, endPoint x: 387, endPoint y: 231, distance: 27.7
click at [387, 268] on icon "" at bounding box center [387, 277] width 18 height 18
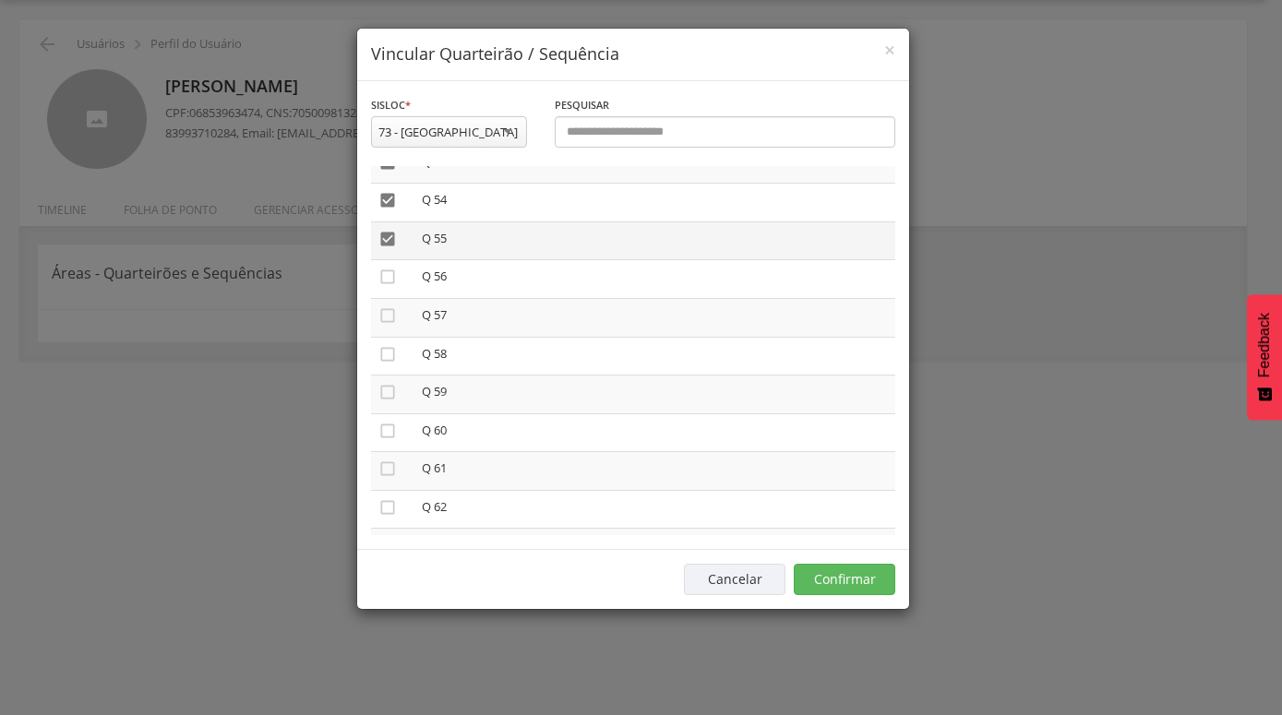
click at [387, 230] on icon "" at bounding box center [387, 239] width 18 height 18
click at [838, 582] on button "Confirmar" at bounding box center [845, 579] width 102 height 31
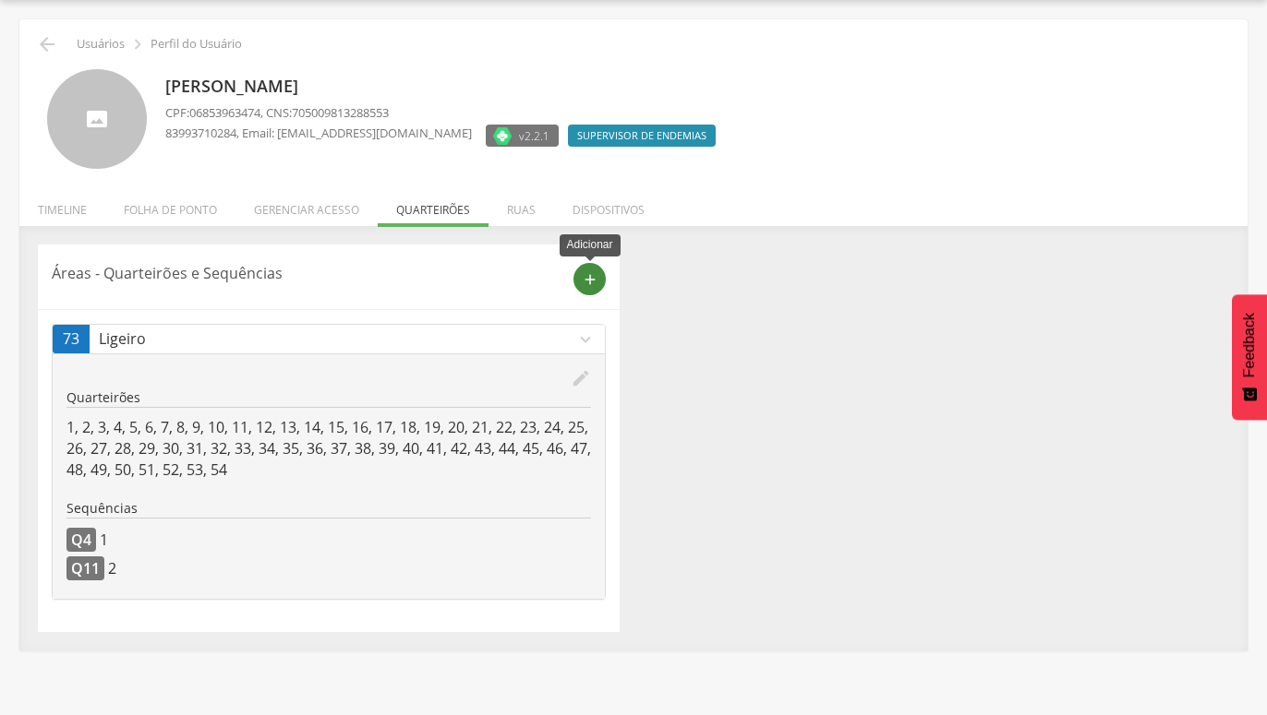
click at [589, 286] on icon "add" at bounding box center [590, 279] width 17 height 17
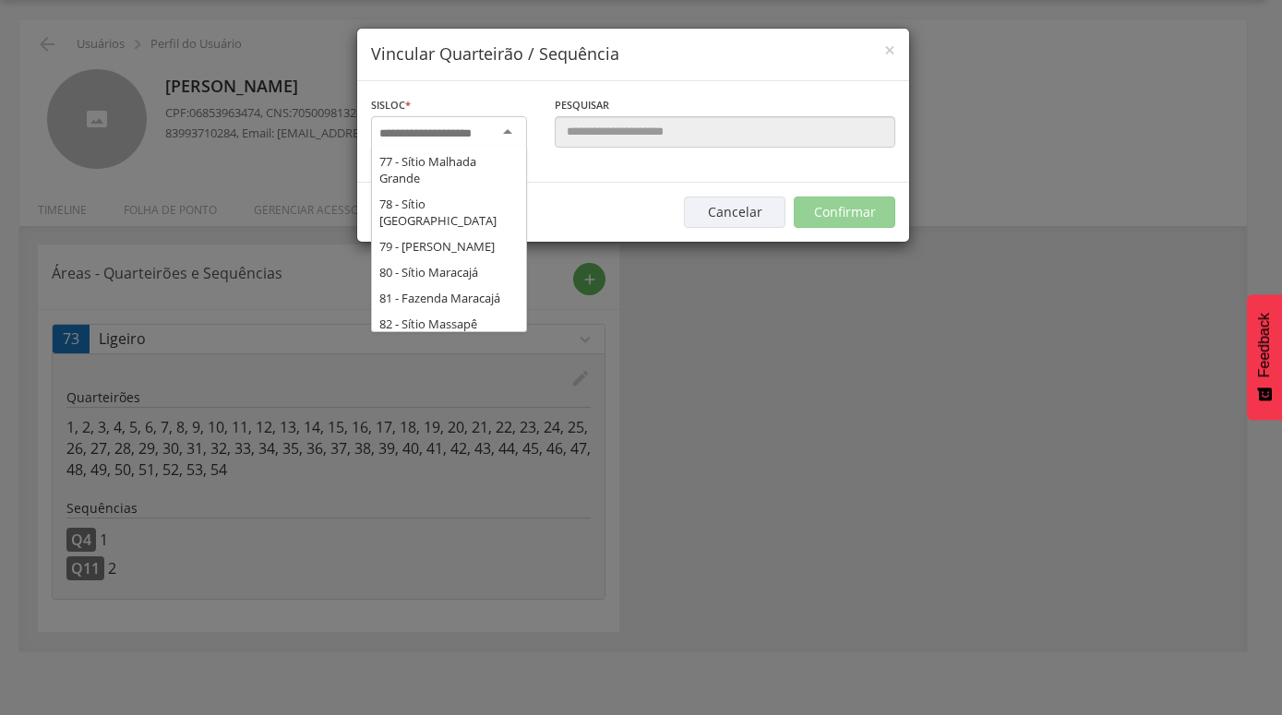
scroll to position [0, 0]
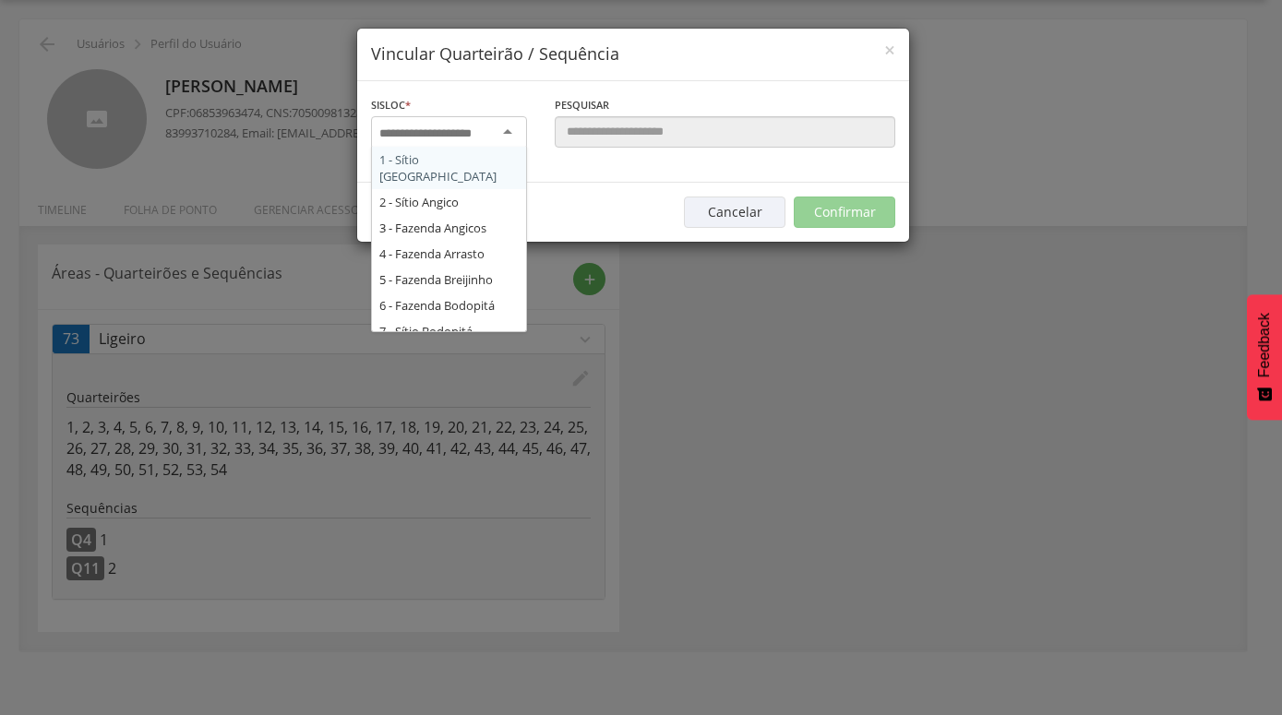
click at [506, 129] on div at bounding box center [449, 132] width 156 height 33
type input "**"
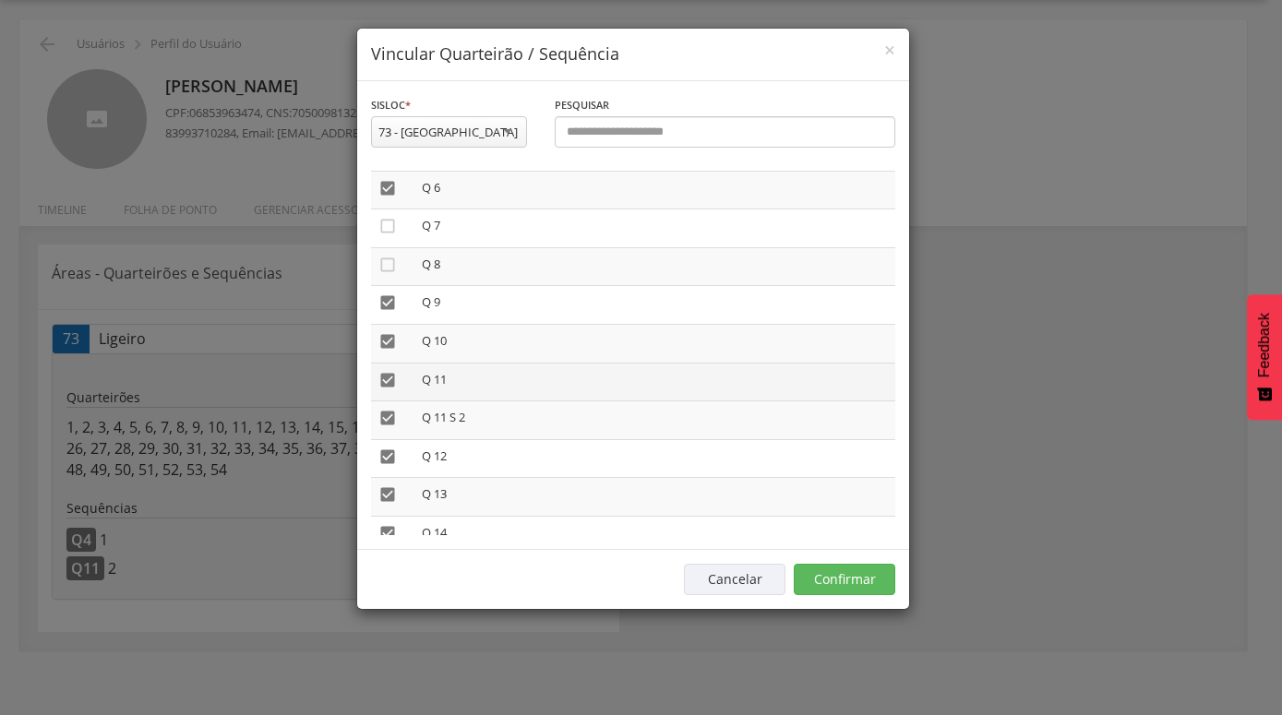
scroll to position [263, 0]
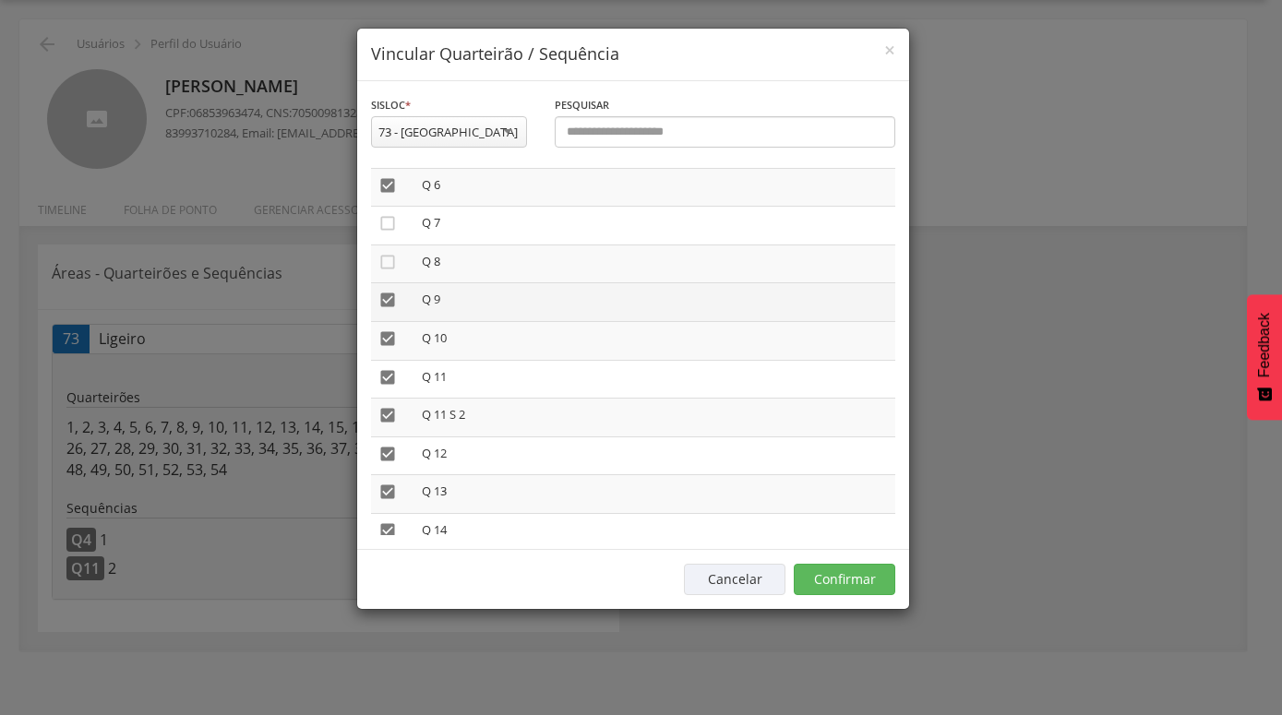
click at [387, 299] on icon "" at bounding box center [387, 300] width 18 height 18
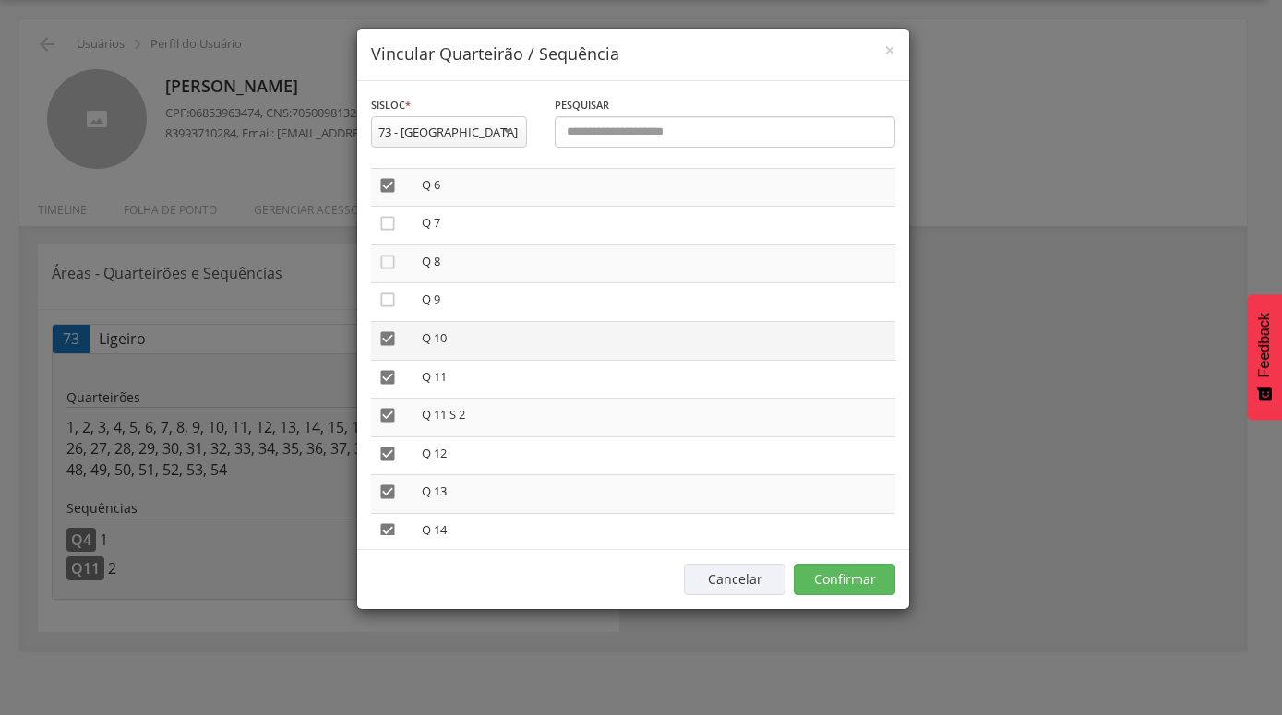
click at [387, 330] on icon "" at bounding box center [387, 339] width 18 height 18
click at [387, 368] on icon "" at bounding box center [387, 377] width 18 height 18
click at [384, 406] on icon "" at bounding box center [387, 415] width 18 height 18
click at [384, 445] on icon "" at bounding box center [387, 454] width 18 height 18
click at [387, 484] on icon "" at bounding box center [387, 492] width 18 height 18
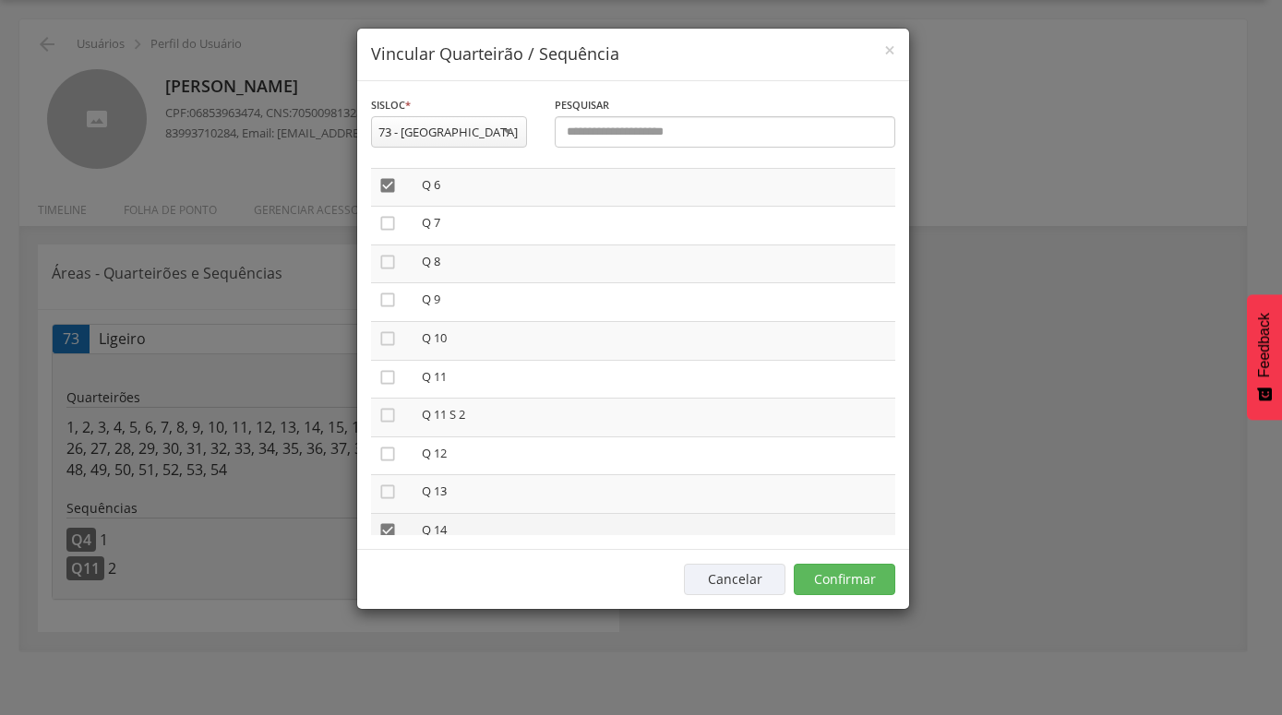
click at [386, 522] on icon "" at bounding box center [387, 531] width 18 height 18
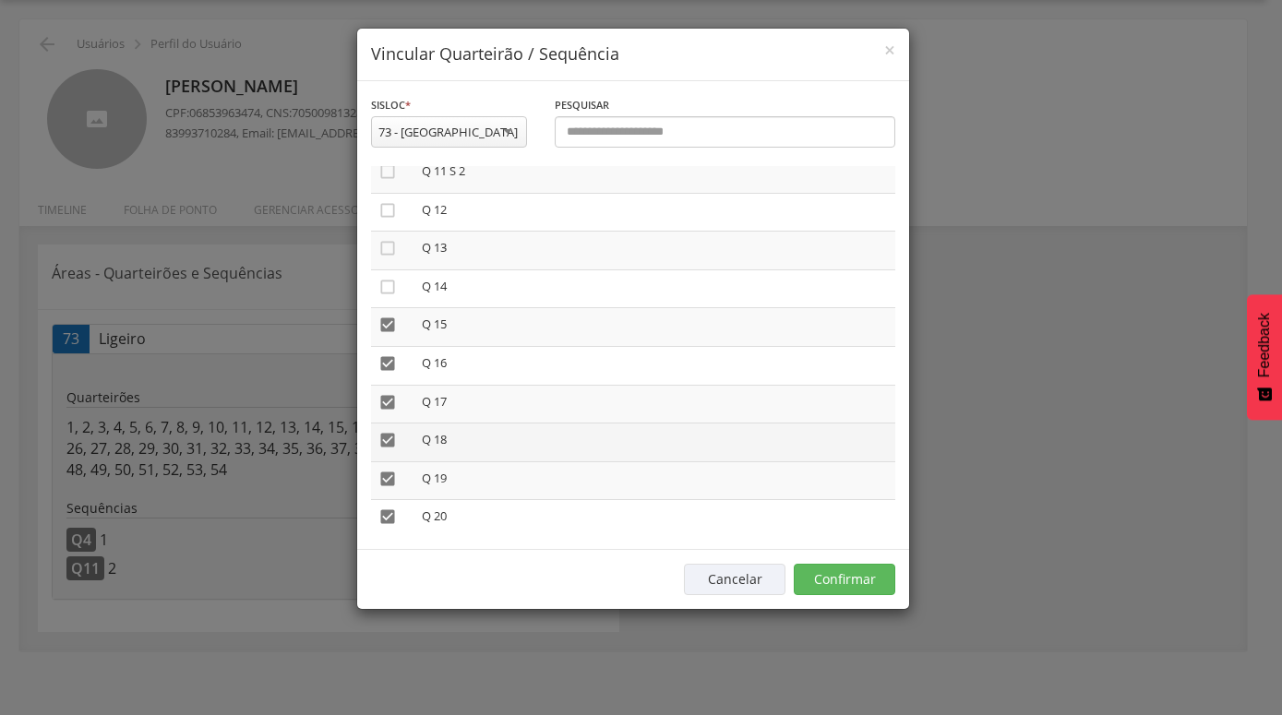
scroll to position [526, 0]
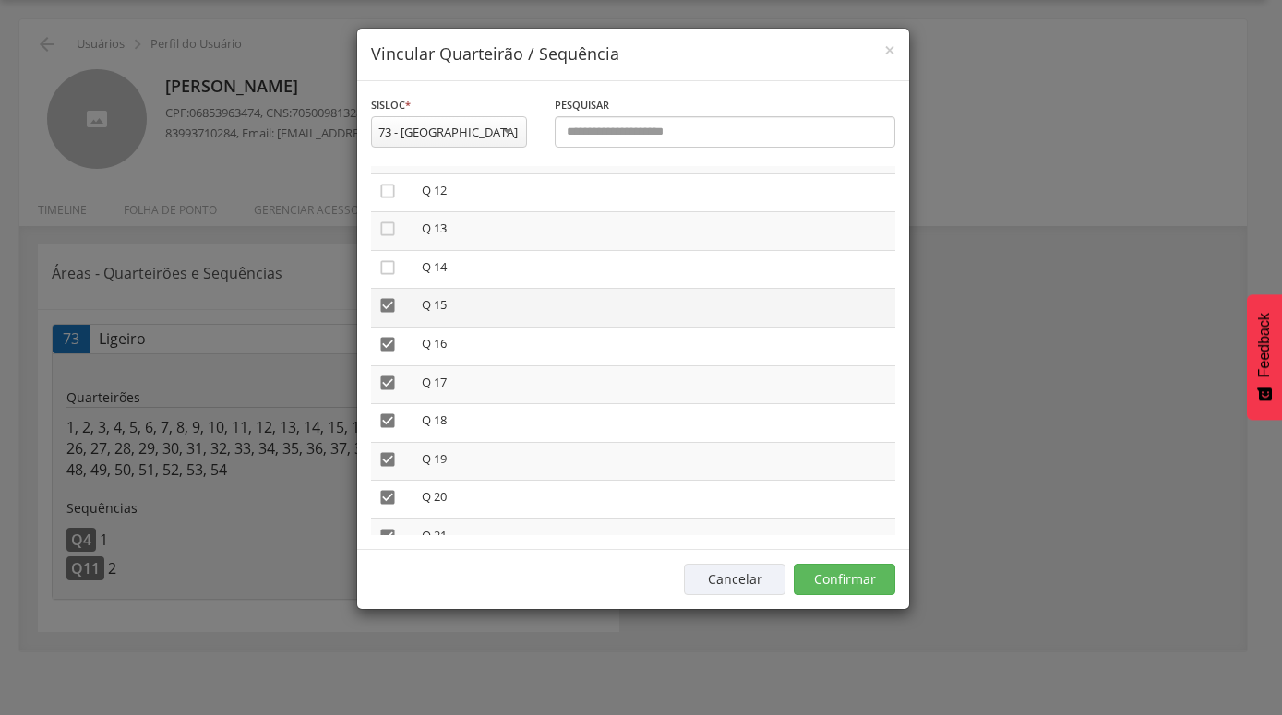
click at [381, 300] on icon "" at bounding box center [387, 305] width 18 height 18
click at [390, 342] on icon "" at bounding box center [387, 344] width 18 height 18
click at [390, 375] on icon "" at bounding box center [387, 383] width 18 height 18
click at [389, 454] on icon "" at bounding box center [387, 459] width 18 height 18
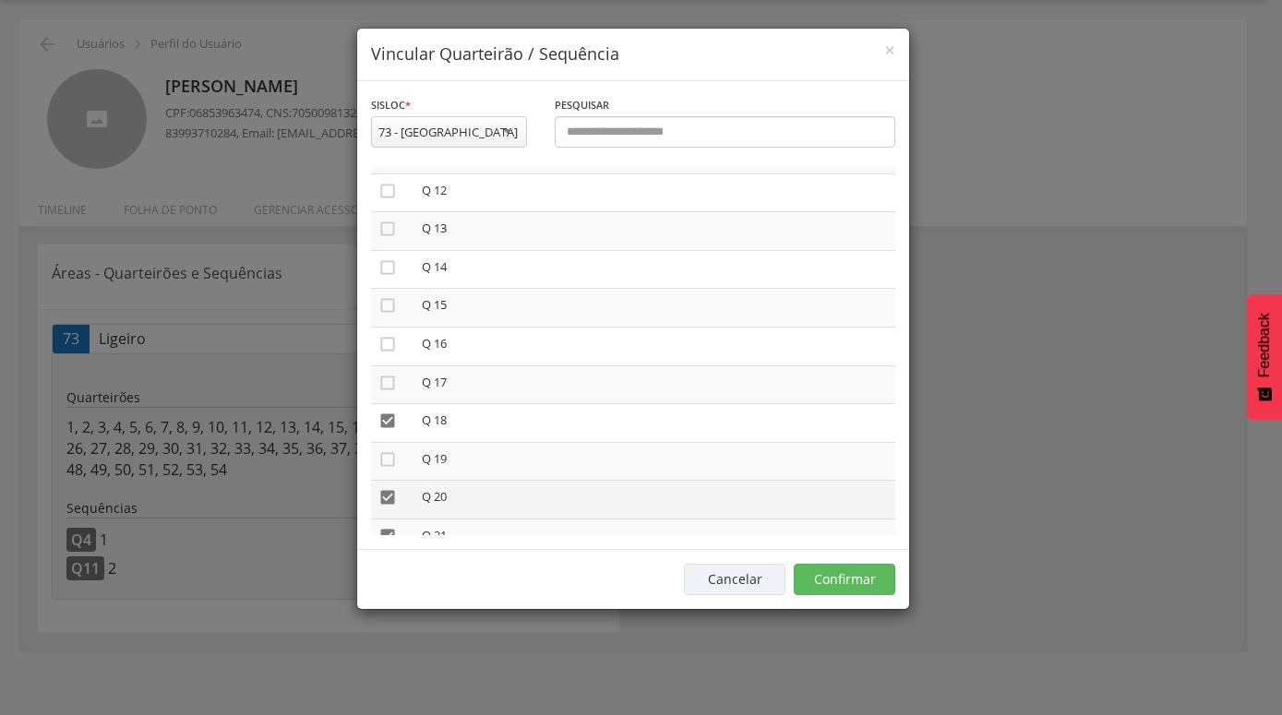
drag, startPoint x: 388, startPoint y: 487, endPoint x: 381, endPoint y: 510, distance: 24.0
click at [388, 488] on icon "" at bounding box center [387, 497] width 18 height 18
drag, startPoint x: 384, startPoint y: 524, endPoint x: 471, endPoint y: 527, distance: 86.8
click at [396, 521] on td "" at bounding box center [392, 538] width 43 height 39
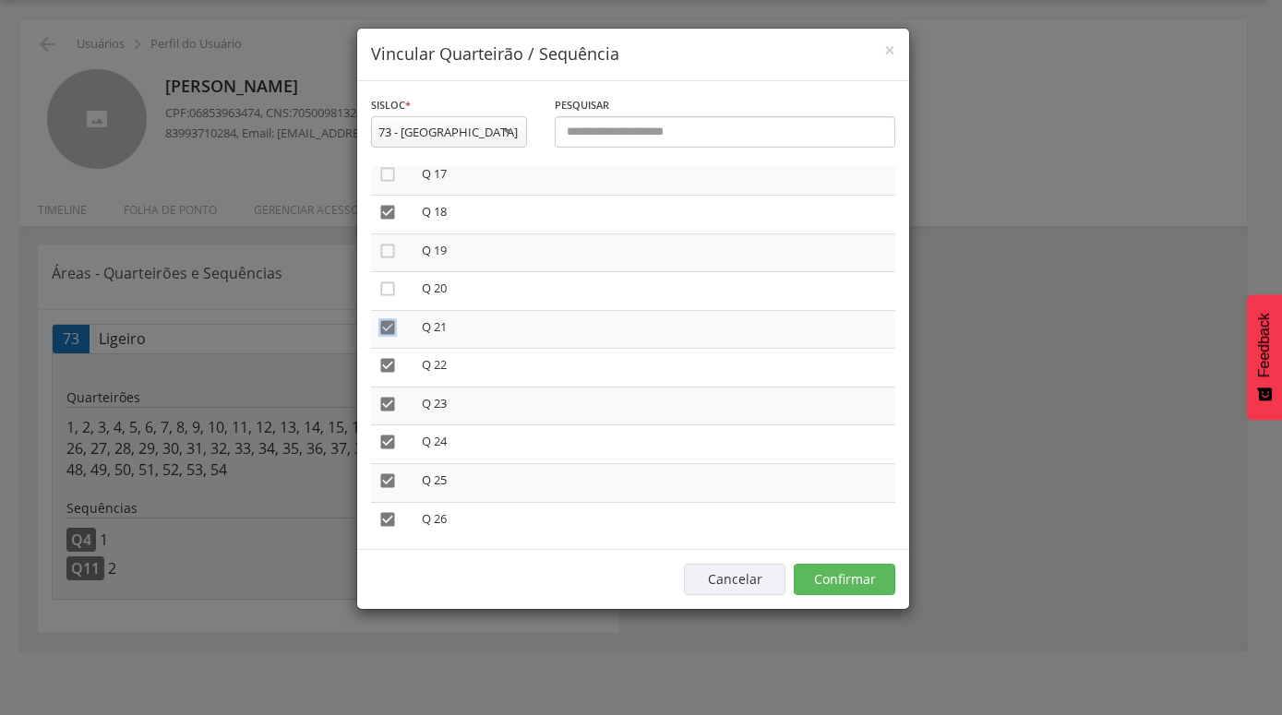
scroll to position [754, 0]
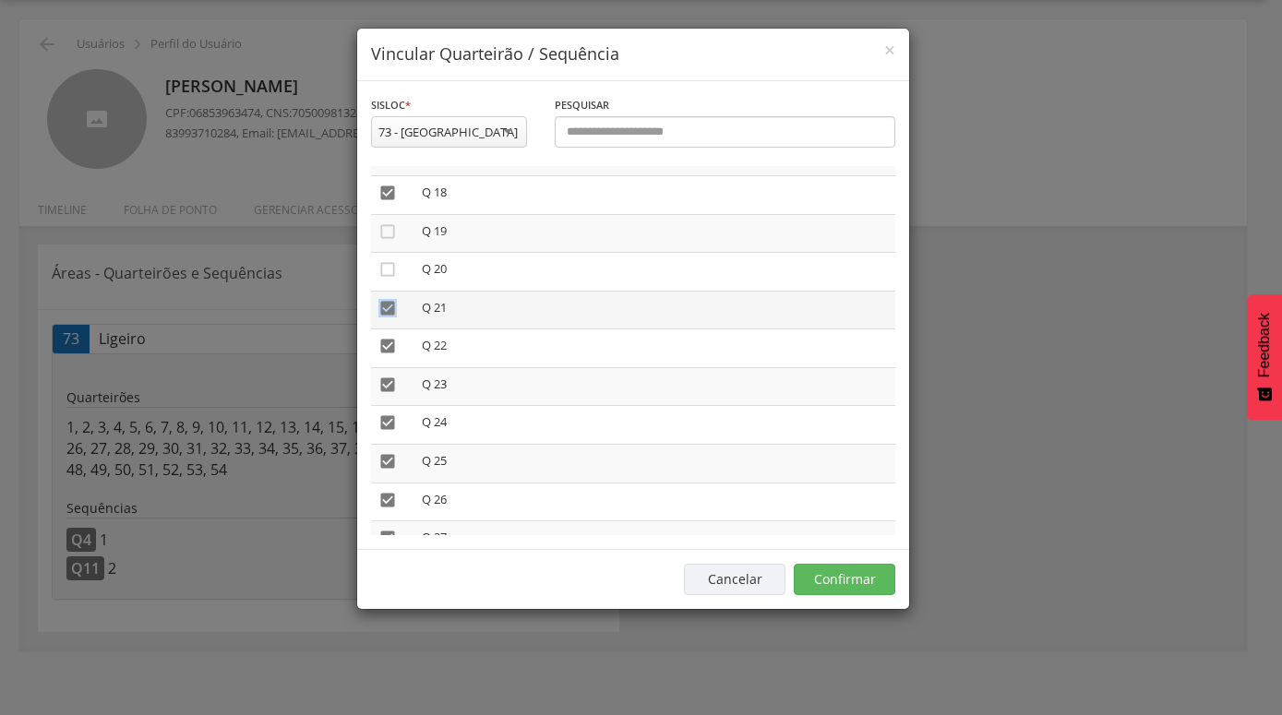
click at [389, 306] on icon "" at bounding box center [387, 308] width 18 height 18
click at [386, 341] on icon "" at bounding box center [387, 346] width 18 height 18
click at [385, 376] on icon "" at bounding box center [387, 385] width 18 height 18
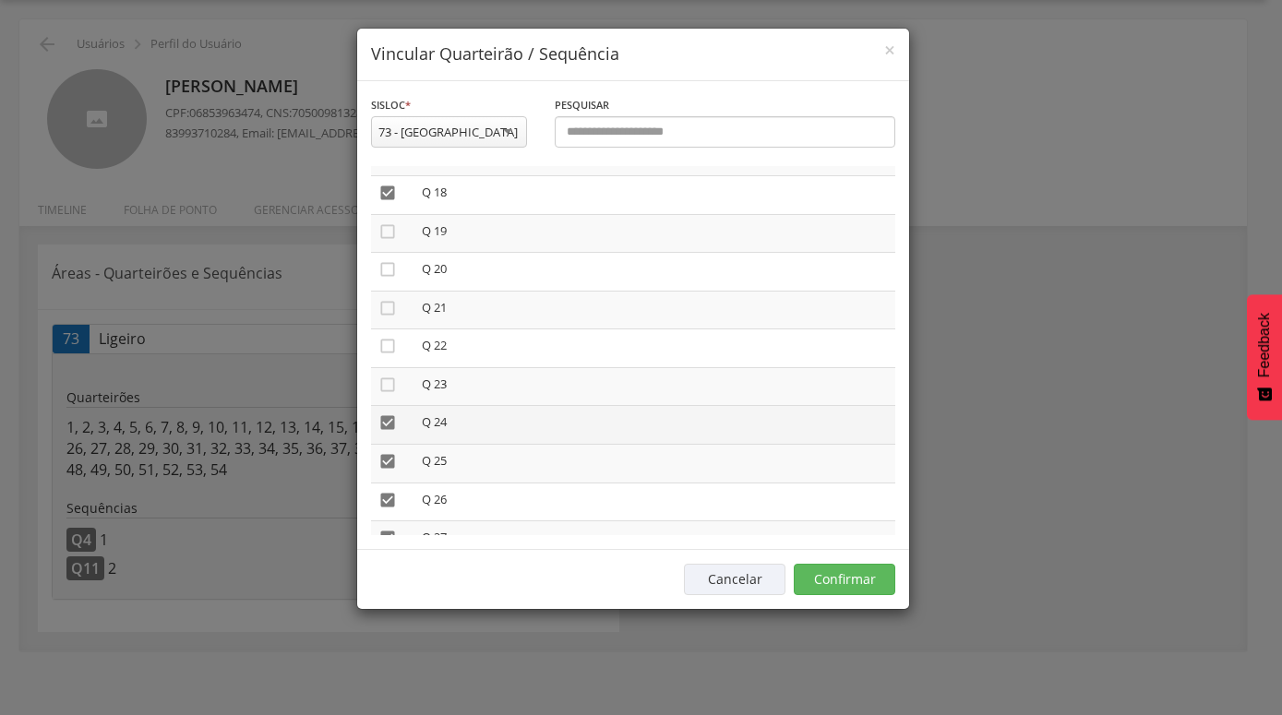
click at [385, 417] on icon "" at bounding box center [387, 423] width 18 height 18
click at [384, 452] on icon "" at bounding box center [387, 461] width 18 height 18
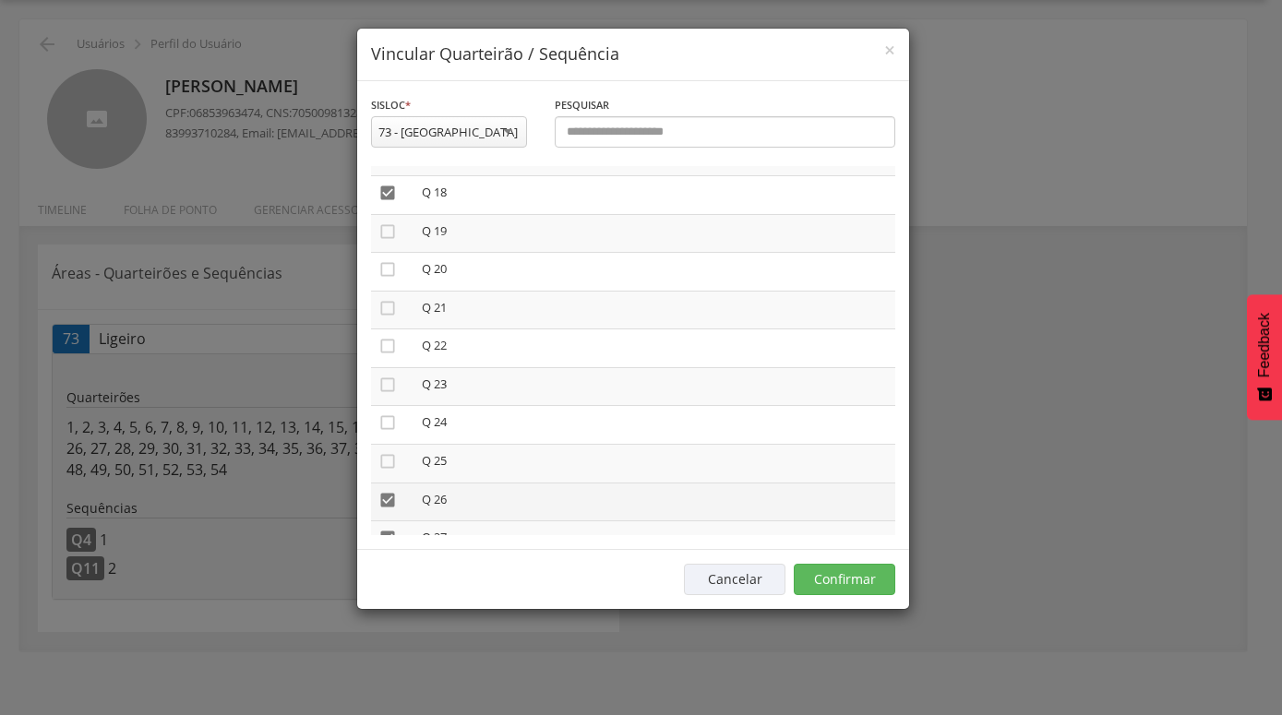
click at [389, 493] on icon "" at bounding box center [387, 500] width 18 height 18
click at [387, 529] on icon "" at bounding box center [387, 538] width 18 height 18
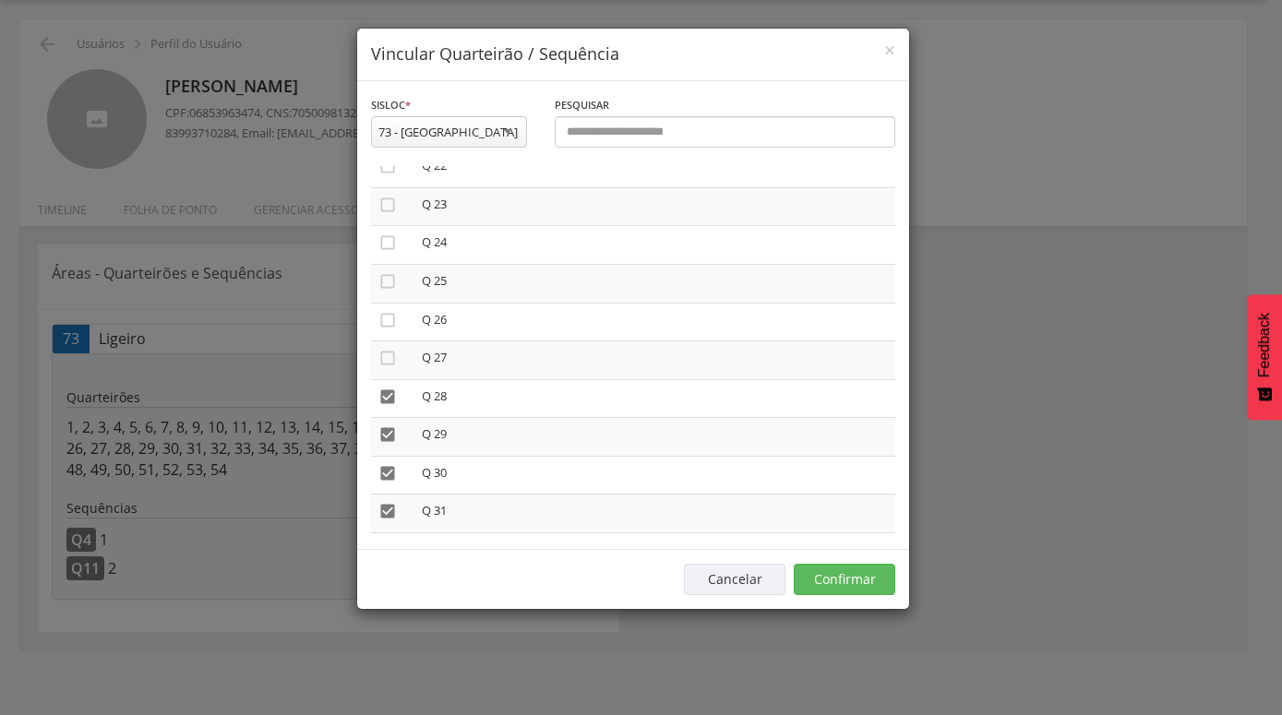
scroll to position [947, 0]
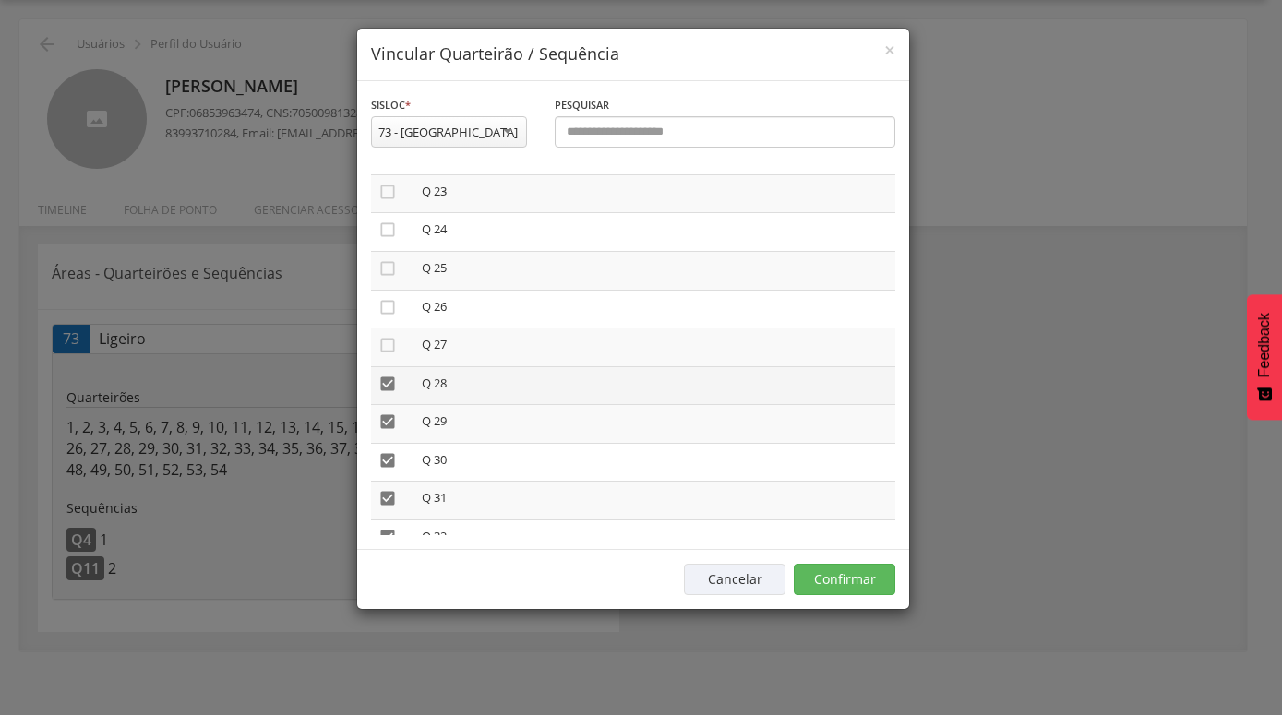
click at [388, 379] on icon "" at bounding box center [387, 384] width 18 height 18
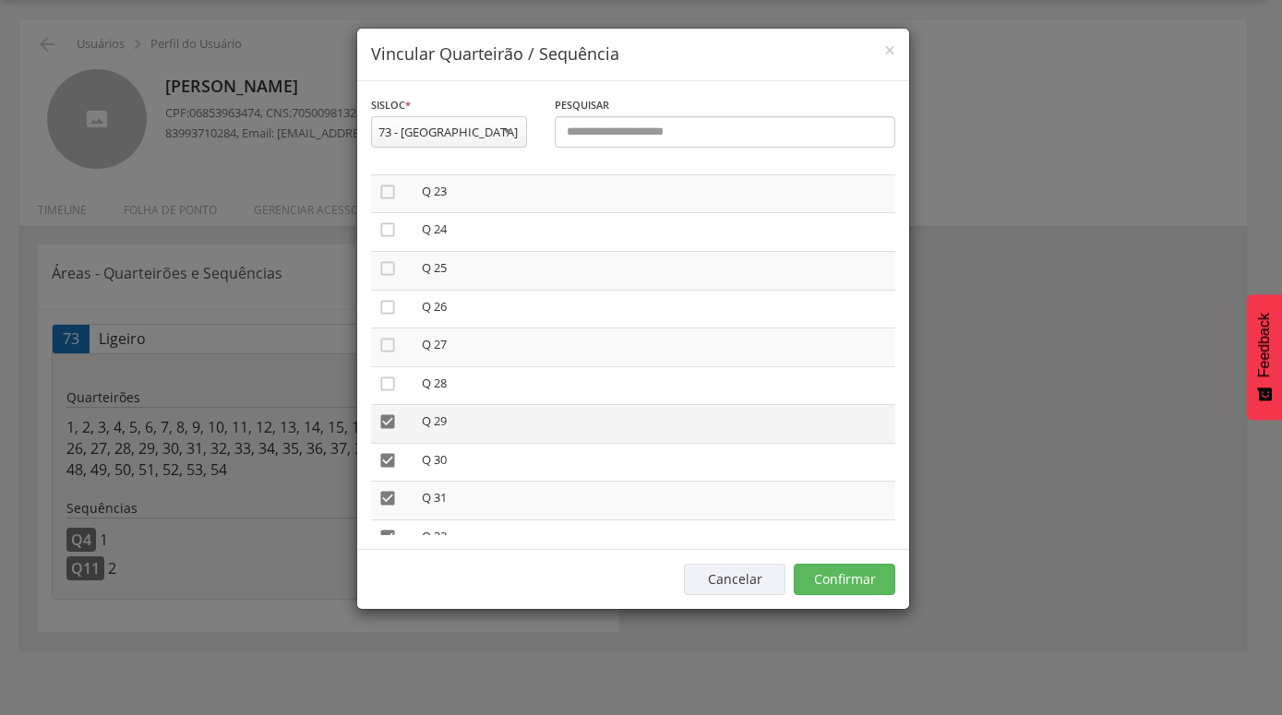
click at [386, 414] on icon "" at bounding box center [387, 422] width 18 height 18
click at [393, 490] on icon "" at bounding box center [387, 498] width 18 height 18
click at [388, 528] on icon "" at bounding box center [387, 537] width 18 height 18
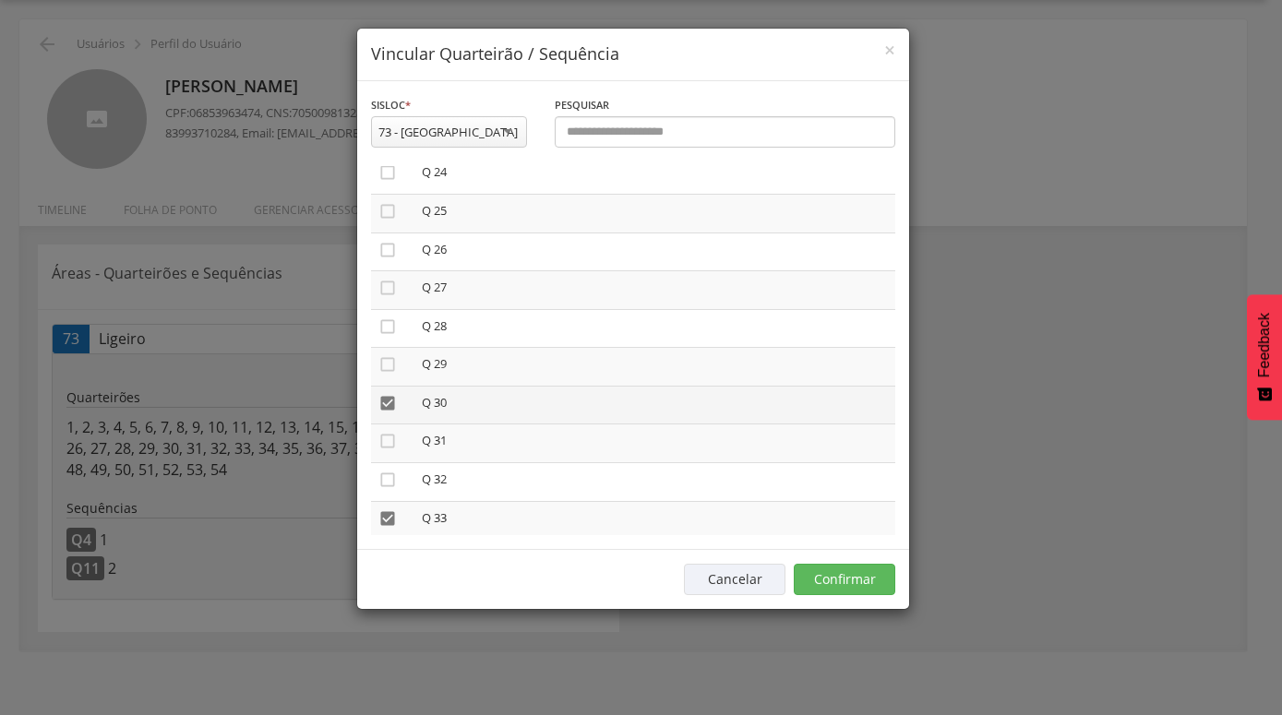
scroll to position [1052, 0]
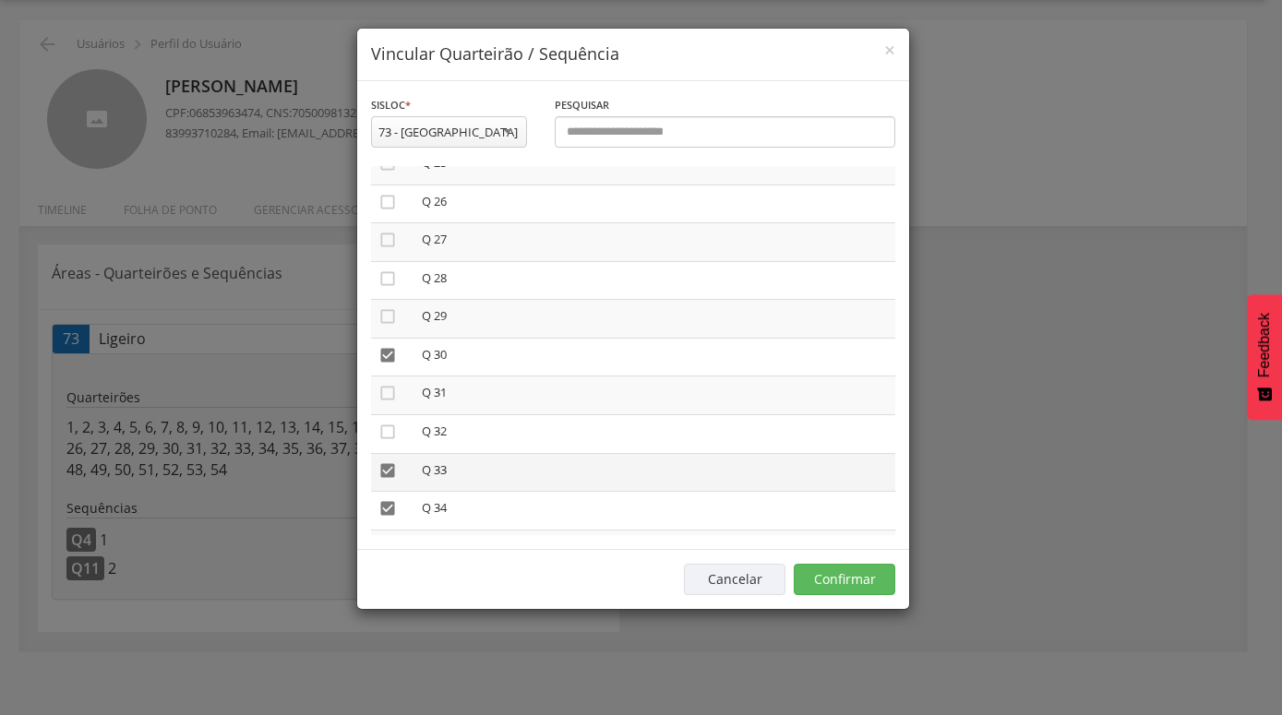
drag, startPoint x: 382, startPoint y: 462, endPoint x: 383, endPoint y: 477, distance: 15.7
click at [382, 462] on icon "" at bounding box center [387, 471] width 18 height 18
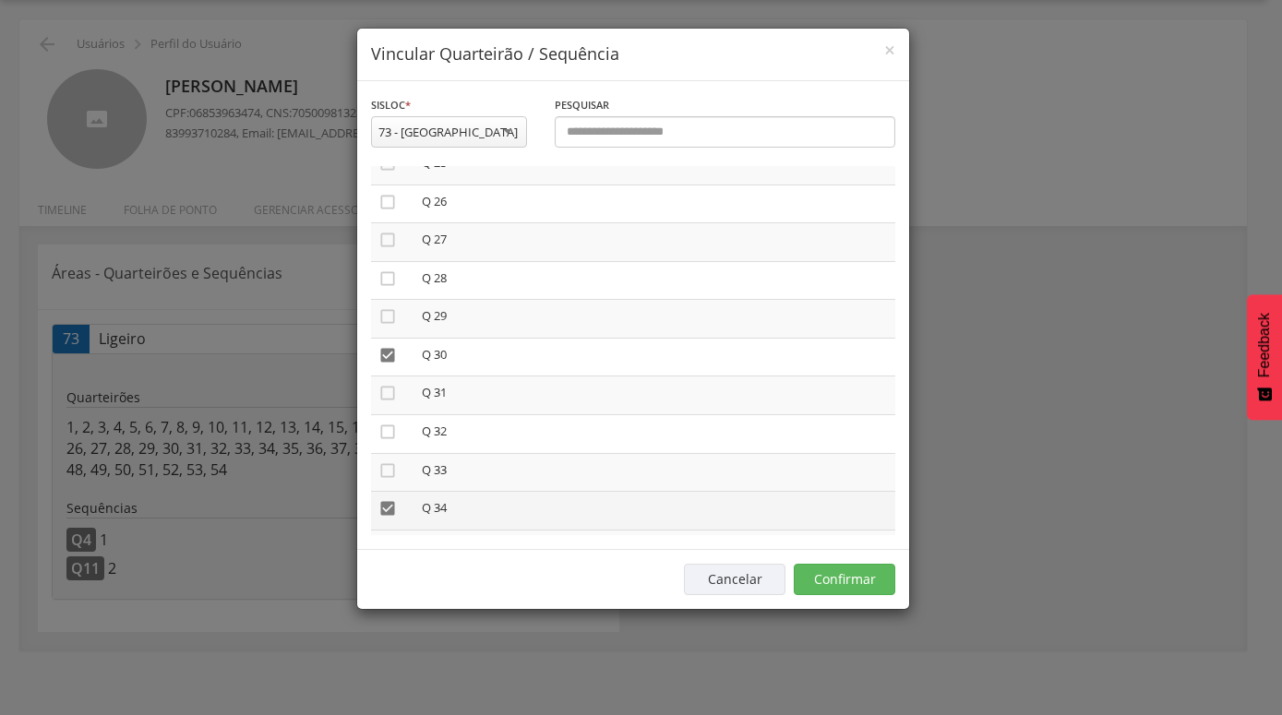
click at [387, 502] on icon "" at bounding box center [387, 508] width 18 height 18
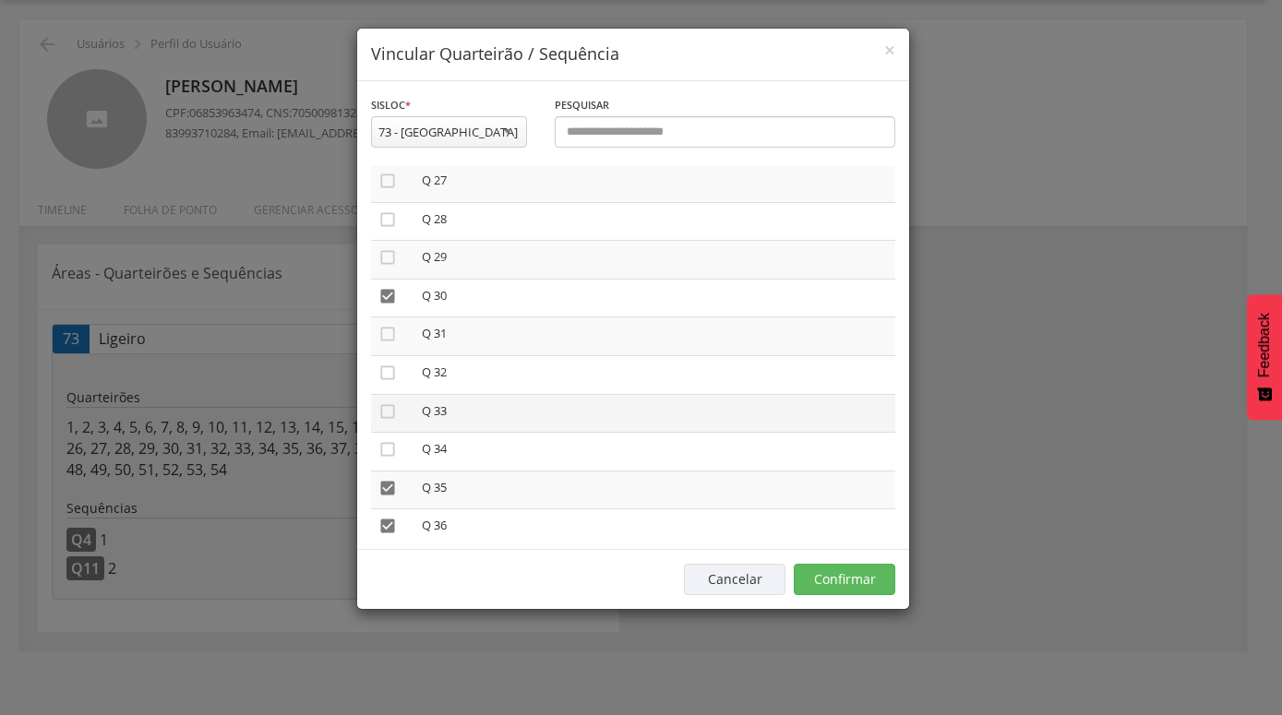
scroll to position [1158, 0]
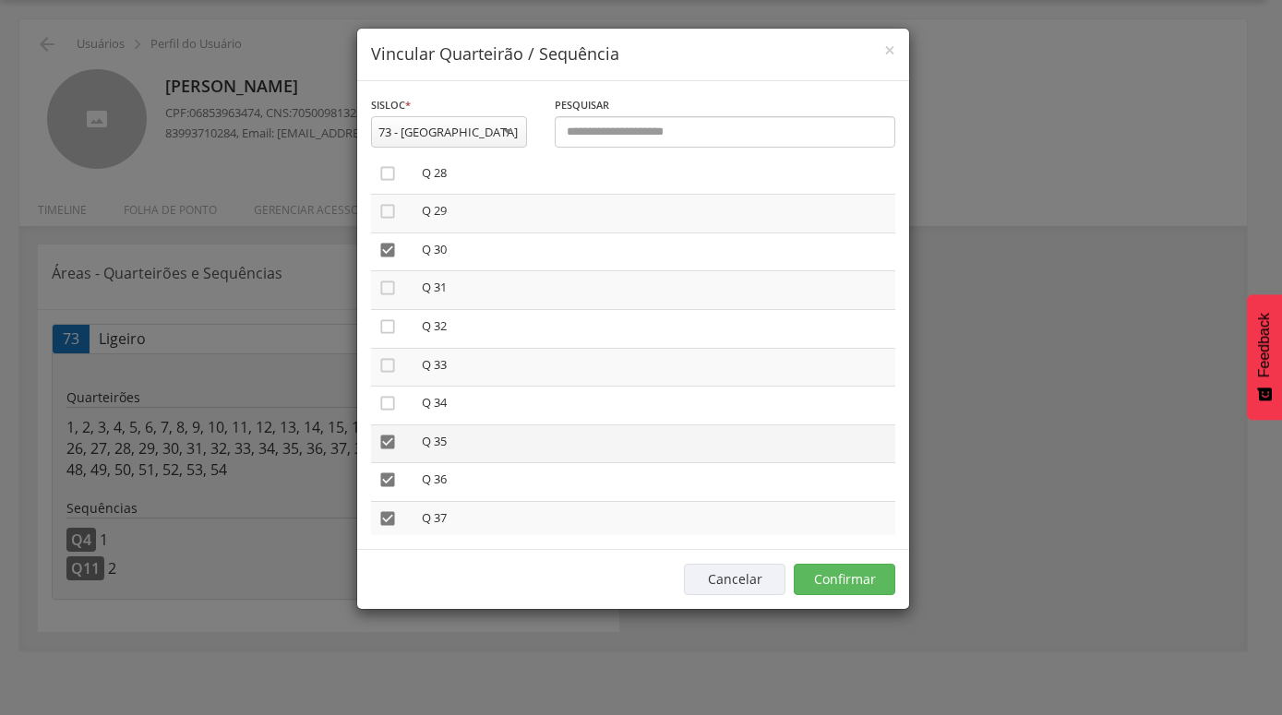
click at [387, 434] on icon "" at bounding box center [387, 442] width 18 height 18
click at [387, 471] on icon "" at bounding box center [387, 480] width 18 height 18
drag, startPoint x: 390, startPoint y: 507, endPoint x: 396, endPoint y: 498, distance: 10.0
click at [390, 510] on icon "" at bounding box center [387, 519] width 18 height 18
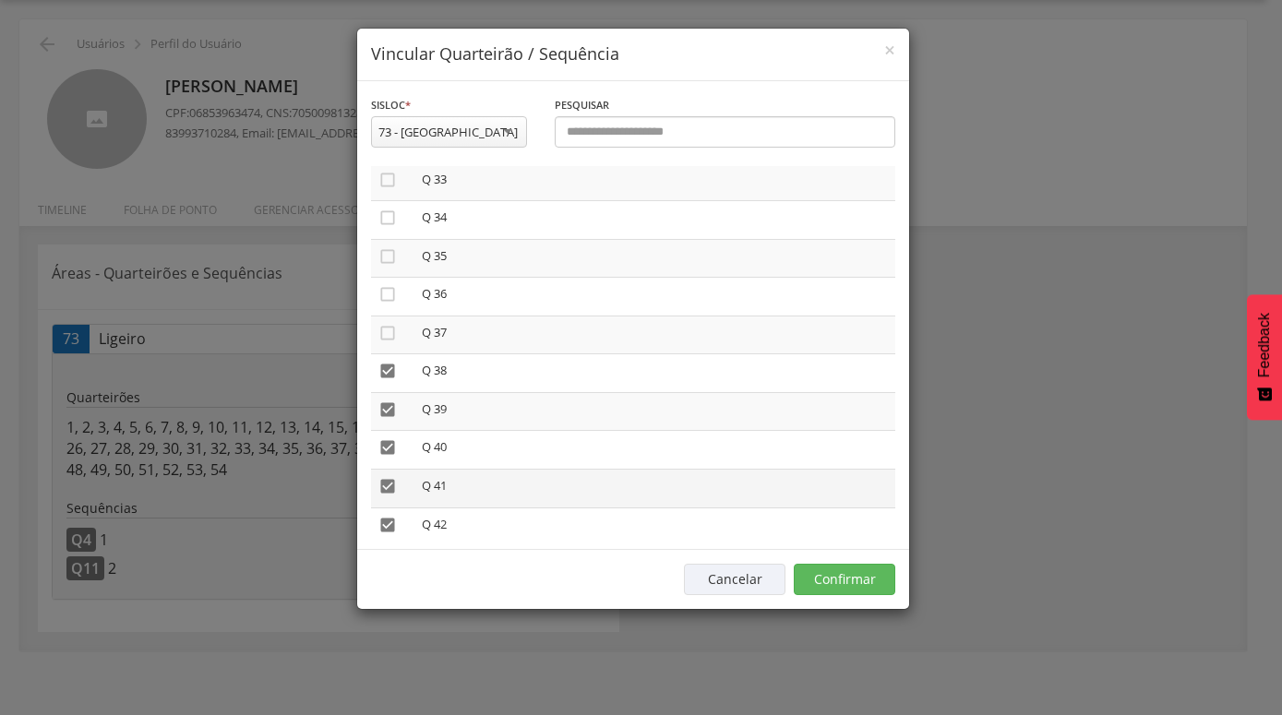
scroll to position [1368, 0]
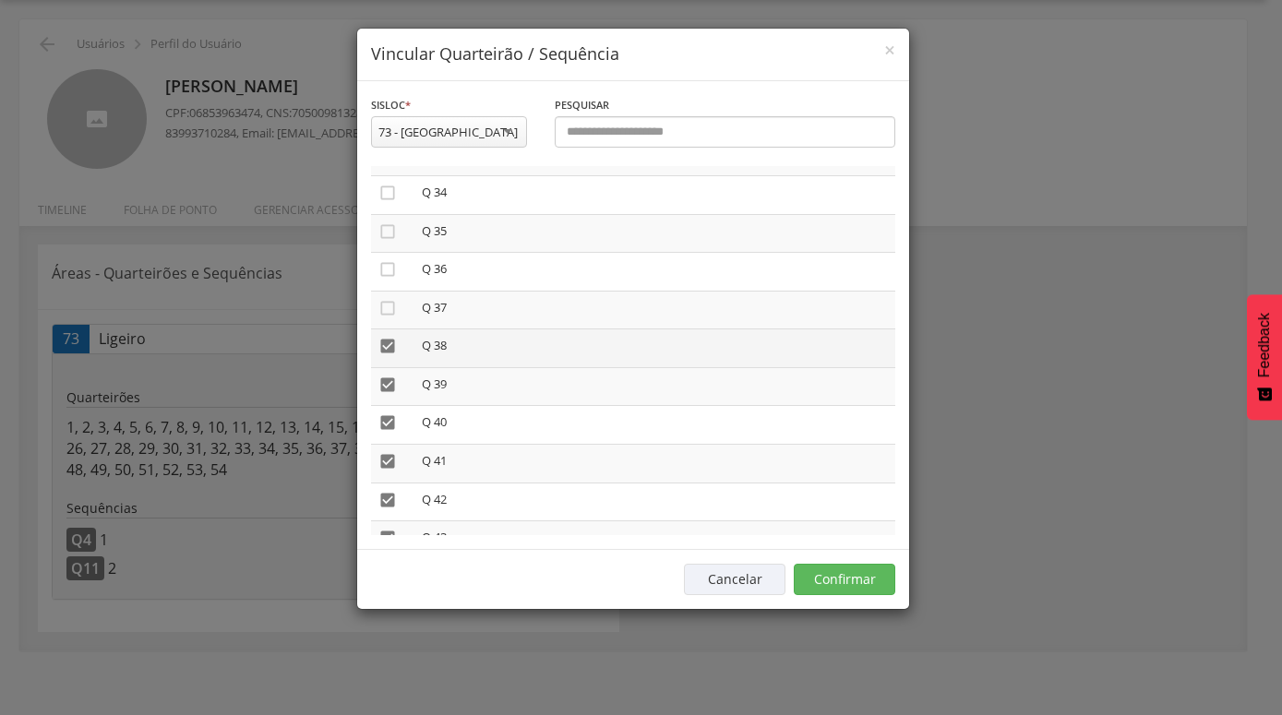
click at [381, 339] on icon "" at bounding box center [387, 346] width 18 height 18
drag, startPoint x: 386, startPoint y: 368, endPoint x: 386, endPoint y: 379, distance: 11.1
click at [386, 376] on icon "" at bounding box center [387, 385] width 18 height 18
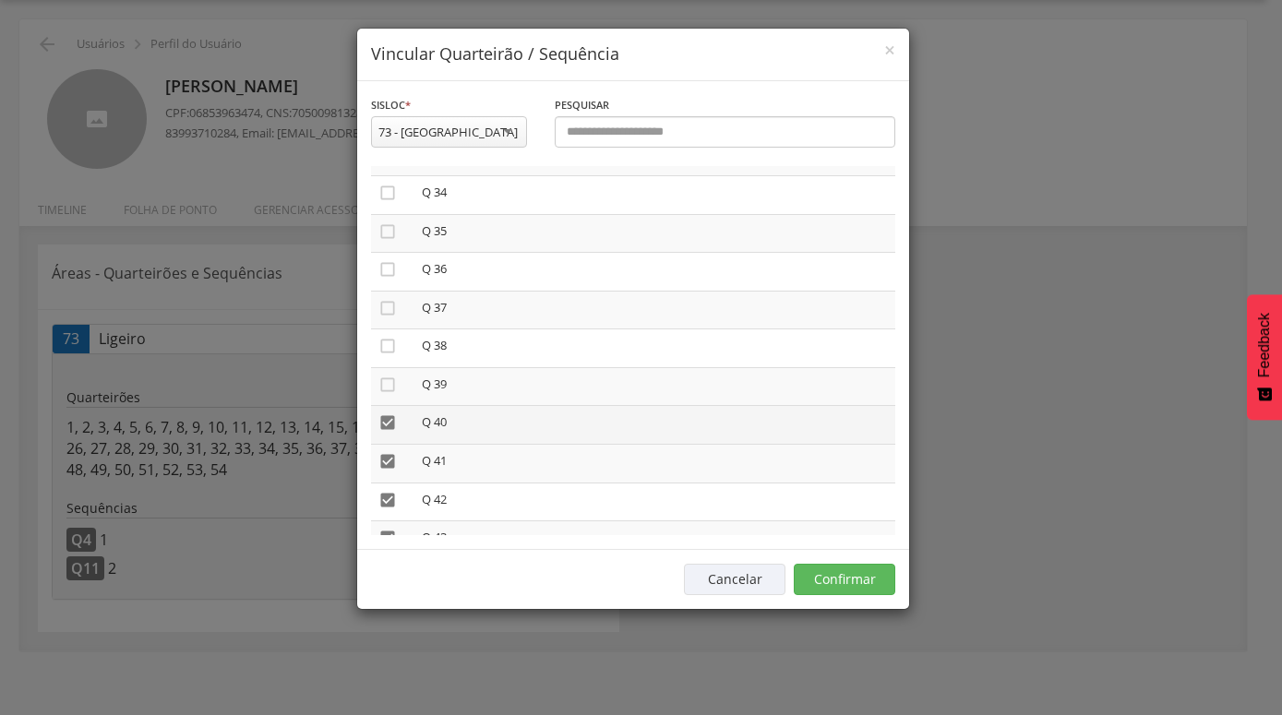
click at [384, 414] on icon "" at bounding box center [387, 423] width 18 height 18
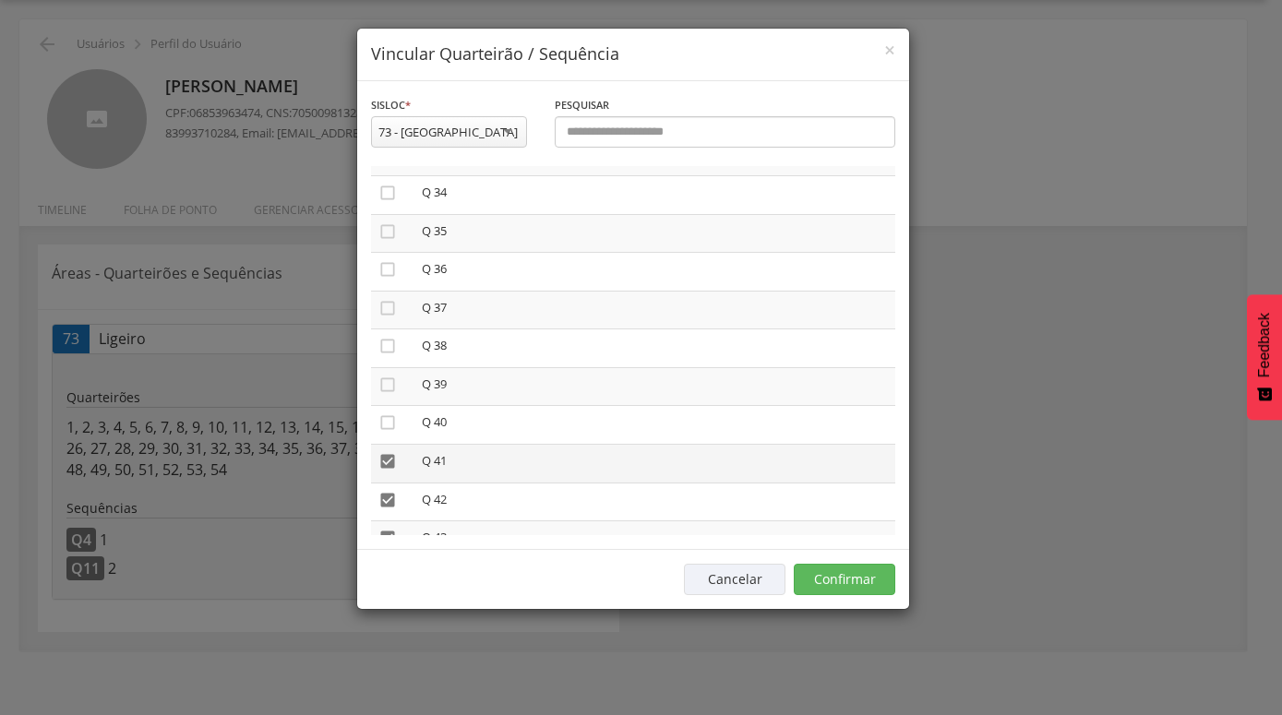
click at [387, 452] on icon "" at bounding box center [387, 461] width 18 height 18
click at [387, 491] on icon "" at bounding box center [387, 500] width 18 height 18
click at [384, 529] on icon "" at bounding box center [387, 538] width 18 height 18
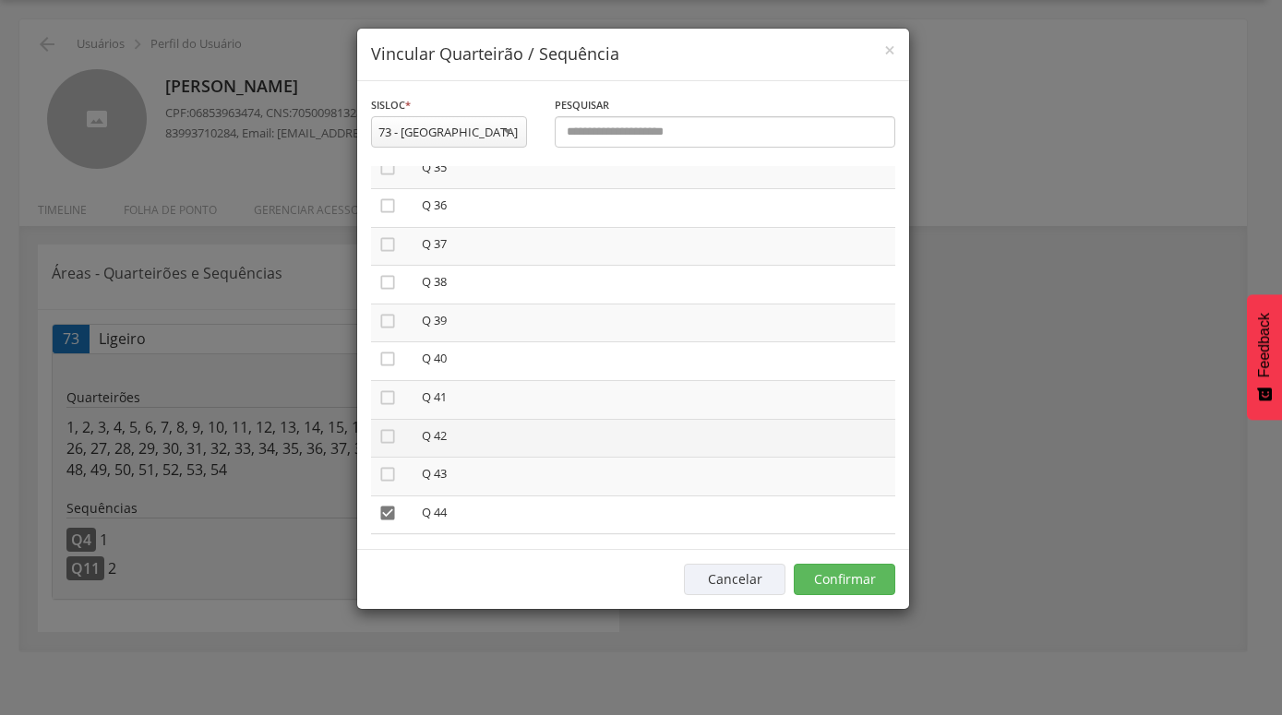
scroll to position [1473, 0]
click at [387, 462] on icon "" at bounding box center [387, 471] width 18 height 18
click at [389, 500] on icon "" at bounding box center [387, 509] width 18 height 18
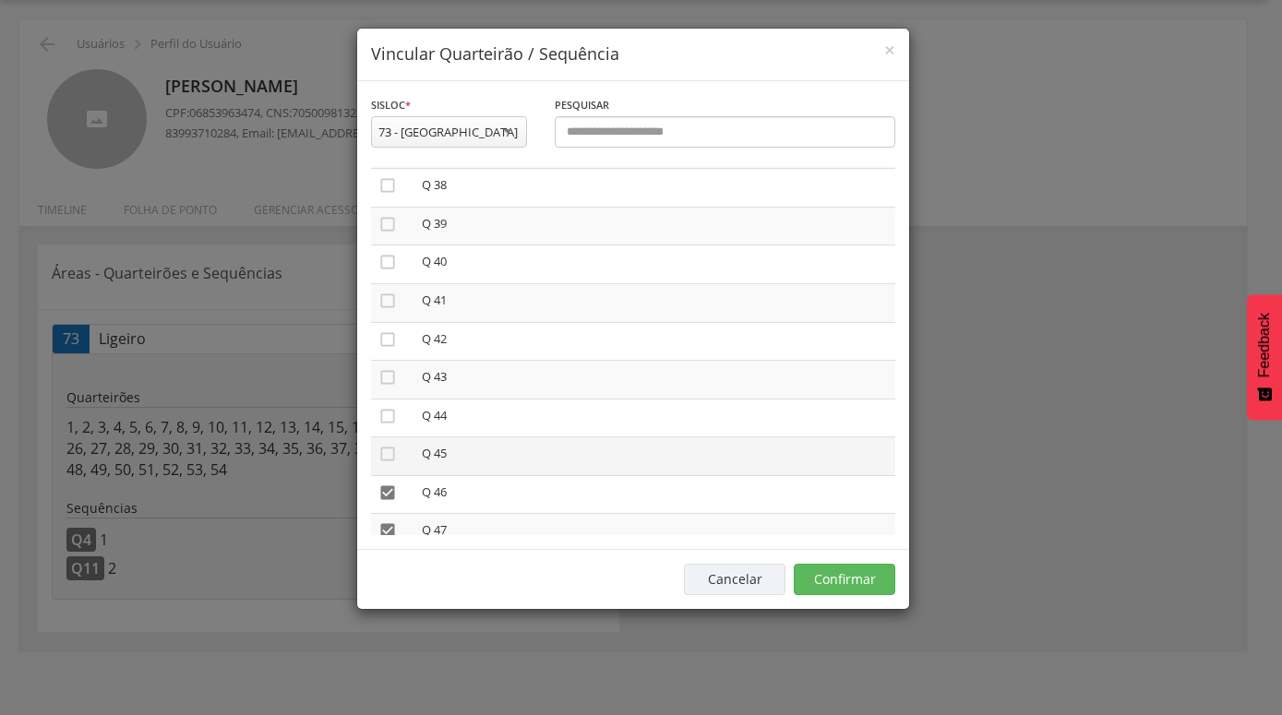
scroll to position [1579, 0]
drag, startPoint x: 390, startPoint y: 430, endPoint x: 390, endPoint y: 448, distance: 17.5
click at [390, 434] on icon "" at bounding box center [387, 443] width 18 height 18
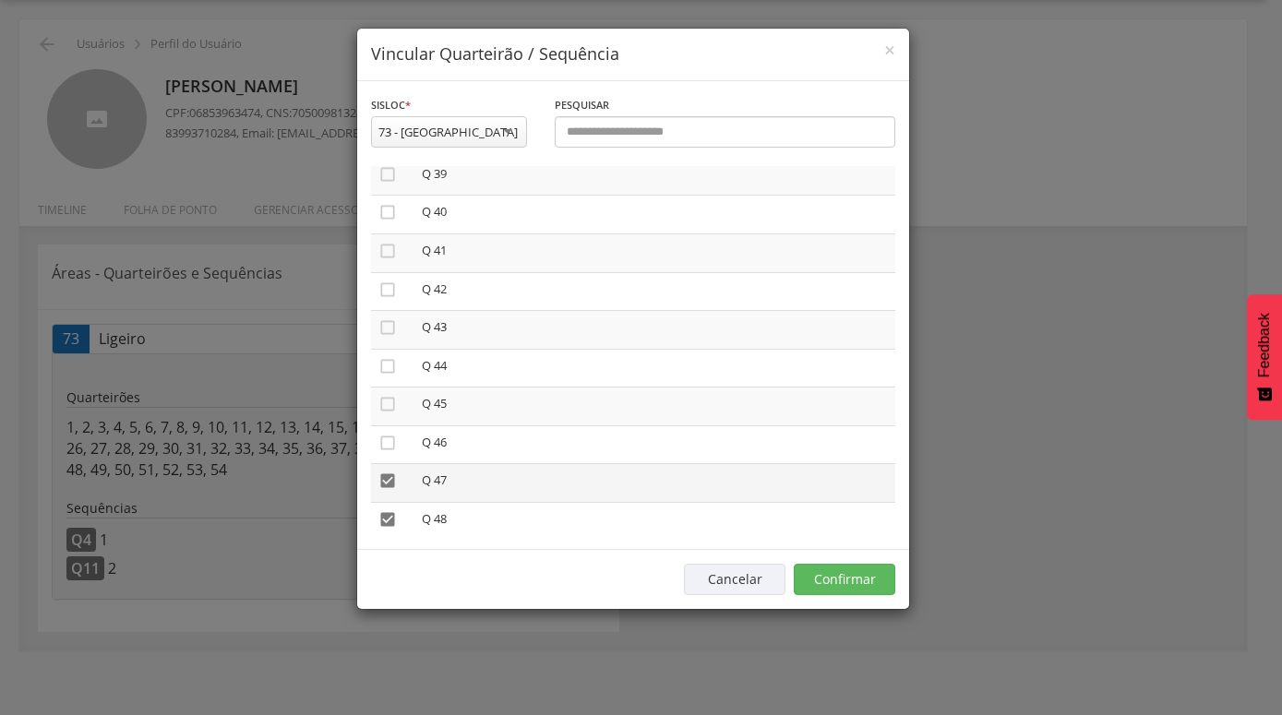
click at [388, 472] on icon "" at bounding box center [387, 481] width 18 height 18
click at [389, 510] on icon "" at bounding box center [387, 519] width 18 height 18
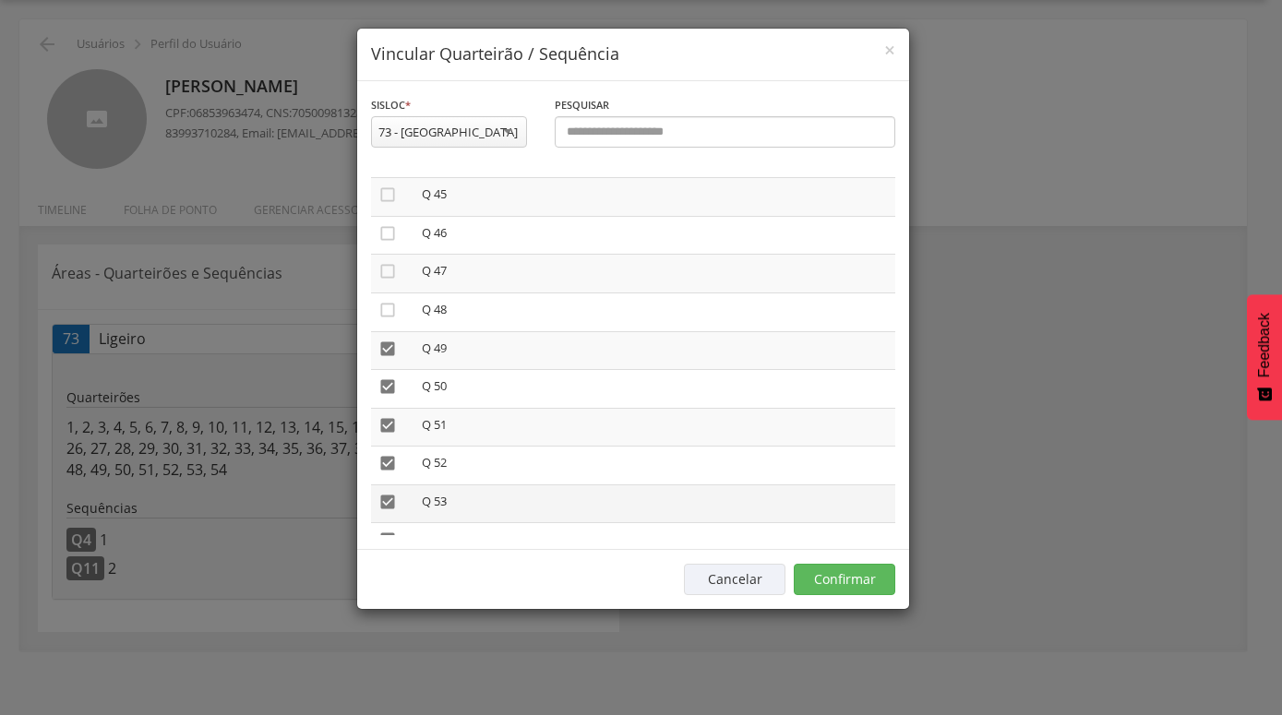
scroll to position [1789, 0]
click at [393, 339] on icon "" at bounding box center [387, 348] width 18 height 18
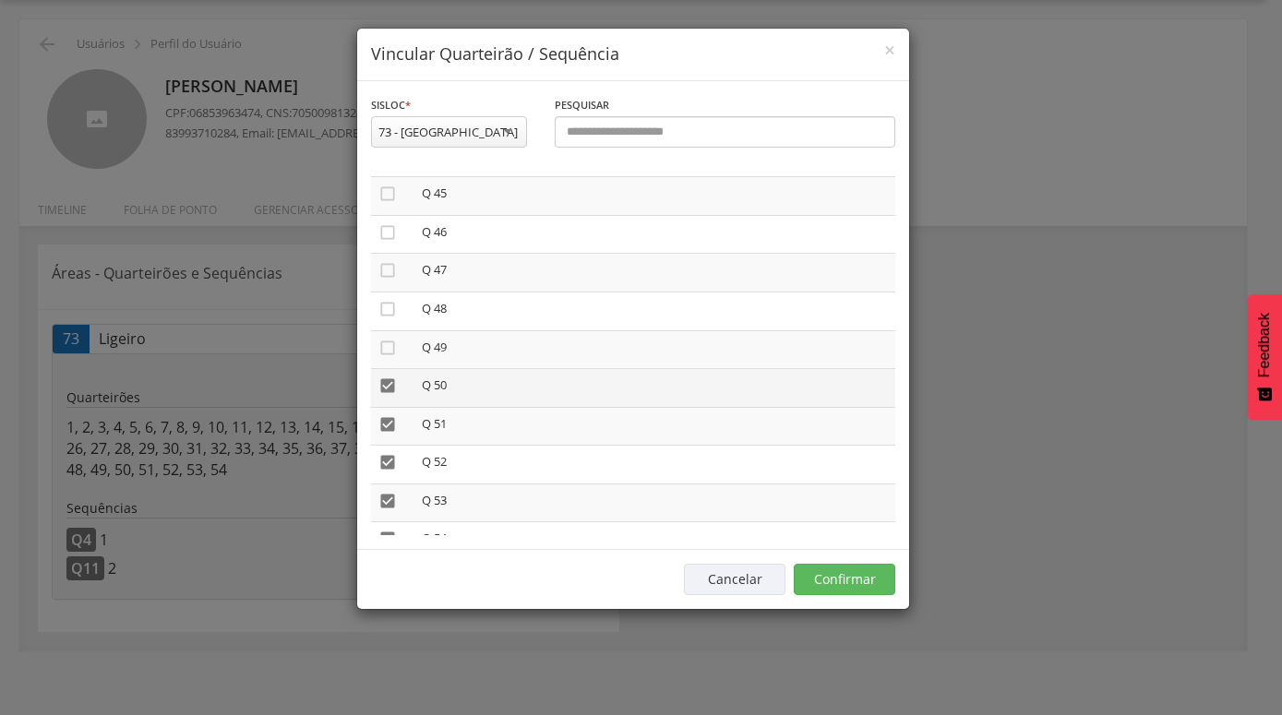
click at [390, 377] on icon "" at bounding box center [387, 386] width 18 height 18
click at [386, 415] on icon "" at bounding box center [387, 424] width 18 height 18
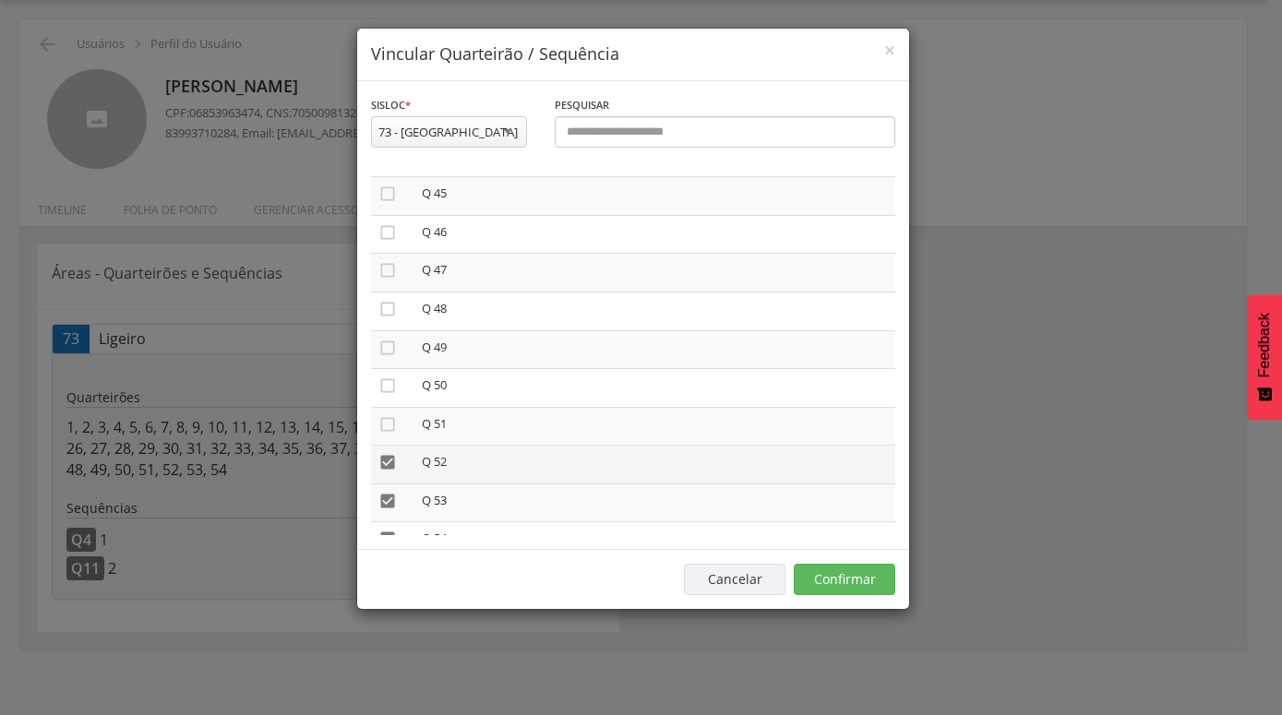
click at [389, 453] on icon "" at bounding box center [387, 462] width 18 height 18
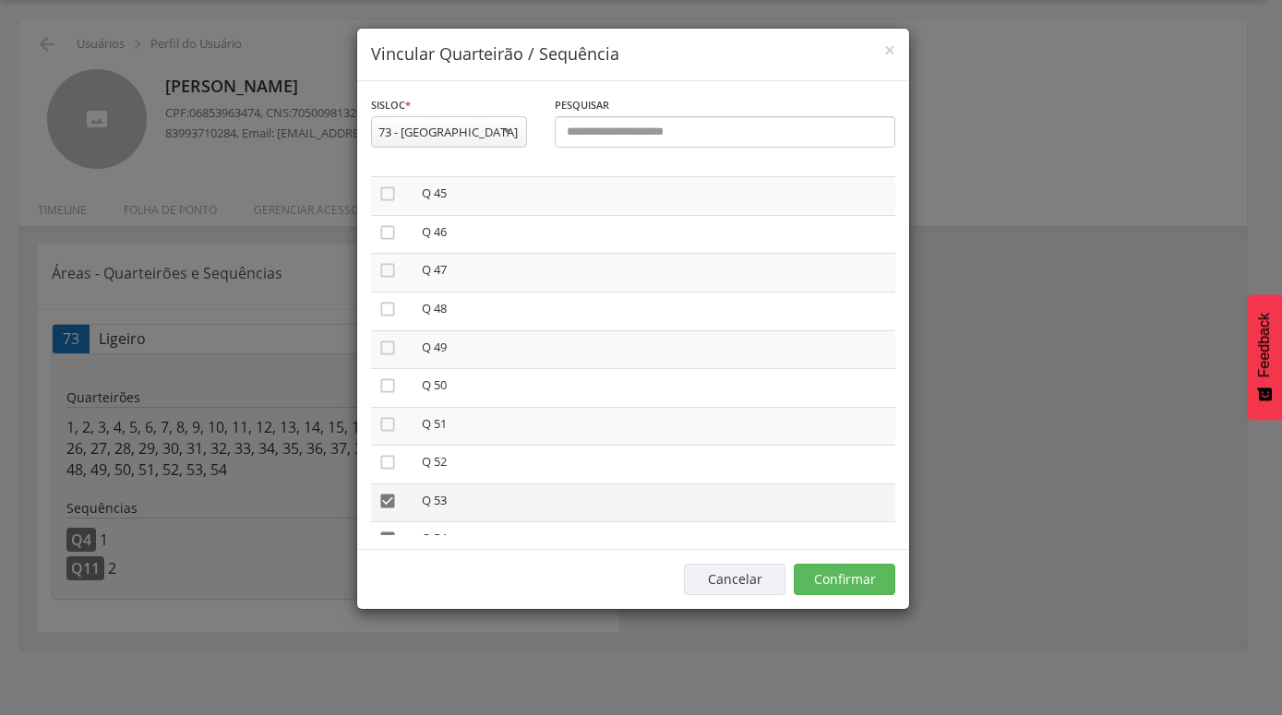
click at [387, 492] on icon "" at bounding box center [387, 501] width 18 height 18
click at [387, 530] on icon "" at bounding box center [387, 539] width 18 height 18
click at [849, 583] on button "Confirmar" at bounding box center [845, 579] width 102 height 31
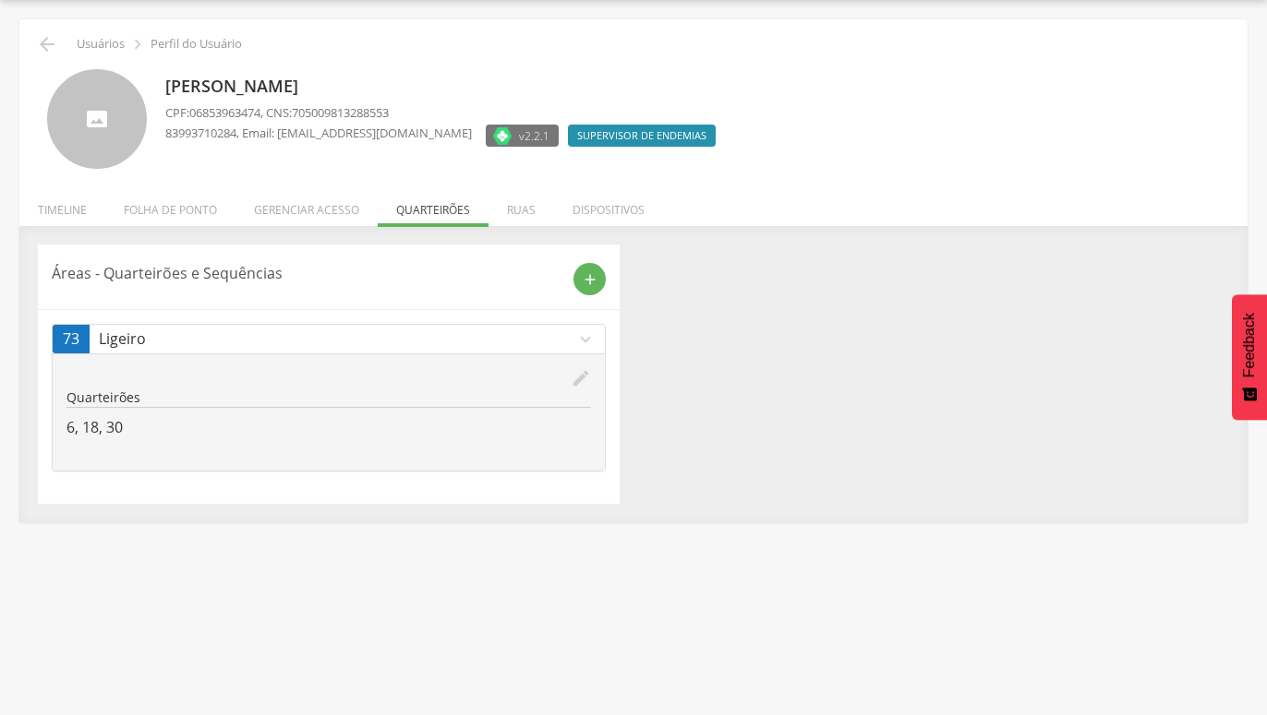
click at [589, 341] on icon "expand_more" at bounding box center [585, 340] width 20 height 20
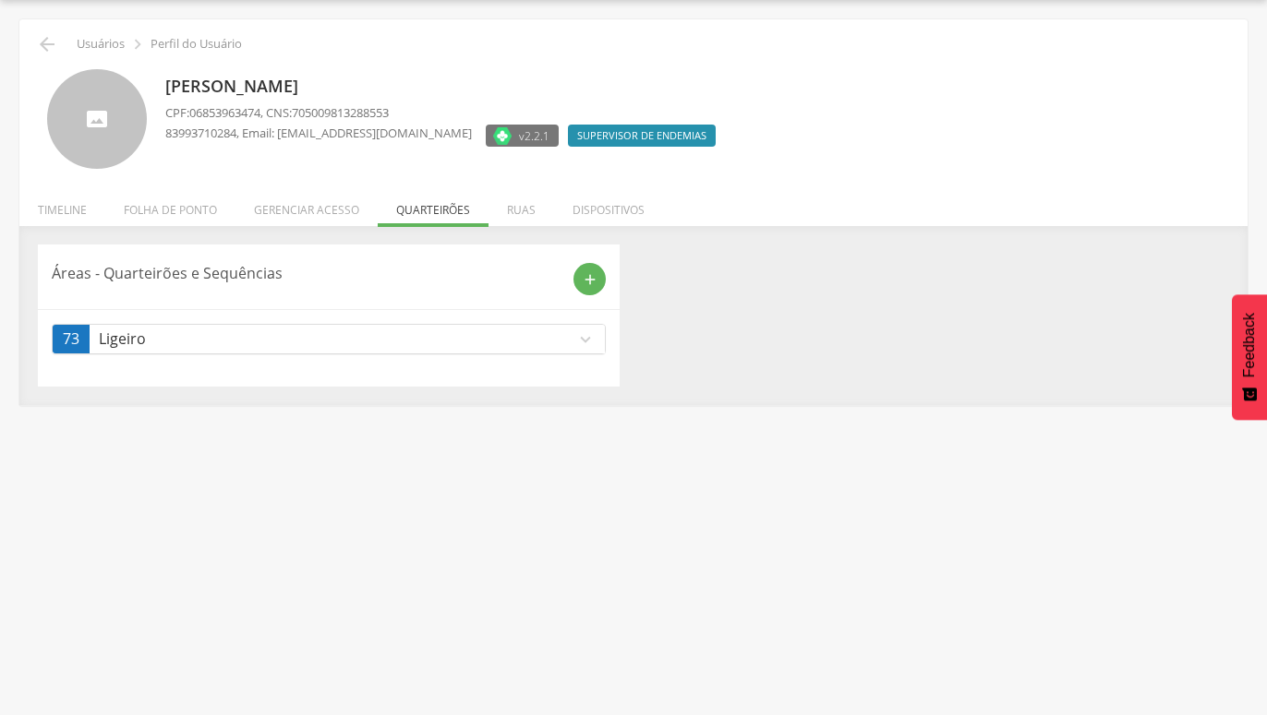
click at [589, 341] on icon "expand_more" at bounding box center [585, 340] width 20 height 20
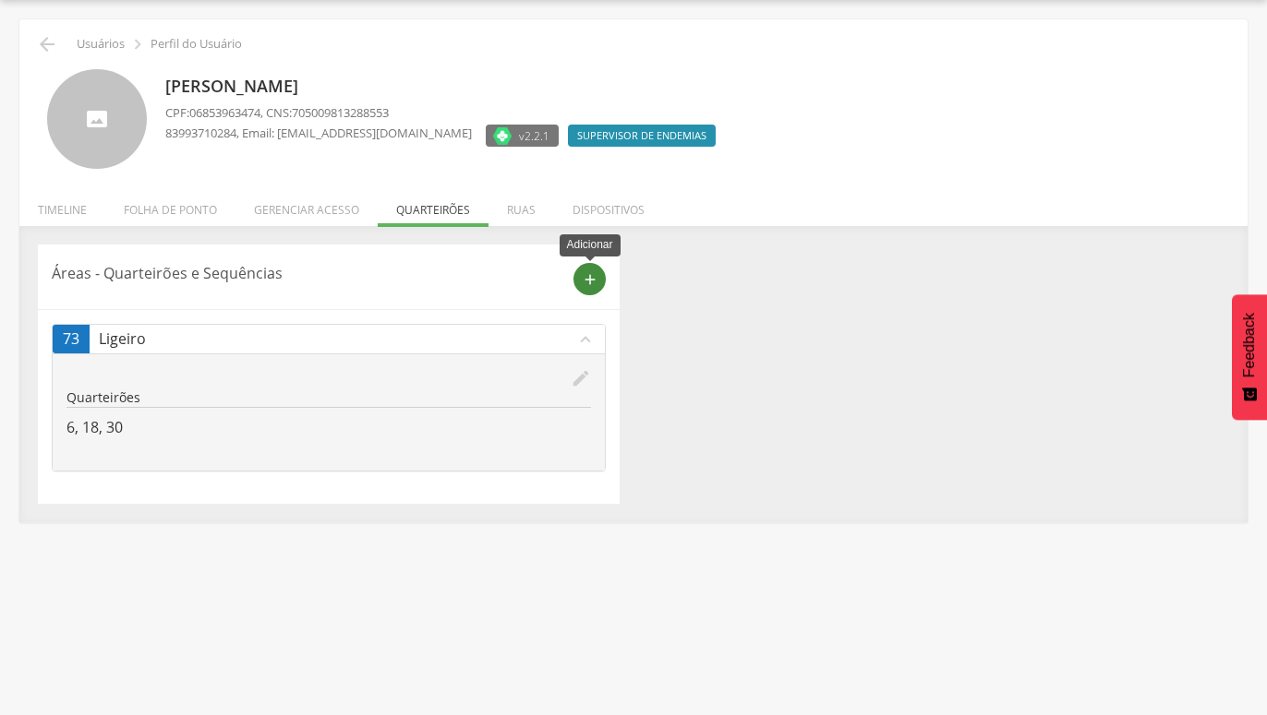
click at [585, 282] on icon "add" at bounding box center [590, 279] width 17 height 17
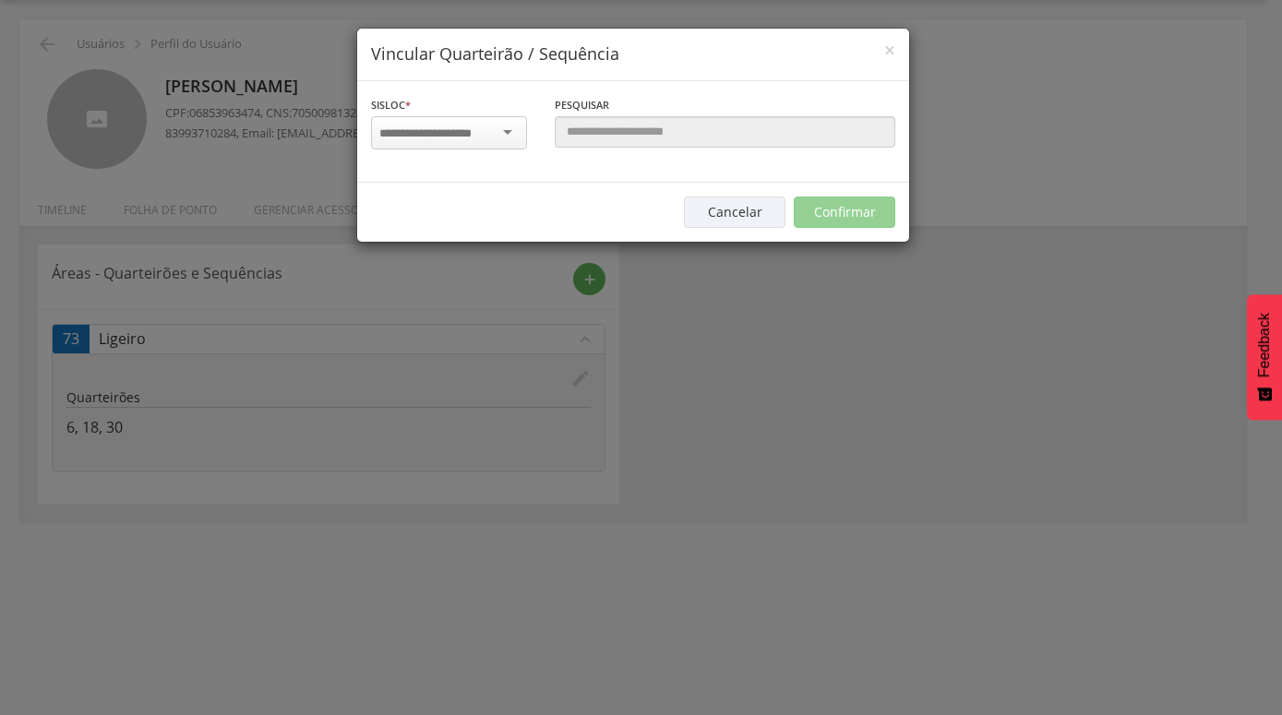
scroll to position [0, 0]
click at [509, 136] on div at bounding box center [449, 132] width 156 height 33
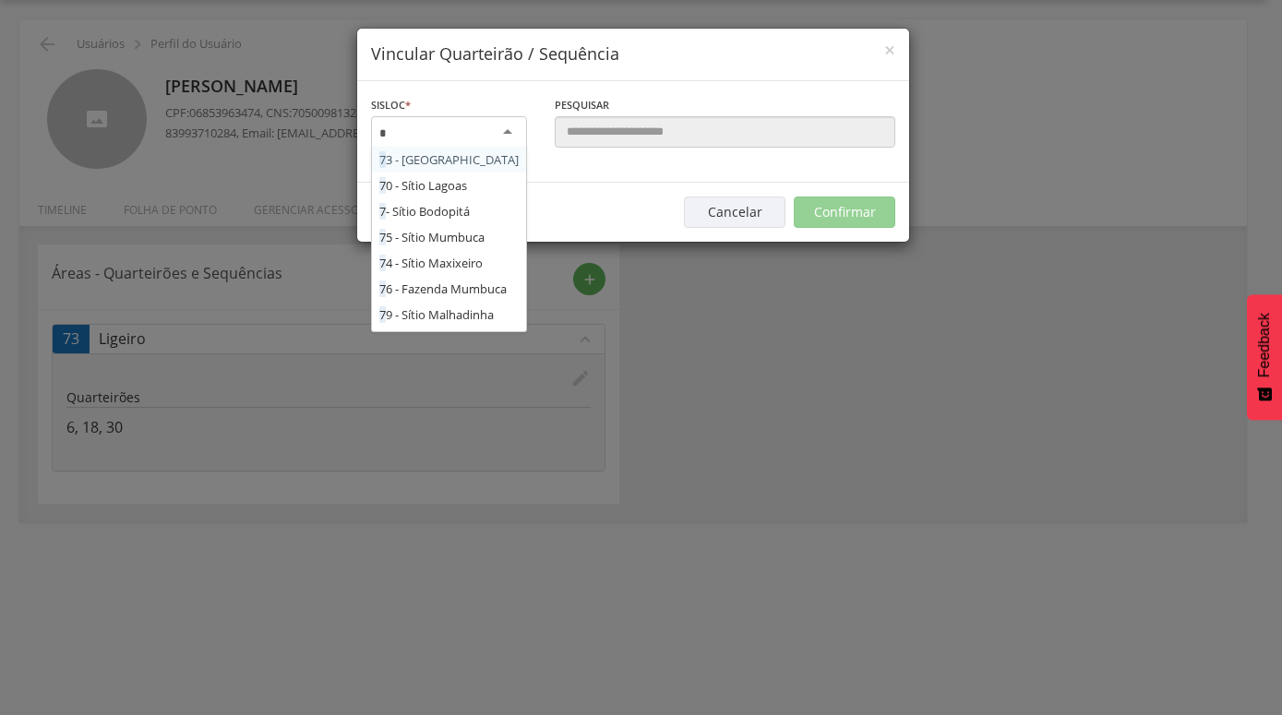
type input "**"
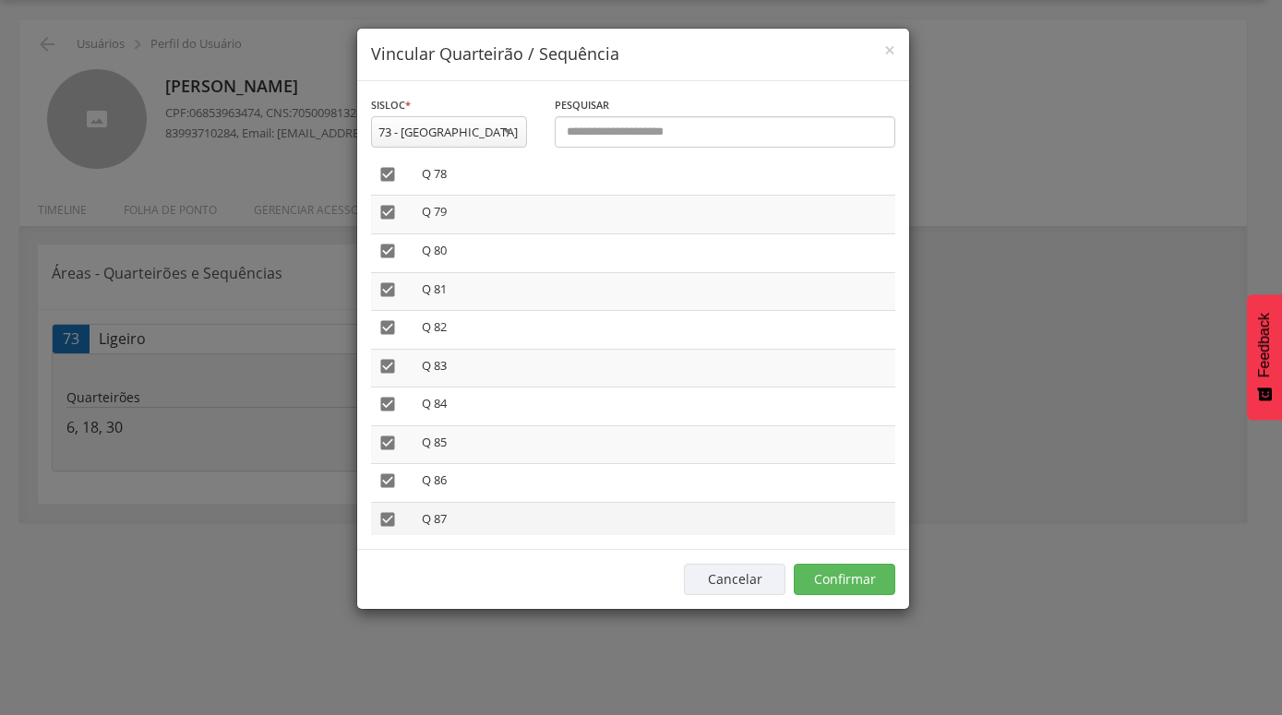
click at [393, 510] on icon "" at bounding box center [387, 519] width 18 height 18
click at [384, 472] on icon "" at bounding box center [387, 481] width 18 height 18
drag, startPoint x: 378, startPoint y: 421, endPoint x: 389, endPoint y: 406, distance: 18.5
click at [382, 426] on td "" at bounding box center [392, 445] width 43 height 39
drag, startPoint x: 386, startPoint y: 386, endPoint x: 386, endPoint y: 357, distance: 28.6
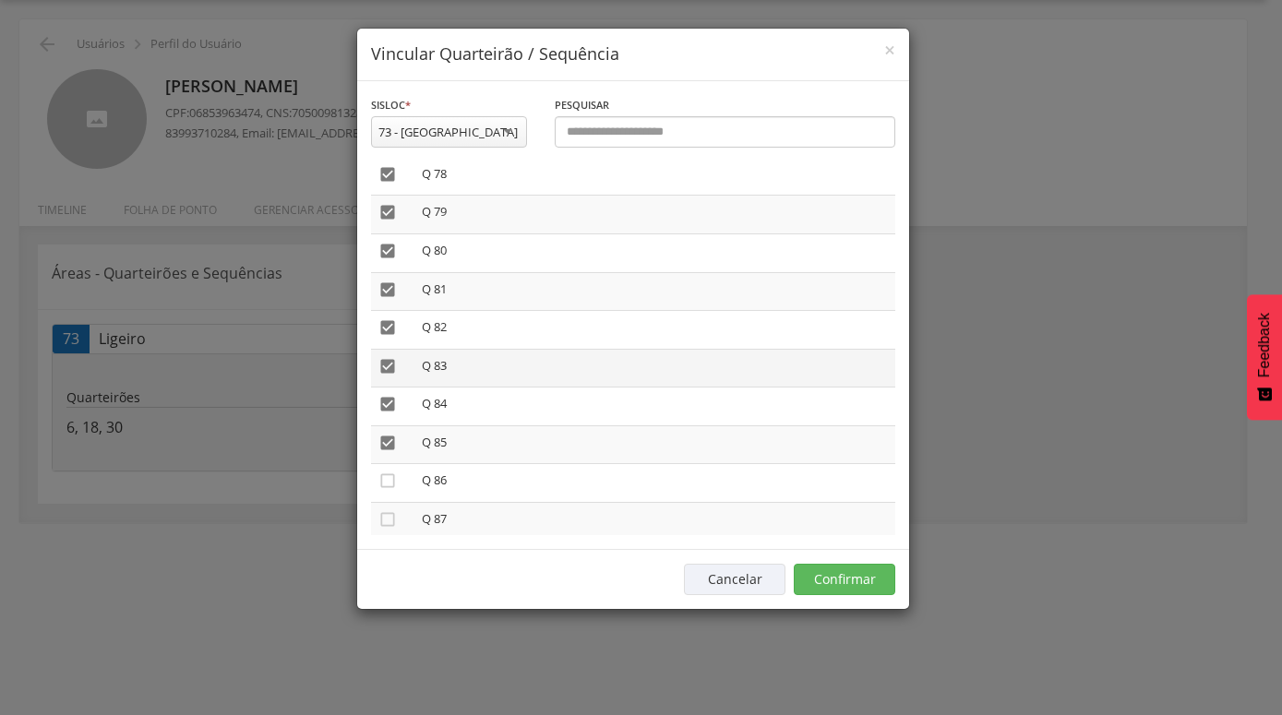
click at [386, 395] on icon "" at bounding box center [387, 404] width 18 height 18
click at [386, 357] on icon "" at bounding box center [387, 366] width 18 height 18
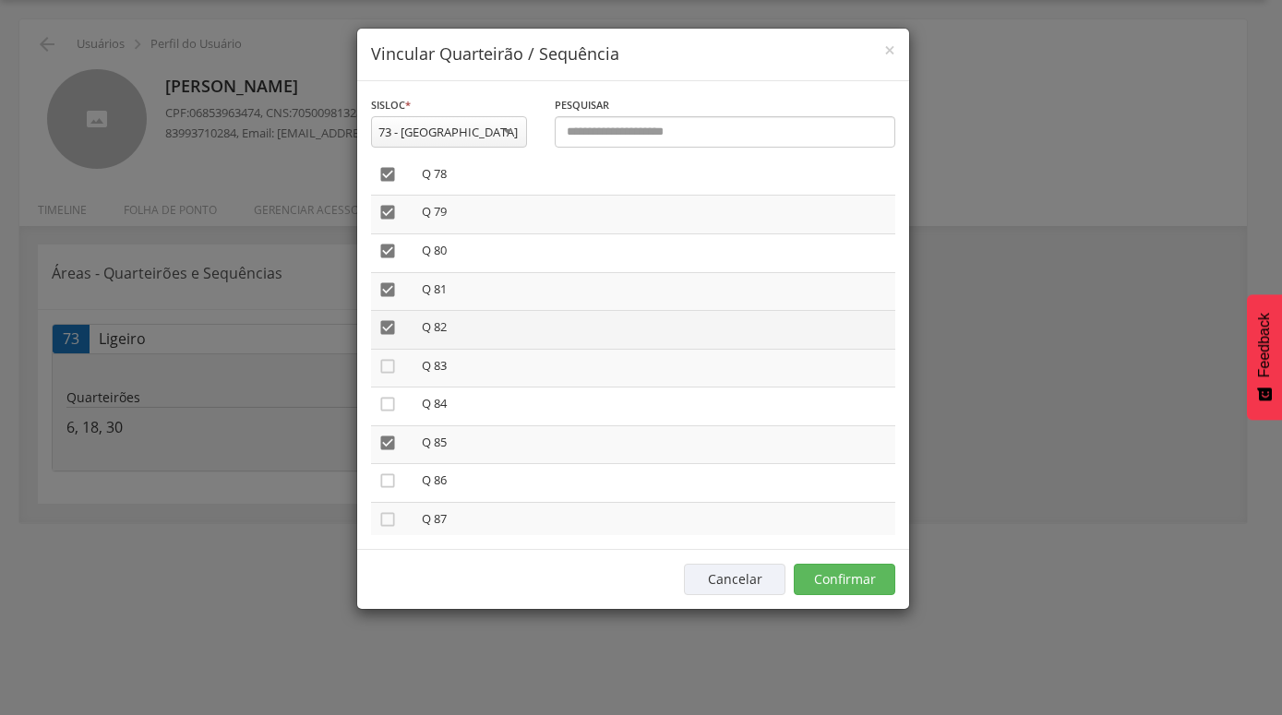
click at [391, 318] on icon "" at bounding box center [387, 327] width 18 height 18
drag, startPoint x: 390, startPoint y: 272, endPoint x: 390, endPoint y: 252, distance: 20.3
click at [390, 281] on icon "" at bounding box center [387, 290] width 18 height 18
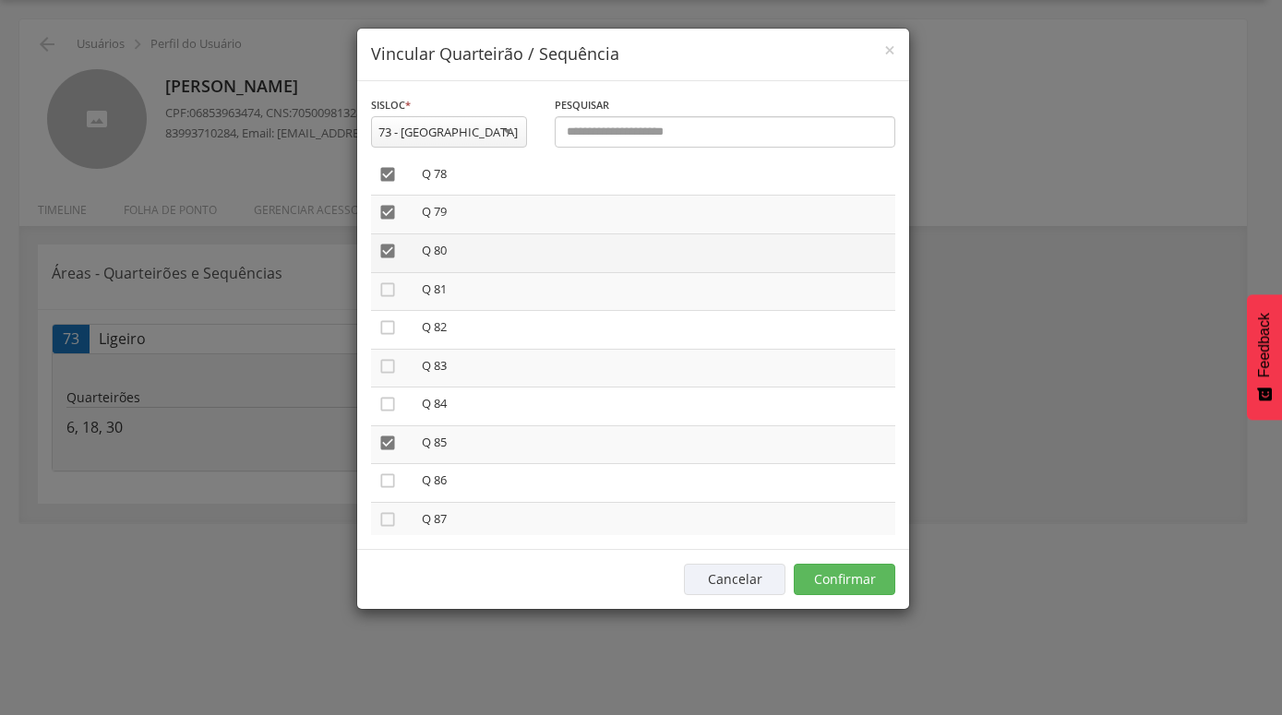
click at [390, 242] on icon "" at bounding box center [387, 251] width 18 height 18
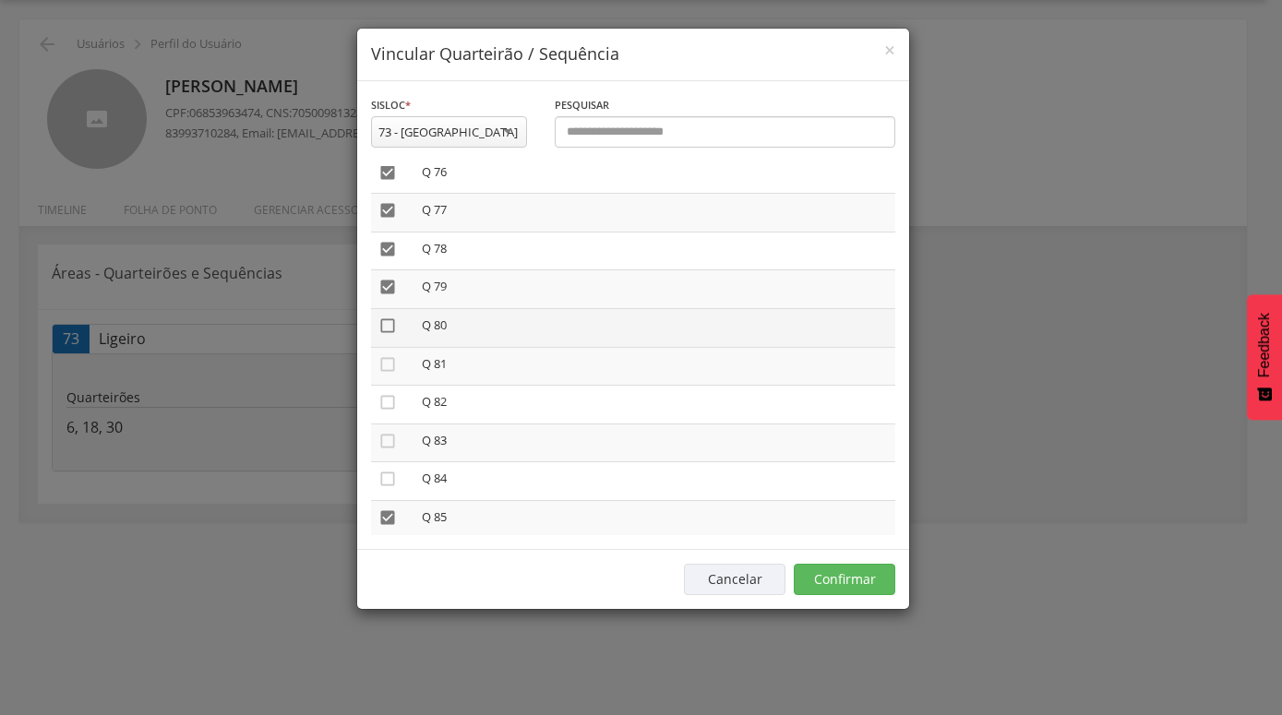
scroll to position [2970, 0]
drag, startPoint x: 385, startPoint y: 294, endPoint x: 386, endPoint y: 279, distance: 14.8
click at [386, 308] on icon "" at bounding box center [387, 317] width 18 height 18
drag, startPoint x: 387, startPoint y: 255, endPoint x: 387, endPoint y: 243, distance: 12.0
click at [387, 262] on td "" at bounding box center [392, 281] width 43 height 39
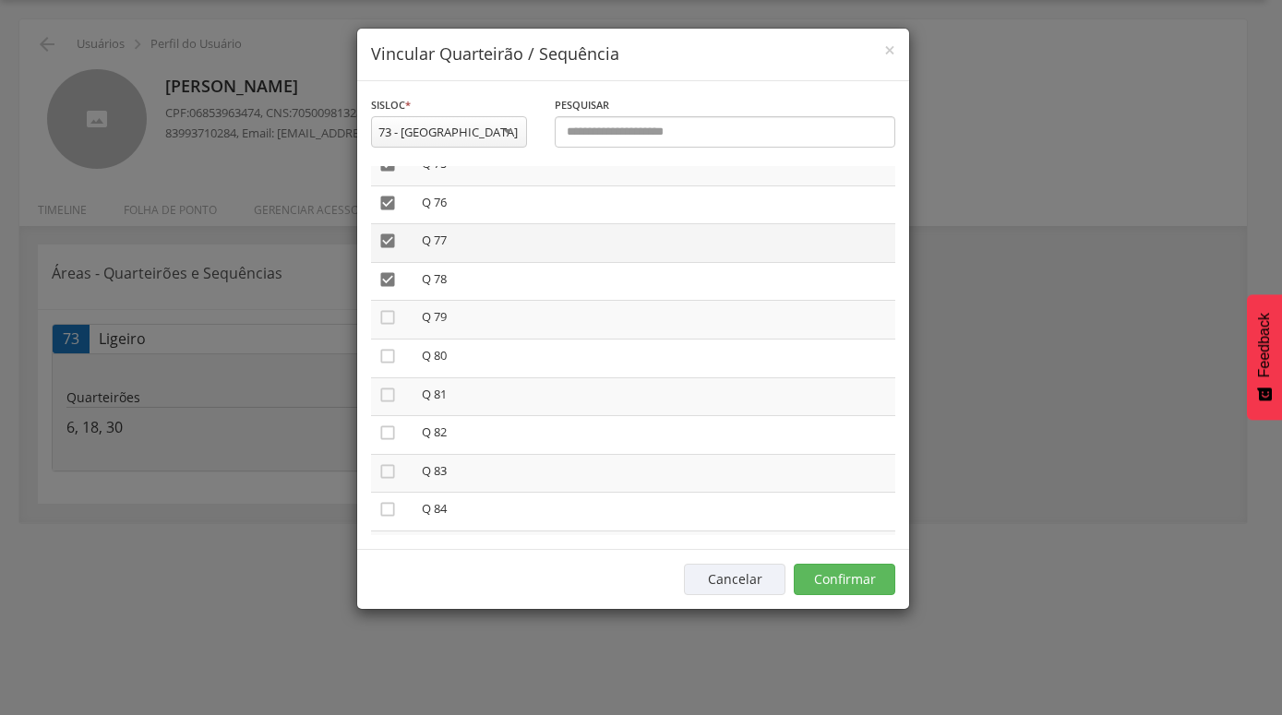
click at [385, 232] on icon "" at bounding box center [387, 241] width 18 height 18
click at [390, 194] on icon "" at bounding box center [387, 203] width 18 height 18
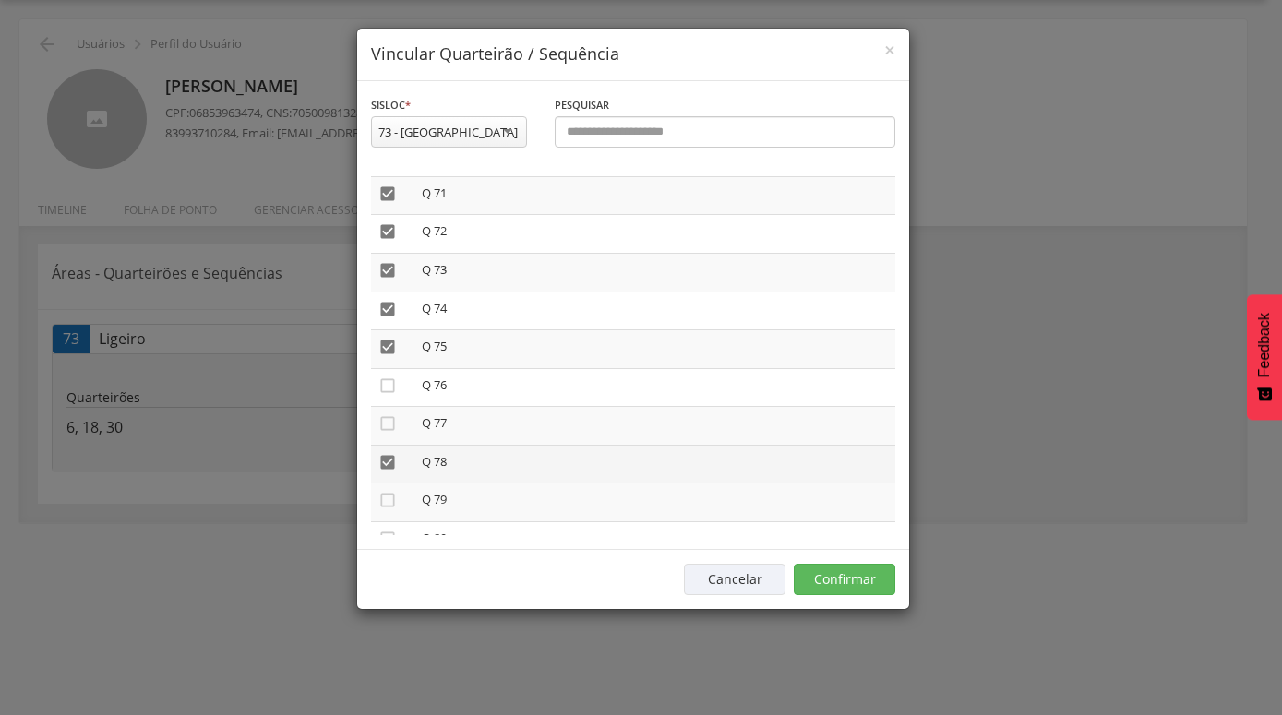
scroll to position [2759, 0]
click at [390, 481] on icon "" at bounding box center [387, 490] width 18 height 18
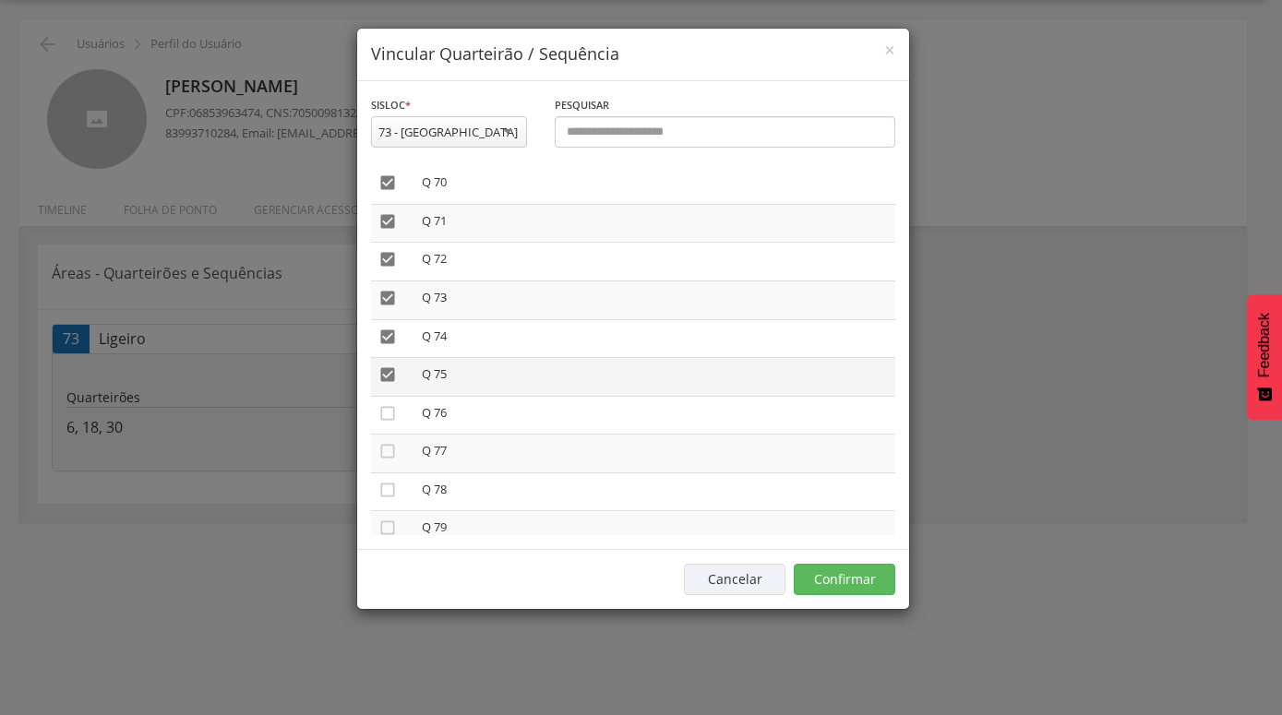
click at [395, 366] on icon "" at bounding box center [387, 375] width 18 height 18
drag, startPoint x: 393, startPoint y: 316, endPoint x: 387, endPoint y: 285, distance: 31.1
click at [392, 328] on icon "" at bounding box center [387, 337] width 18 height 18
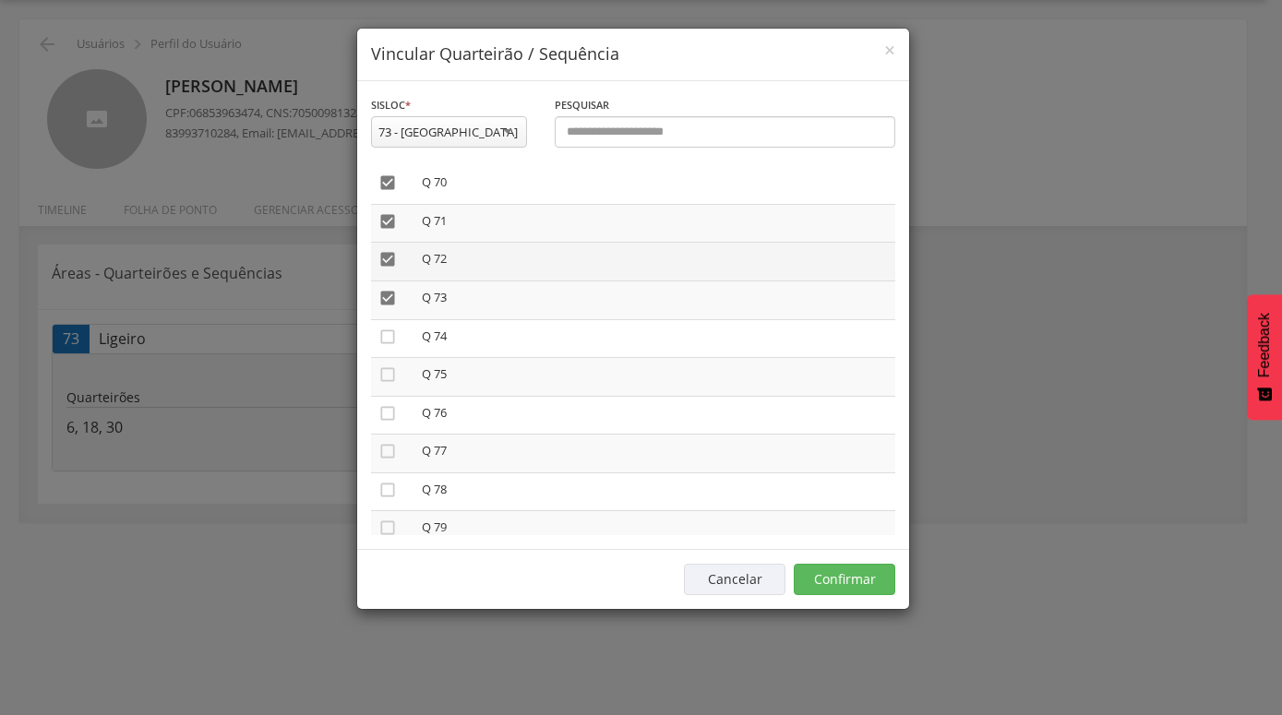
drag, startPoint x: 387, startPoint y: 274, endPoint x: 386, endPoint y: 251, distance: 23.1
click at [386, 289] on icon "" at bounding box center [387, 298] width 18 height 18
click at [389, 250] on icon "" at bounding box center [387, 259] width 18 height 18
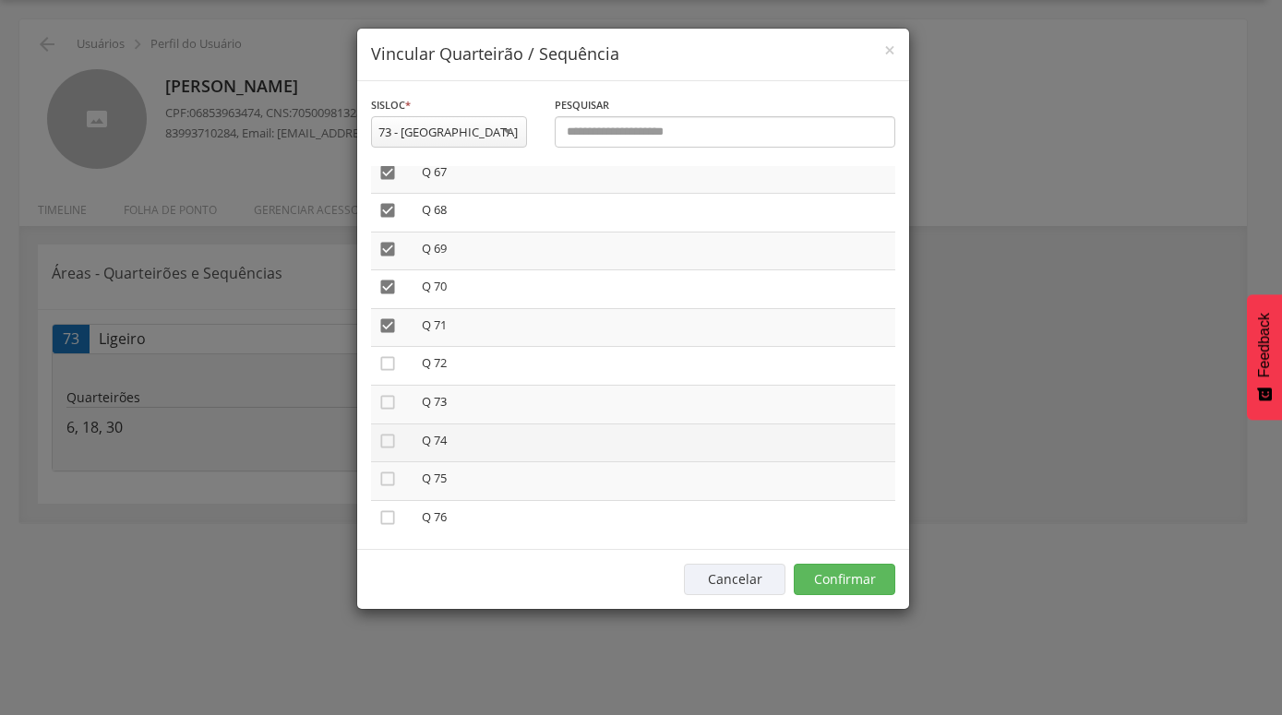
scroll to position [2654, 0]
click at [390, 318] on icon "" at bounding box center [387, 327] width 18 height 18
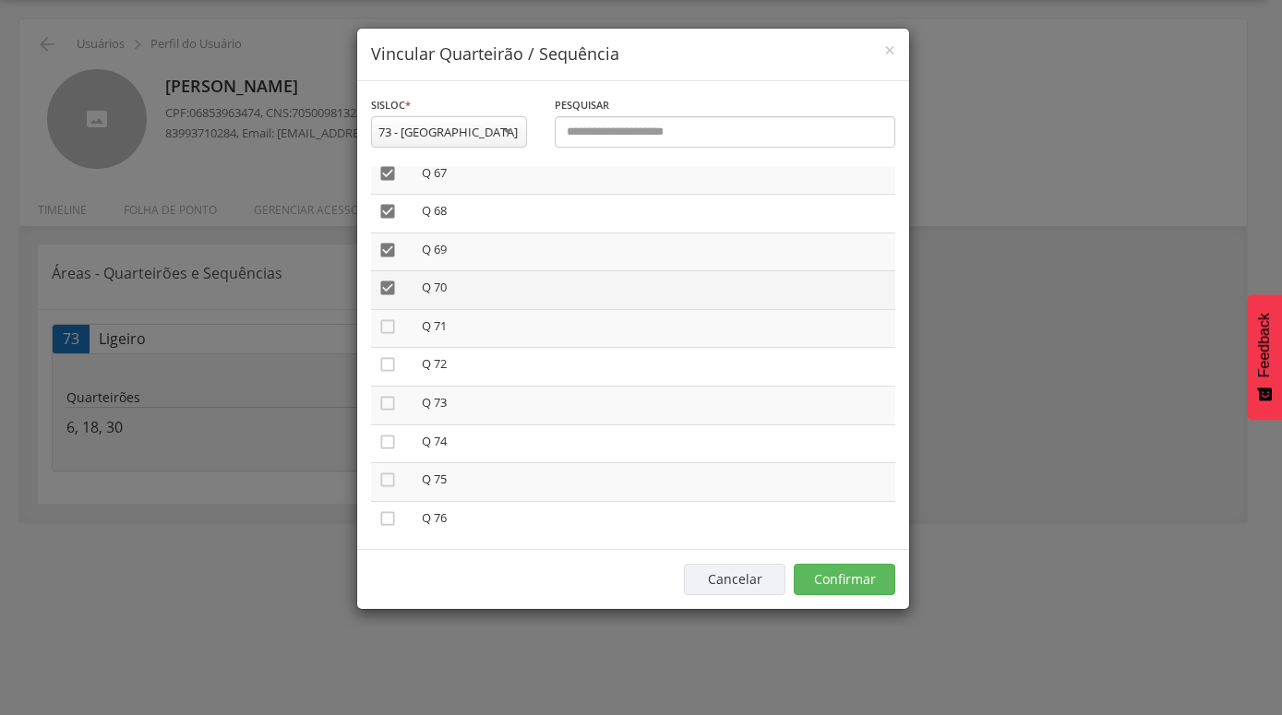
drag, startPoint x: 385, startPoint y: 268, endPoint x: 385, endPoint y: 244, distance: 24.0
click at [385, 279] on icon "" at bounding box center [387, 288] width 18 height 18
click at [386, 241] on icon "" at bounding box center [387, 250] width 18 height 18
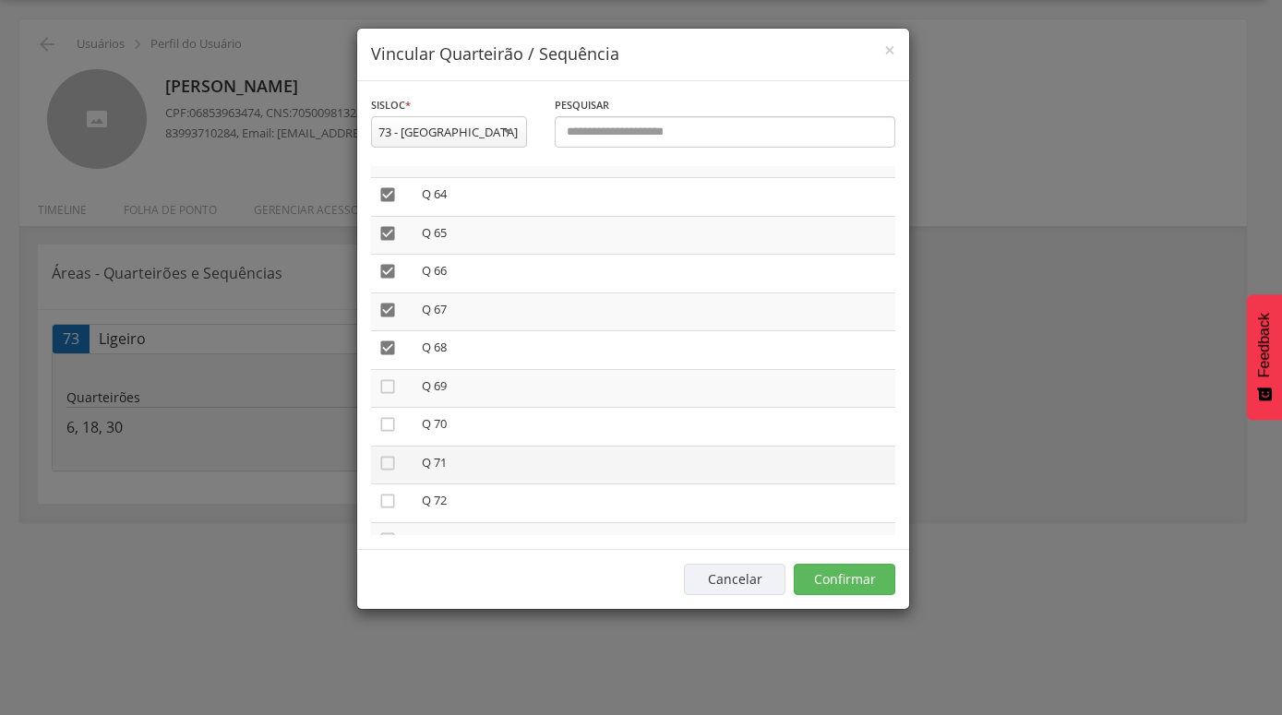
scroll to position [2444, 0]
drag, startPoint x: 384, startPoint y: 401, endPoint x: 382, endPoint y: 378, distance: 22.2
click at [384, 405] on td "" at bounding box center [392, 424] width 43 height 39
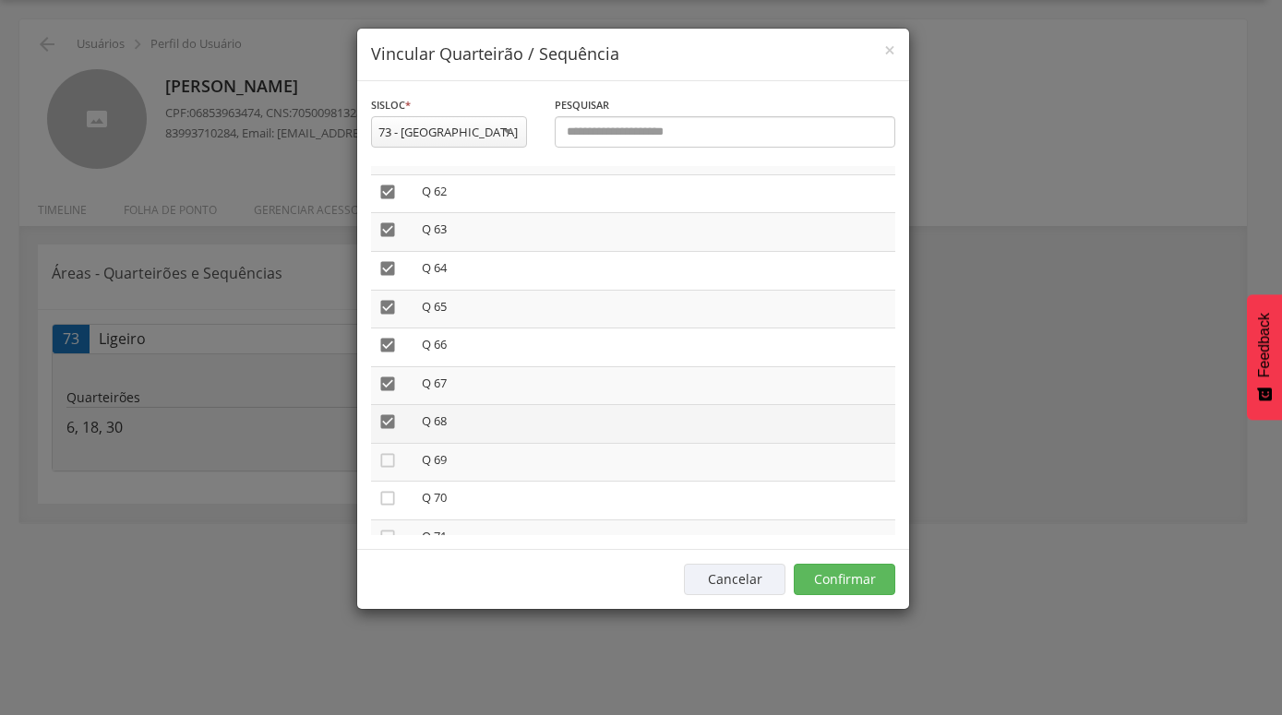
click at [385, 413] on icon "" at bounding box center [387, 422] width 18 height 18
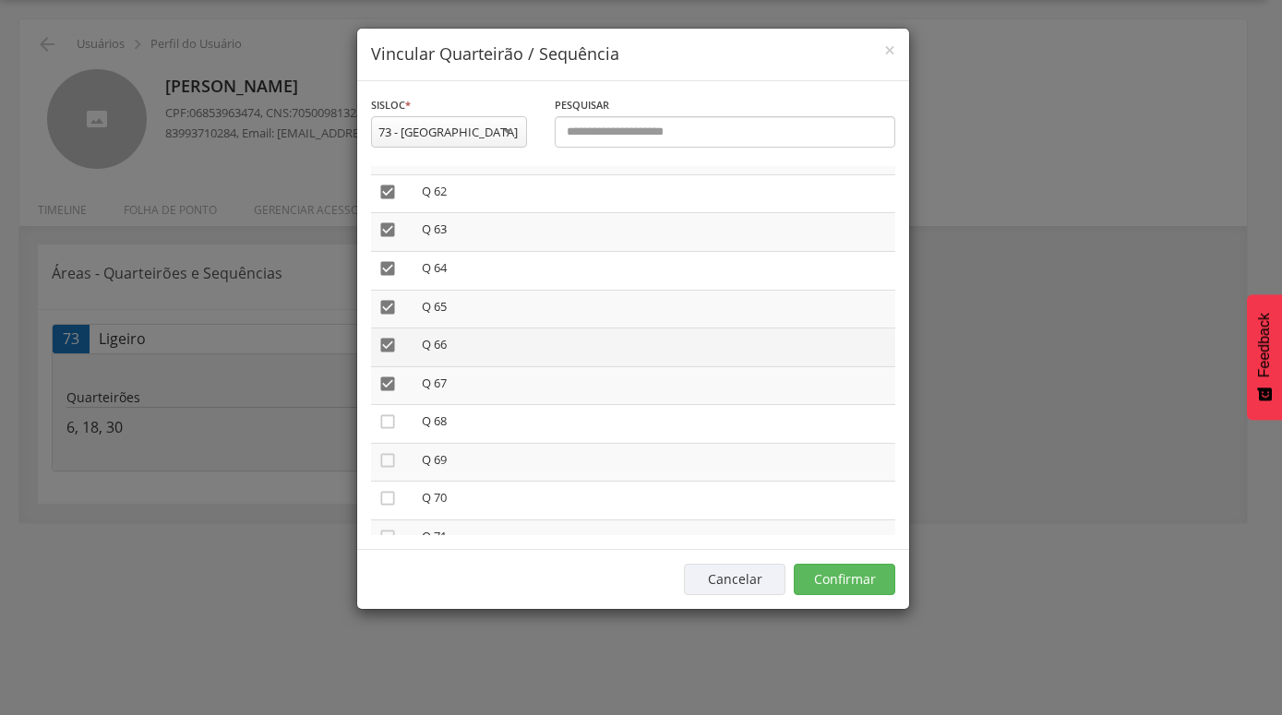
drag, startPoint x: 385, startPoint y: 365, endPoint x: 389, endPoint y: 343, distance: 21.6
click at [386, 375] on icon "" at bounding box center [387, 384] width 18 height 18
click at [390, 336] on icon "" at bounding box center [387, 345] width 18 height 18
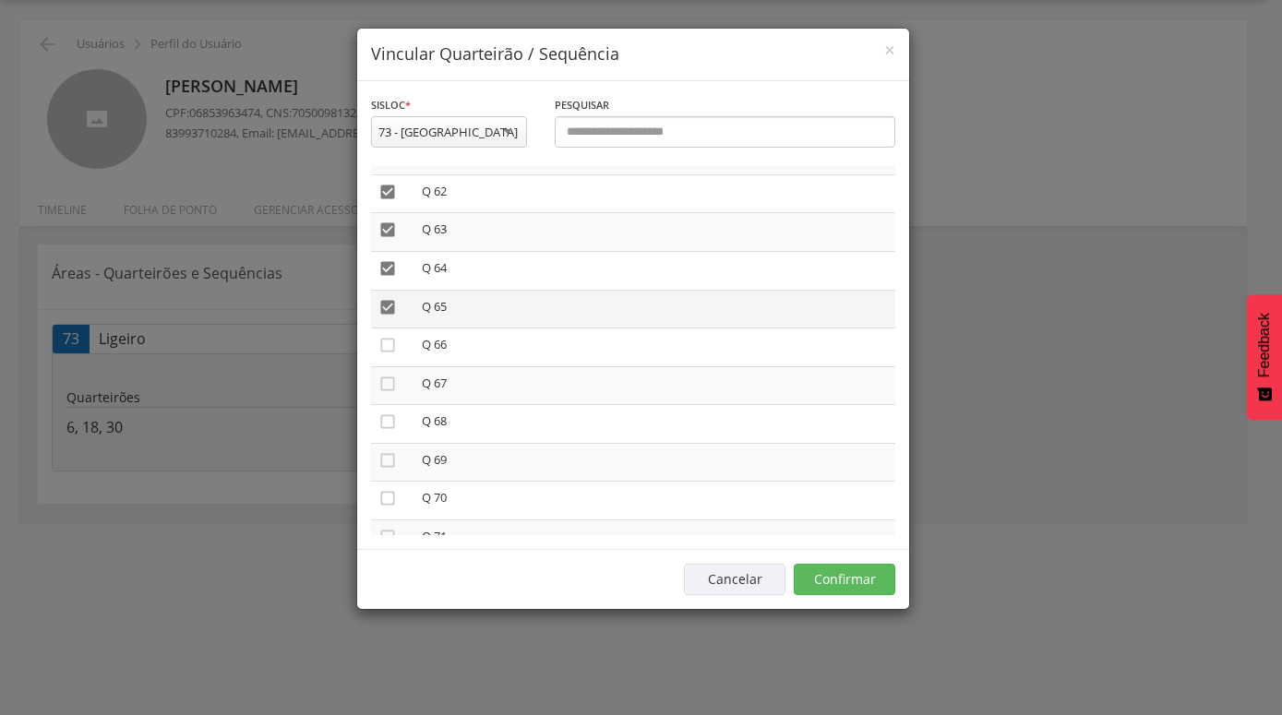
click at [392, 298] on icon "" at bounding box center [387, 307] width 18 height 18
drag, startPoint x: 390, startPoint y: 252, endPoint x: 387, endPoint y: 222, distance: 29.8
click at [390, 259] on icon "" at bounding box center [387, 268] width 18 height 18
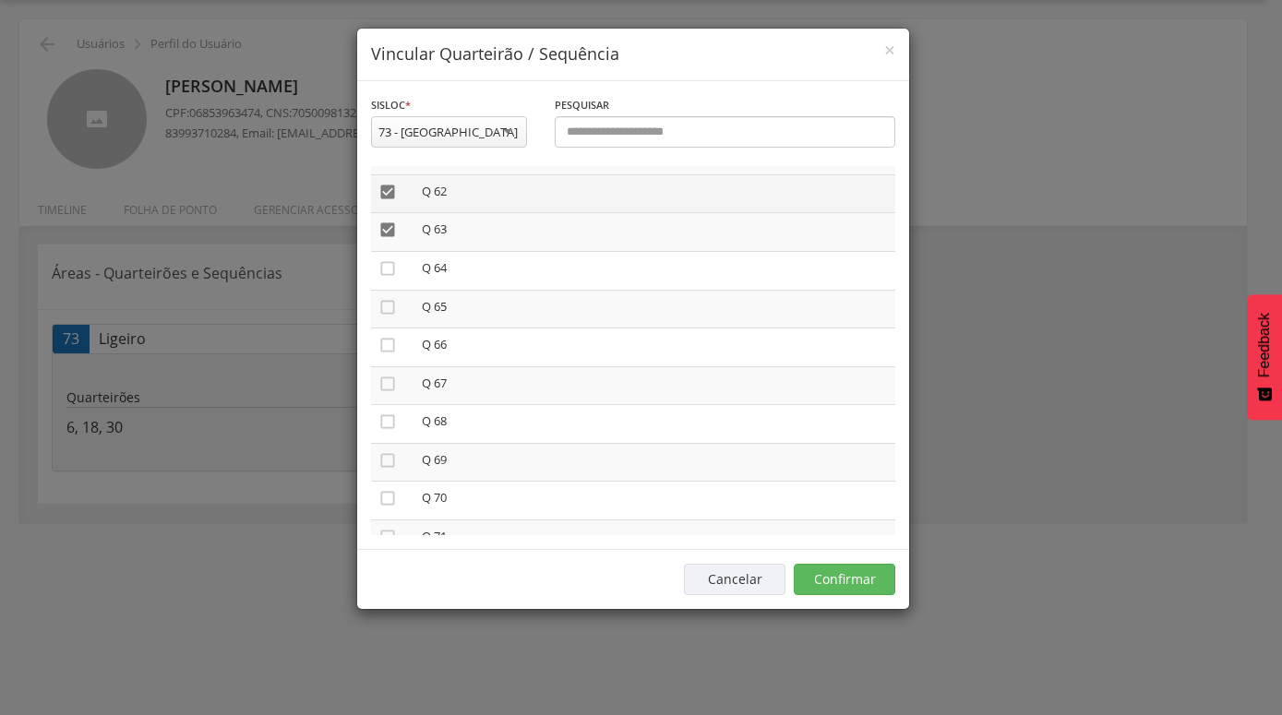
drag, startPoint x: 387, startPoint y: 215, endPoint x: 385, endPoint y: 191, distance: 24.1
click at [387, 221] on icon "" at bounding box center [387, 230] width 18 height 18
click at [387, 183] on icon "" at bounding box center [387, 192] width 18 height 18
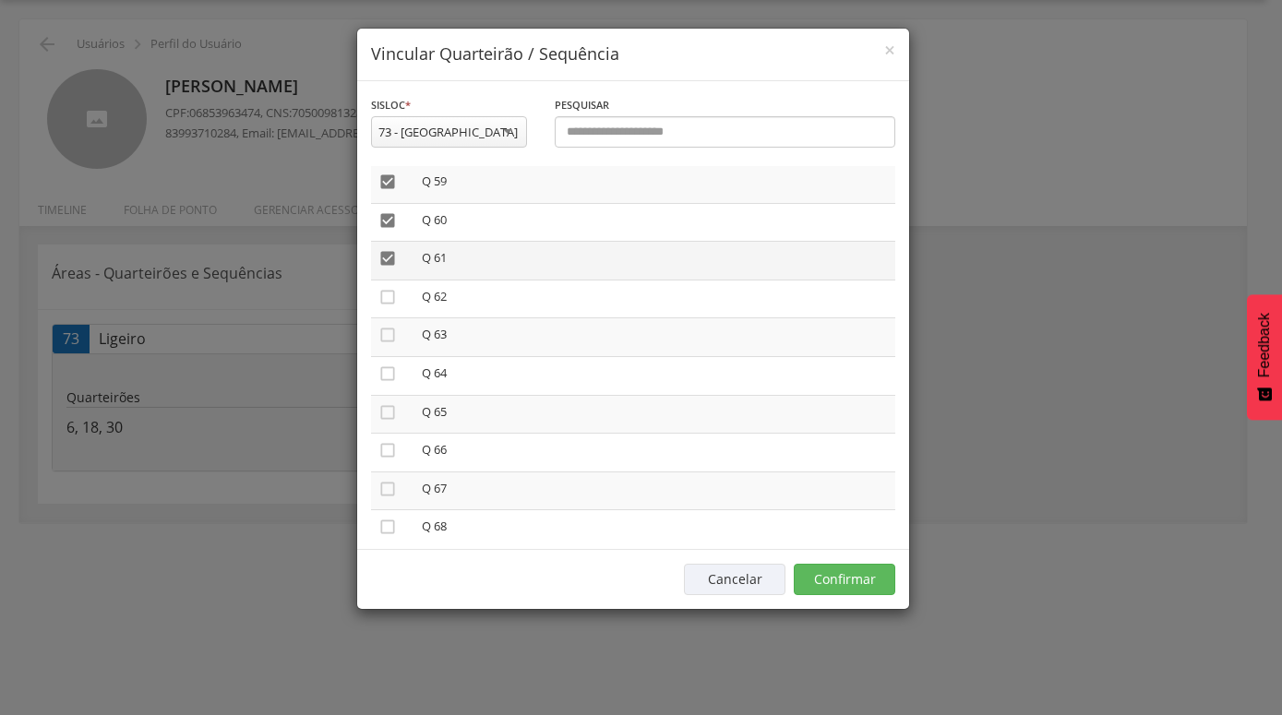
click at [390, 249] on icon "" at bounding box center [387, 258] width 18 height 18
click at [387, 211] on icon "" at bounding box center [387, 220] width 18 height 18
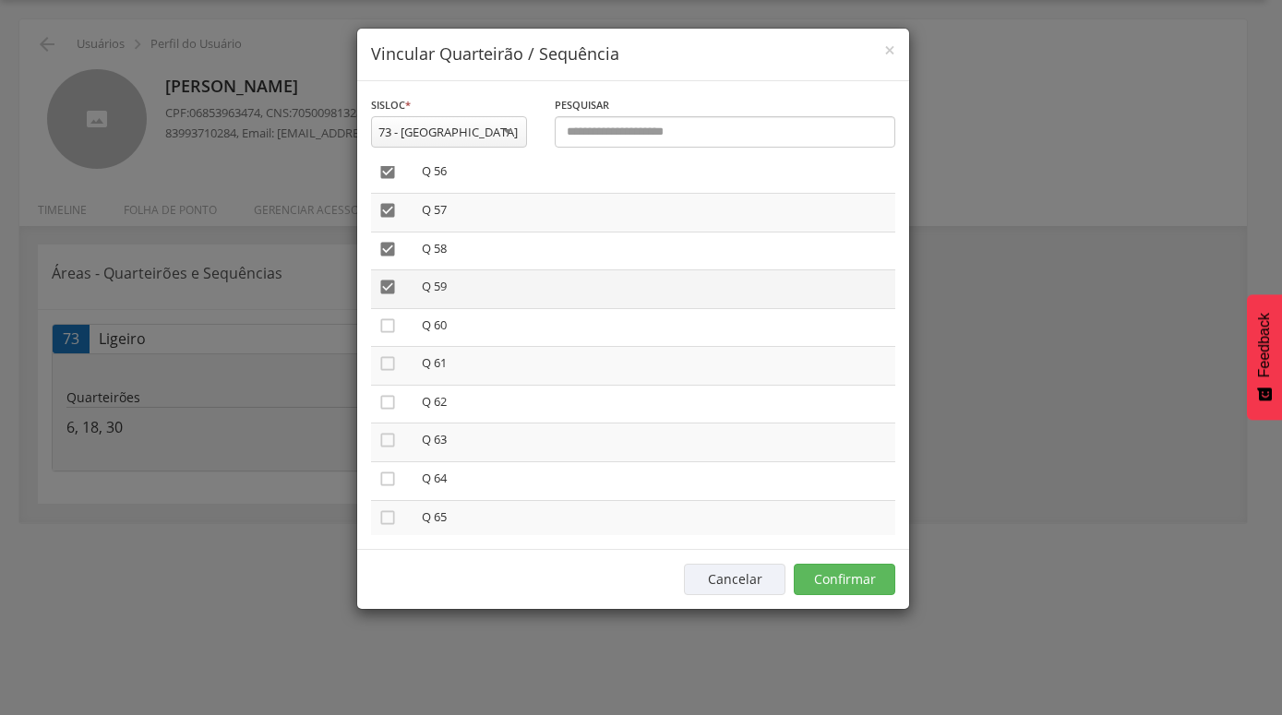
click at [388, 278] on icon "" at bounding box center [387, 287] width 18 height 18
click at [388, 240] on icon "" at bounding box center [387, 249] width 18 height 18
click at [386, 201] on icon "" at bounding box center [387, 210] width 18 height 18
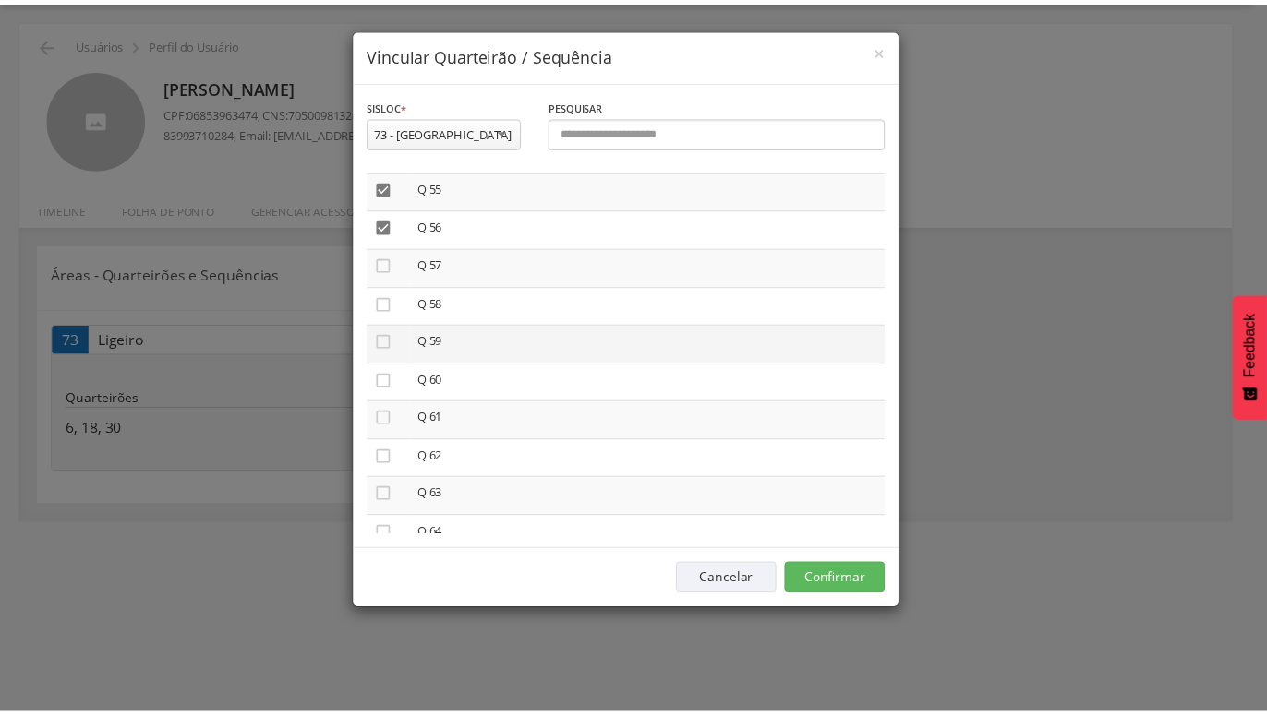
scroll to position [2128, 0]
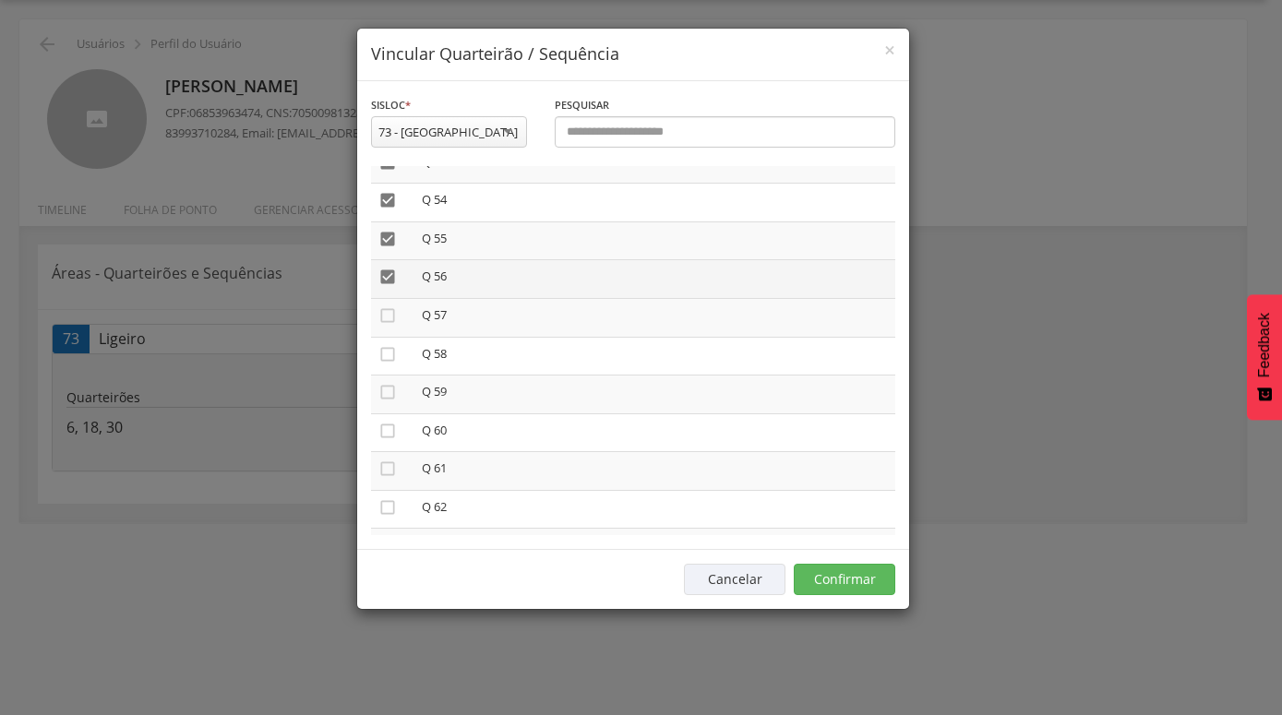
click at [389, 268] on icon "" at bounding box center [387, 277] width 18 height 18
click at [387, 230] on icon "" at bounding box center [387, 239] width 18 height 18
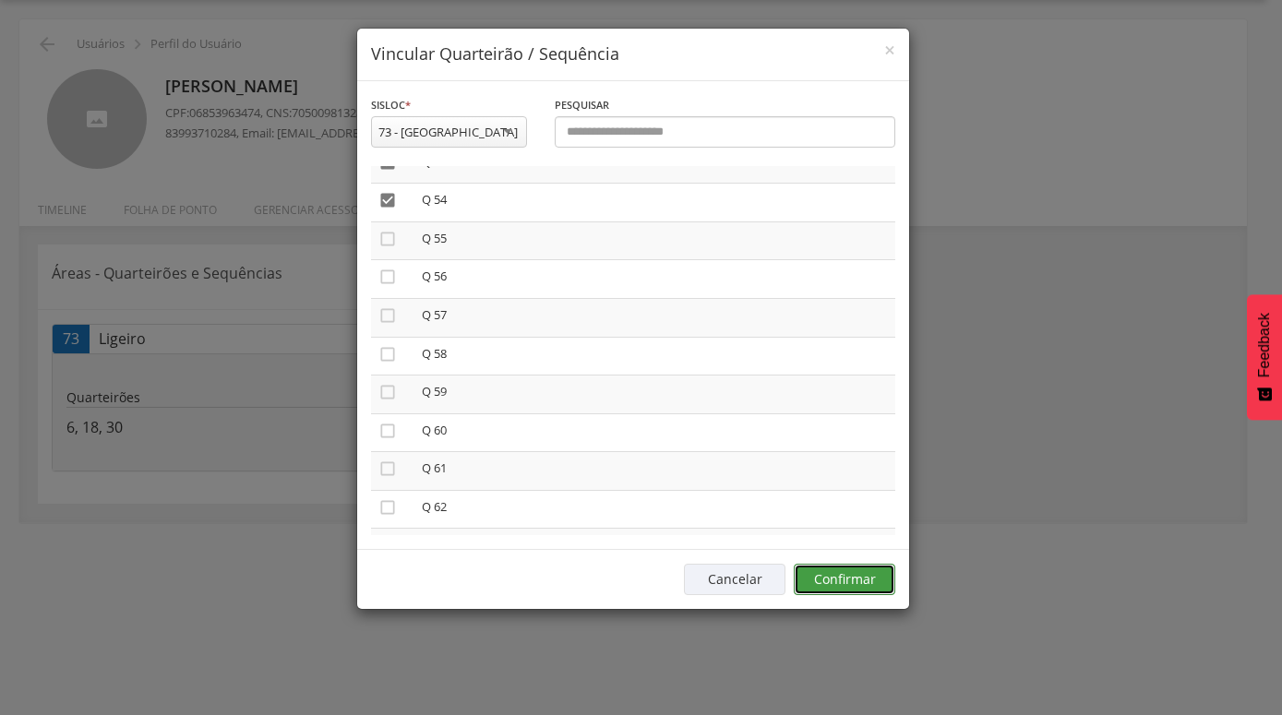
click at [831, 580] on button "Confirmar" at bounding box center [845, 579] width 102 height 31
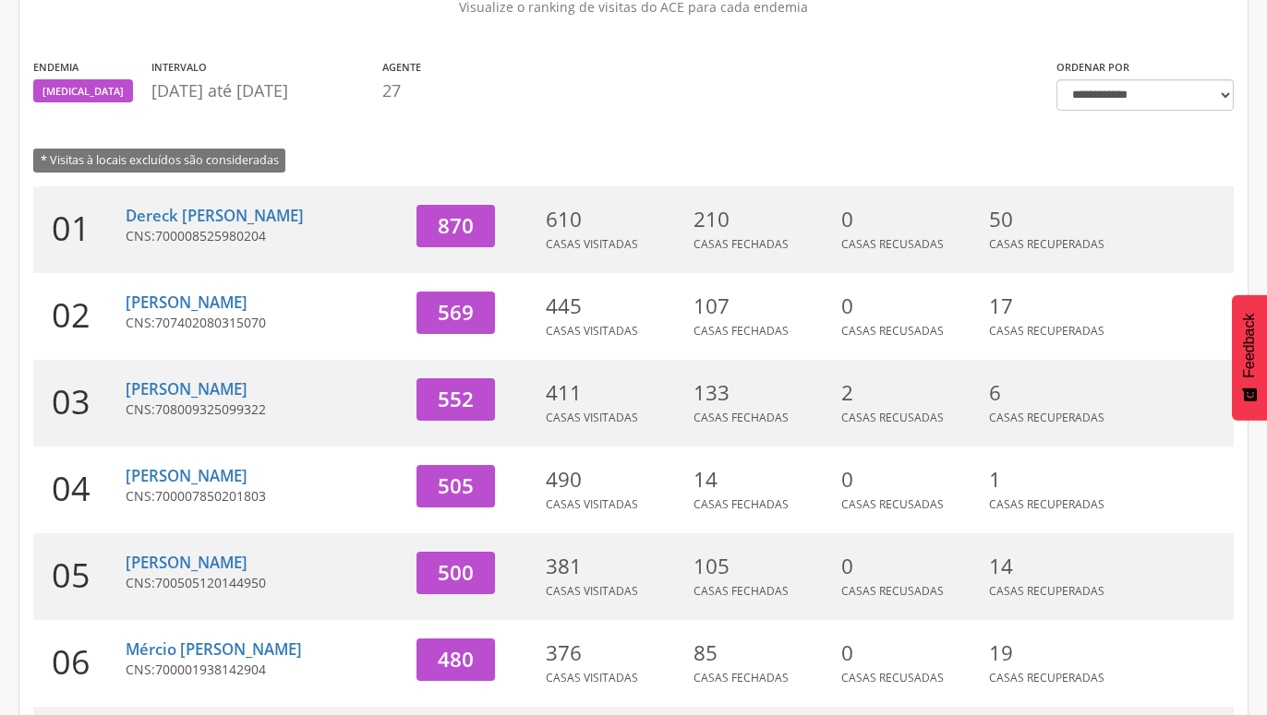
scroll to position [150, 0]
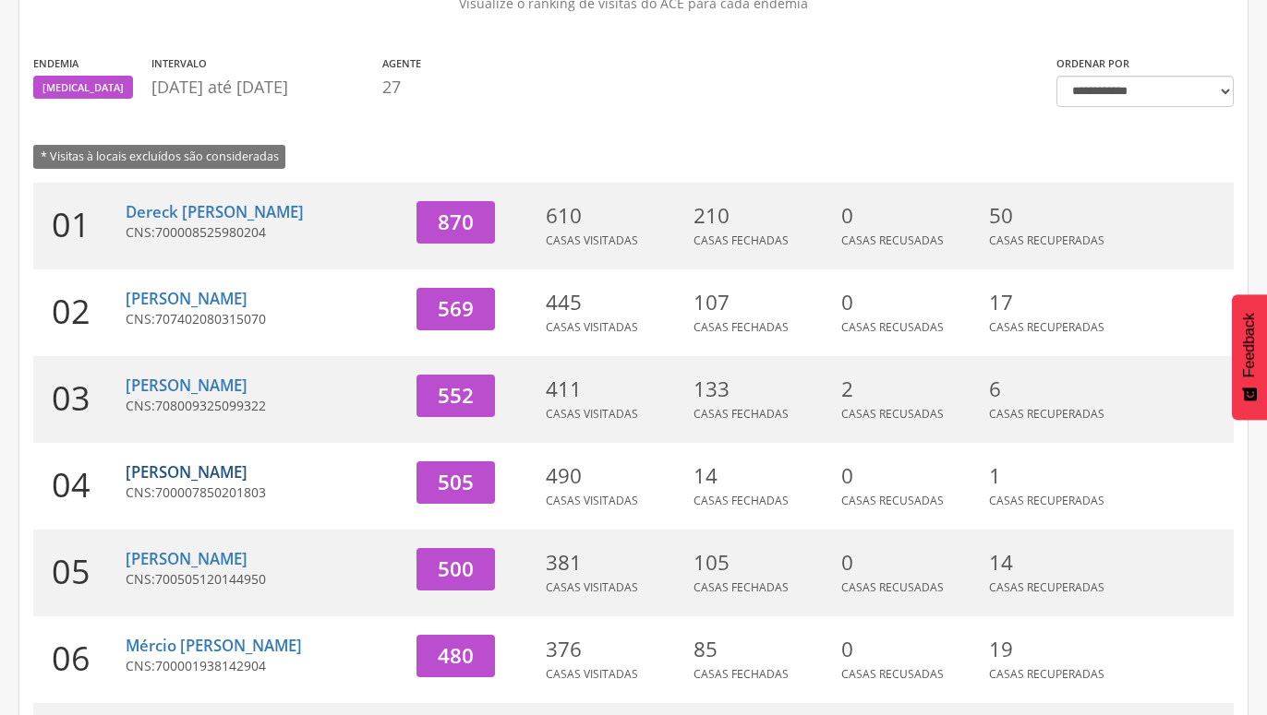
click at [190, 471] on link "José Edvan Maciel" at bounding box center [187, 472] width 122 height 21
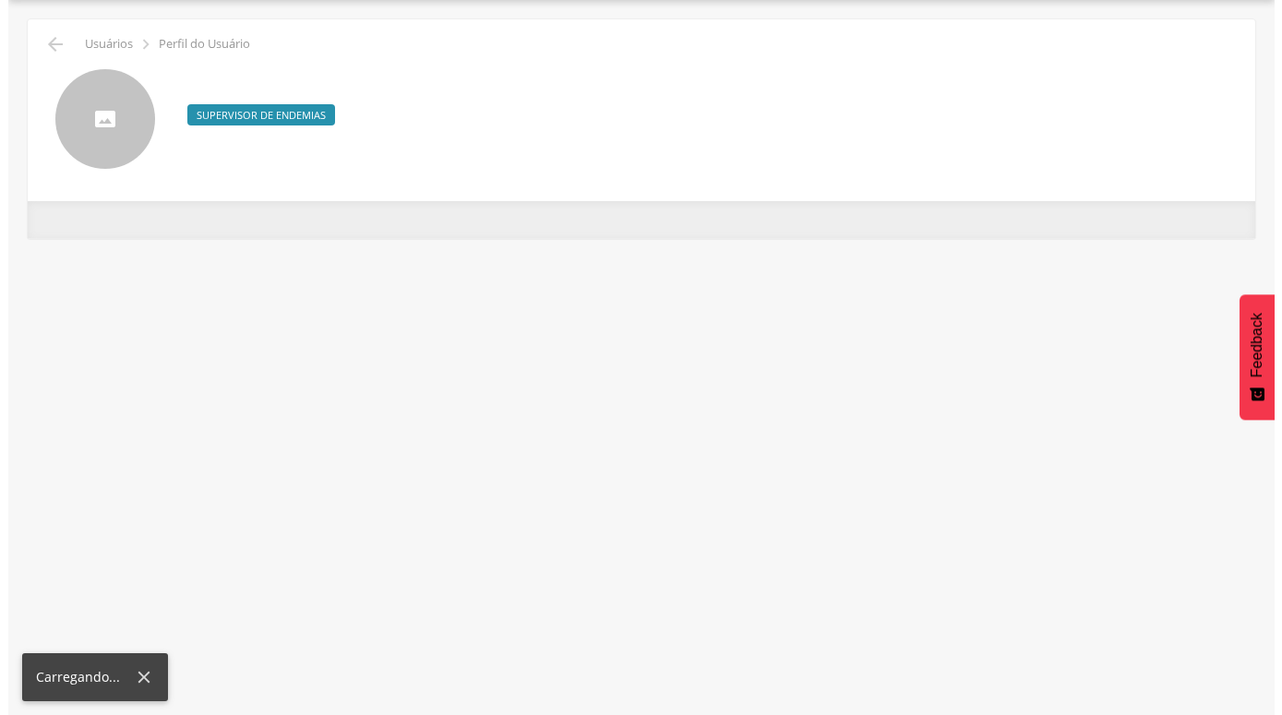
scroll to position [55, 0]
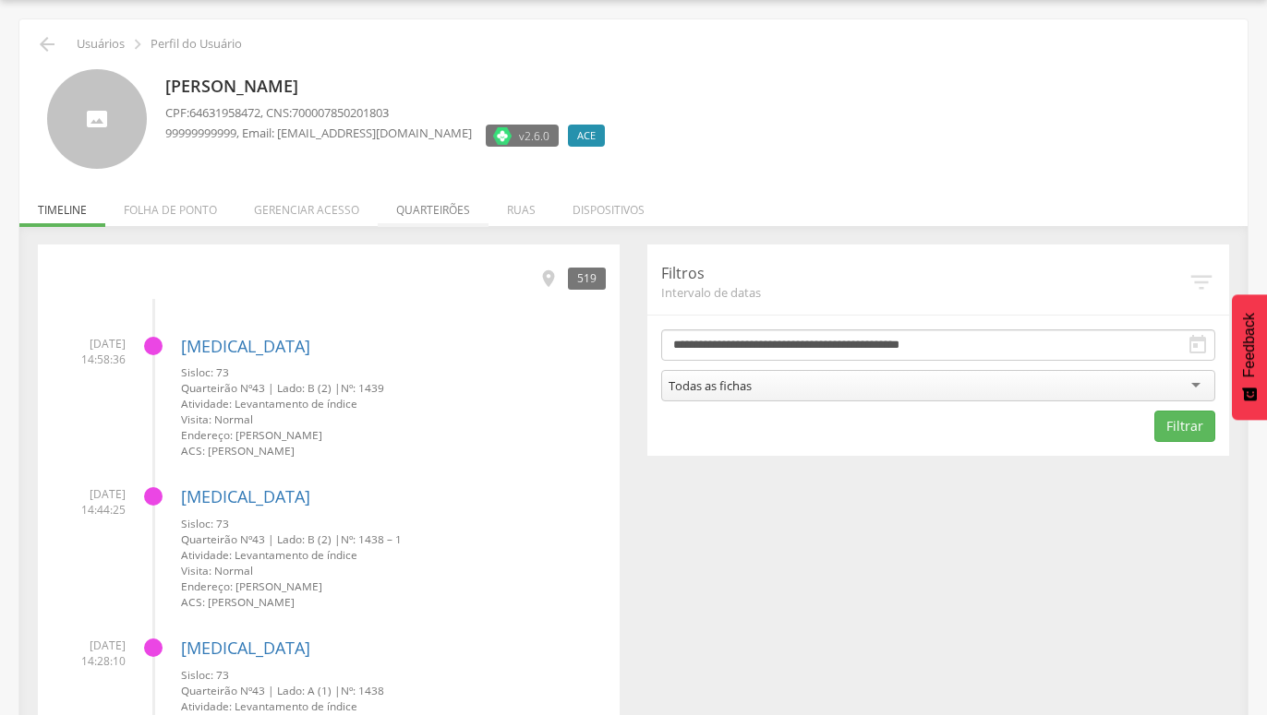
click at [431, 206] on li "Quarteirões" at bounding box center [433, 205] width 111 height 43
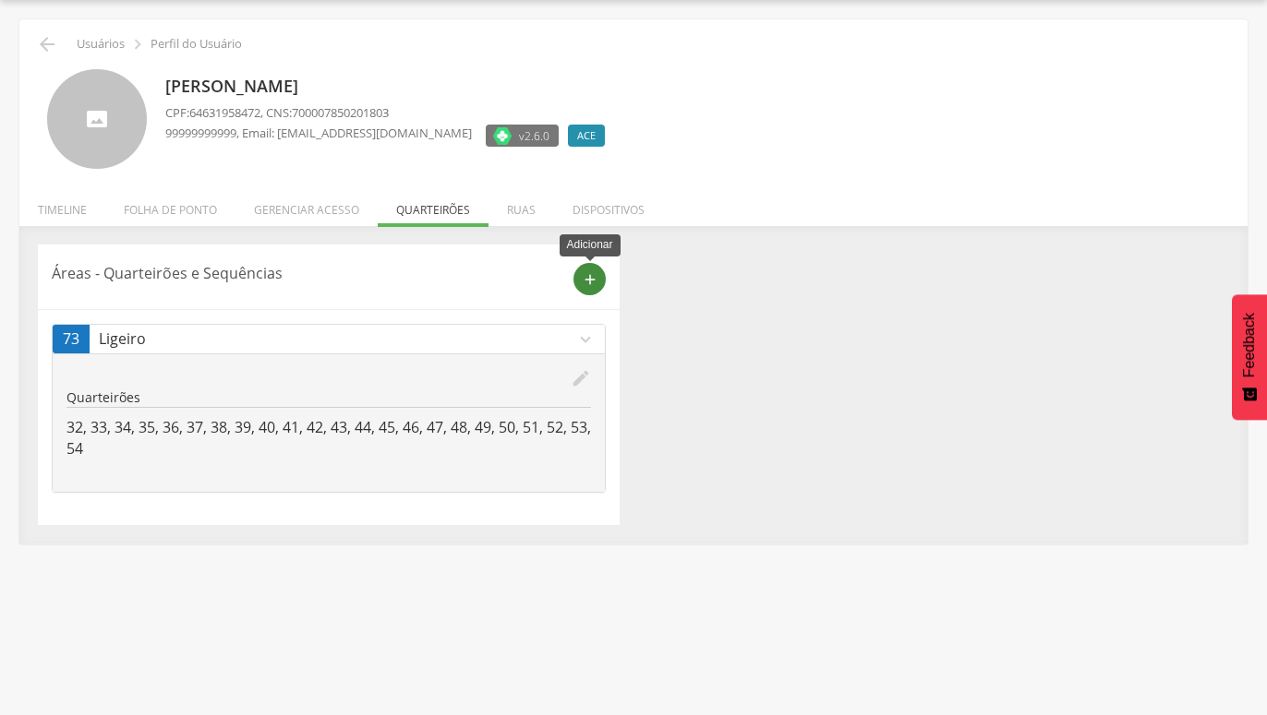
click at [594, 278] on icon "add" at bounding box center [590, 279] width 17 height 17
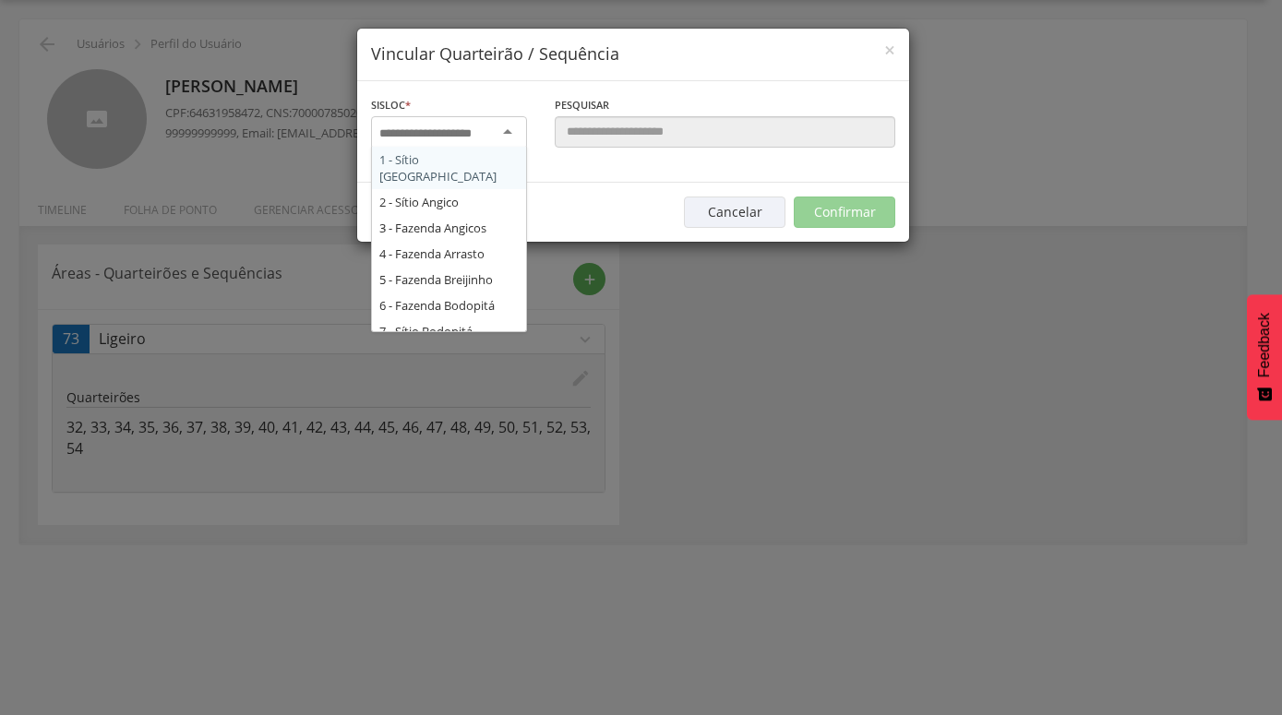
scroll to position [0, 0]
click at [519, 126] on div at bounding box center [449, 132] width 156 height 33
type input "*"
click at [430, 183] on div "Sisloc * 1 - Sítio Alto dos Cordeiros 2 - Sítio Angico 3 - Fazenda Angicos 4 - …" at bounding box center [633, 132] width 552 height 102
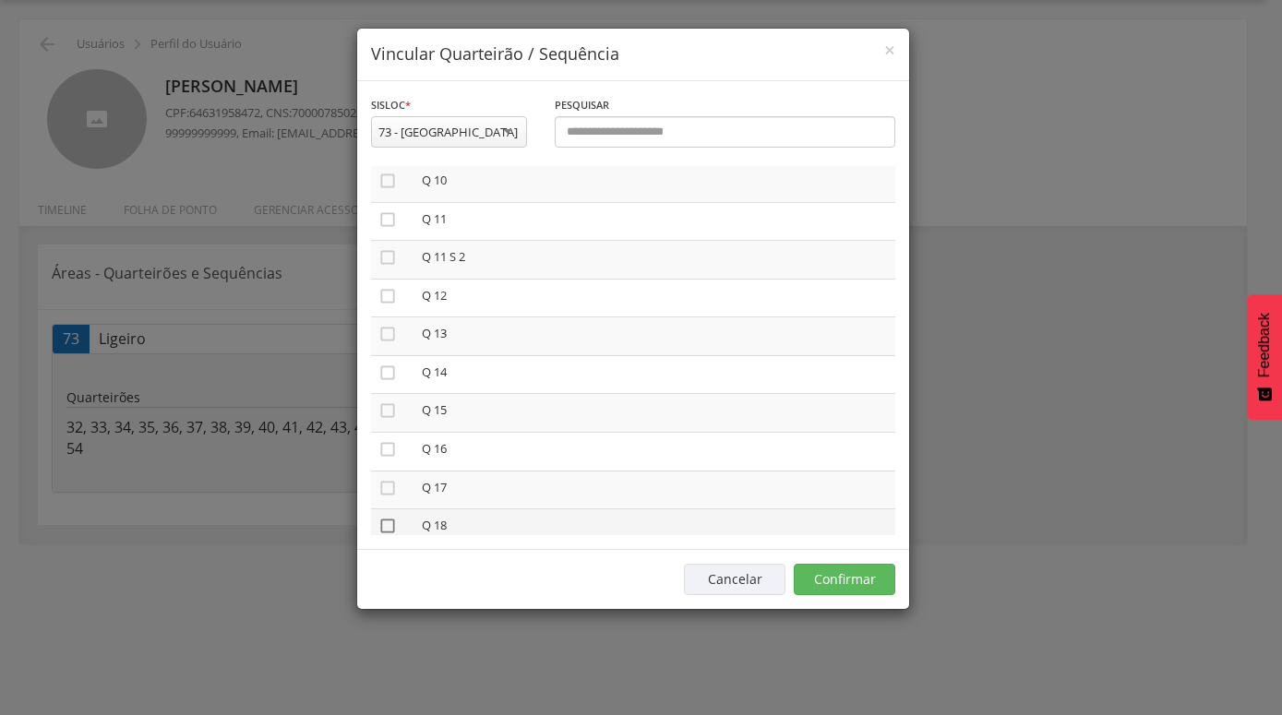
click at [388, 517] on icon "" at bounding box center [387, 526] width 18 height 18
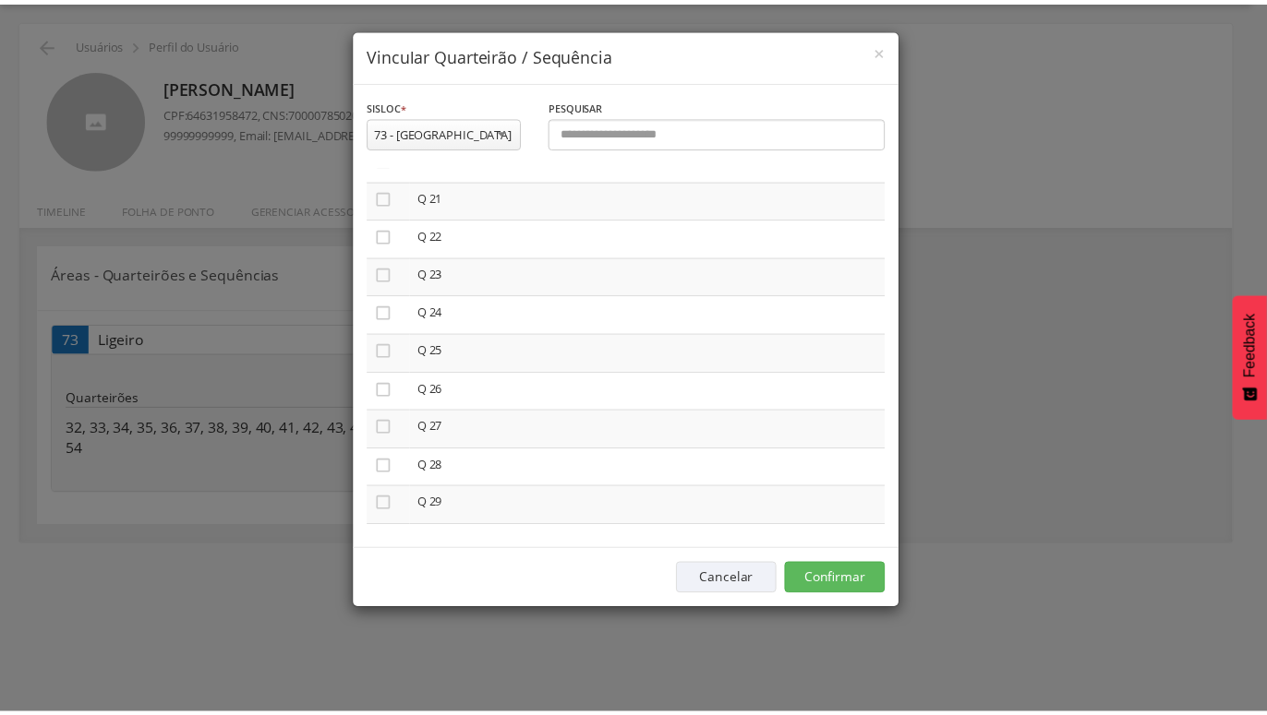
scroll to position [947, 0]
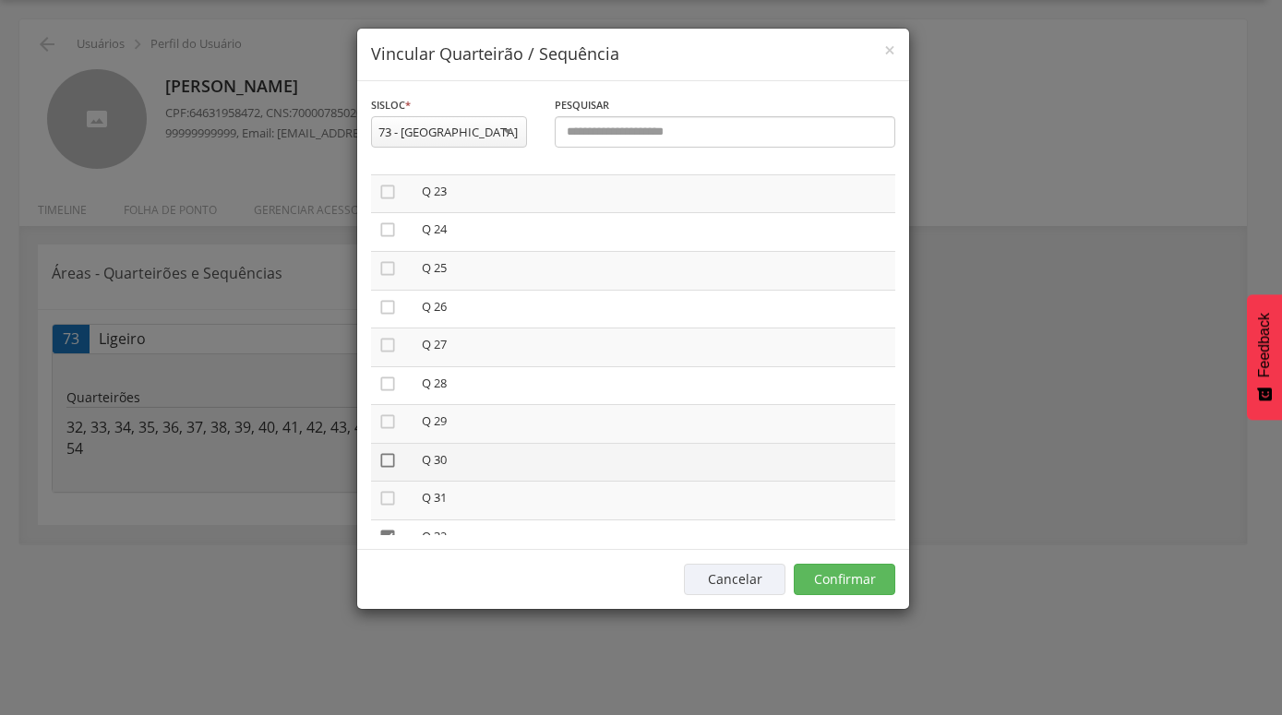
click at [391, 451] on icon "" at bounding box center [387, 460] width 18 height 18
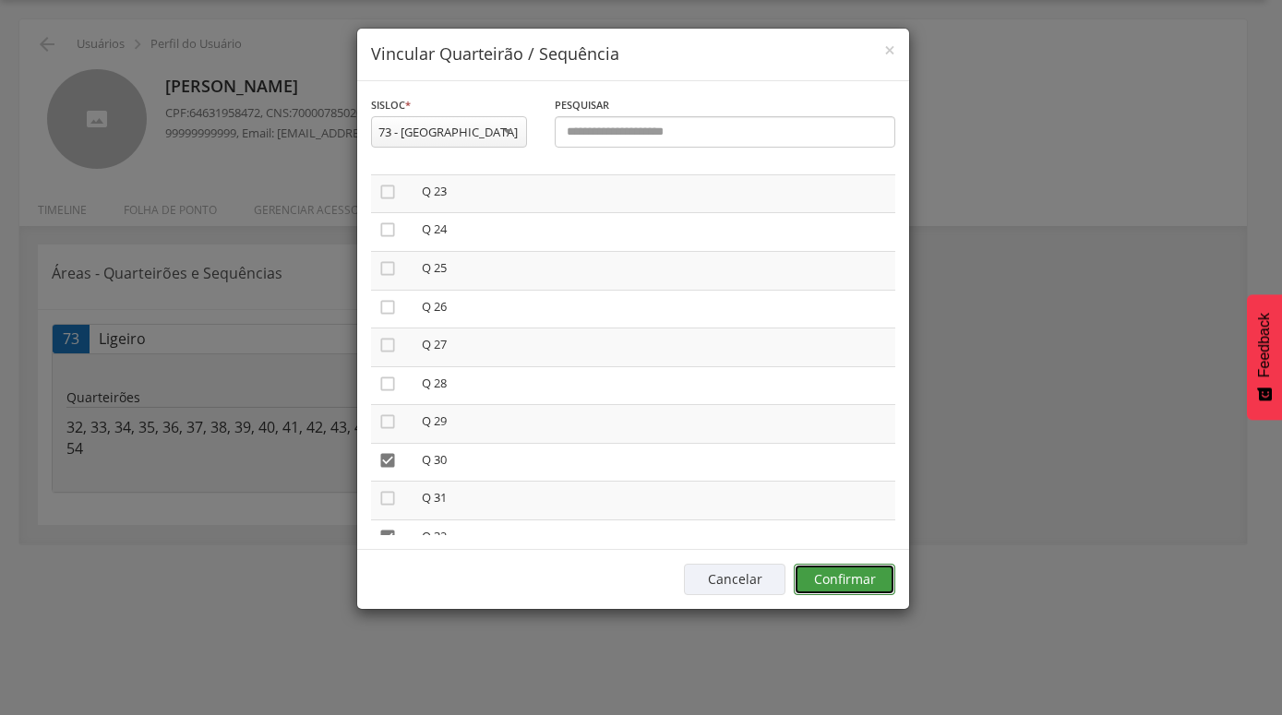
click at [832, 576] on button "Confirmar" at bounding box center [845, 579] width 102 height 31
